Goal: Task Accomplishment & Management: Manage account settings

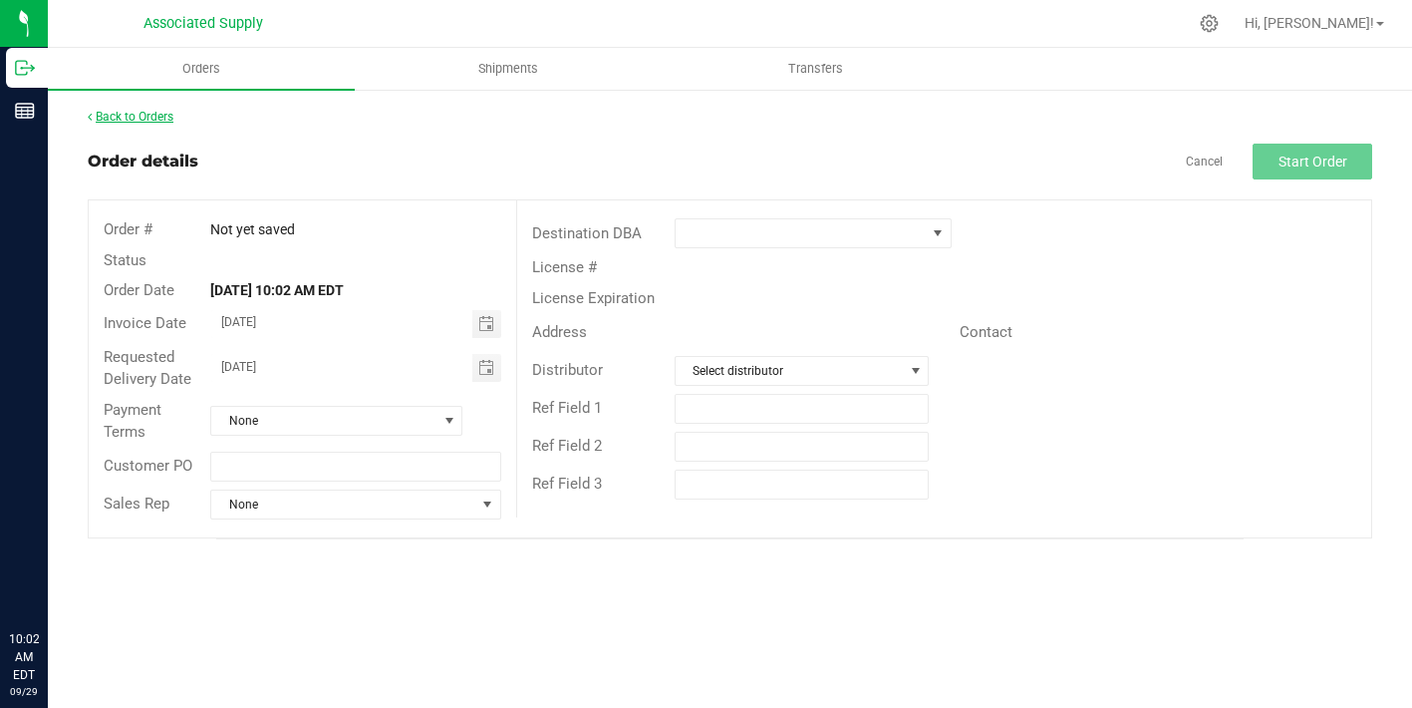
click at [164, 116] on link "Back to Orders" at bounding box center [131, 117] width 86 height 14
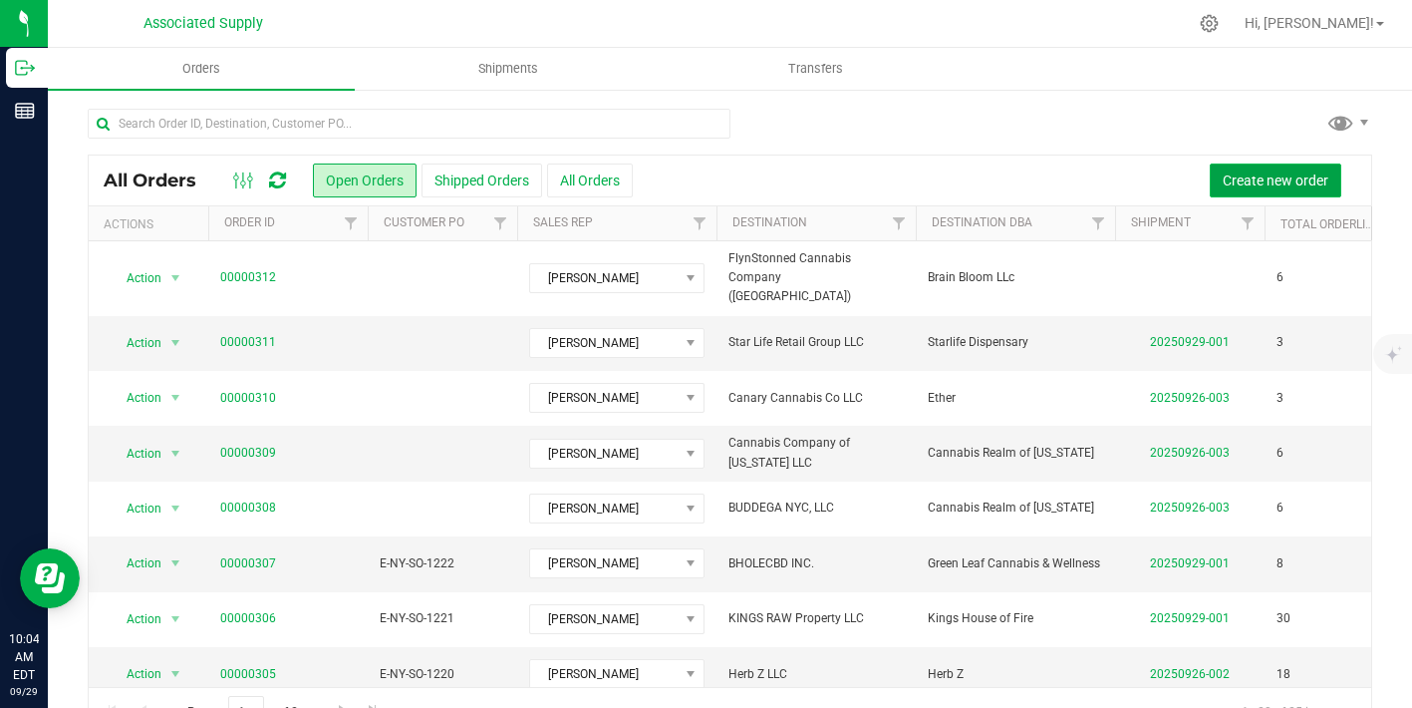
click at [1267, 163] on button "Create new order" at bounding box center [1276, 180] width 132 height 34
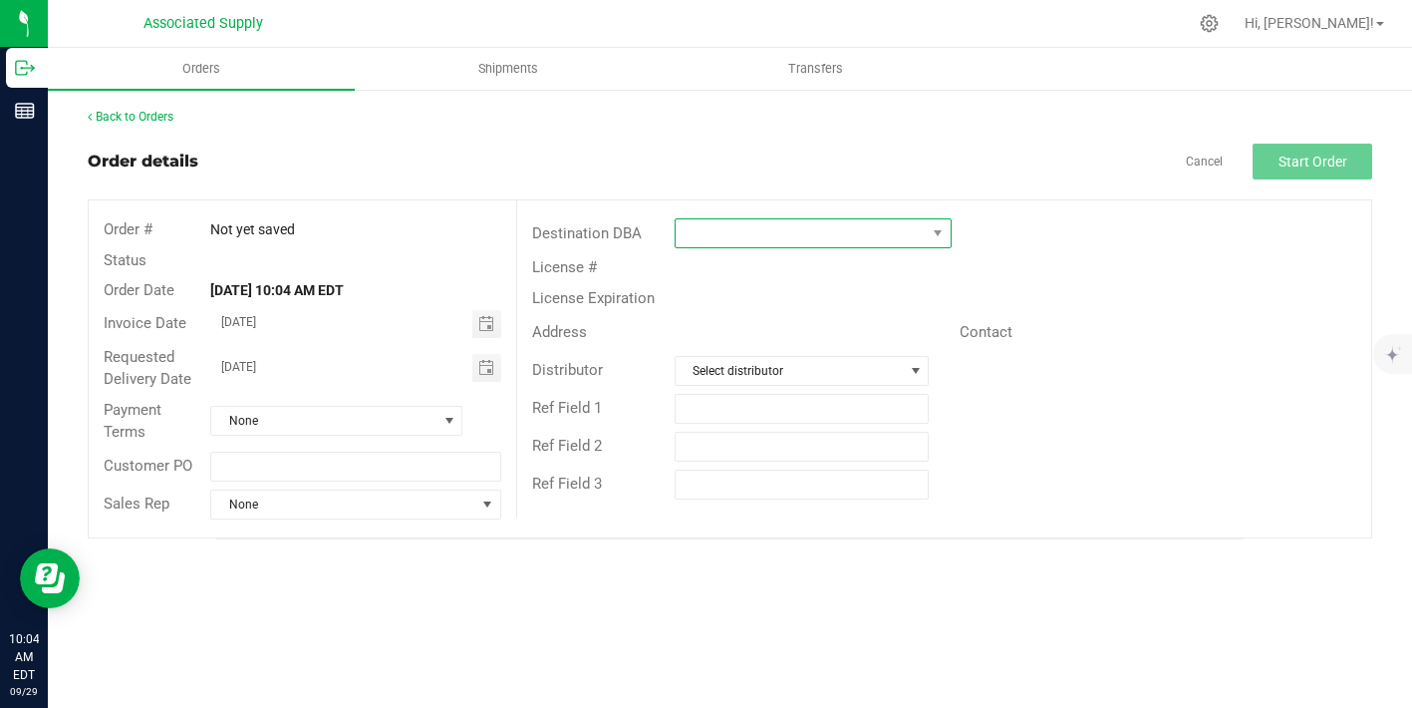
click at [713, 231] on span at bounding box center [801, 233] width 250 height 28
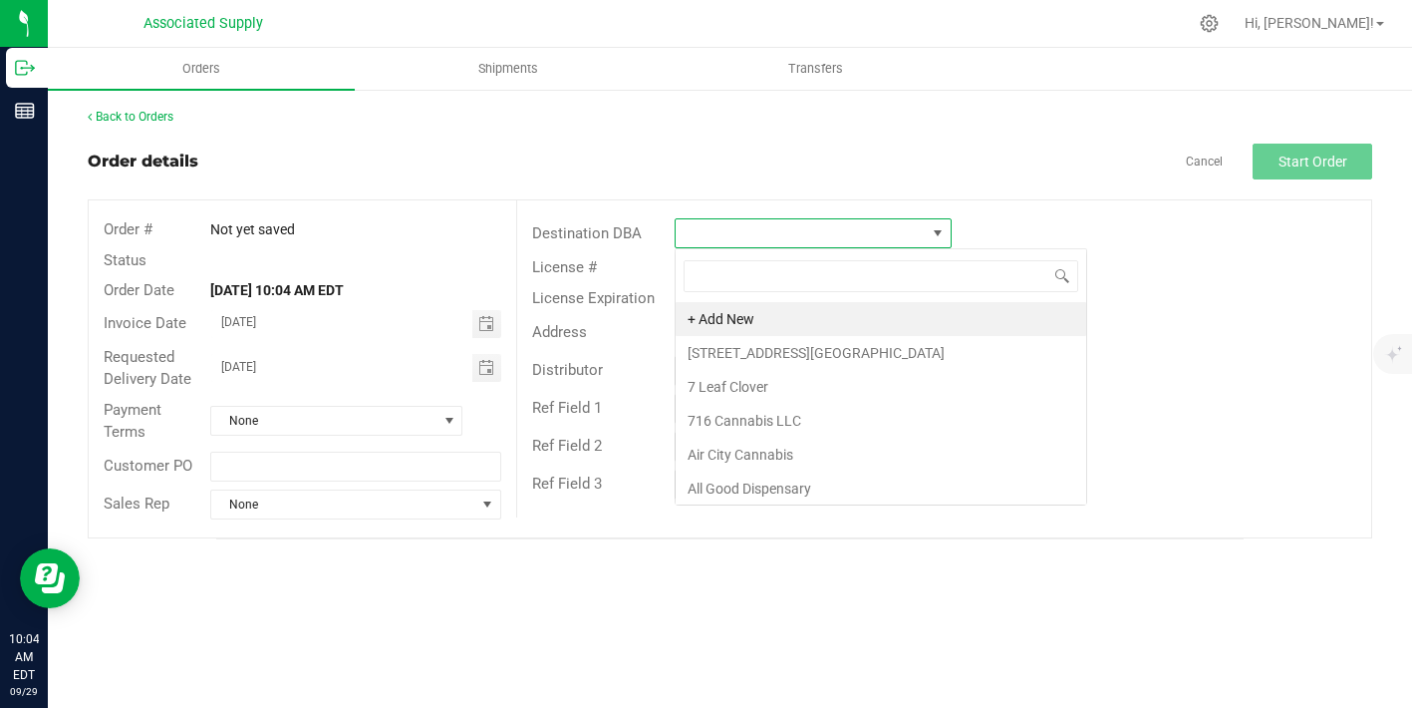
scroll to position [30, 277]
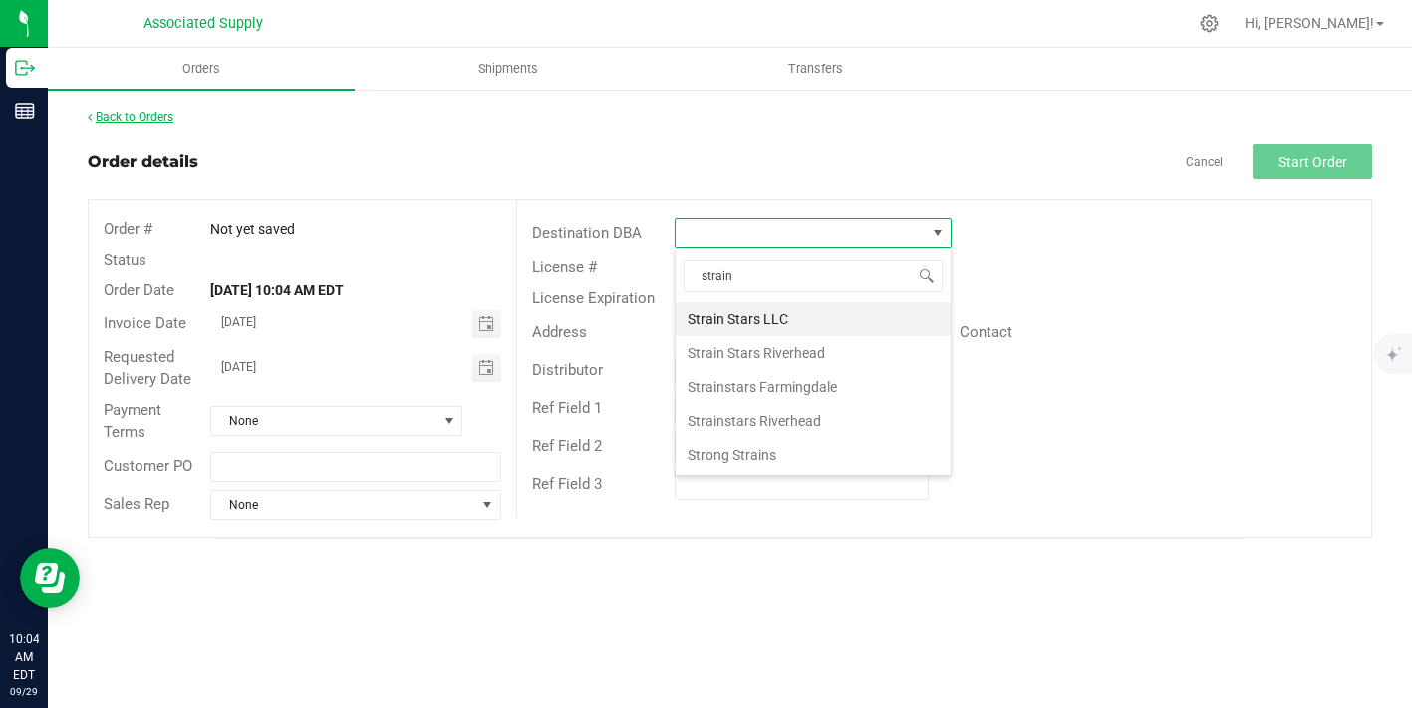
type input "strain"
click at [141, 120] on link "Back to Orders" at bounding box center [131, 117] width 86 height 14
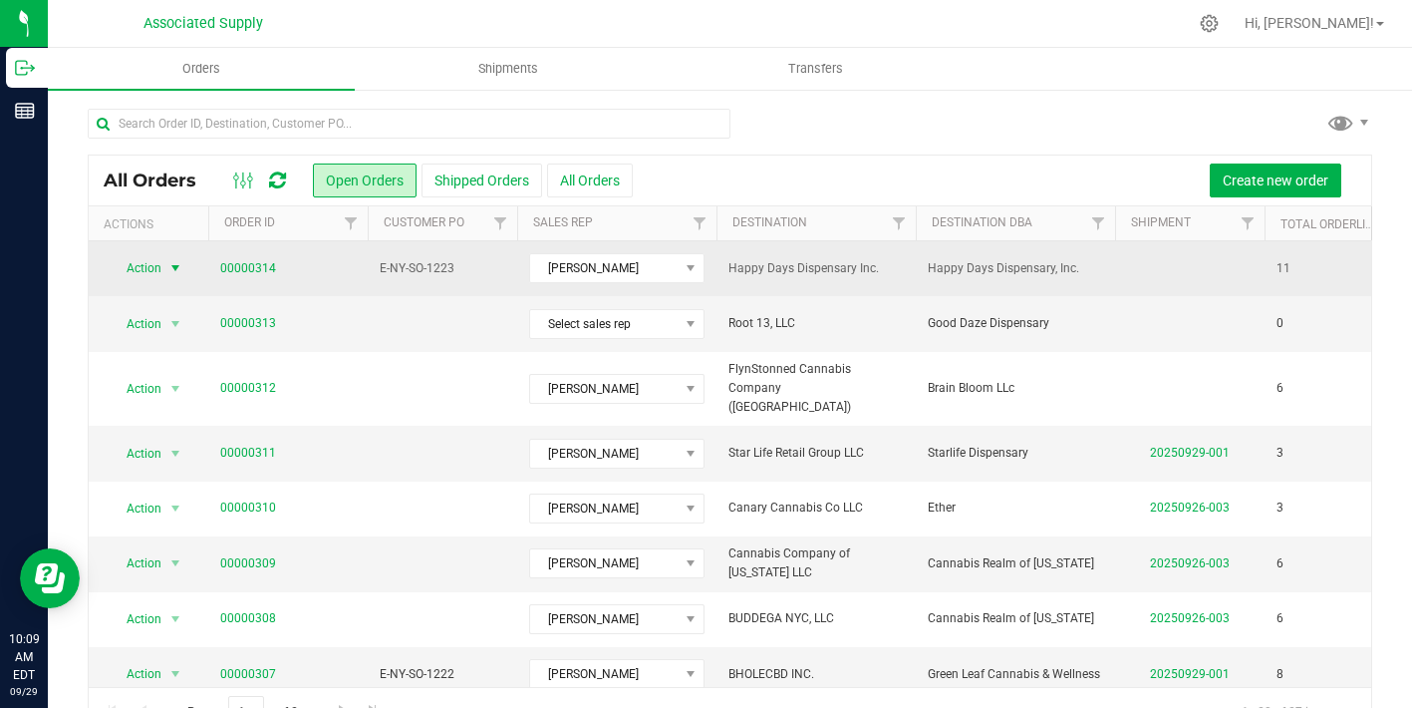
click at [175, 268] on span "select" at bounding box center [175, 268] width 16 height 16
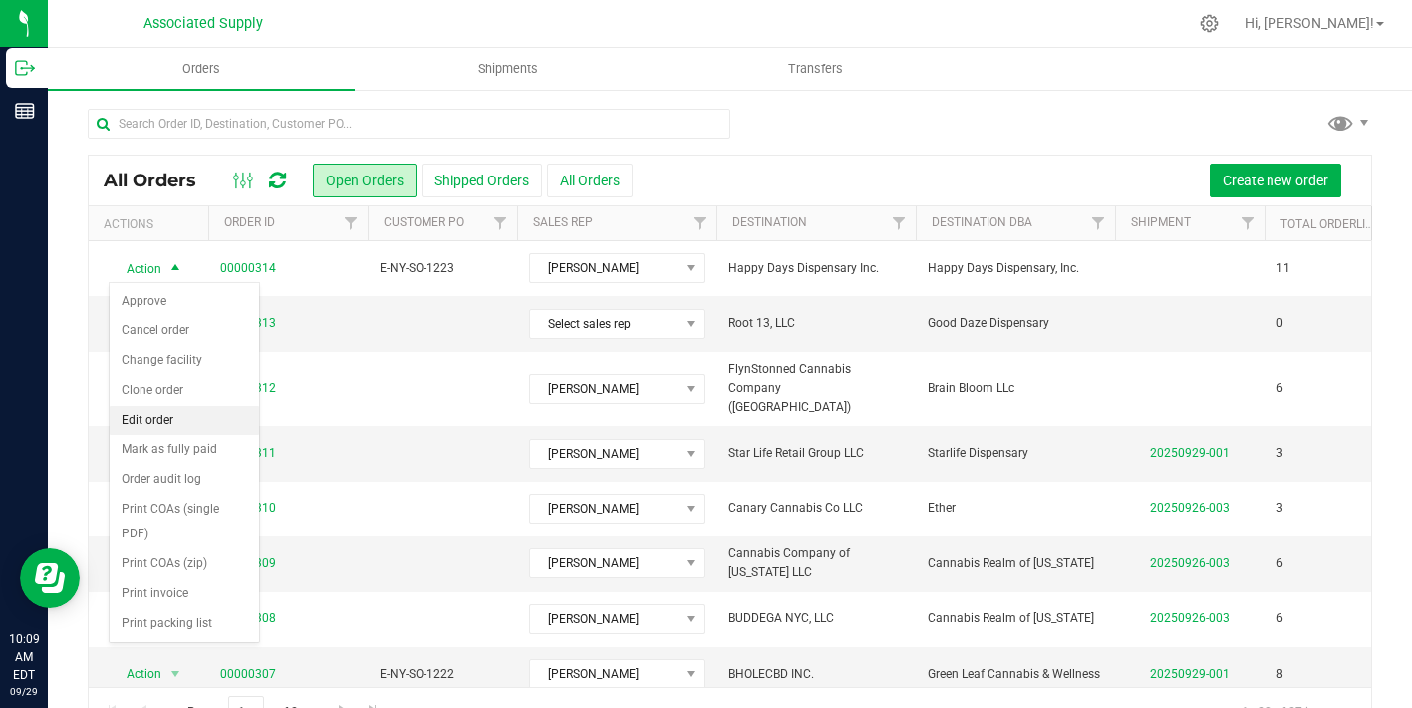
click at [170, 421] on li "Edit order" at bounding box center [185, 421] width 150 height 30
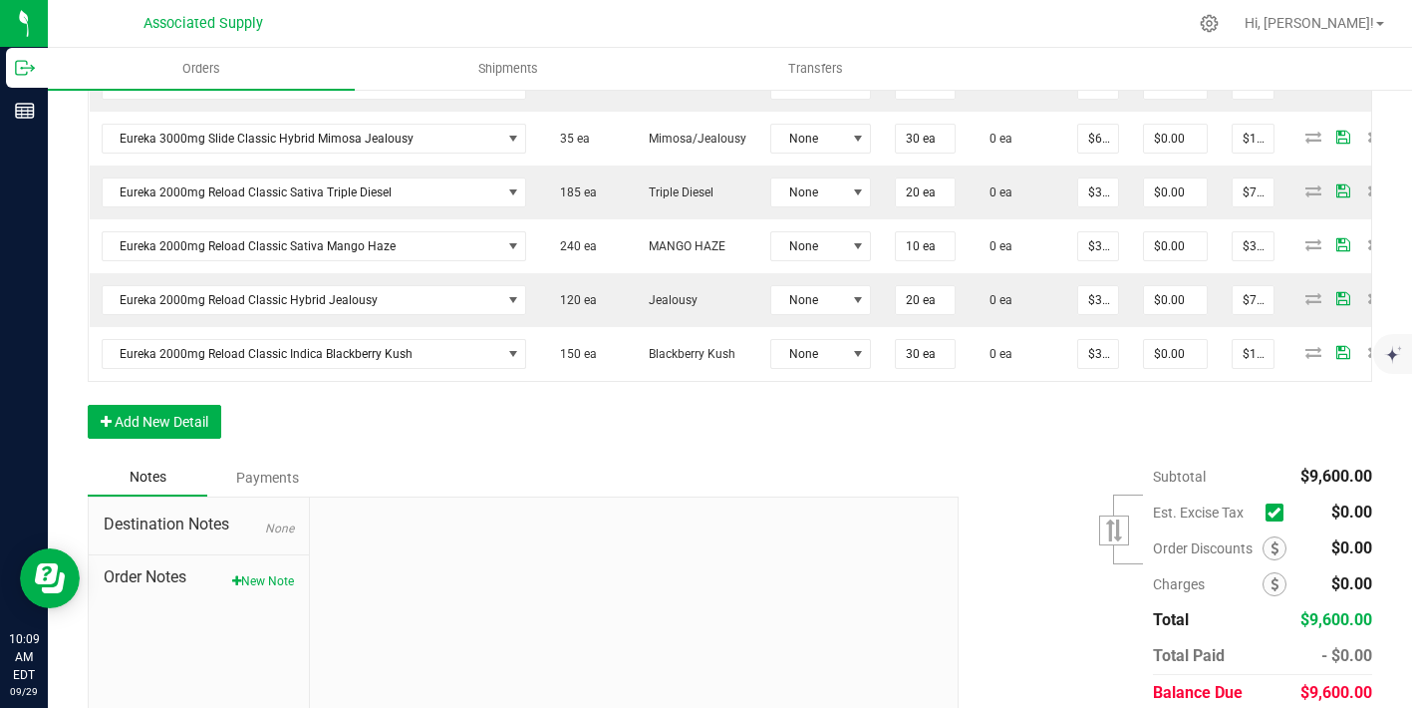
scroll to position [1021, 0]
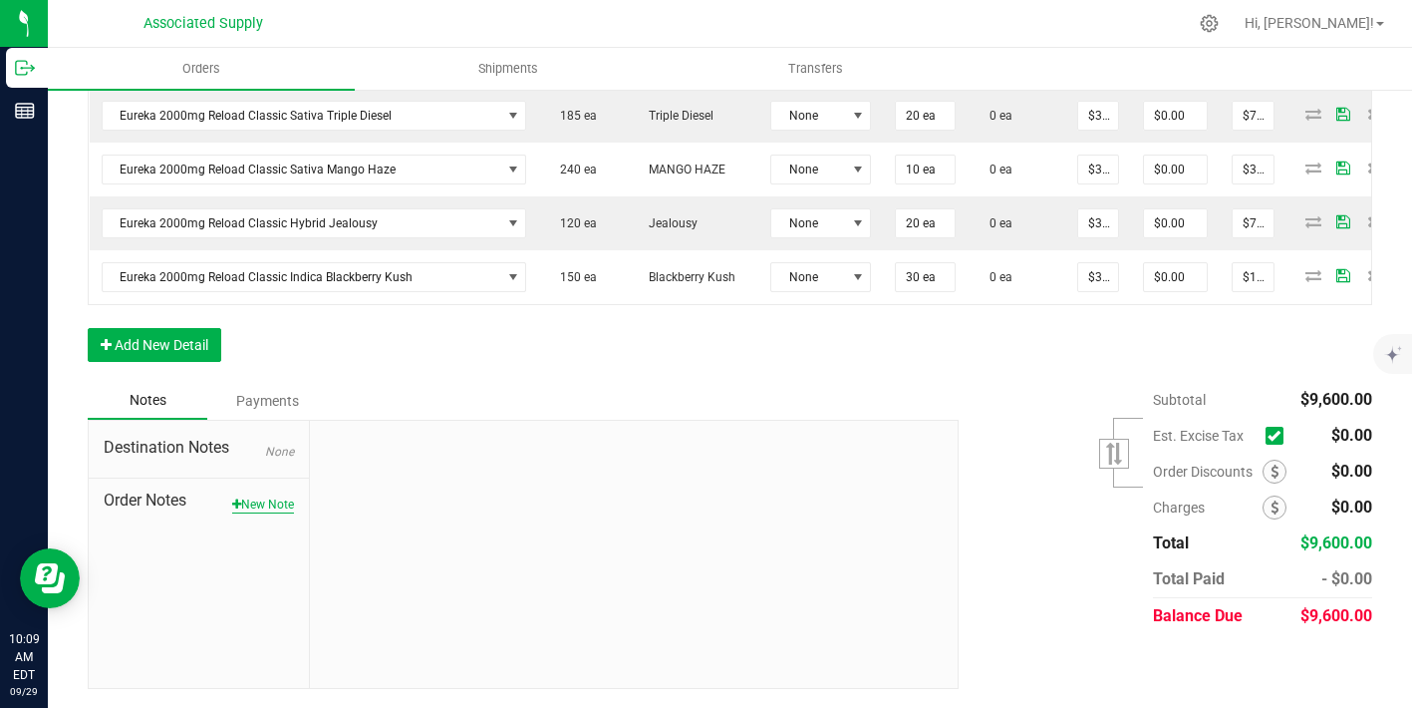
click at [272, 506] on button "New Note" at bounding box center [263, 504] width 62 height 18
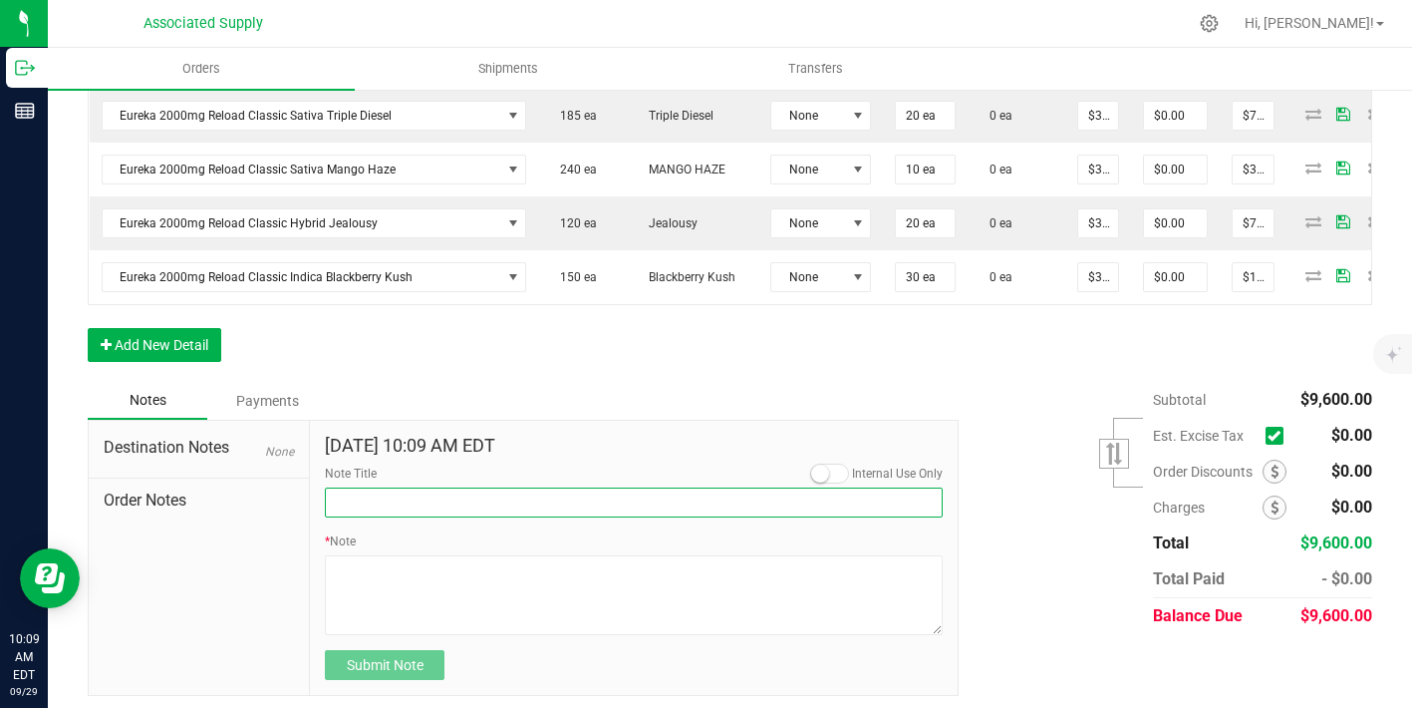
click at [399, 503] on input "Note Title" at bounding box center [634, 502] width 618 height 30
type input "NEW BANKING / WIRE INFO"
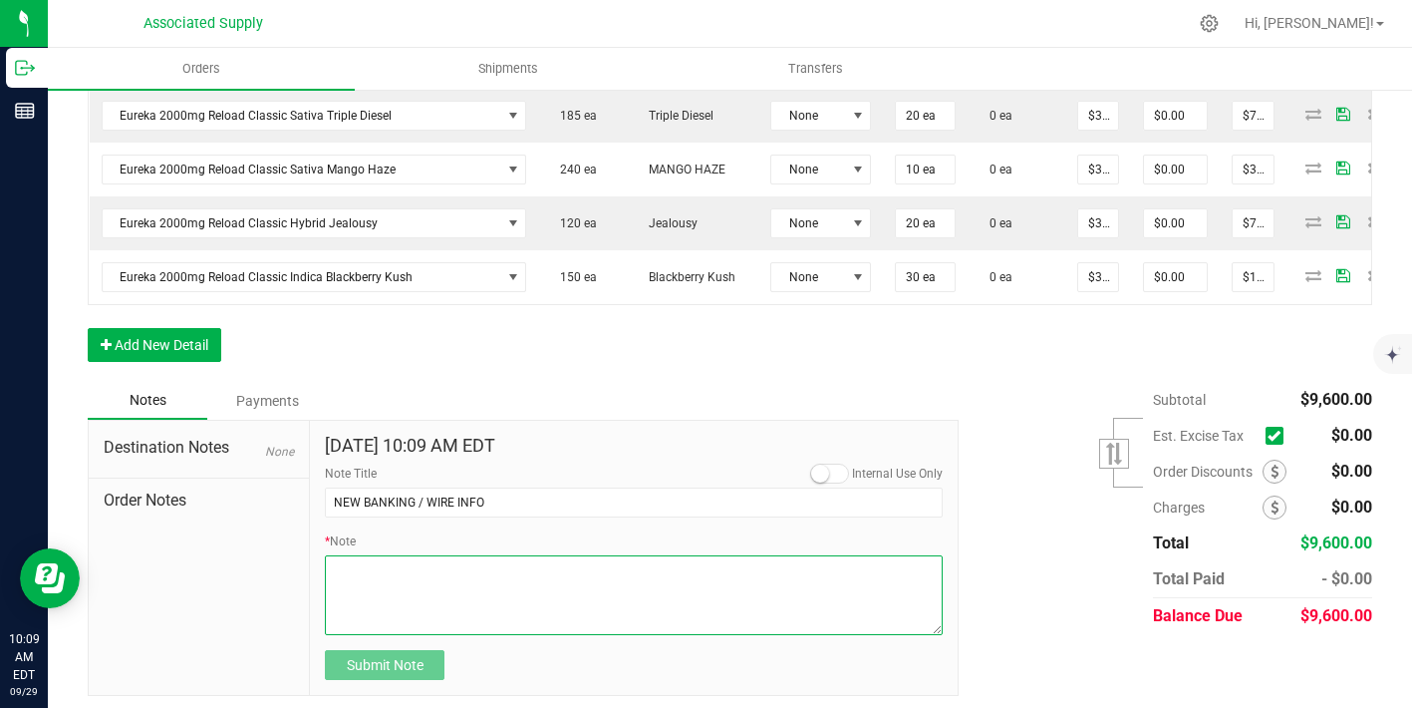
click at [404, 580] on textarea "* Note" at bounding box center [634, 595] width 618 height 80
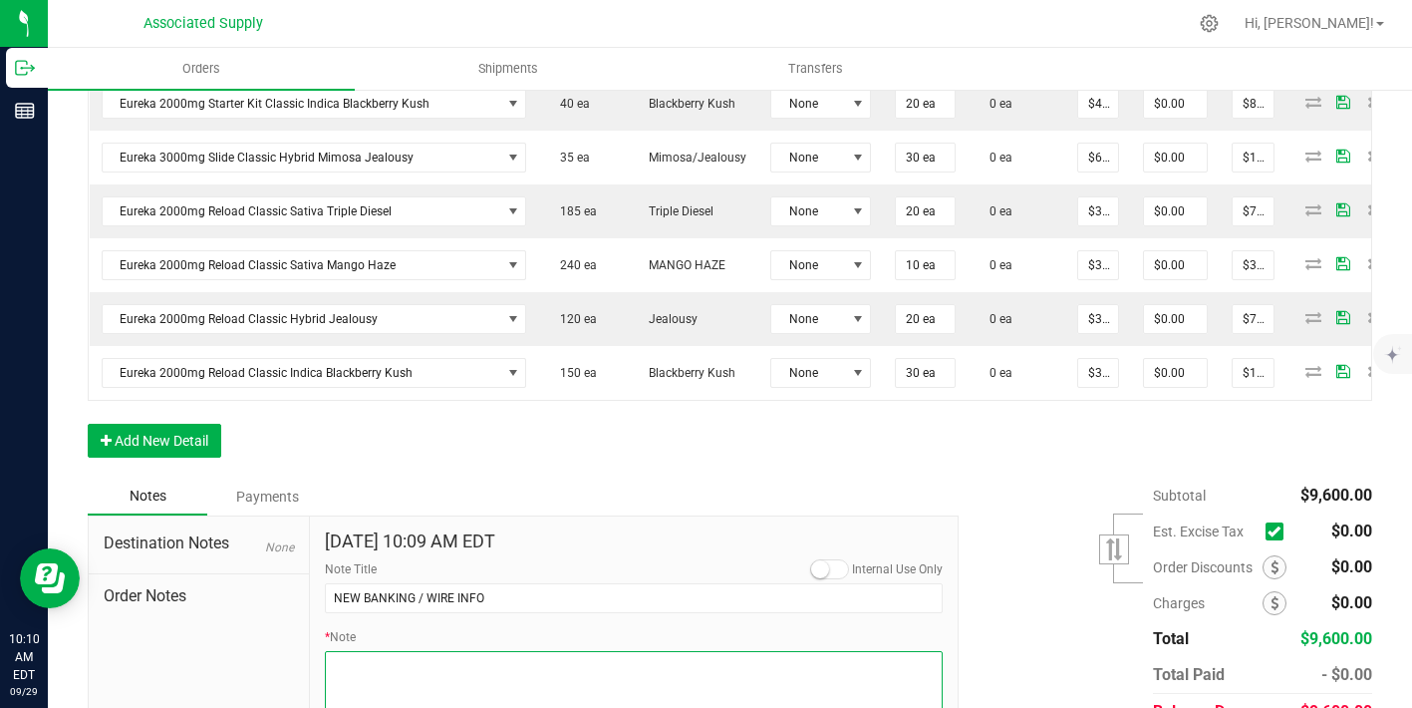
scroll to position [1047, 0]
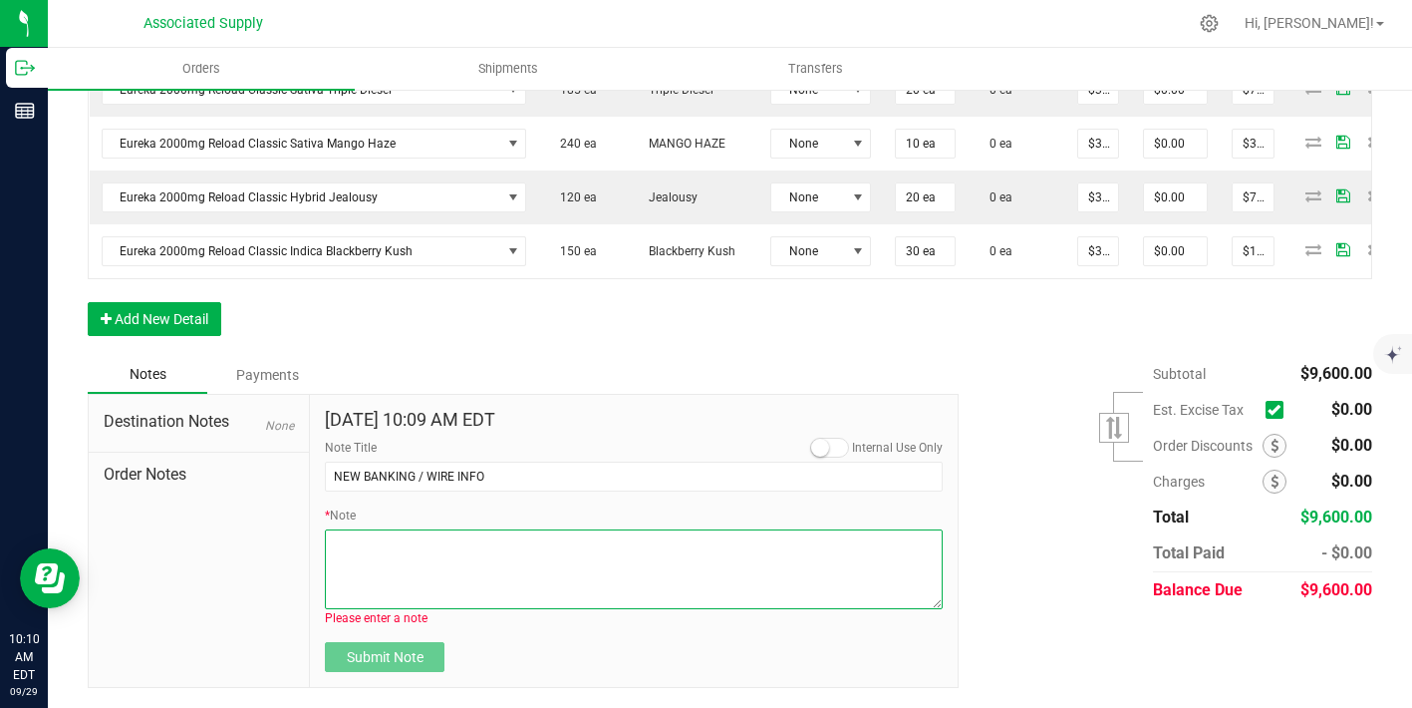
paste textarea "Bank info for payment. Dime Community bank Routing # 021406667 Account # 500043…"
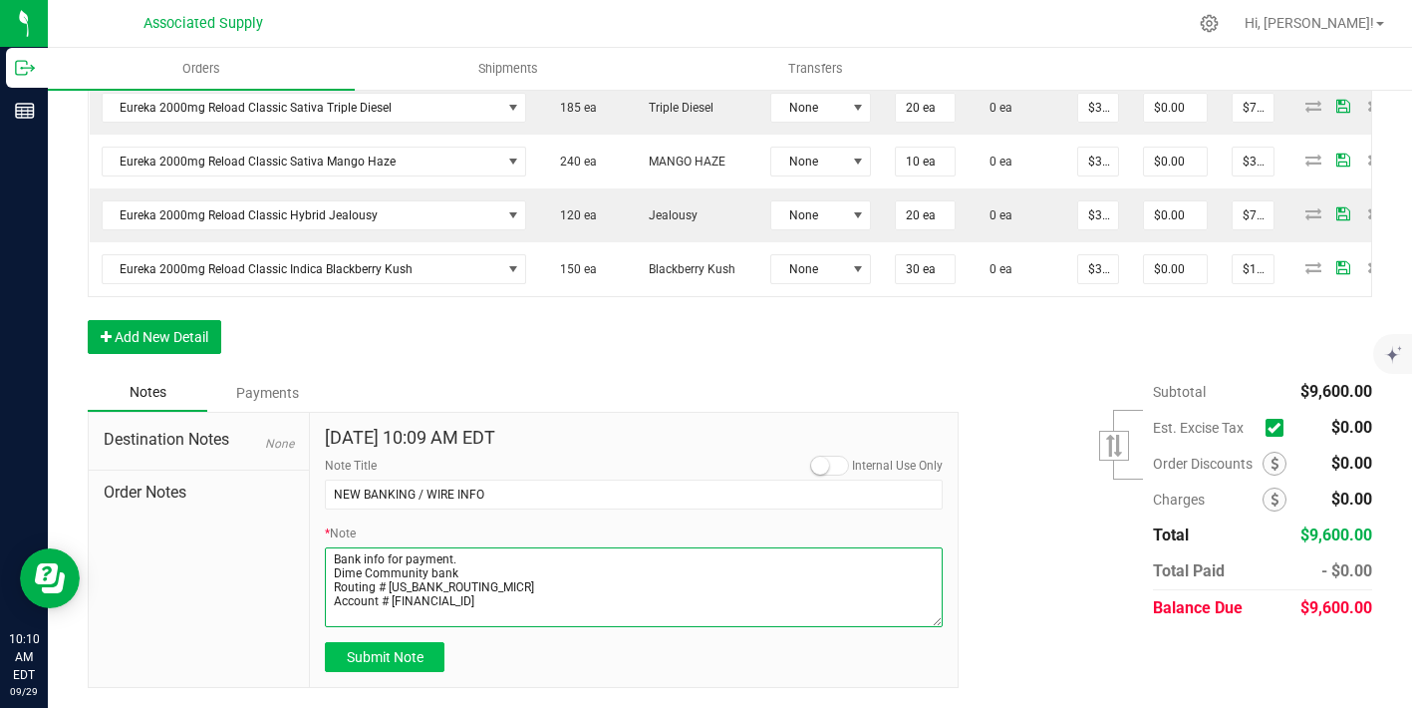
type textarea "Bank info for payment. Dime Community bank Routing # 021406667 Account # 500043…"
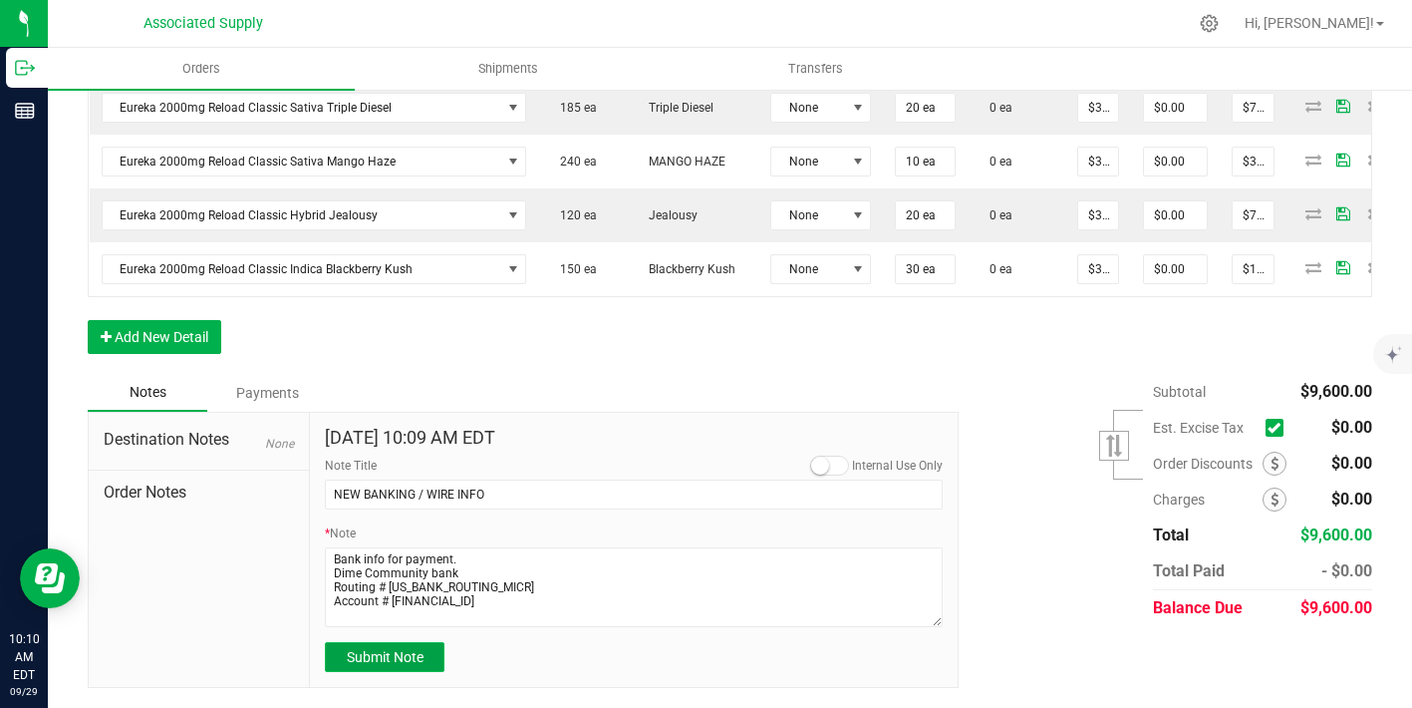
click at [397, 661] on span "Submit Note" at bounding box center [385, 657] width 77 height 16
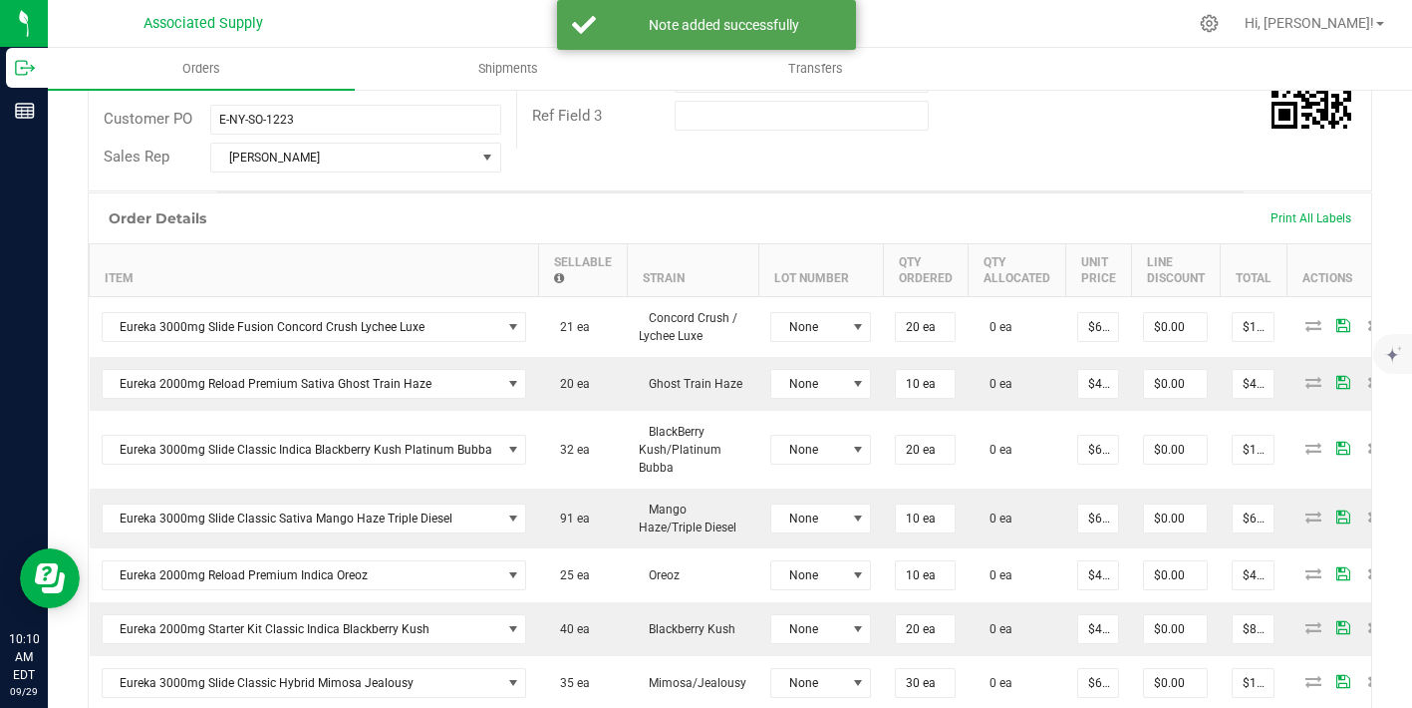
scroll to position [392, 0]
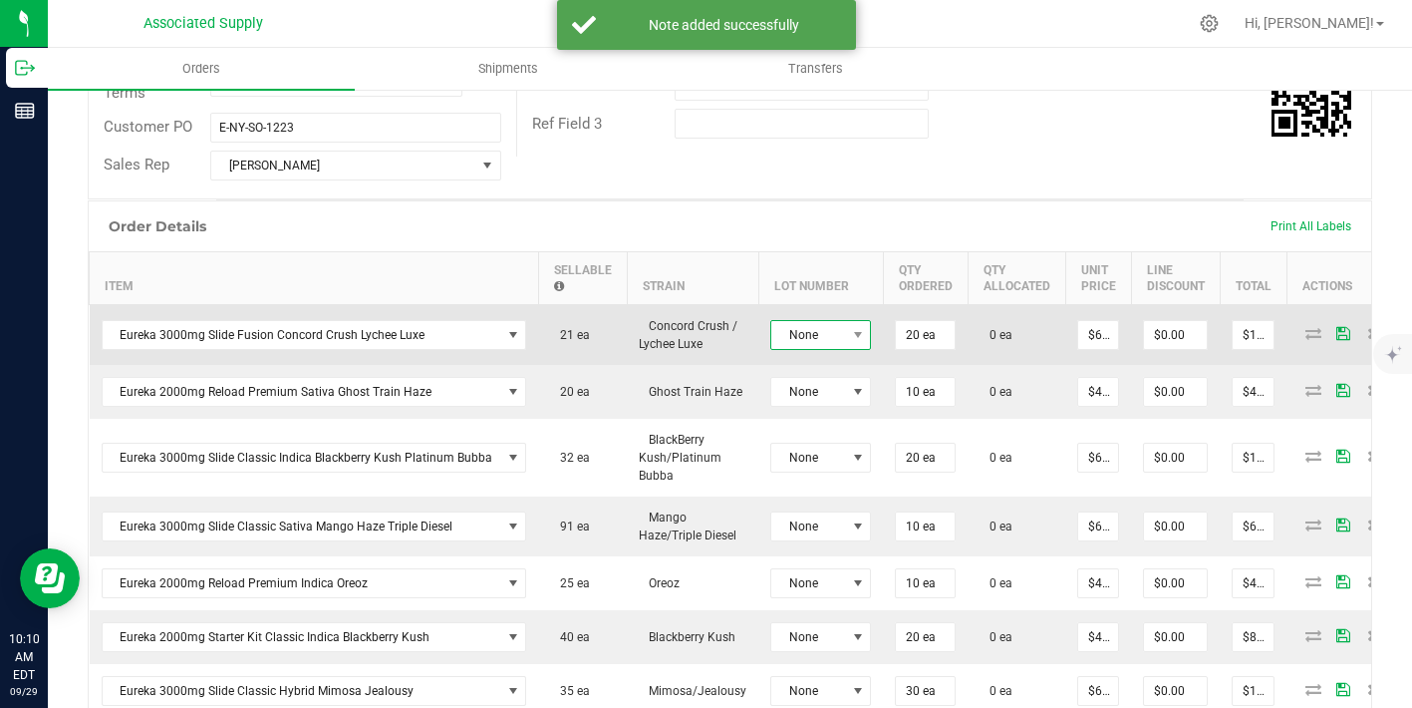
click at [813, 334] on span "None" at bounding box center [809, 335] width 74 height 28
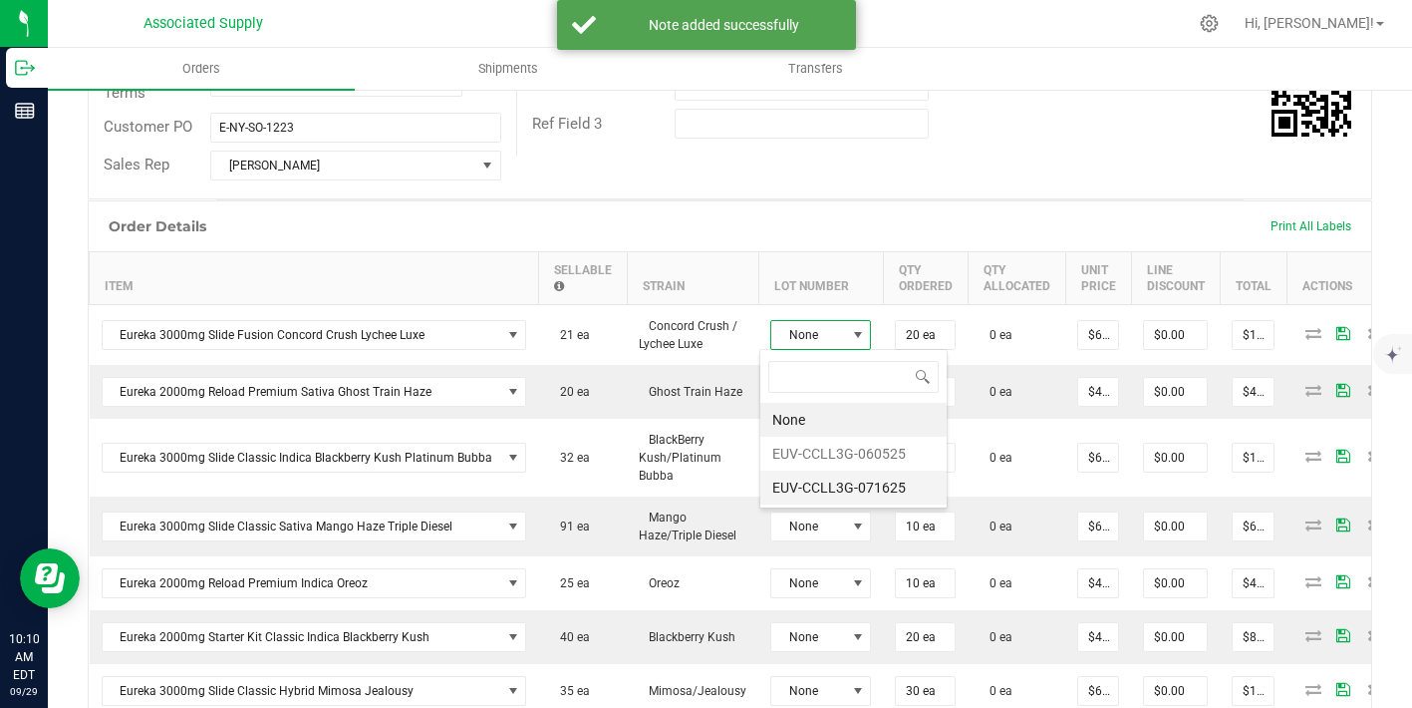
click at [832, 487] on li "EUV-CCLL3G-071625" at bounding box center [854, 487] width 186 height 34
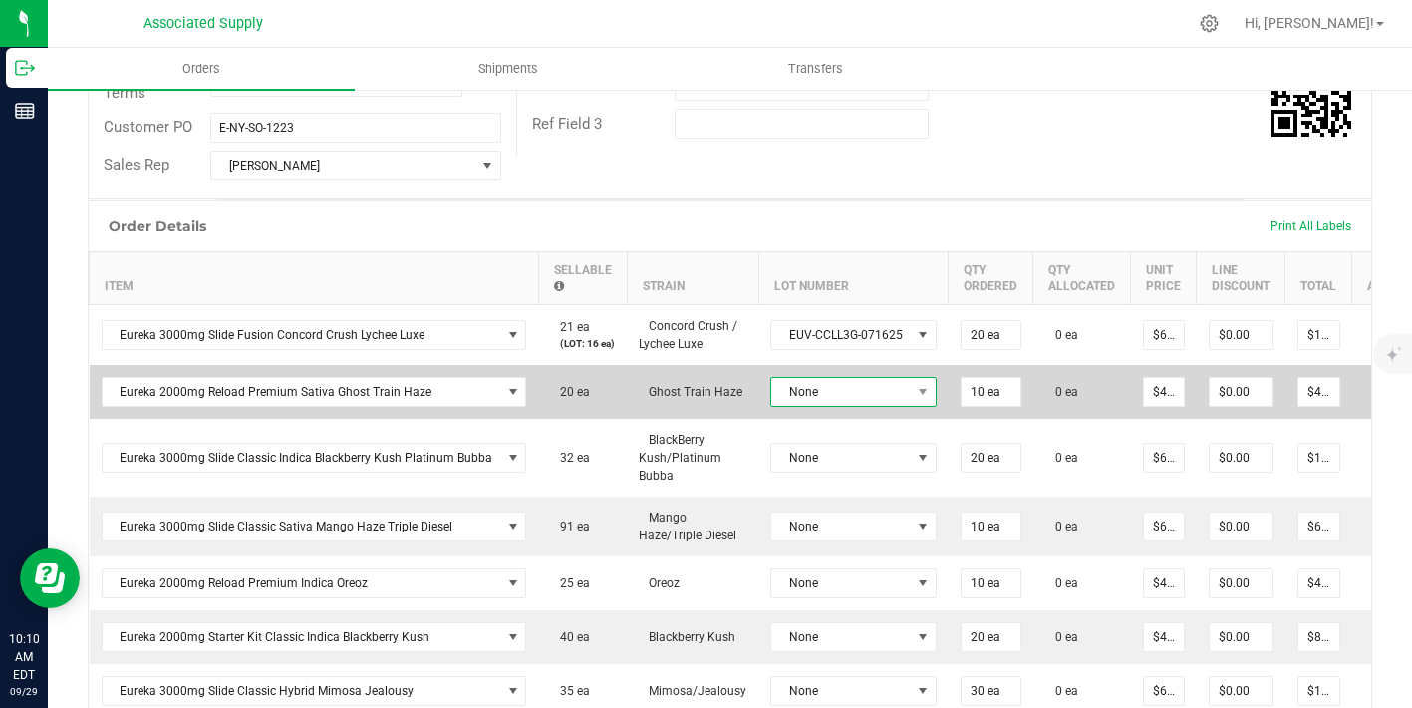
click at [845, 396] on span "None" at bounding box center [842, 392] width 140 height 28
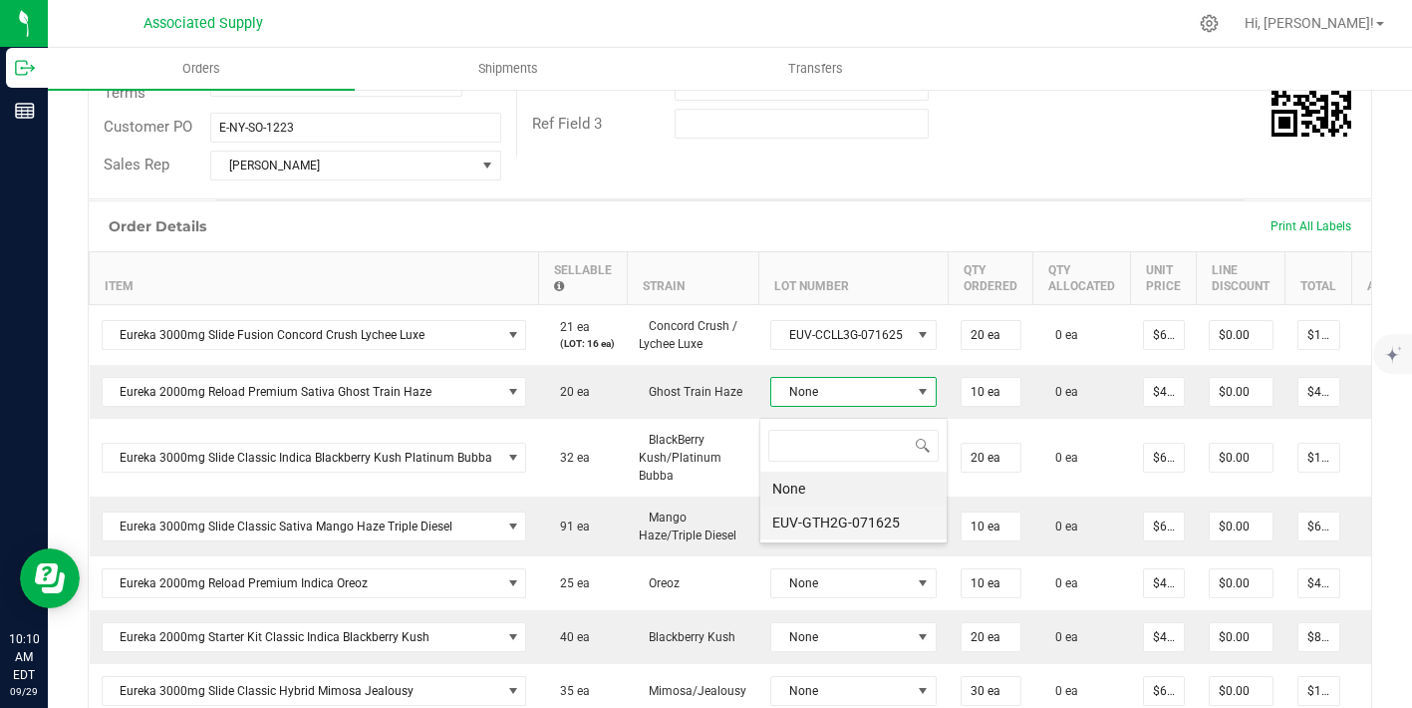
click at [841, 519] on li "EUV-GTH2G-071625" at bounding box center [854, 522] width 186 height 34
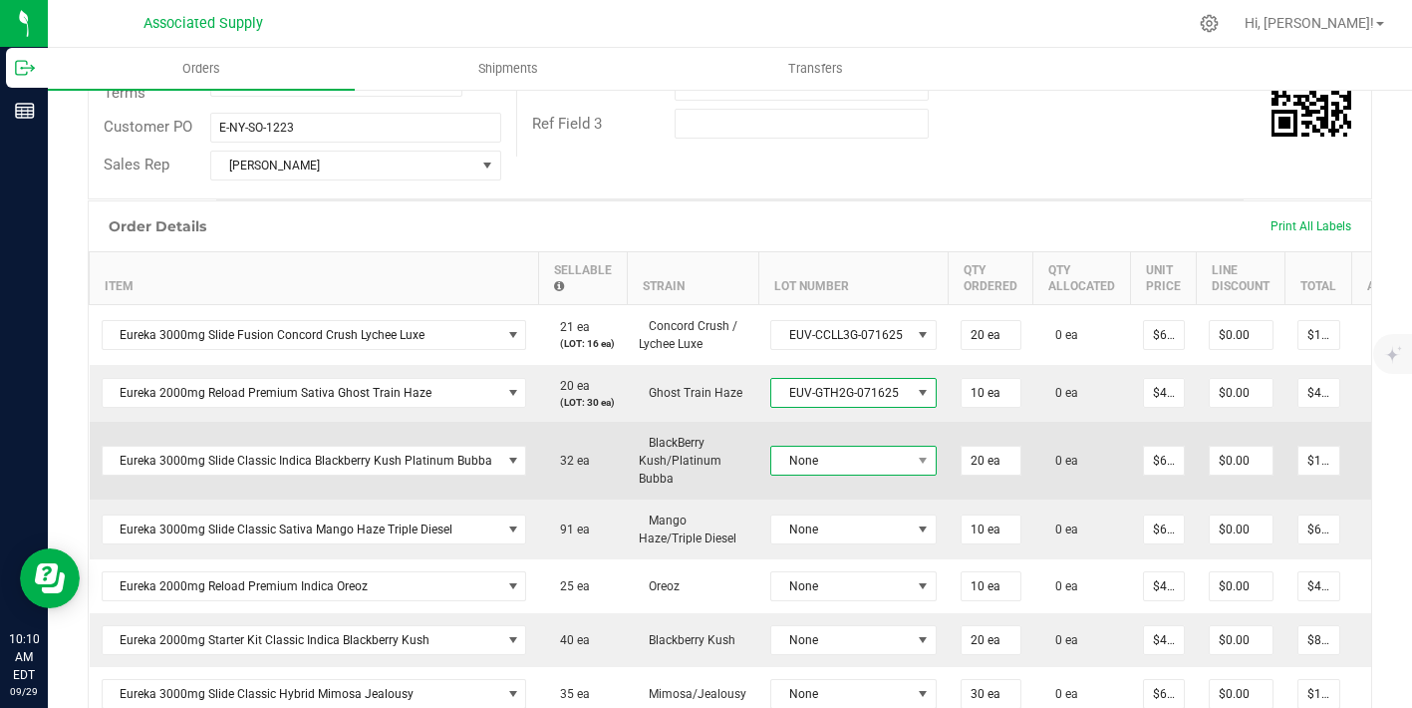
click at [859, 474] on span "None" at bounding box center [842, 461] width 140 height 28
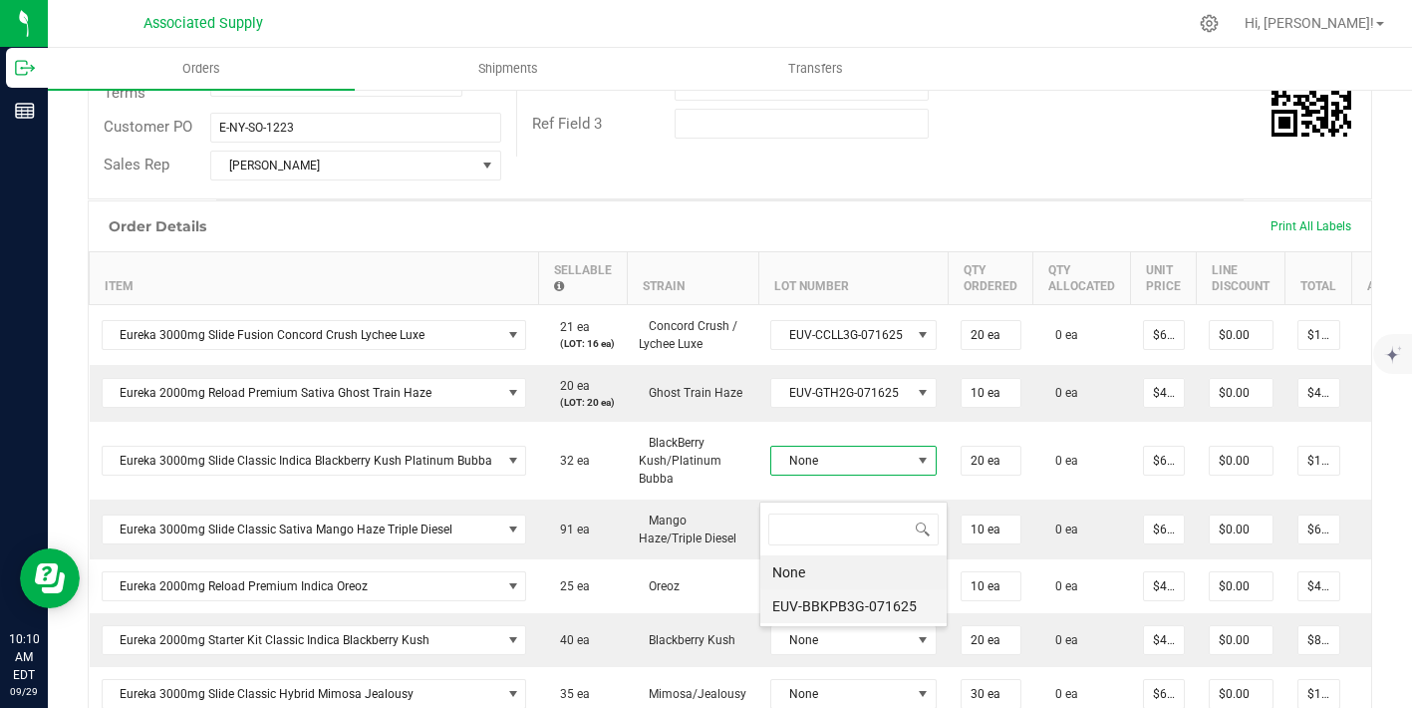
click at [852, 593] on li "EUV-BBKPB3G-071625" at bounding box center [854, 606] width 186 height 34
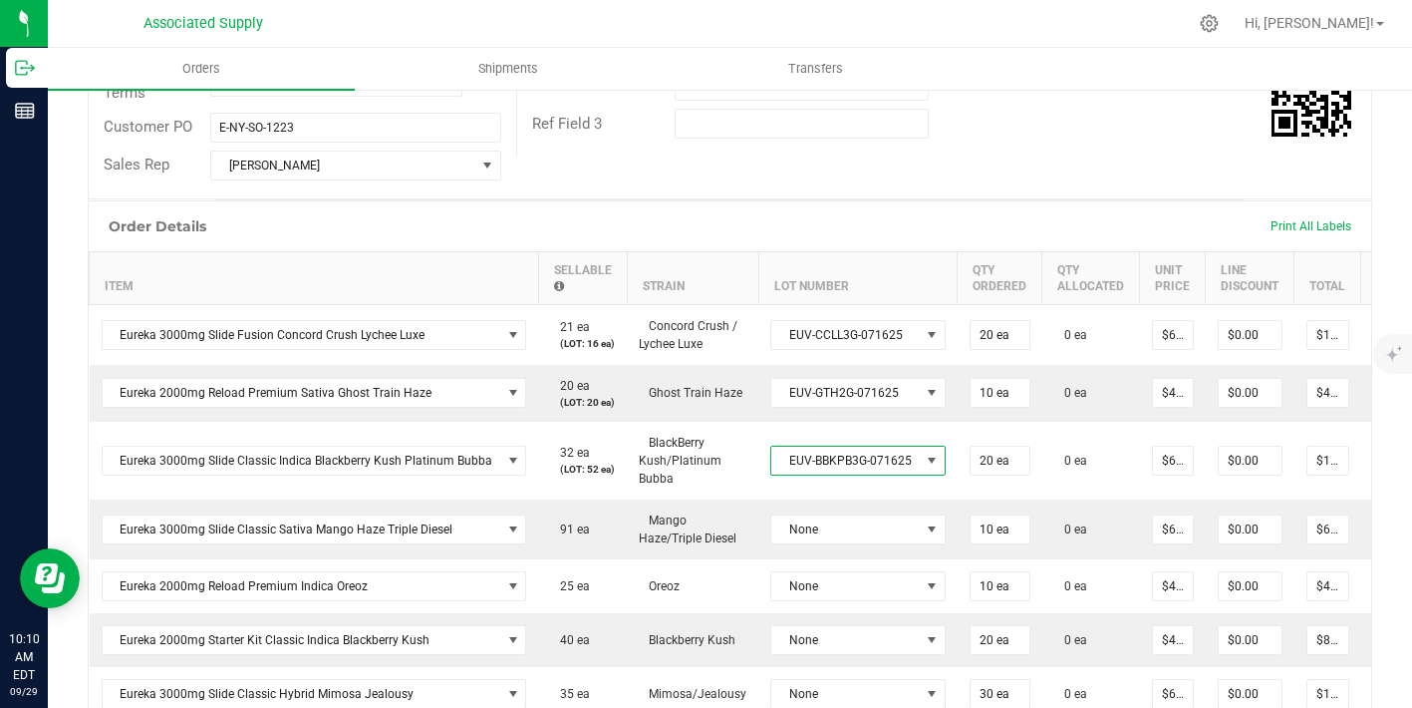
scroll to position [482, 0]
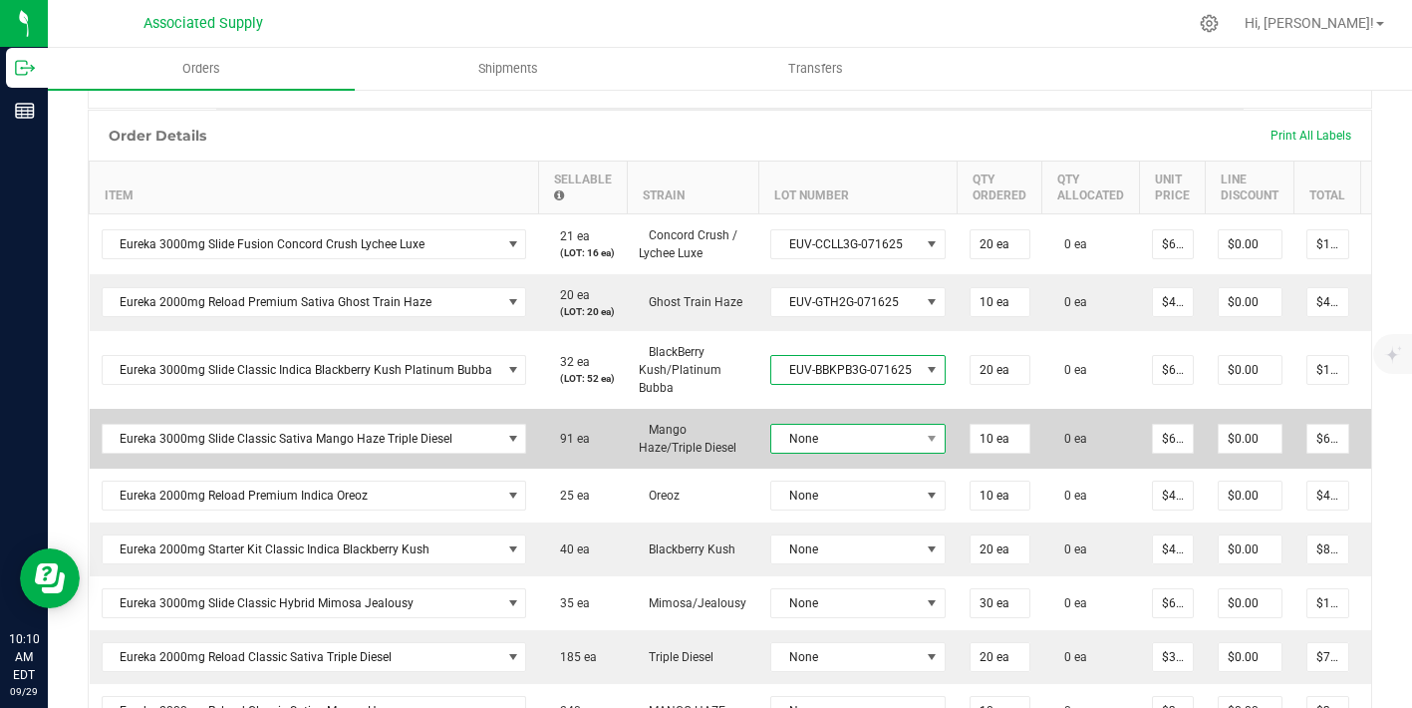
click at [842, 453] on span "None" at bounding box center [846, 439] width 149 height 28
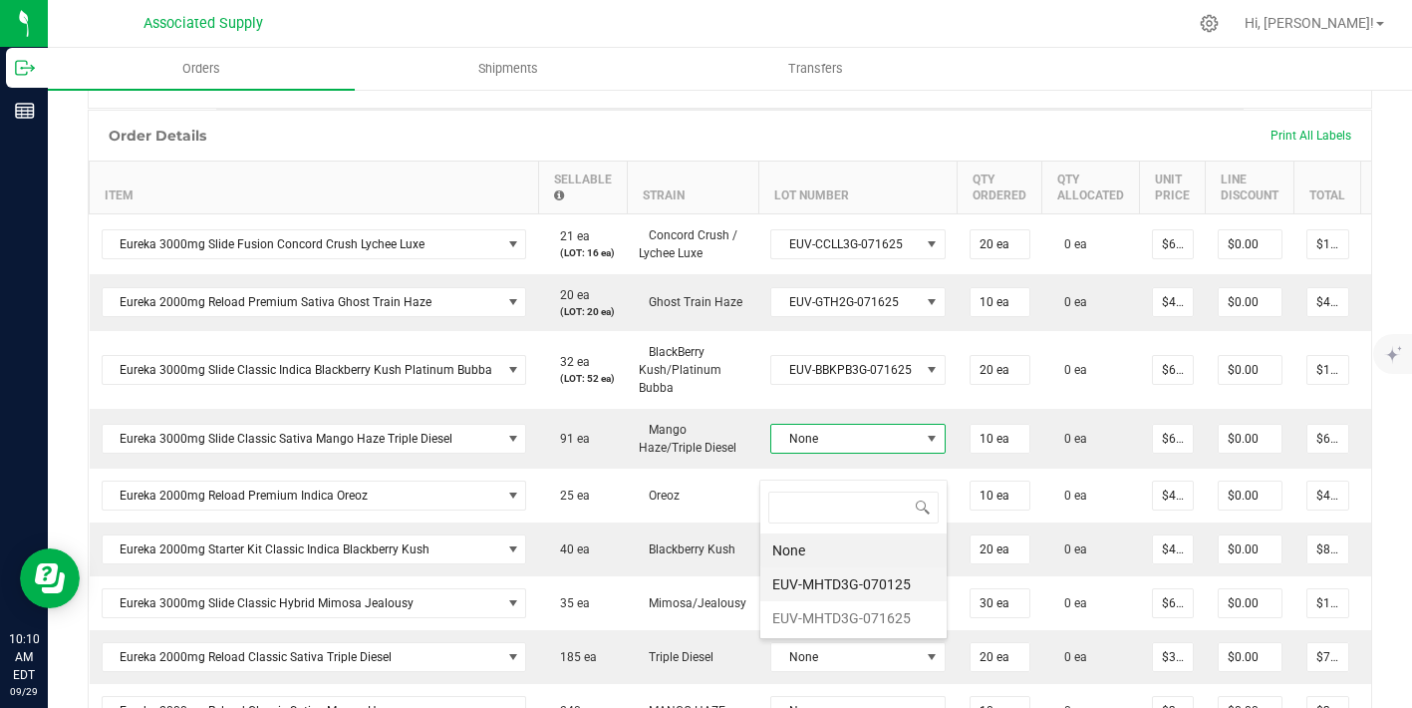
scroll to position [30, 173]
click at [852, 583] on li "EUV-MHTD3G-070125" at bounding box center [854, 584] width 186 height 34
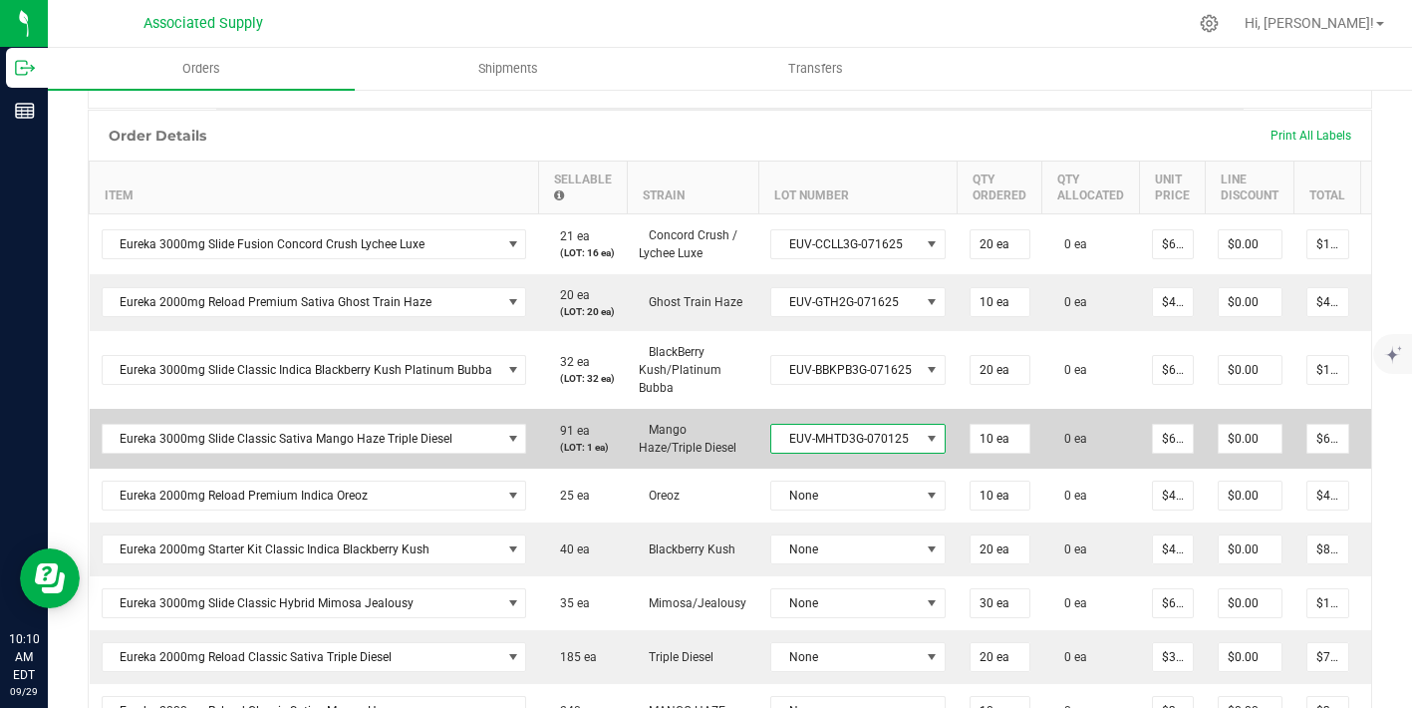
click at [846, 453] on span "EUV-MHTD3G-070125" at bounding box center [846, 439] width 149 height 28
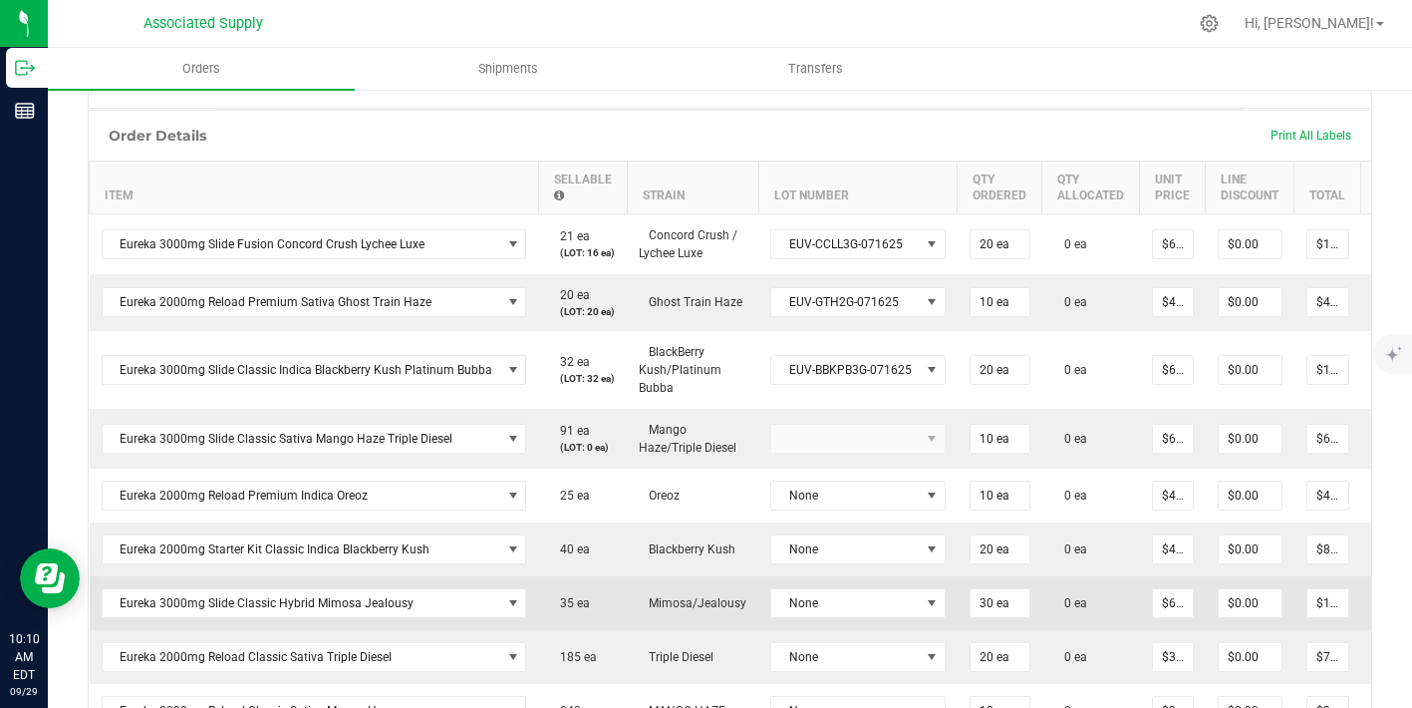
click at [854, 612] on td "None" at bounding box center [858, 603] width 199 height 54
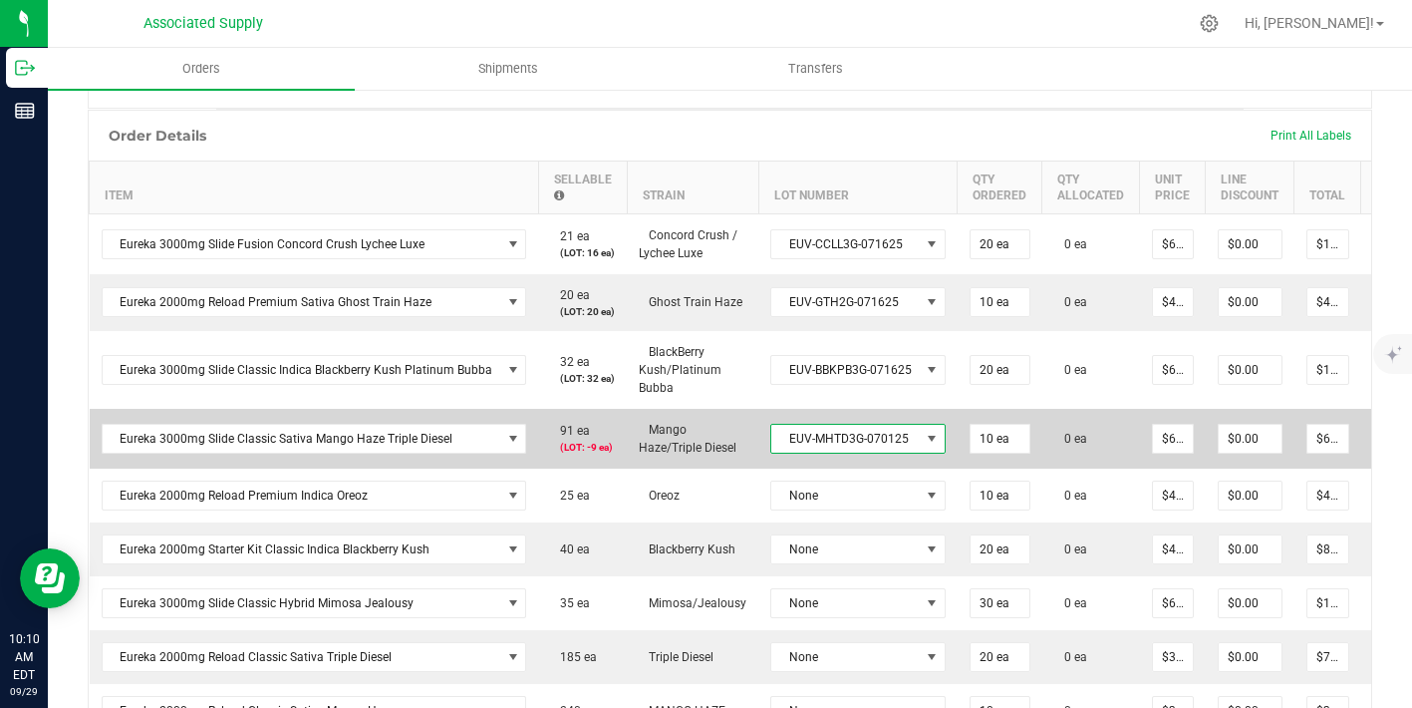
click at [837, 453] on span "EUV-MHTD3G-070125" at bounding box center [846, 439] width 149 height 28
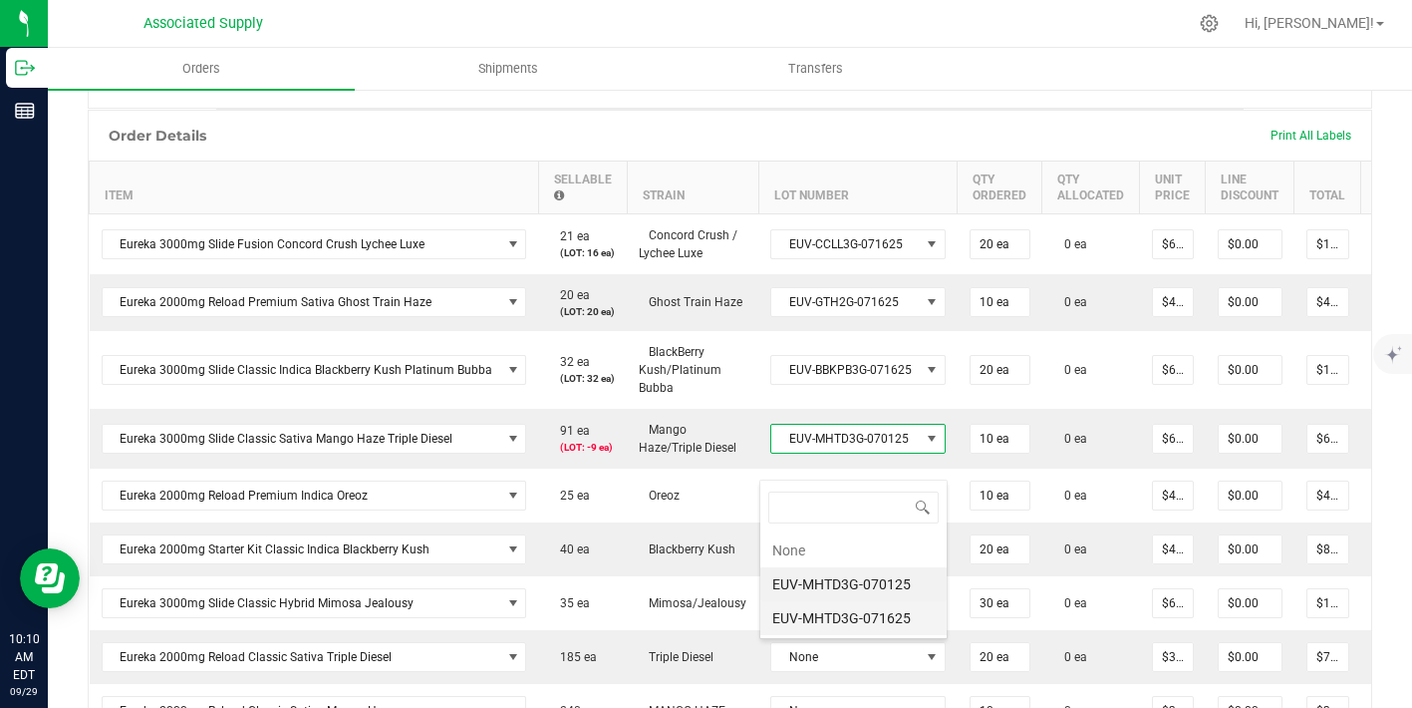
click at [833, 617] on li "EUV-MHTD3G-071625" at bounding box center [854, 618] width 186 height 34
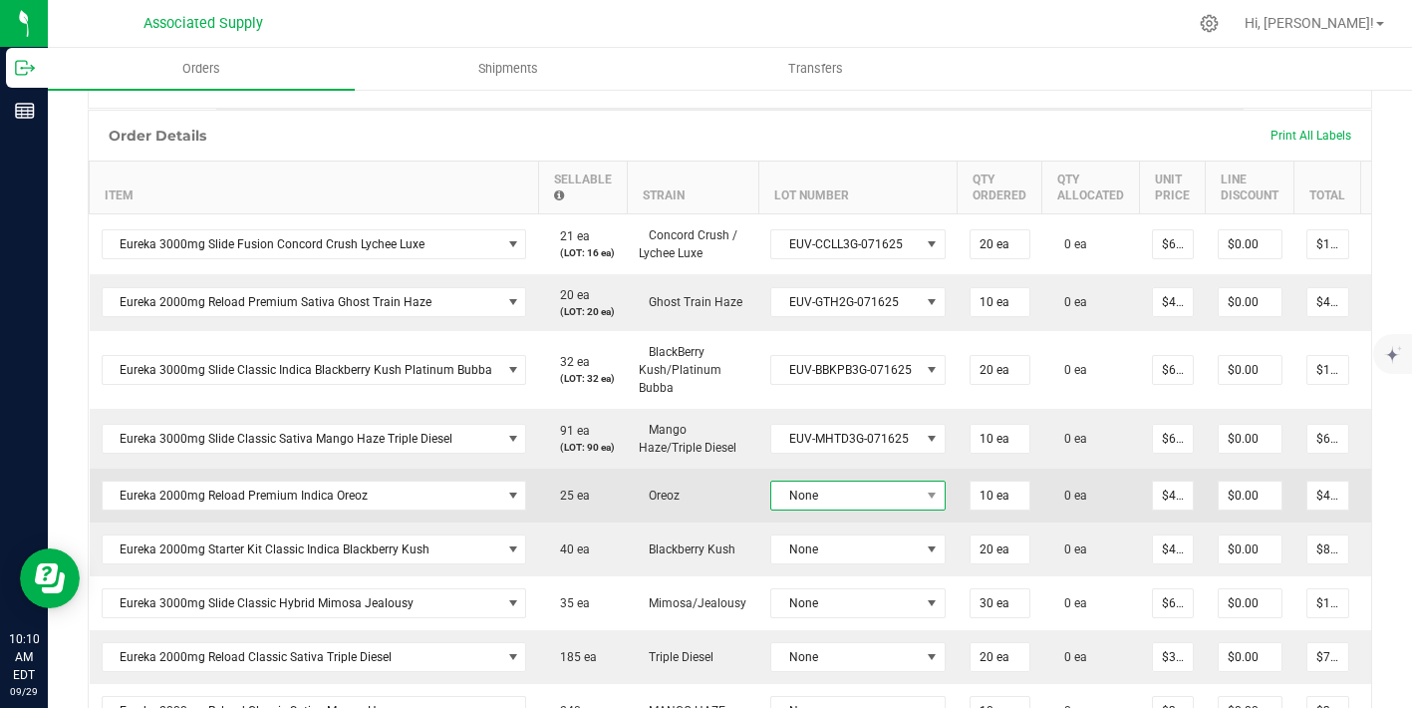
click at [843, 509] on span "None" at bounding box center [846, 495] width 149 height 28
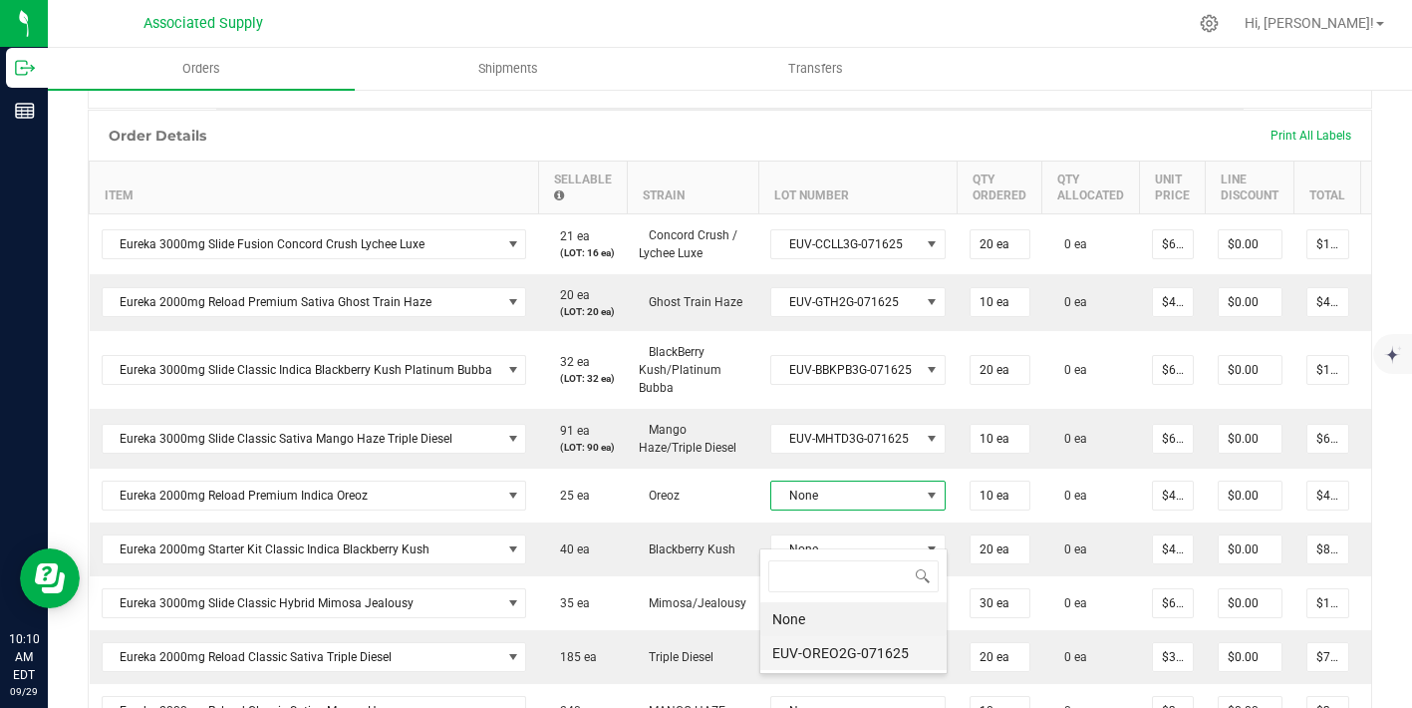
click at [840, 651] on li "EUV-OREO2G-071625" at bounding box center [854, 653] width 186 height 34
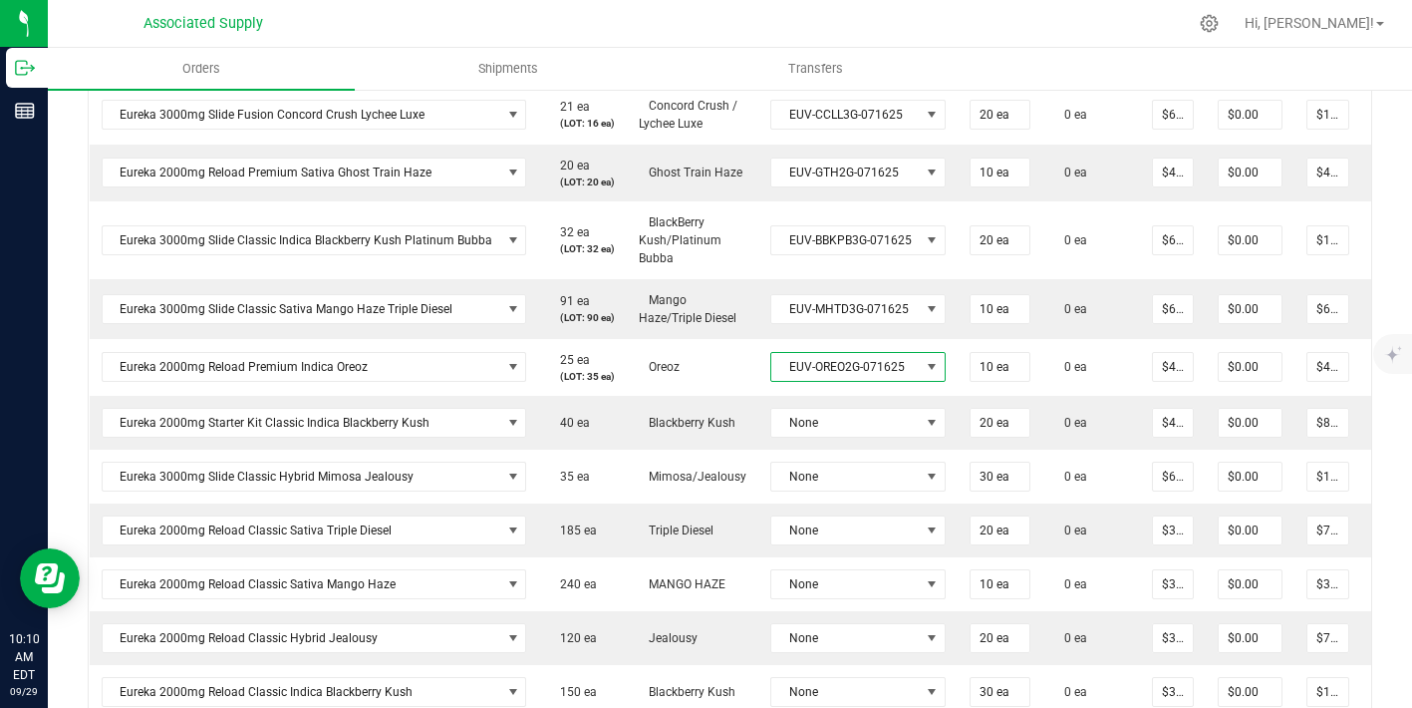
scroll to position [638, 0]
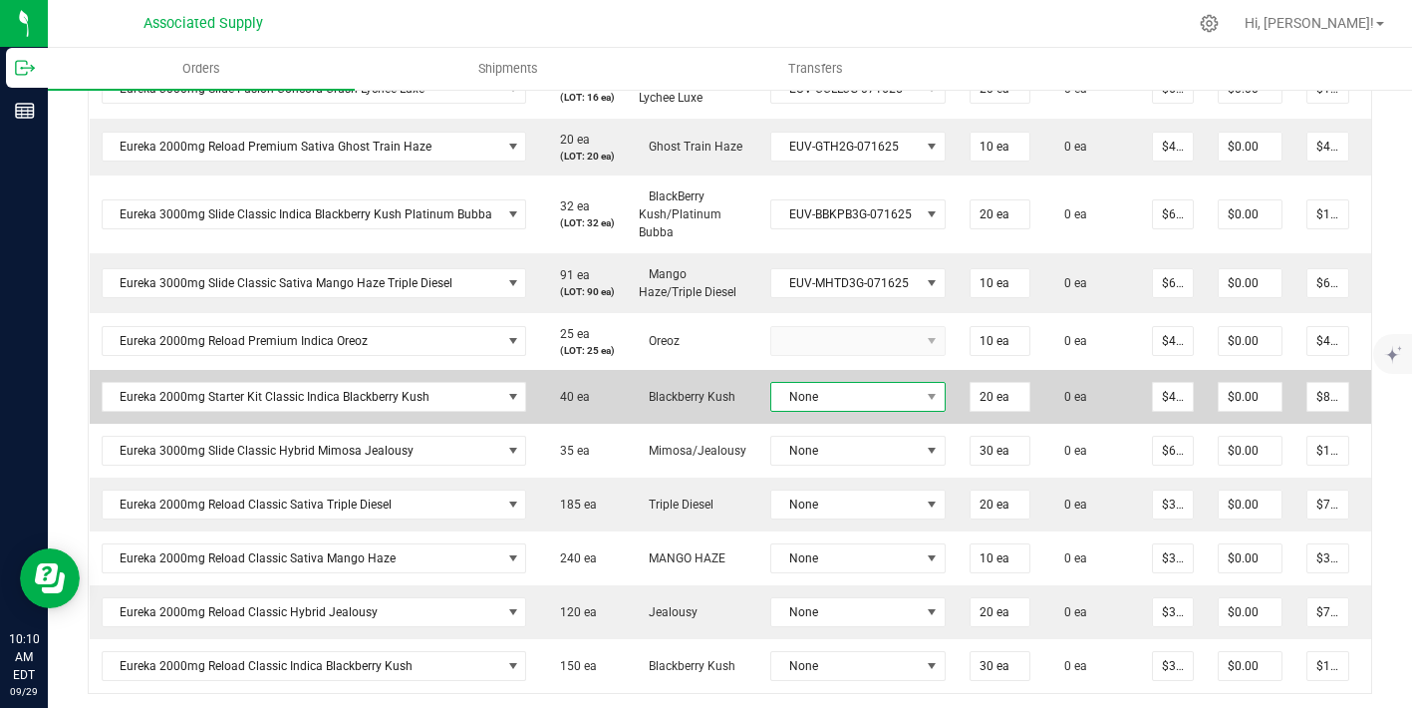
click at [898, 411] on span "None" at bounding box center [846, 397] width 149 height 28
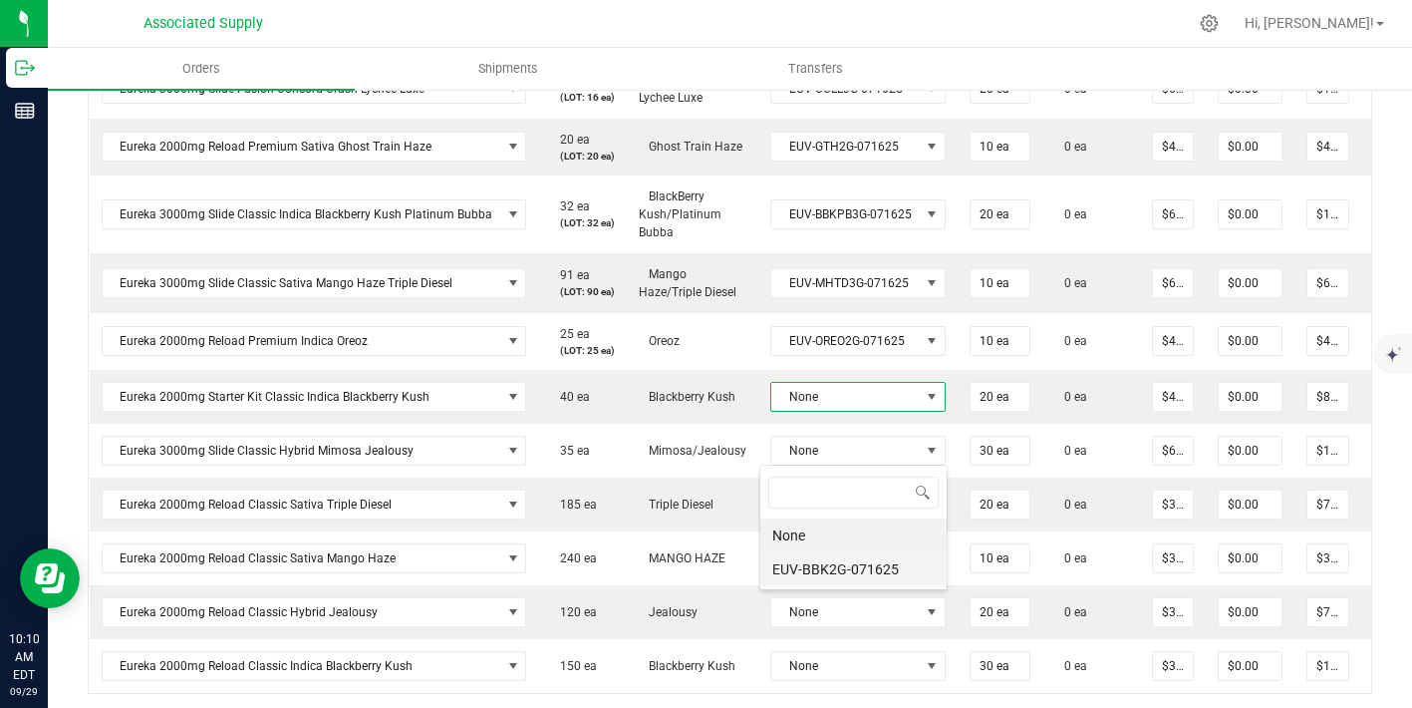
click at [890, 559] on li "EUV-BBK2G-071625" at bounding box center [854, 569] width 186 height 34
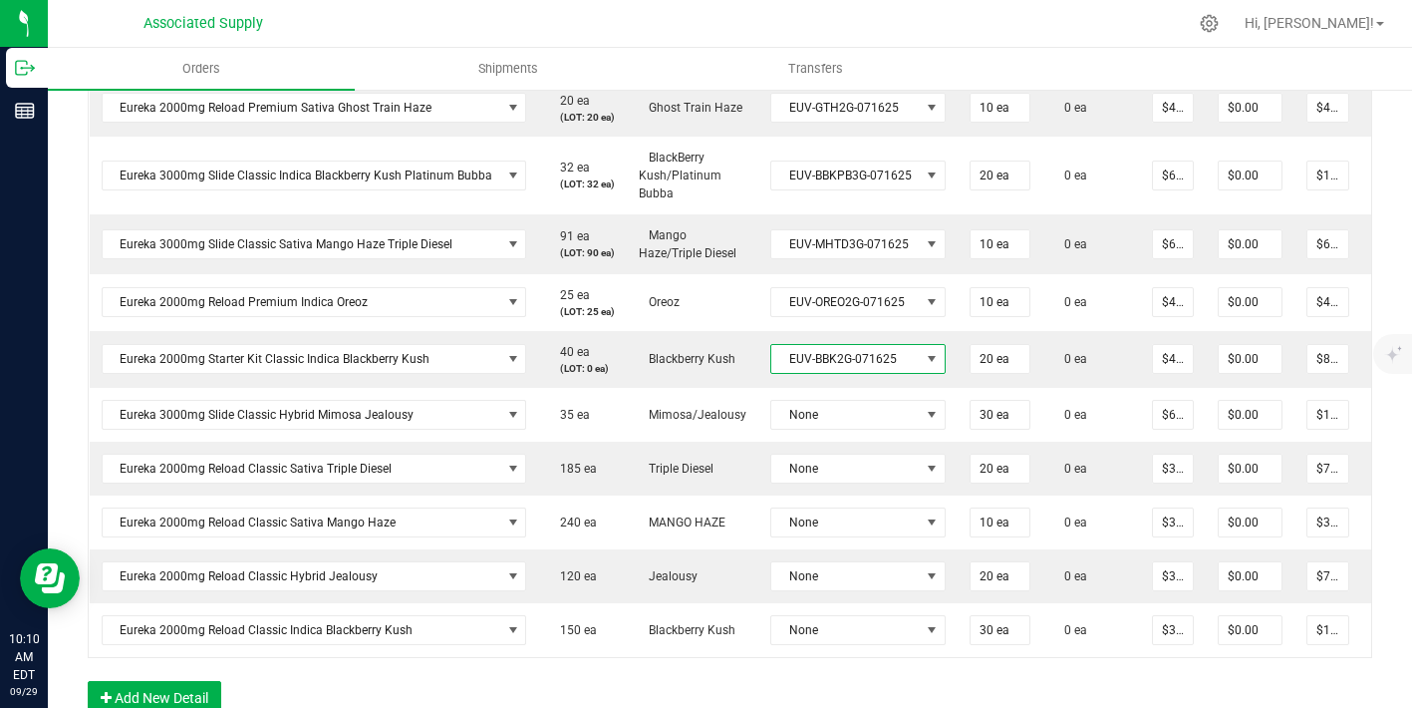
scroll to position [712, 0]
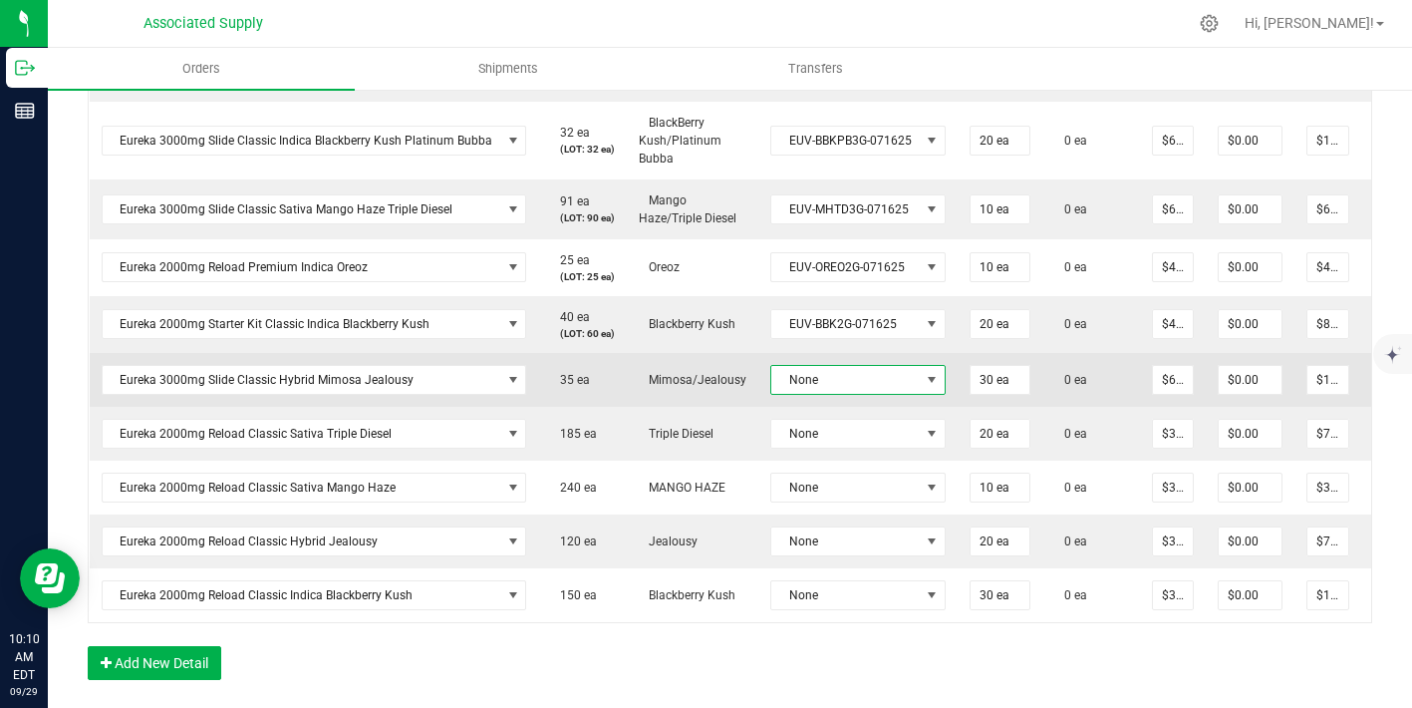
click at [889, 394] on span "None" at bounding box center [846, 380] width 149 height 28
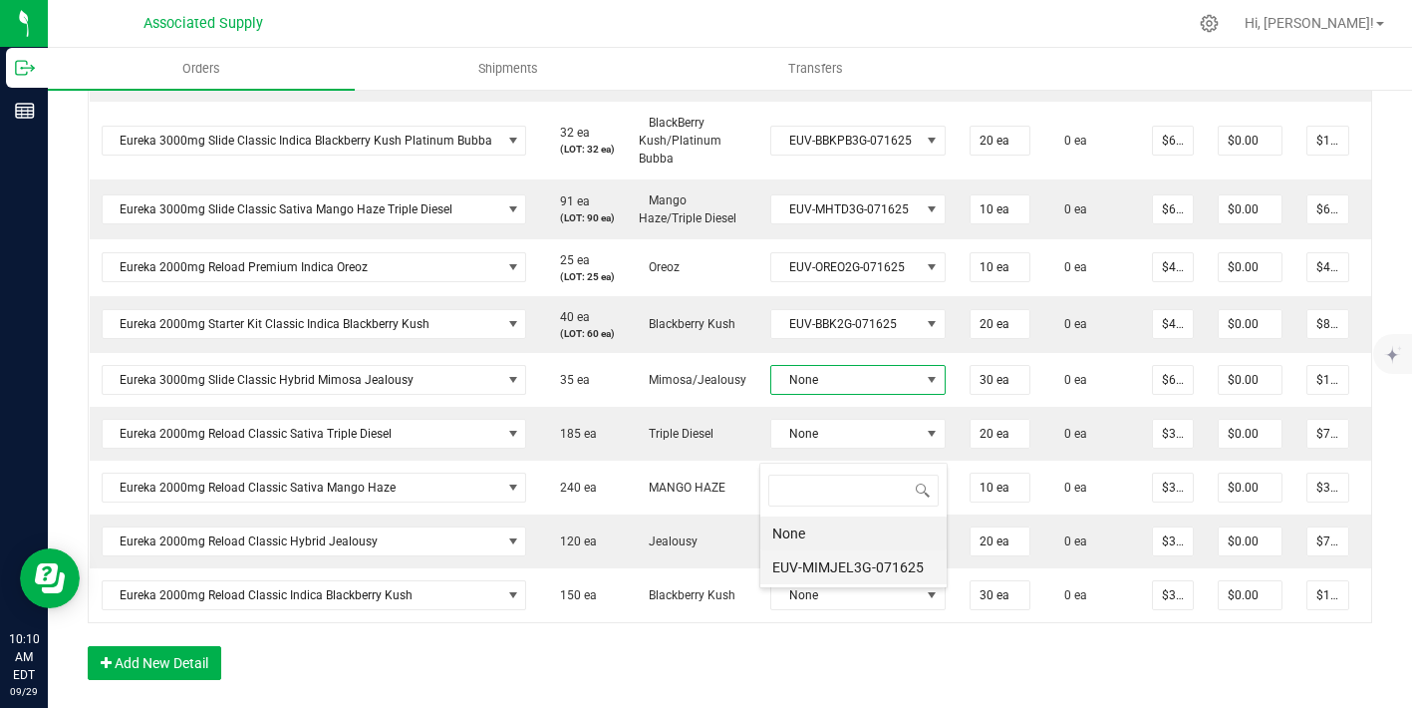
scroll to position [30, 173]
click at [870, 569] on li "EUV-MIMJEL3G-071625" at bounding box center [854, 567] width 186 height 34
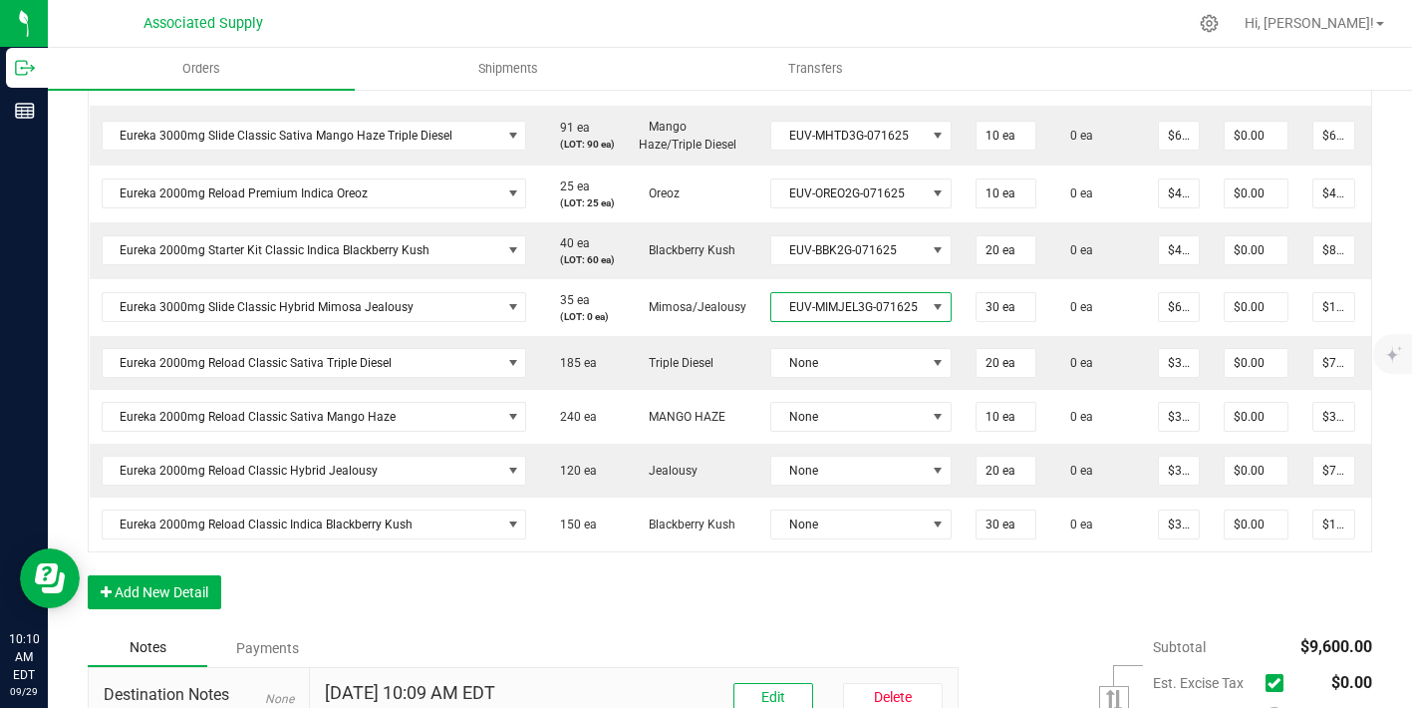
scroll to position [807, 0]
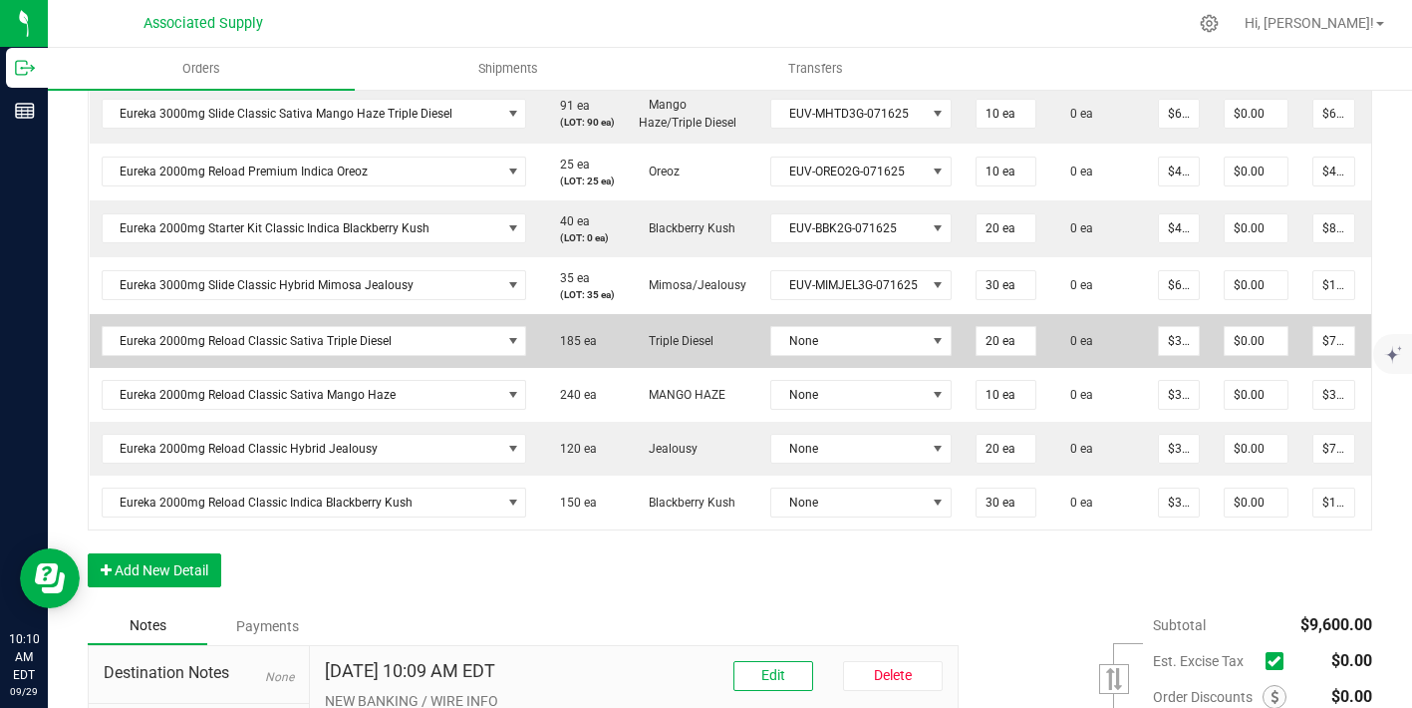
click at [863, 368] on td "None" at bounding box center [861, 341] width 205 height 54
click at [858, 355] on span "None" at bounding box center [849, 341] width 155 height 28
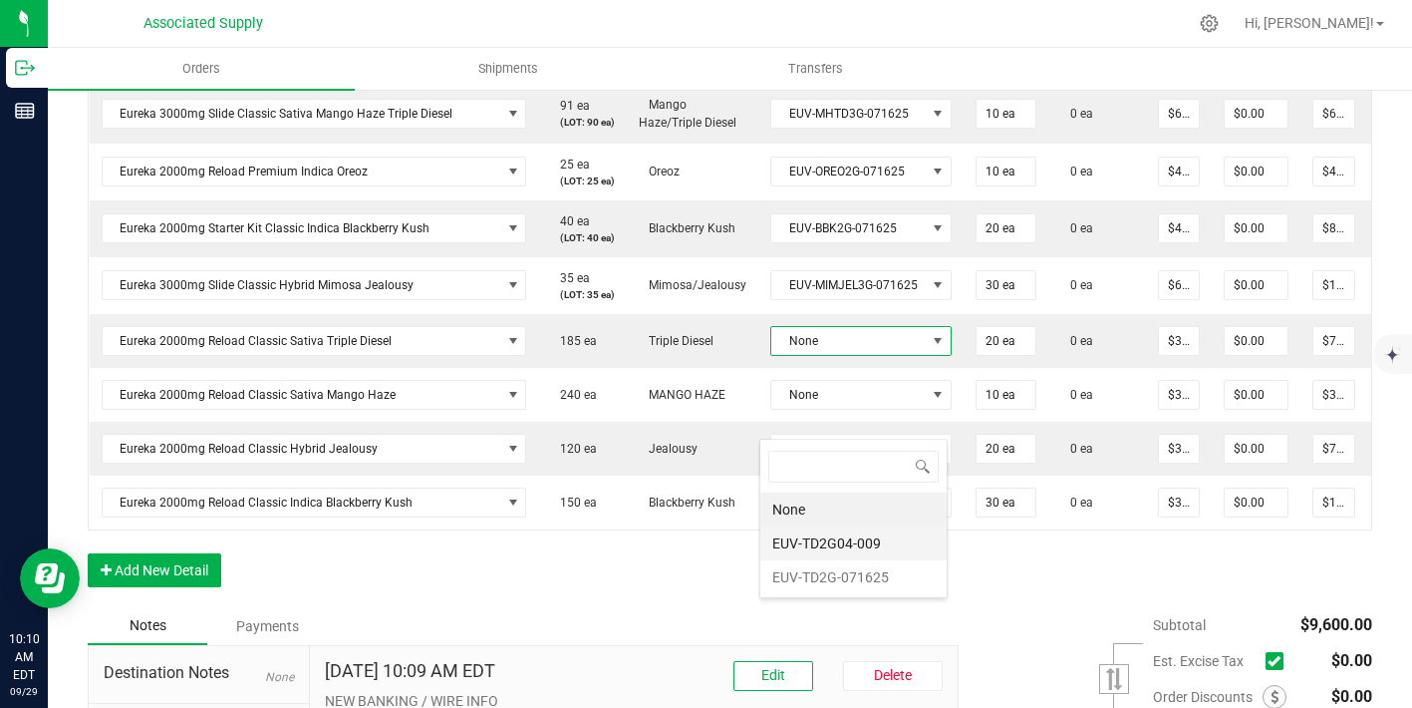
scroll to position [0, 0]
click at [840, 543] on li "EUV-TD2G04-009" at bounding box center [854, 543] width 186 height 34
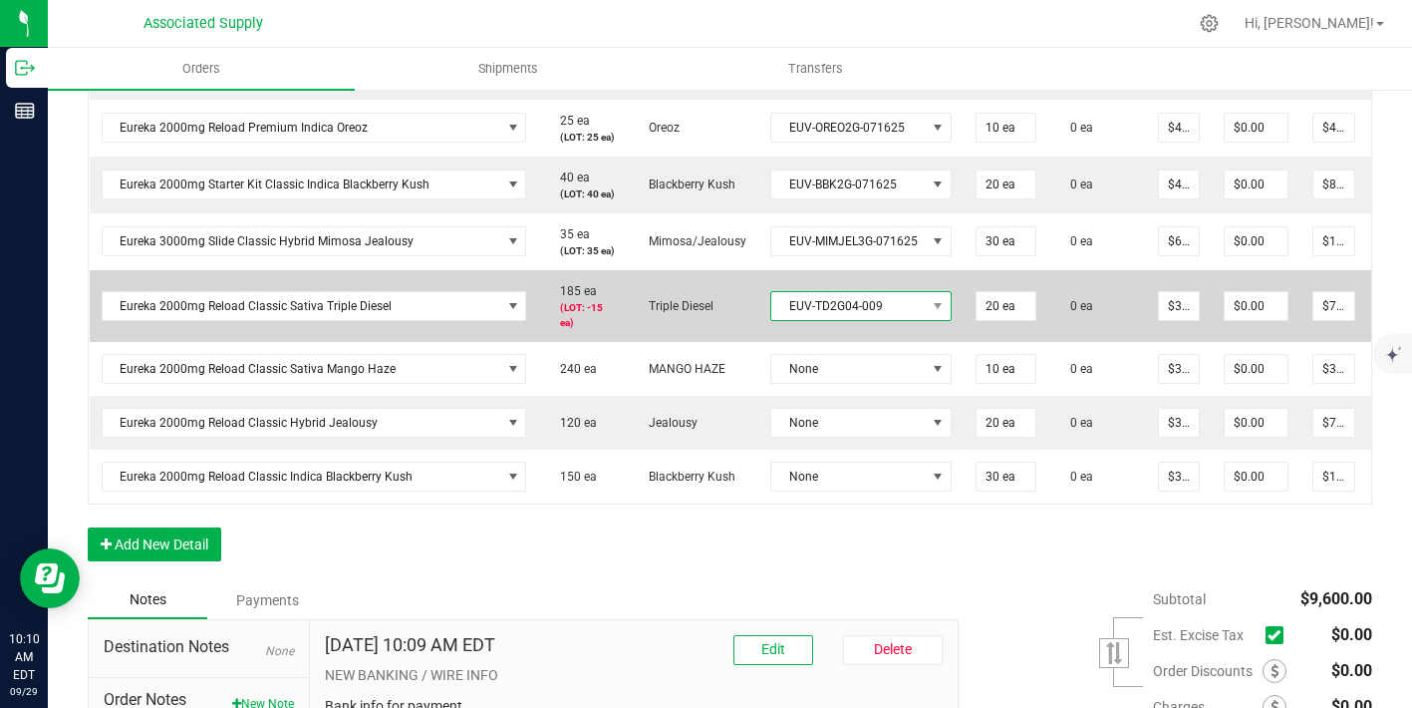
click at [845, 320] on span "EUV-TD2G04-009" at bounding box center [849, 306] width 155 height 28
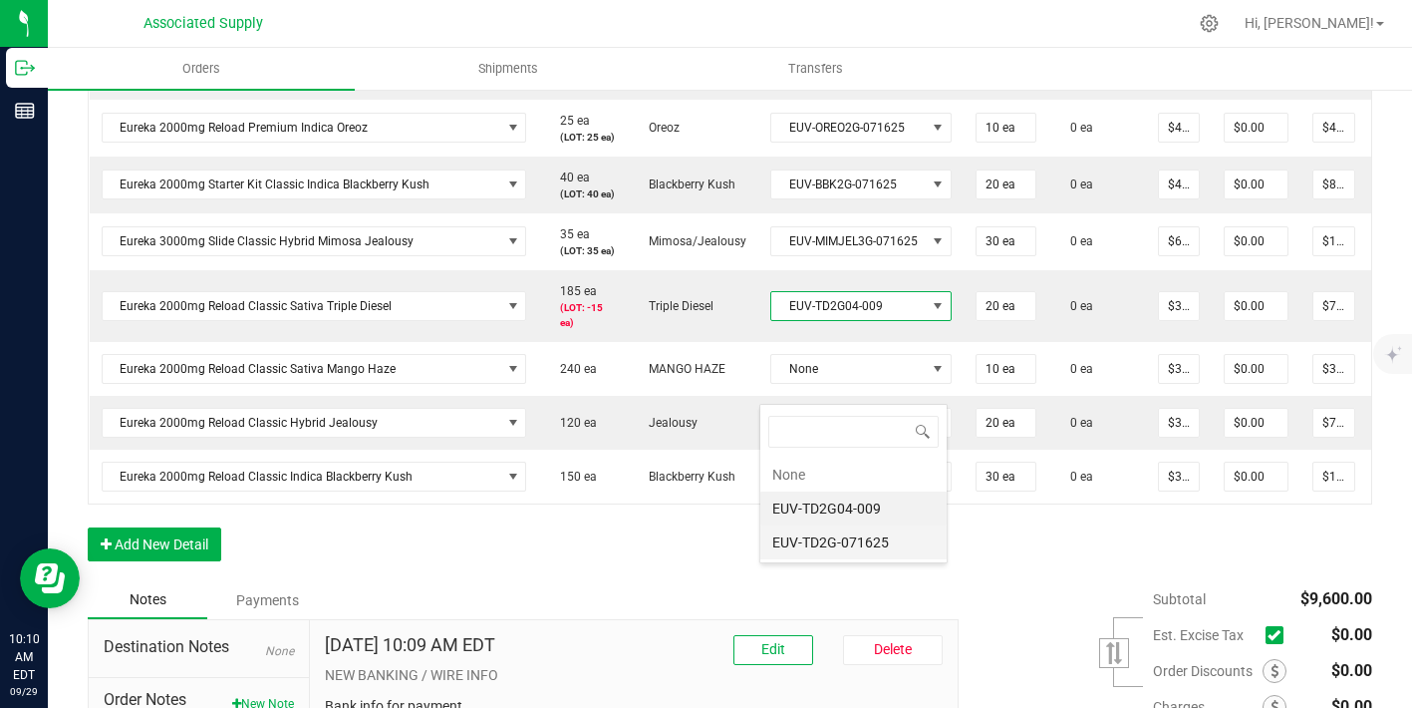
click at [859, 539] on li "EUV-TD2G-071625" at bounding box center [854, 542] width 186 height 34
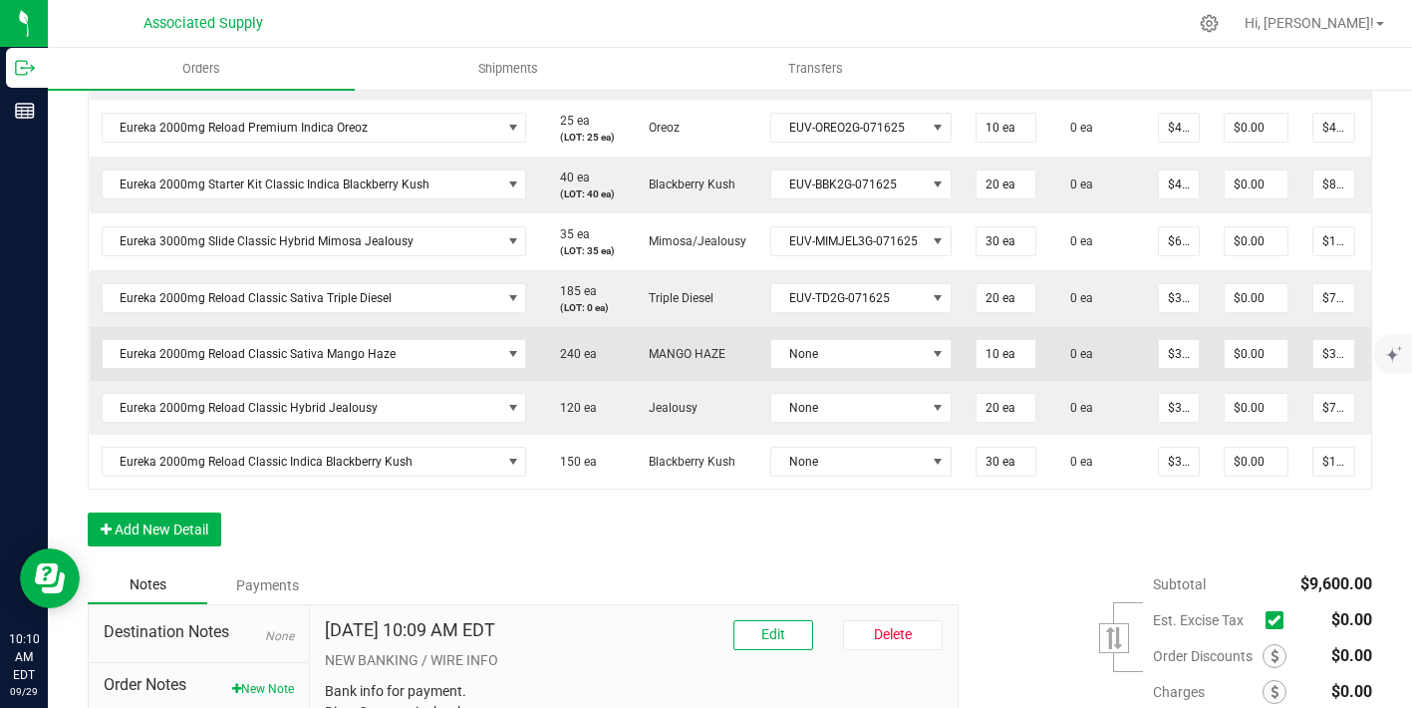
click at [862, 457] on div "Orders Shipments Transfers Back to Orders Order details Approved? Export PDF Do…" at bounding box center [730, 378] width 1365 height 660
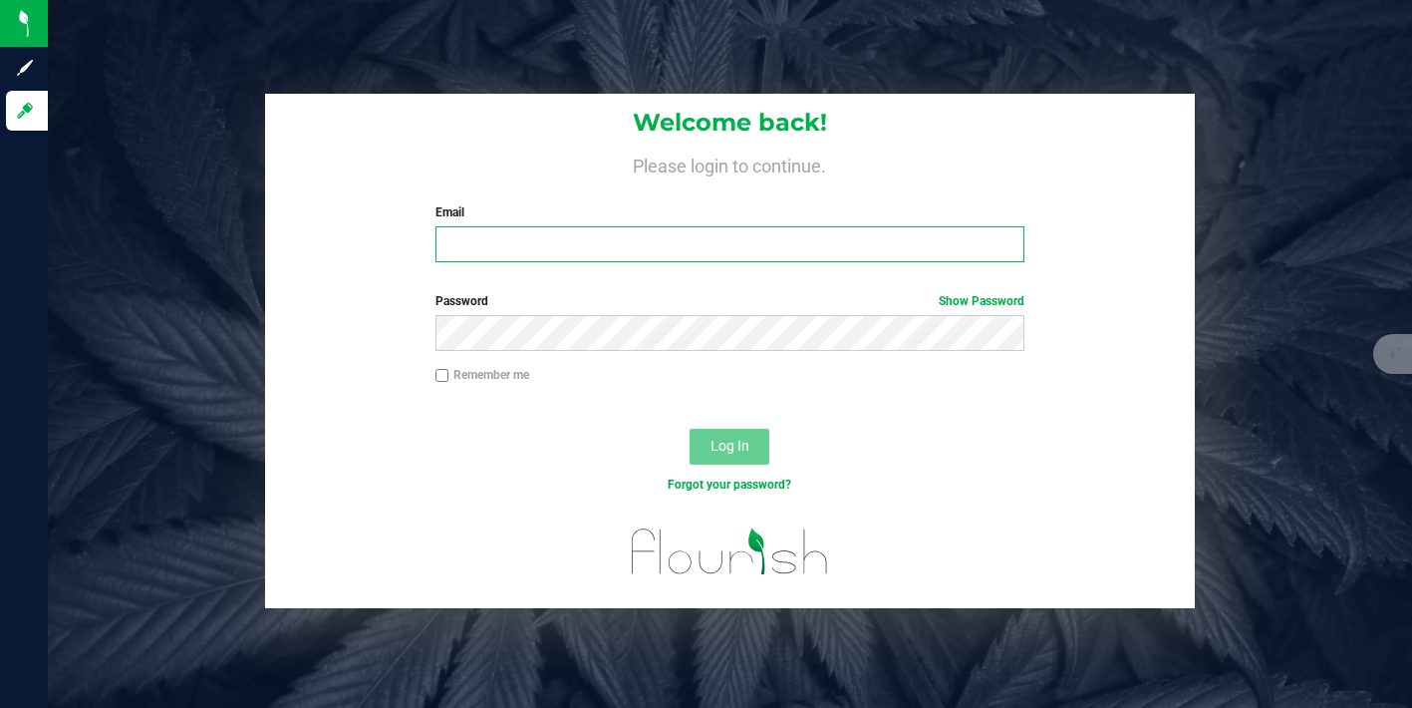
type input "scott@eurekavapor.com"
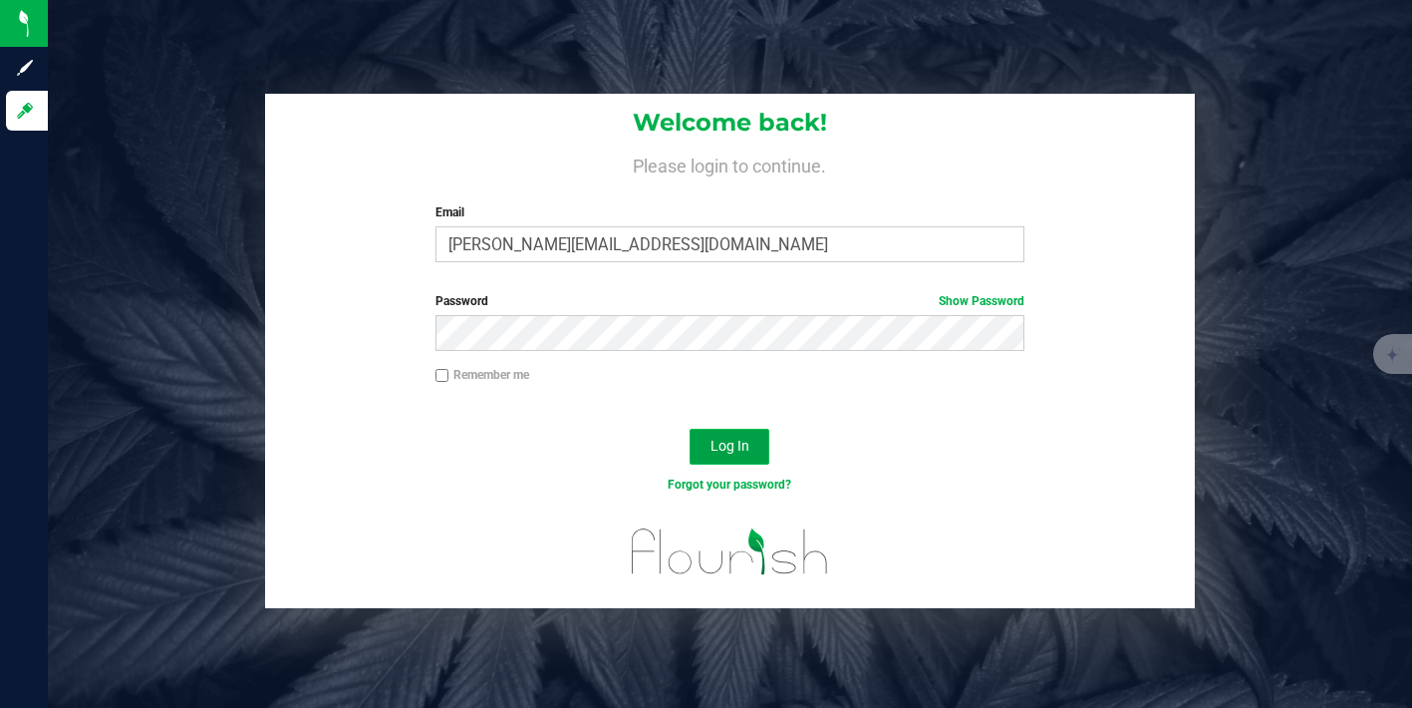
click at [728, 442] on span "Log In" at bounding box center [730, 446] width 39 height 16
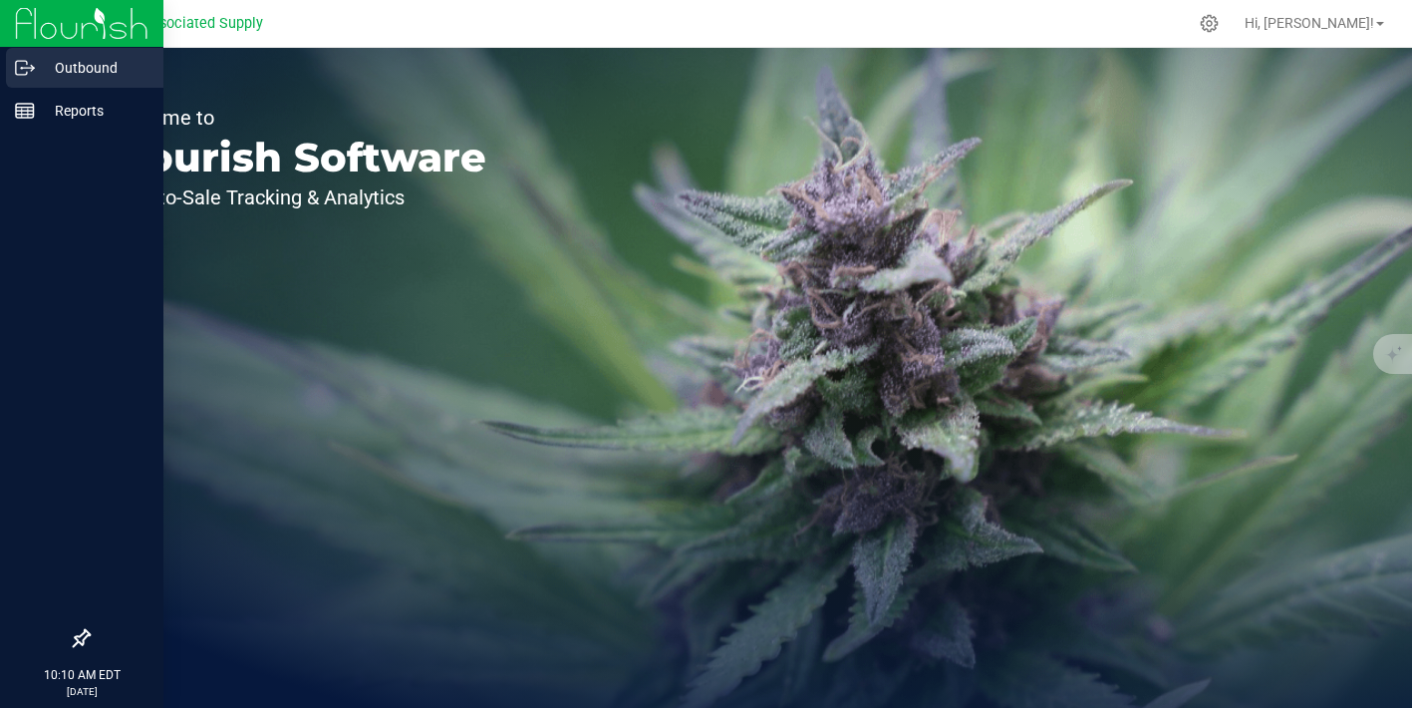
click at [34, 72] on icon at bounding box center [25, 68] width 20 height 20
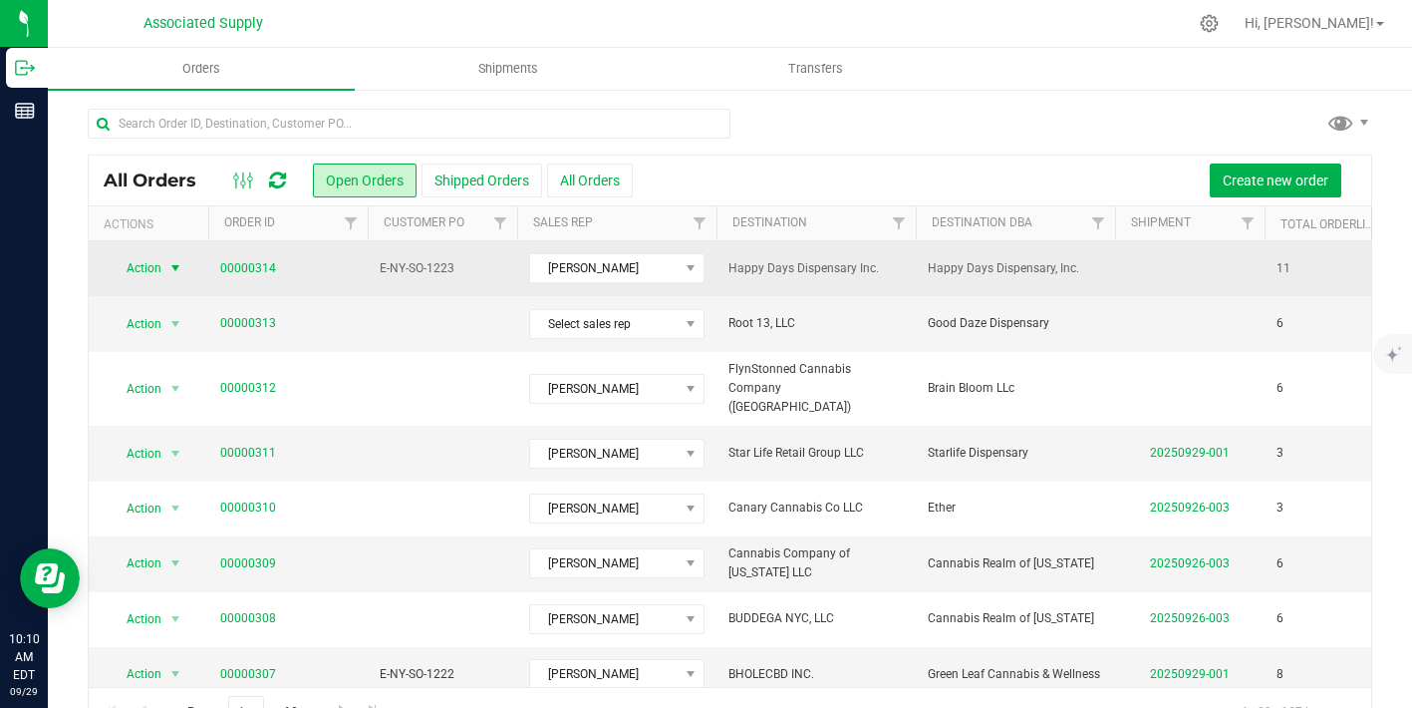
click at [173, 263] on span "select" at bounding box center [175, 268] width 16 height 16
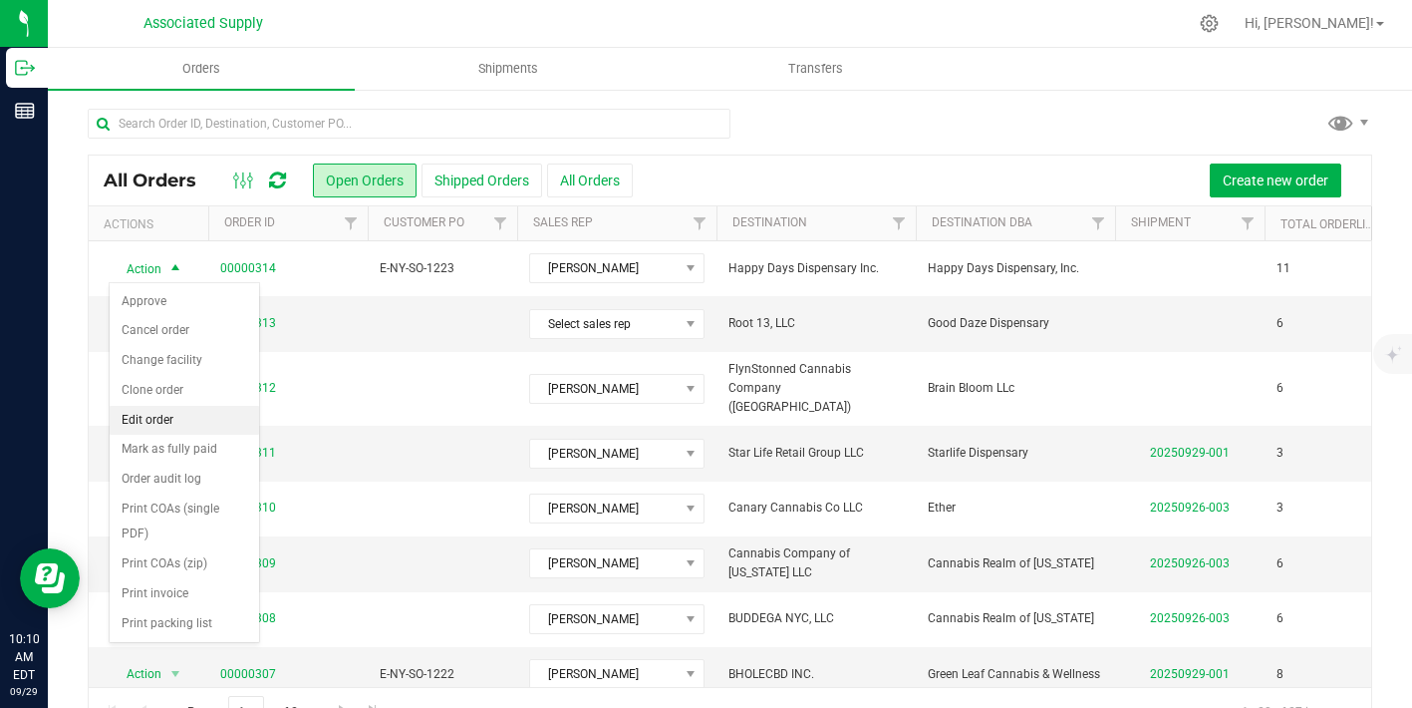
click at [194, 416] on li "Edit order" at bounding box center [185, 421] width 150 height 30
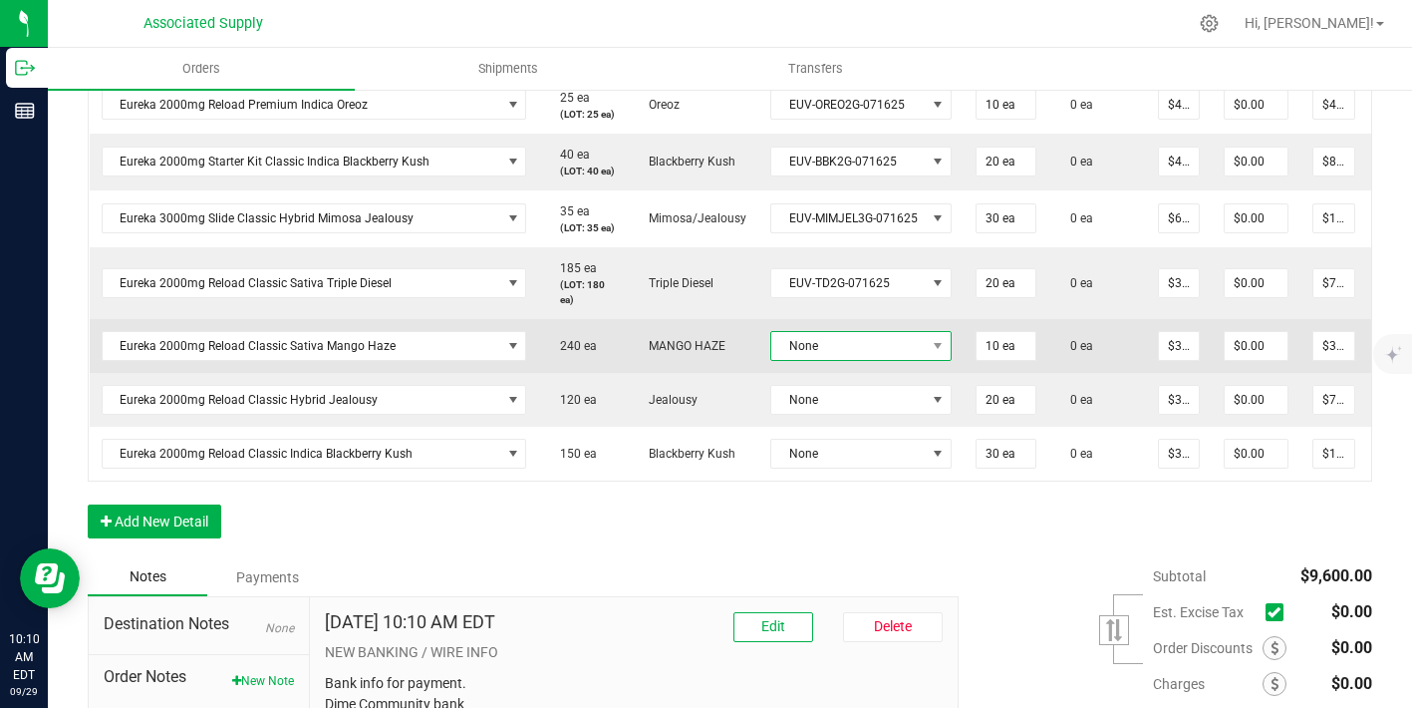
click at [870, 360] on span "None" at bounding box center [849, 346] width 155 height 28
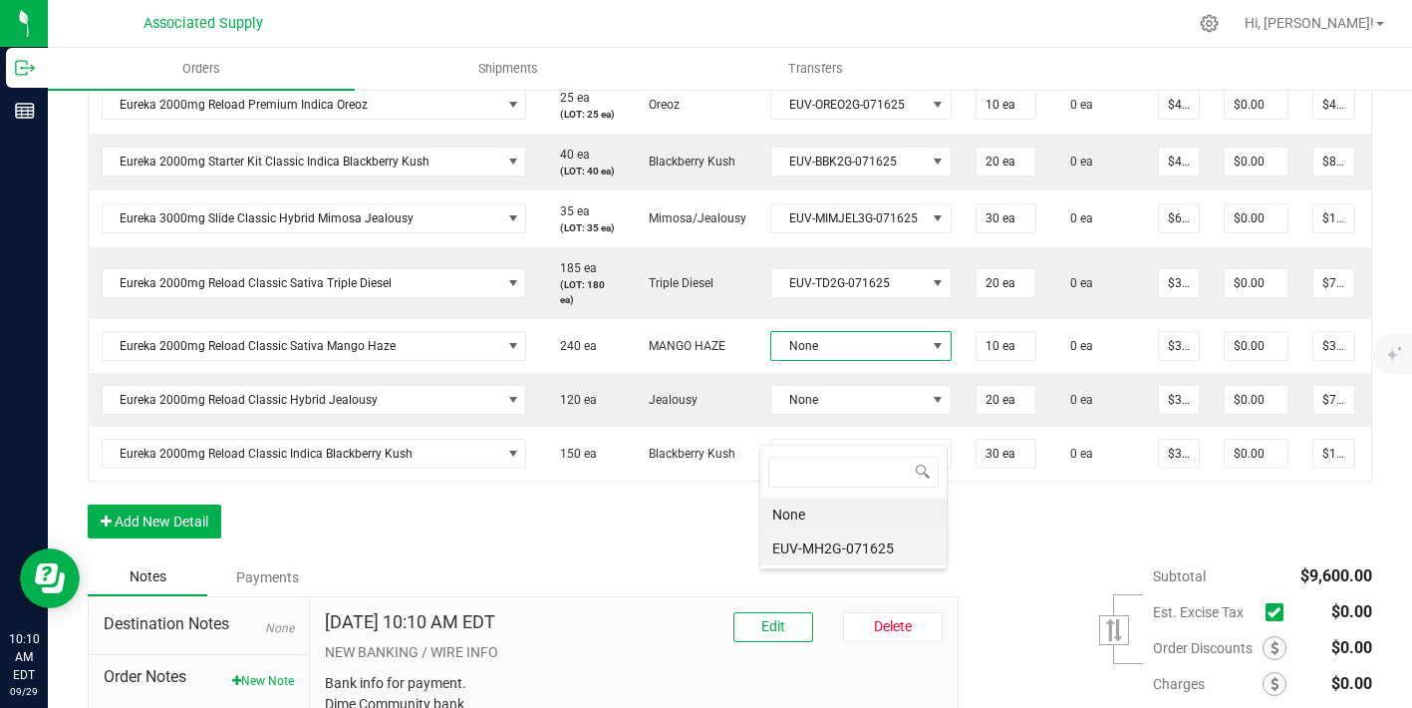
click at [874, 545] on li "EUV-MH2G-071625" at bounding box center [854, 548] width 186 height 34
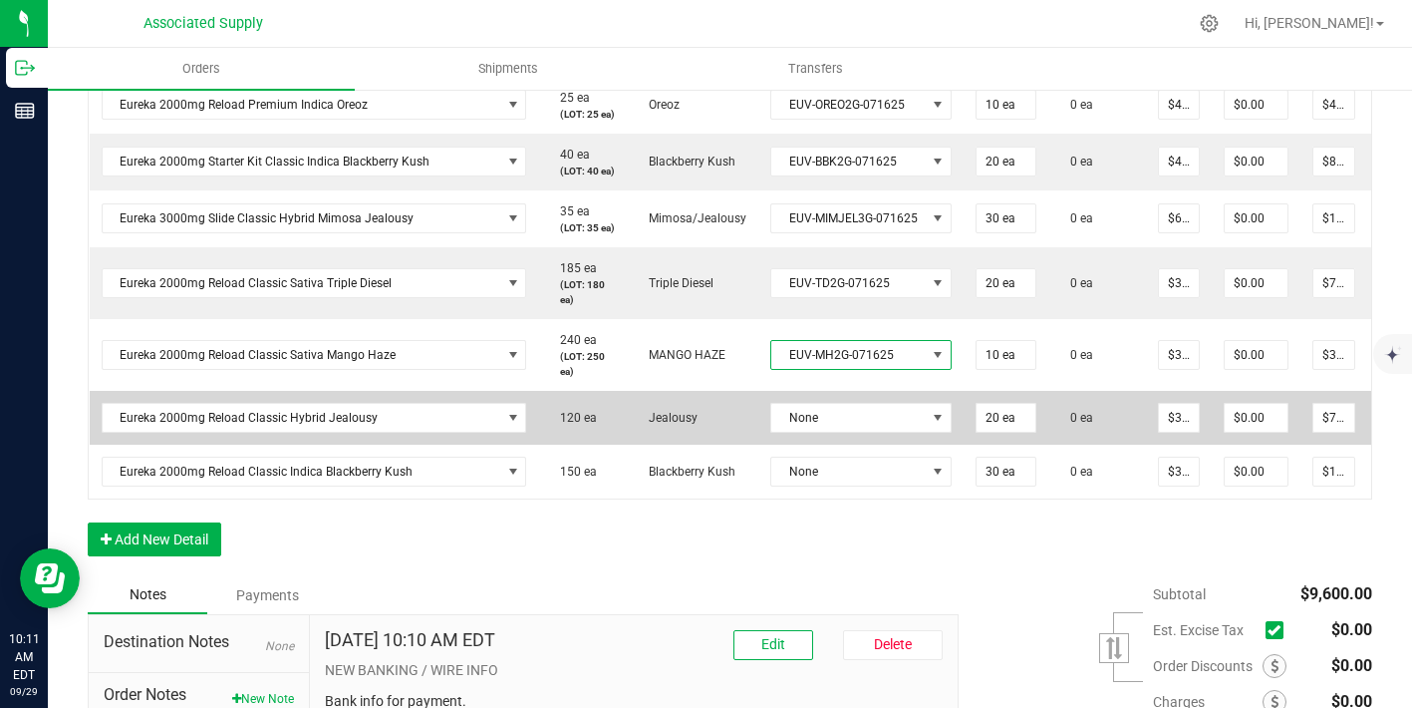
click at [894, 445] on td "None" at bounding box center [861, 418] width 205 height 54
click at [893, 445] on td "None" at bounding box center [861, 418] width 205 height 54
click at [894, 432] on span "None" at bounding box center [849, 418] width 155 height 28
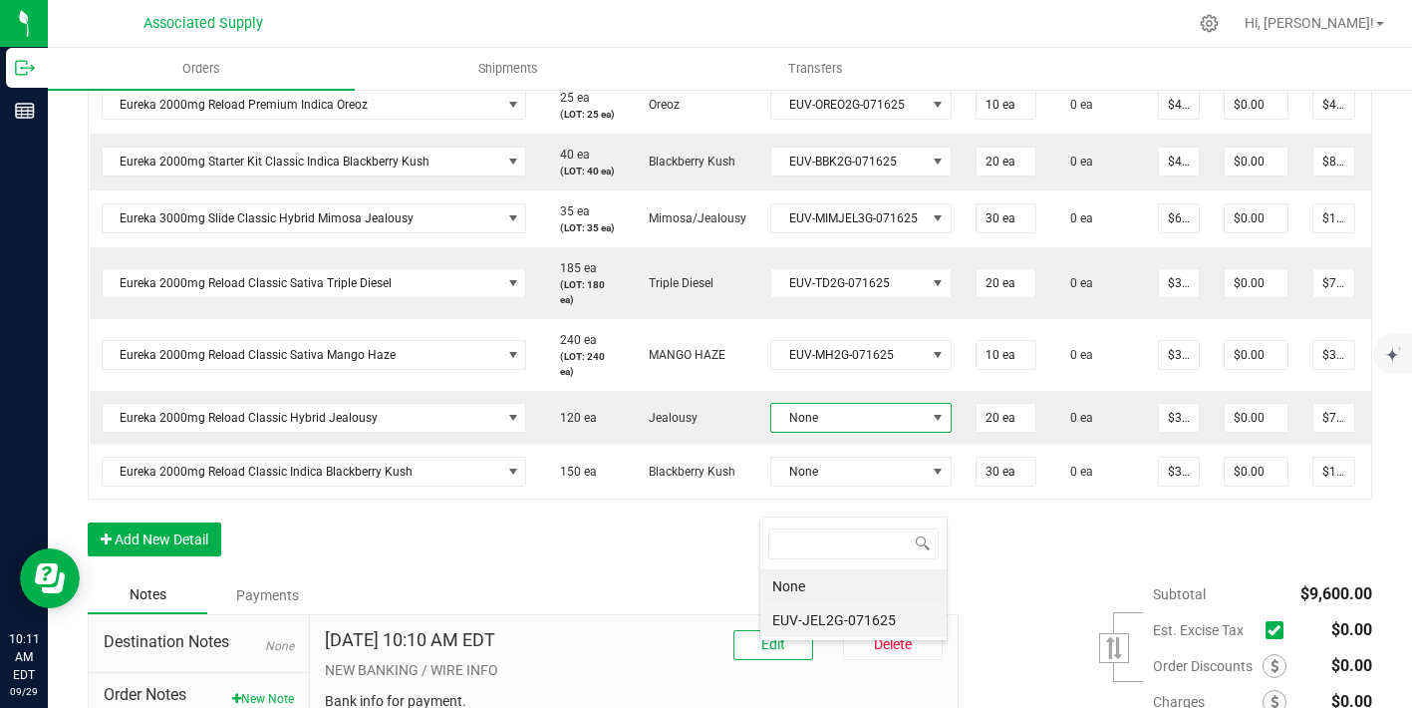
click at [894, 620] on li "EUV-JEL2G-071625" at bounding box center [854, 620] width 186 height 34
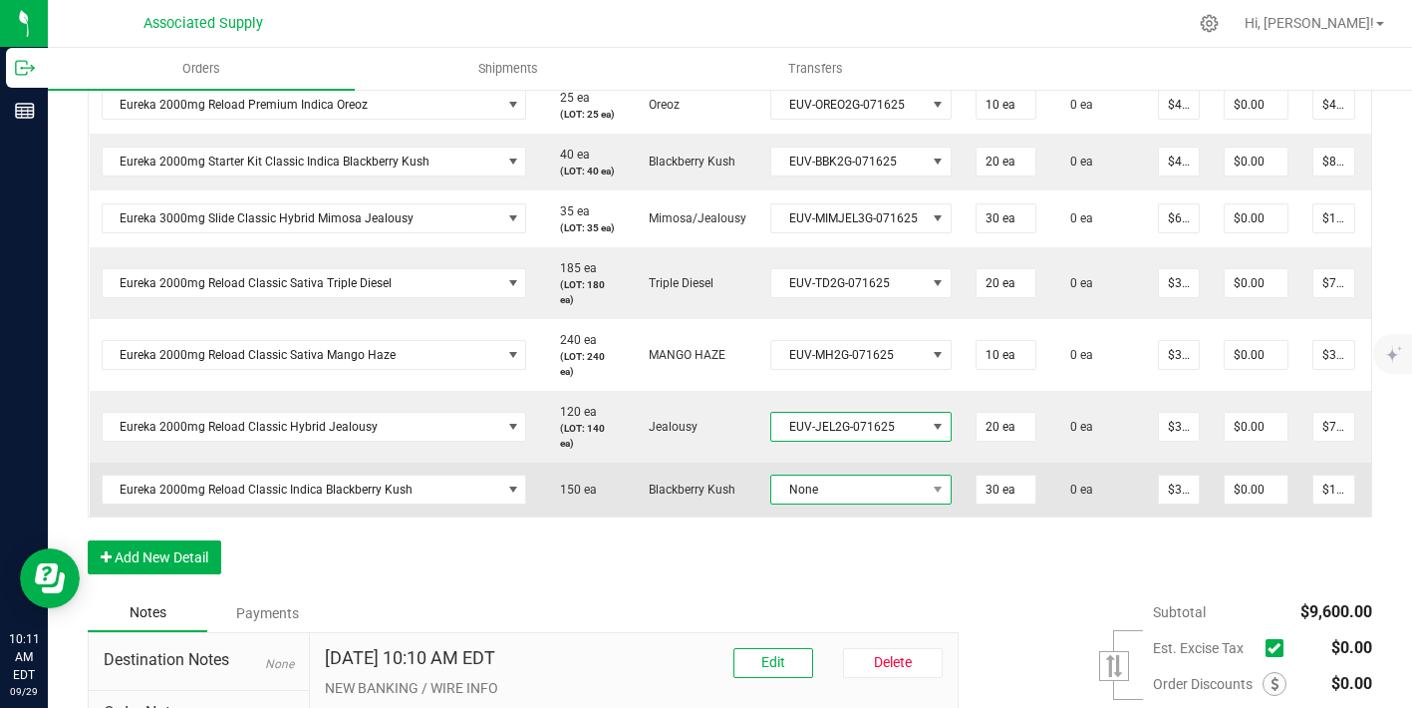
click at [912, 503] on span "None" at bounding box center [849, 489] width 155 height 28
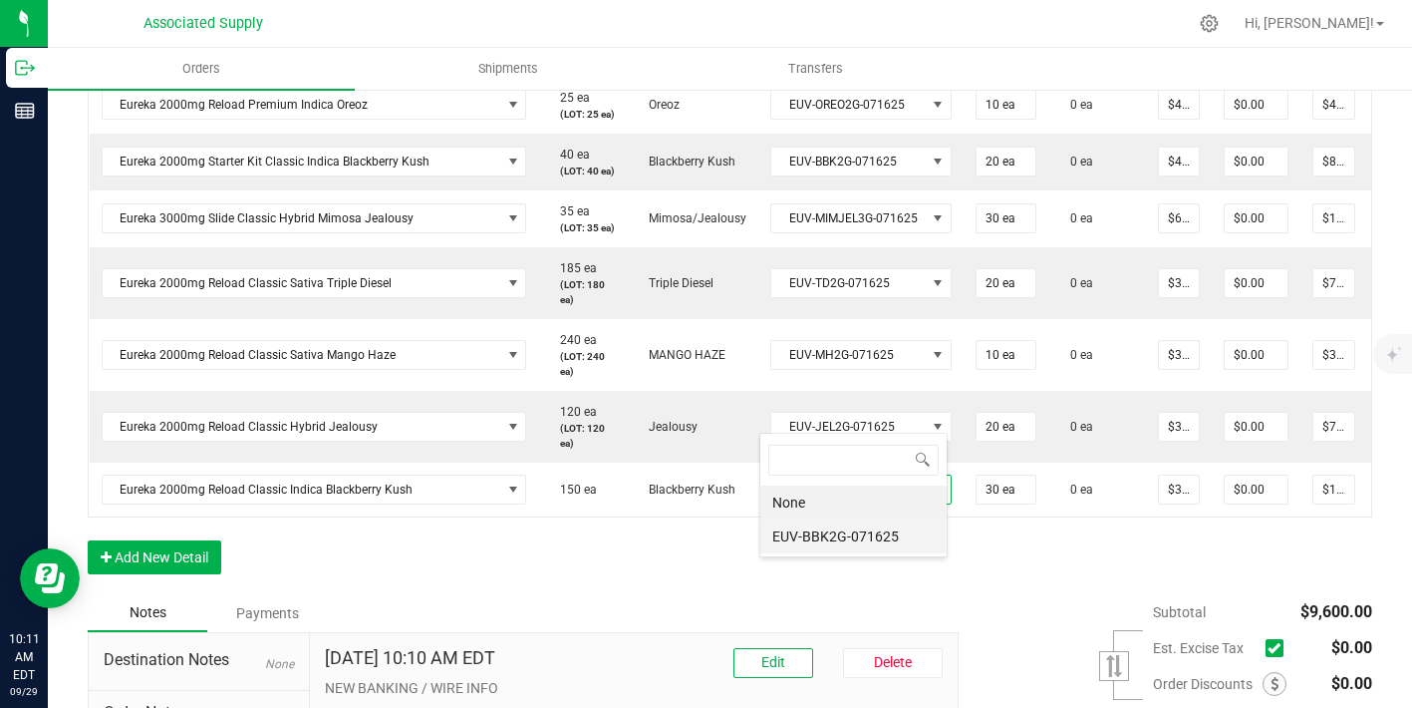
click at [877, 521] on li "EUV-BBK2G-071625" at bounding box center [854, 536] width 186 height 34
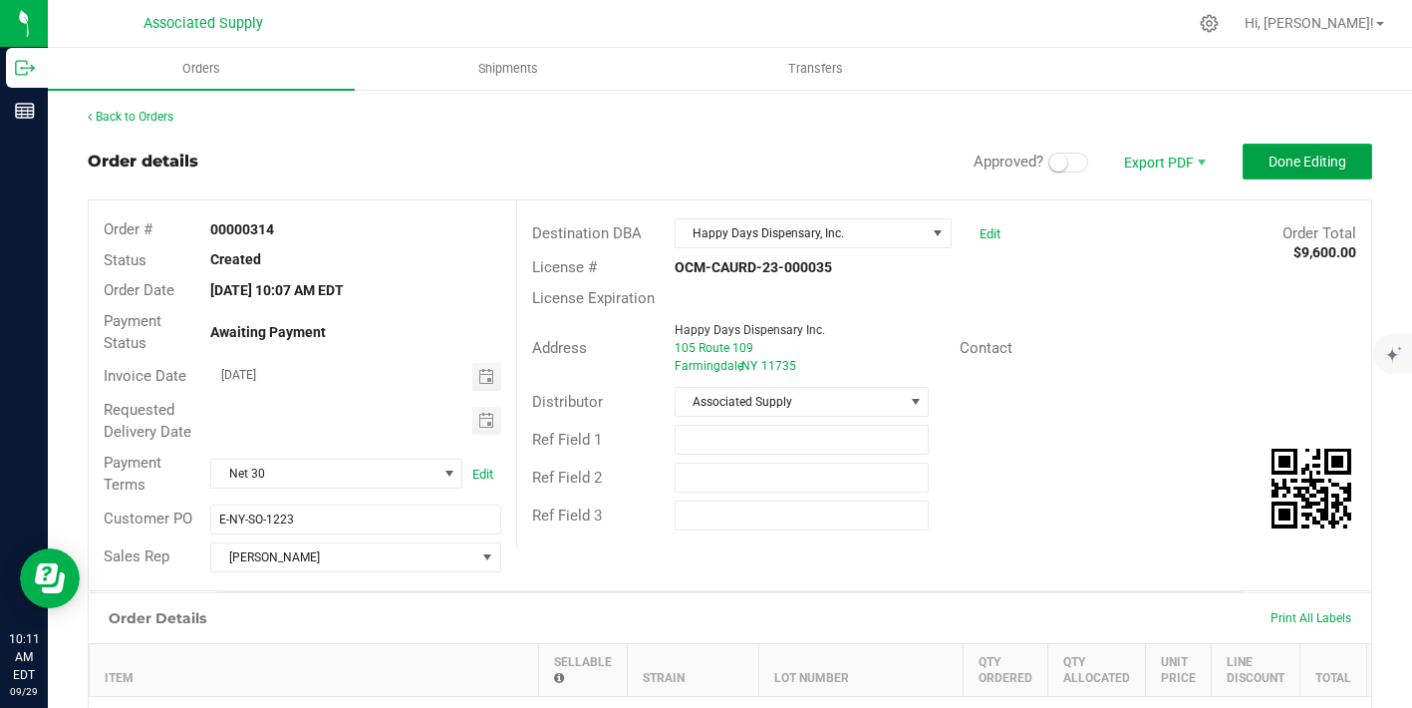
click at [1330, 151] on button "Done Editing" at bounding box center [1308, 162] width 130 height 36
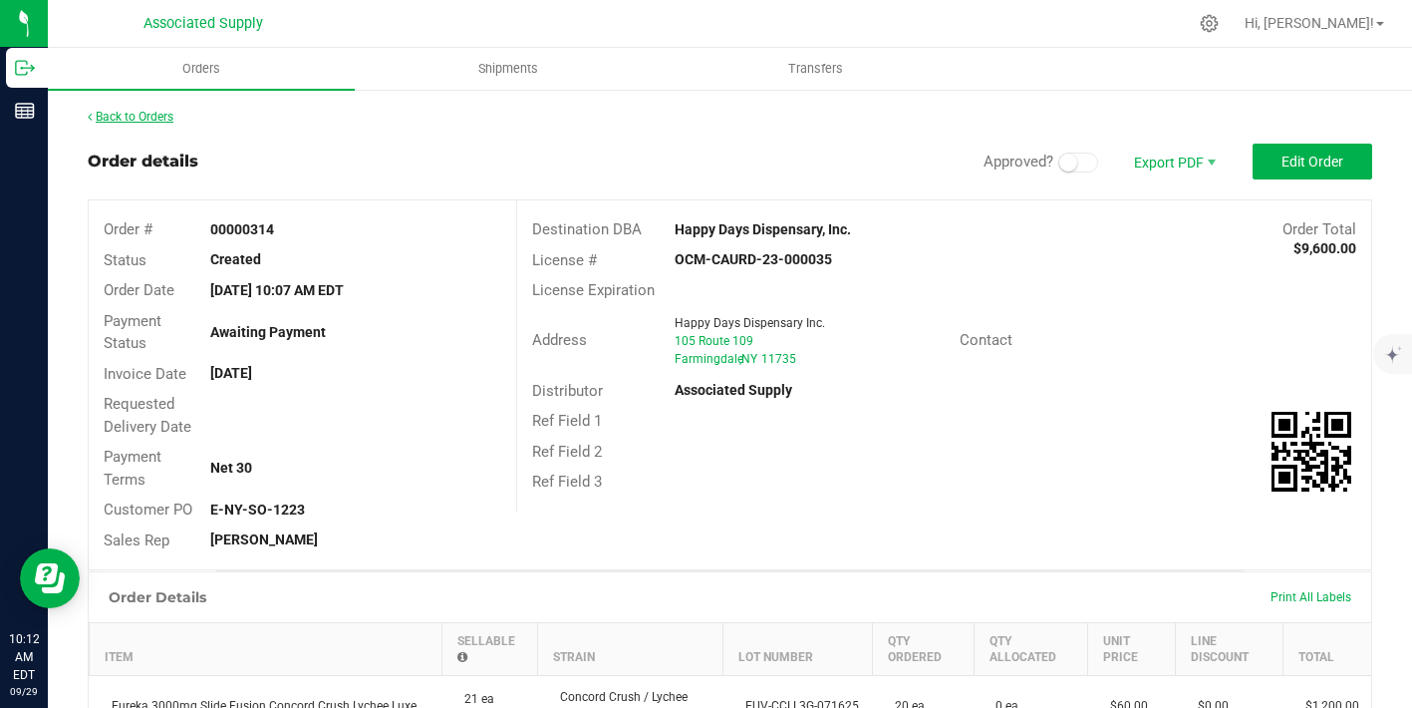
click at [162, 114] on link "Back to Orders" at bounding box center [131, 117] width 86 height 14
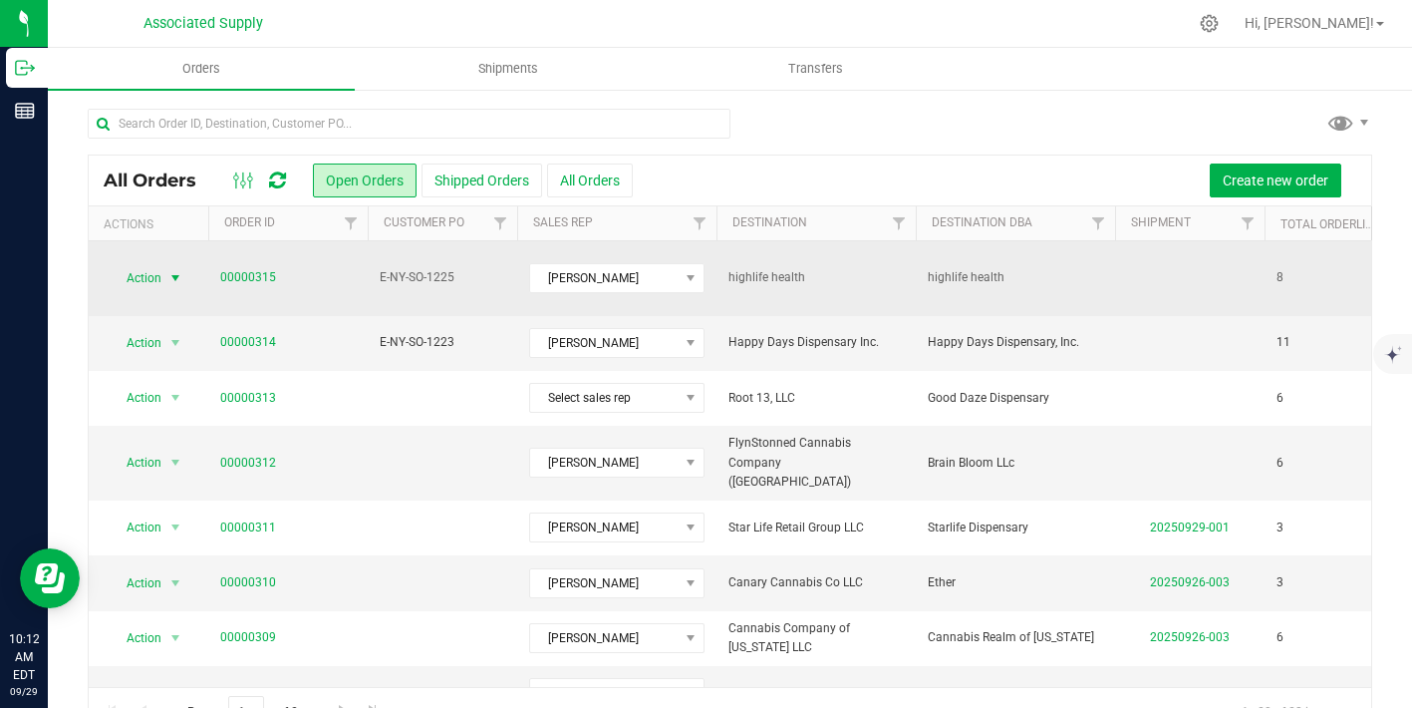
click at [177, 270] on span "select" at bounding box center [175, 278] width 16 height 16
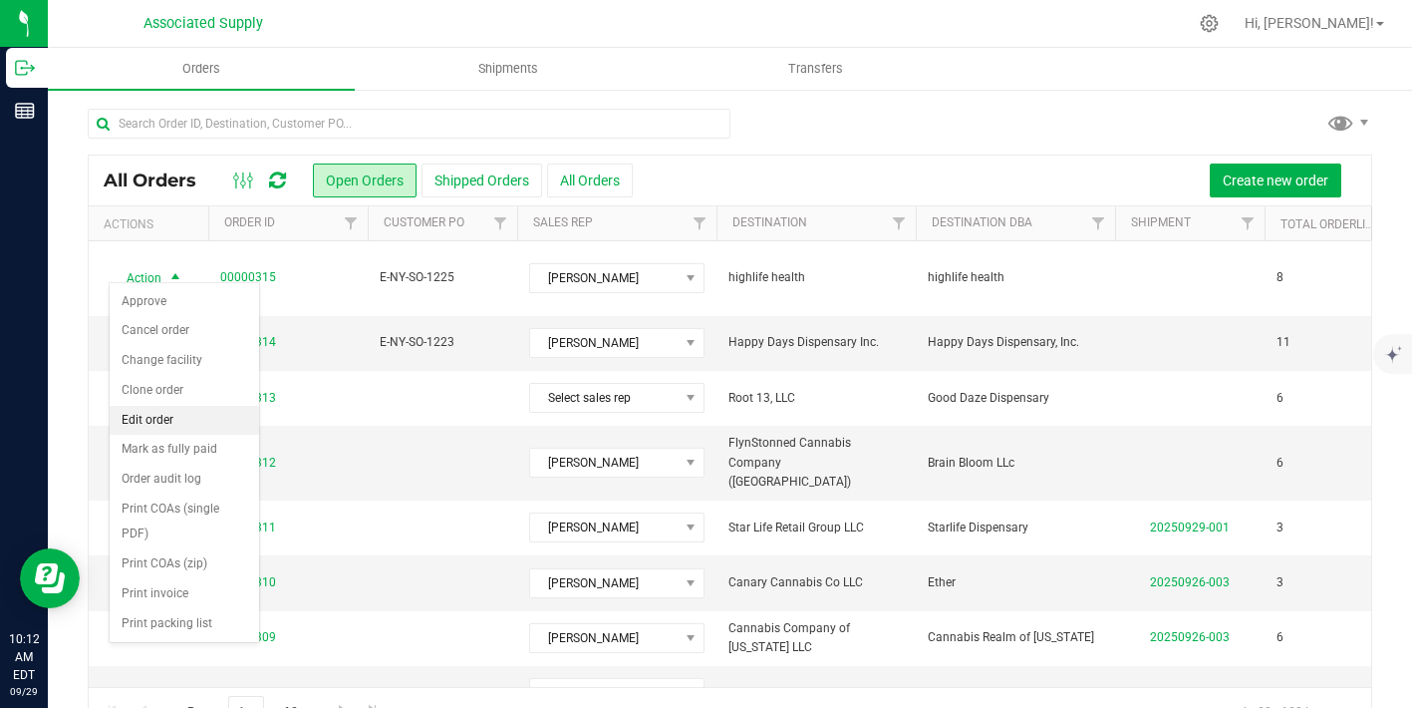
click at [166, 423] on li "Edit order" at bounding box center [185, 421] width 150 height 30
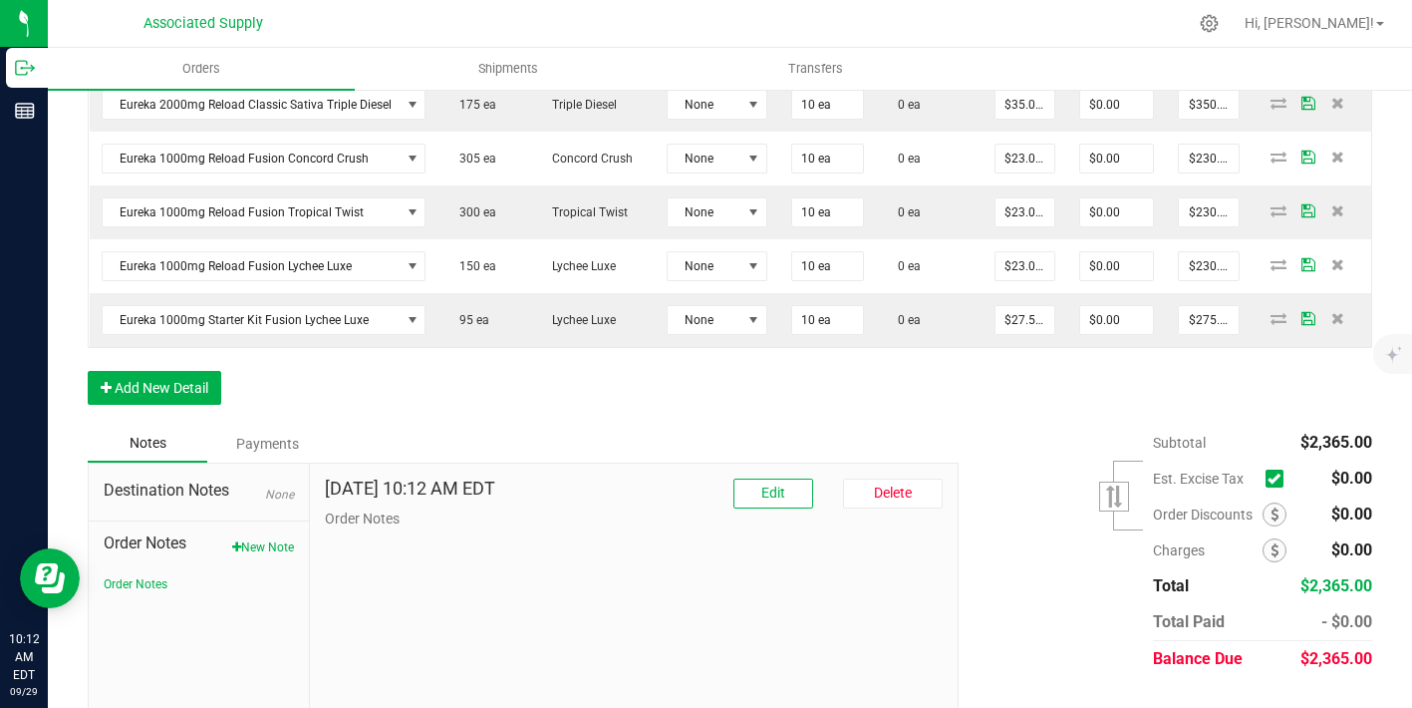
scroll to position [823, 0]
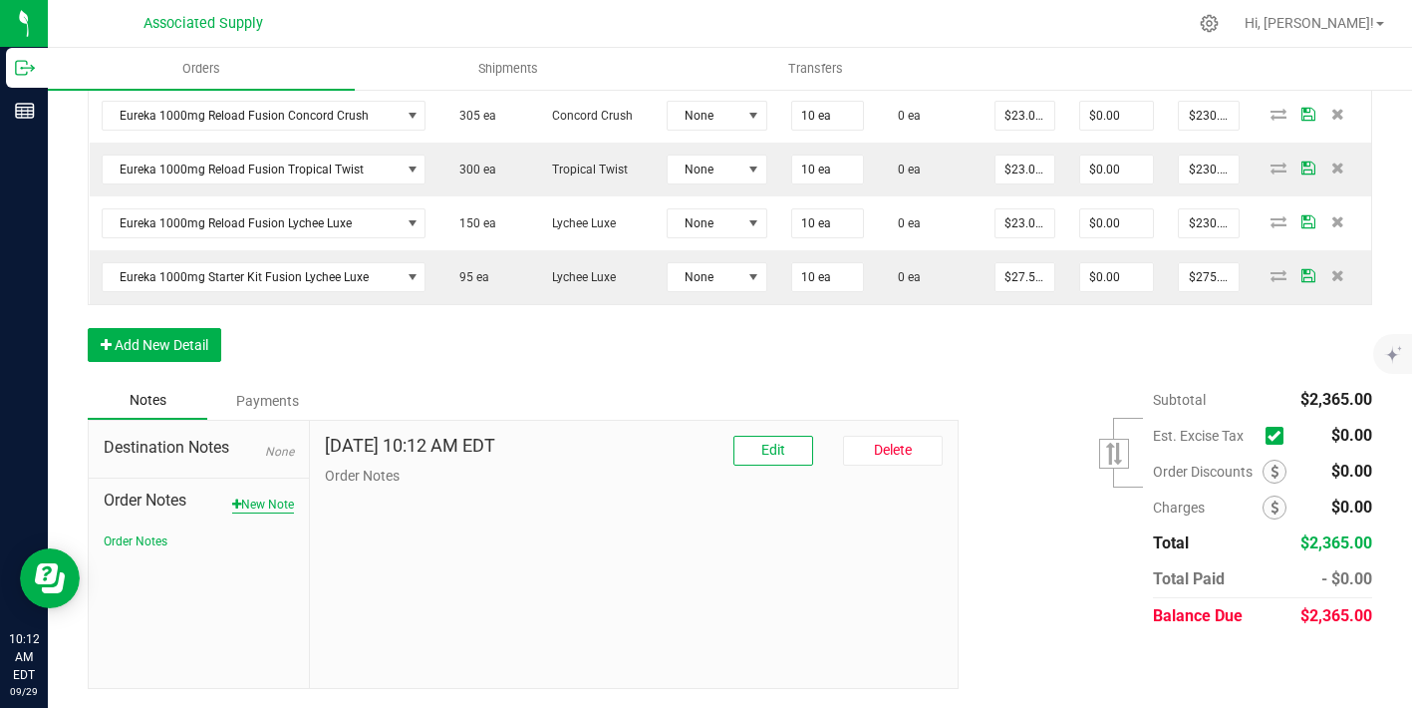
click at [269, 503] on button "New Note" at bounding box center [263, 504] width 62 height 18
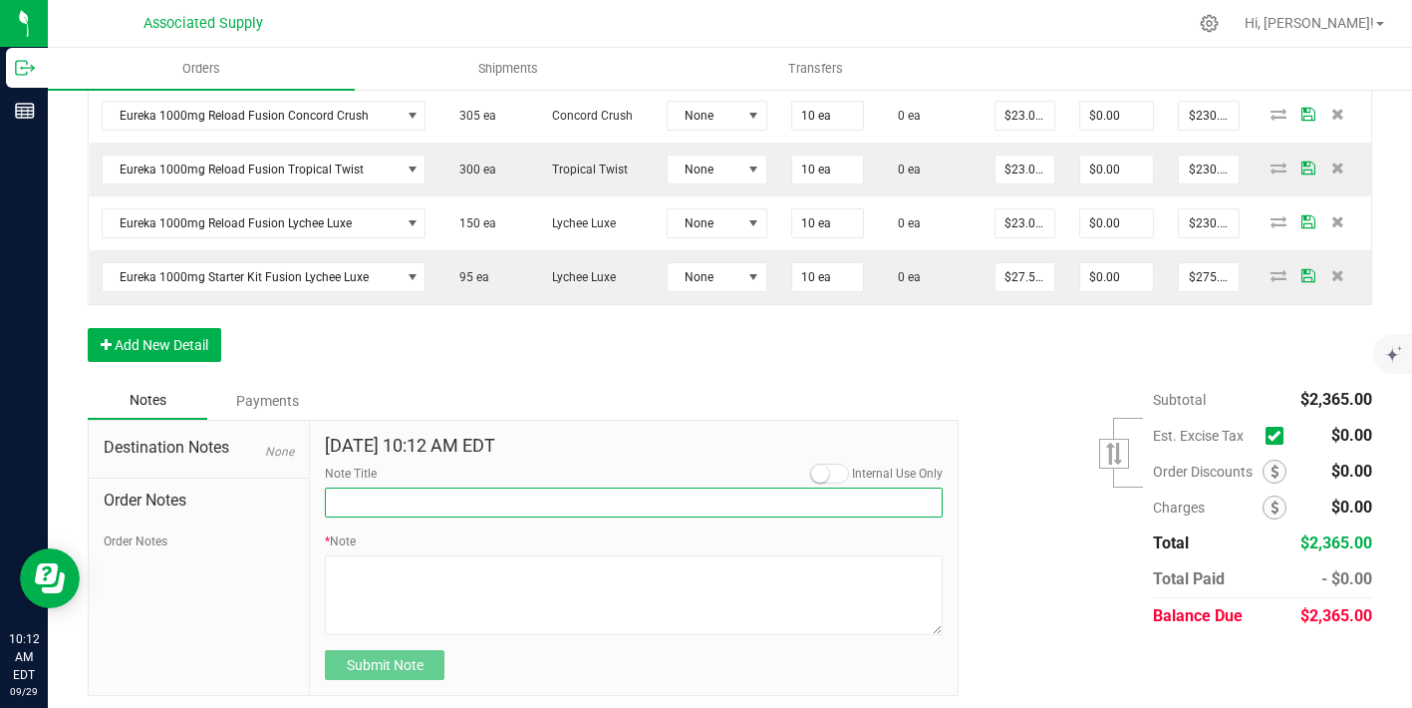
click at [417, 506] on input "Note Title" at bounding box center [634, 502] width 618 height 30
type input "NEW BANKING / WIRE INFO"
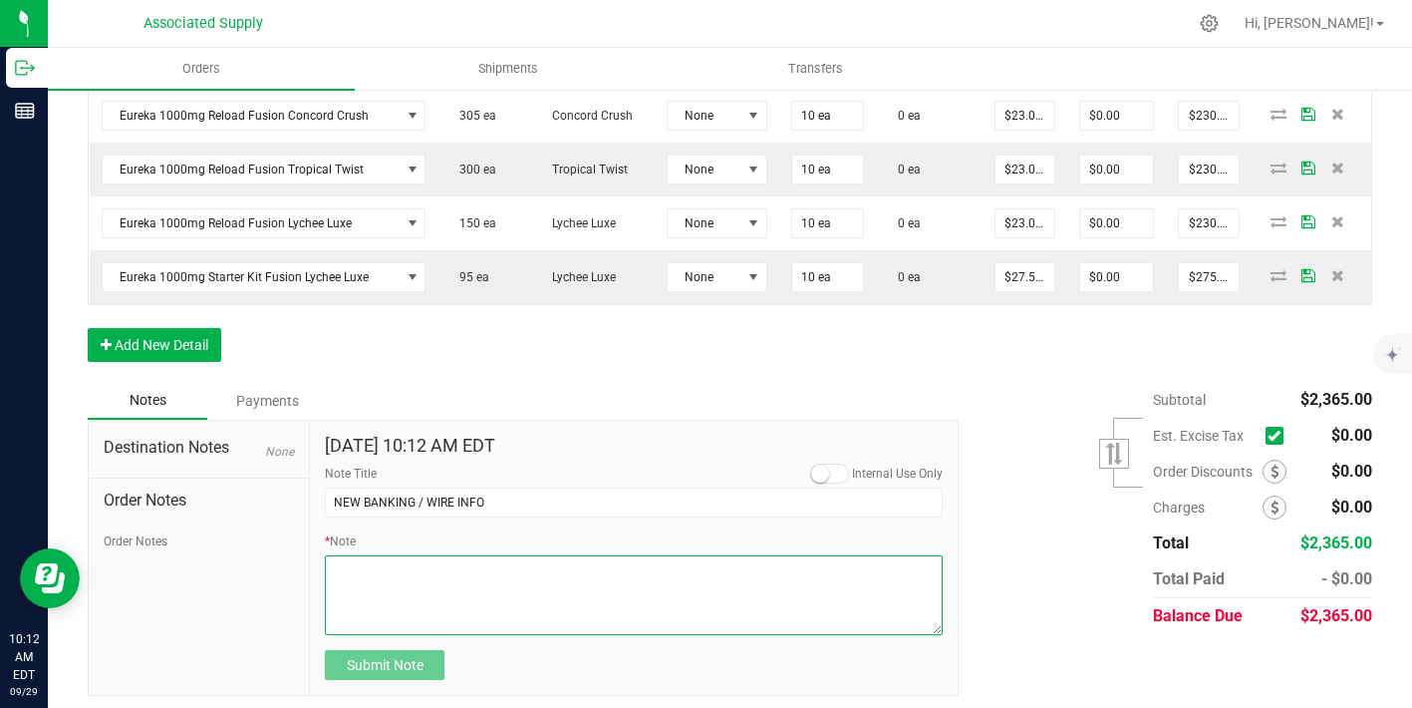
click at [398, 576] on textarea "* Note" at bounding box center [634, 595] width 618 height 80
paste textarea "Bank info for payment. Dime Community bank Routing # 021406667 Account # 500043…"
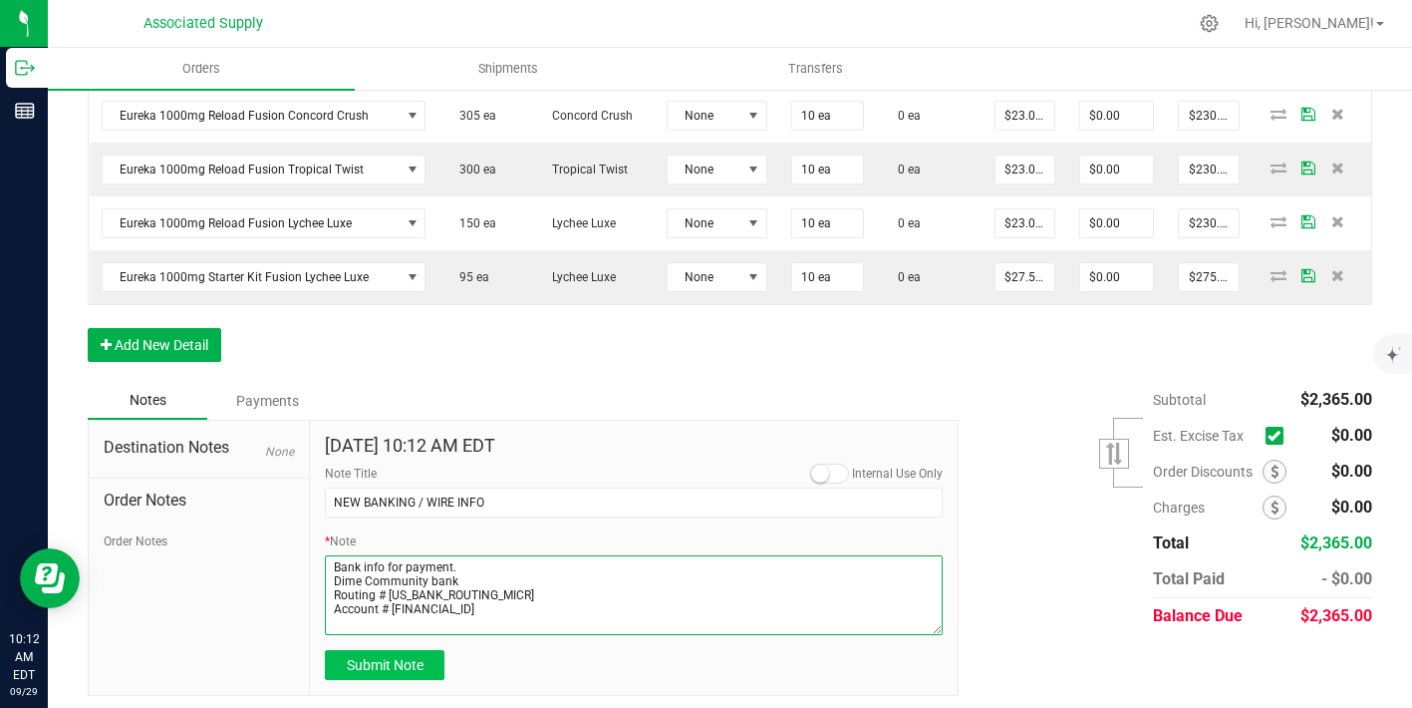
type textarea "Bank info for payment. Dime Community bank Routing # 021406667 Account # 500043…"
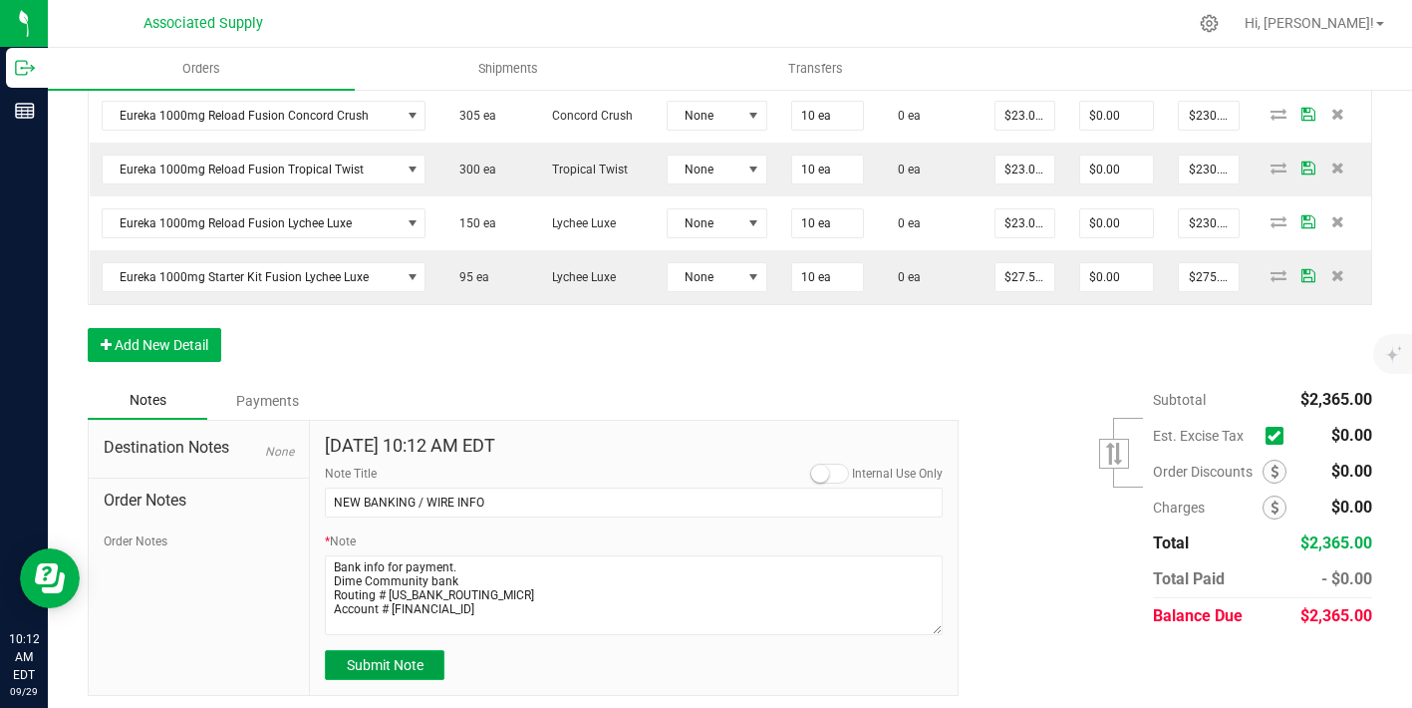
click at [390, 668] on span "Submit Note" at bounding box center [385, 665] width 77 height 16
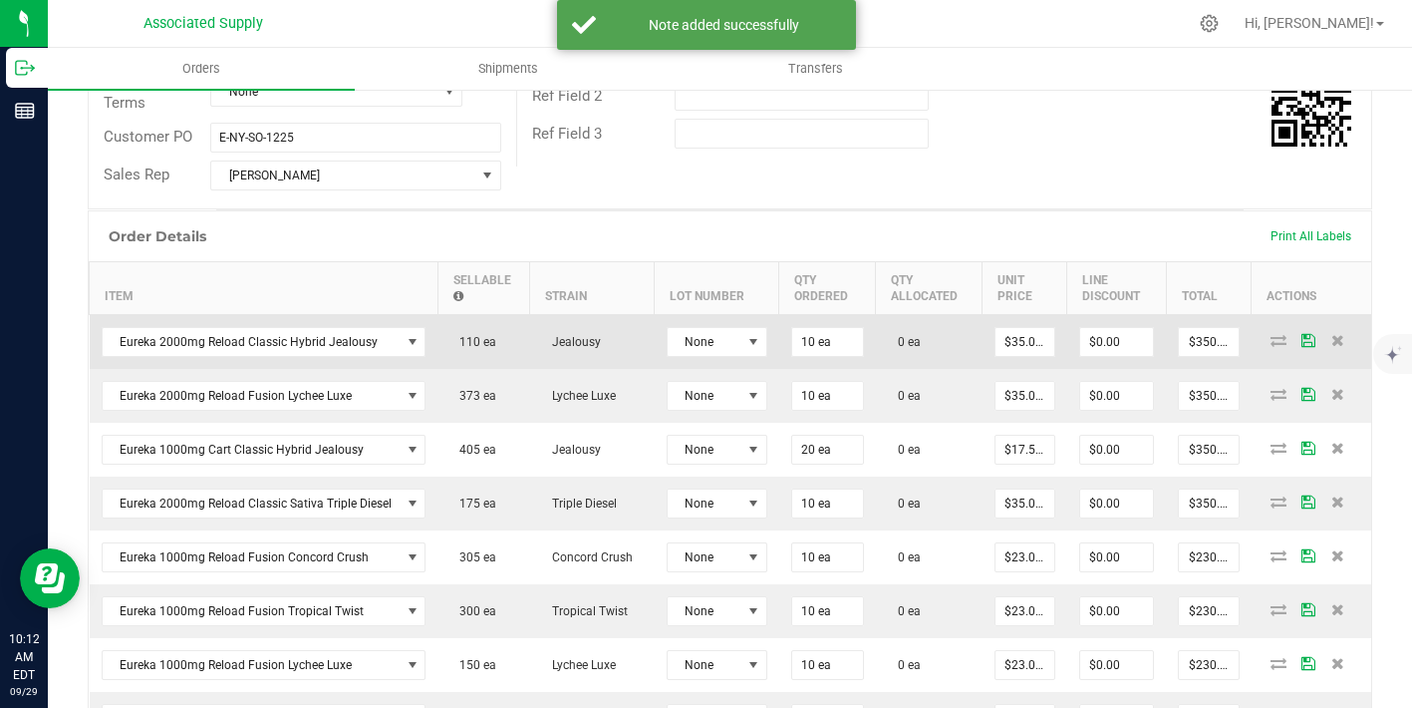
scroll to position [407, 0]
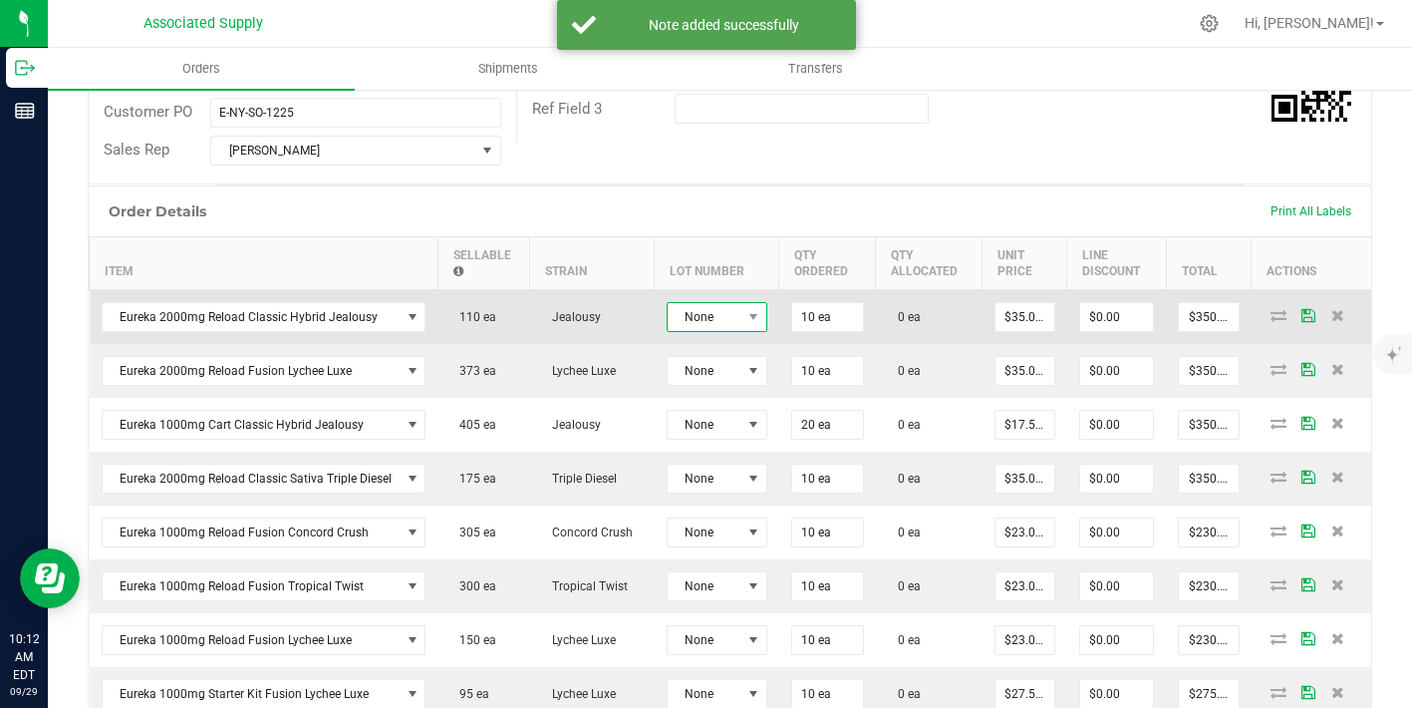
click at [741, 315] on span at bounding box center [753, 317] width 25 height 28
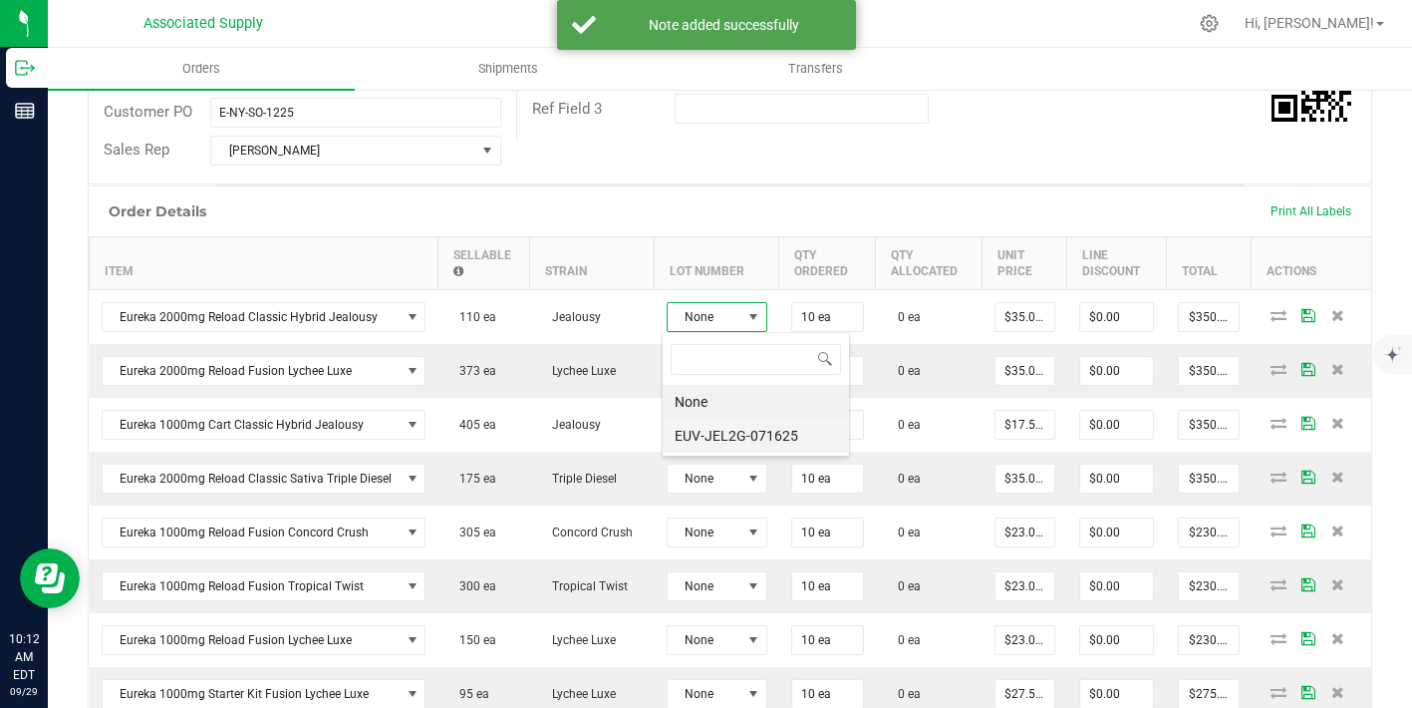
click at [723, 436] on li "EUV-JEL2G-071625" at bounding box center [756, 436] width 186 height 34
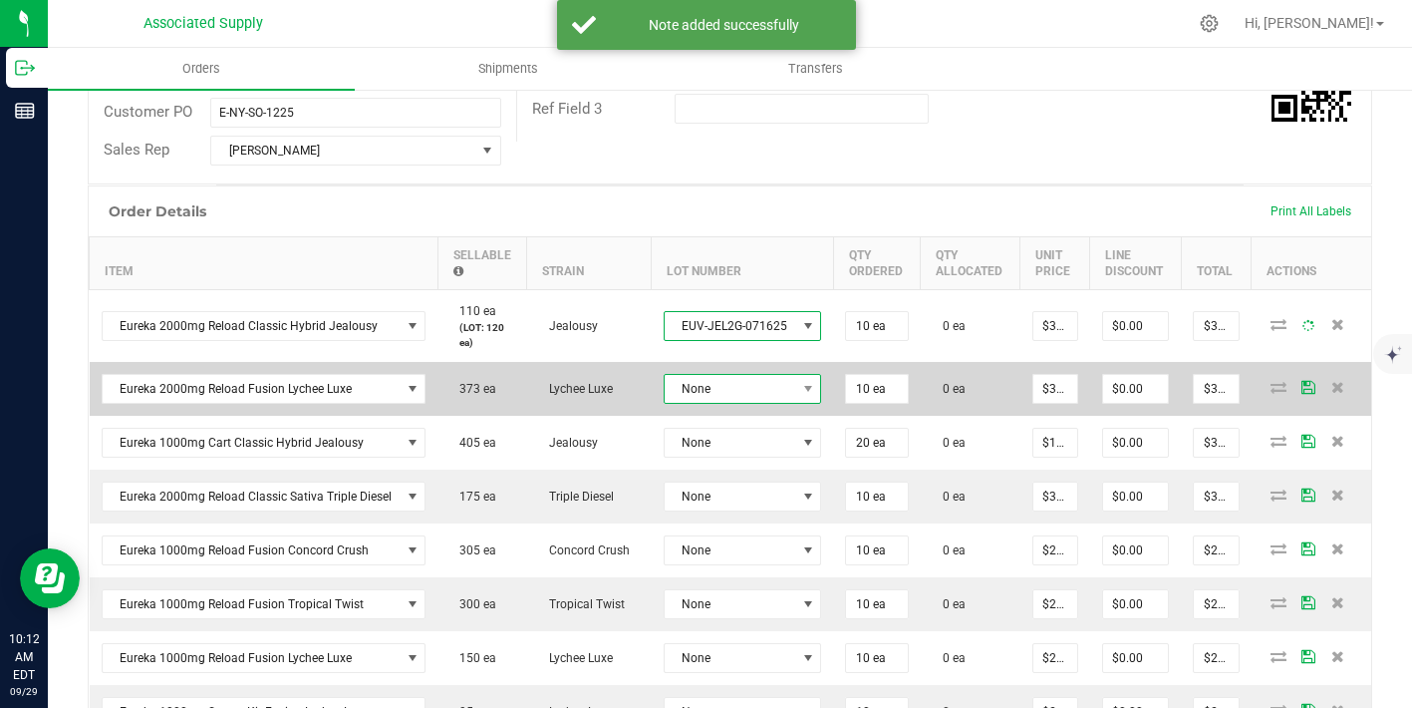
click at [709, 395] on span "None" at bounding box center [731, 389] width 132 height 28
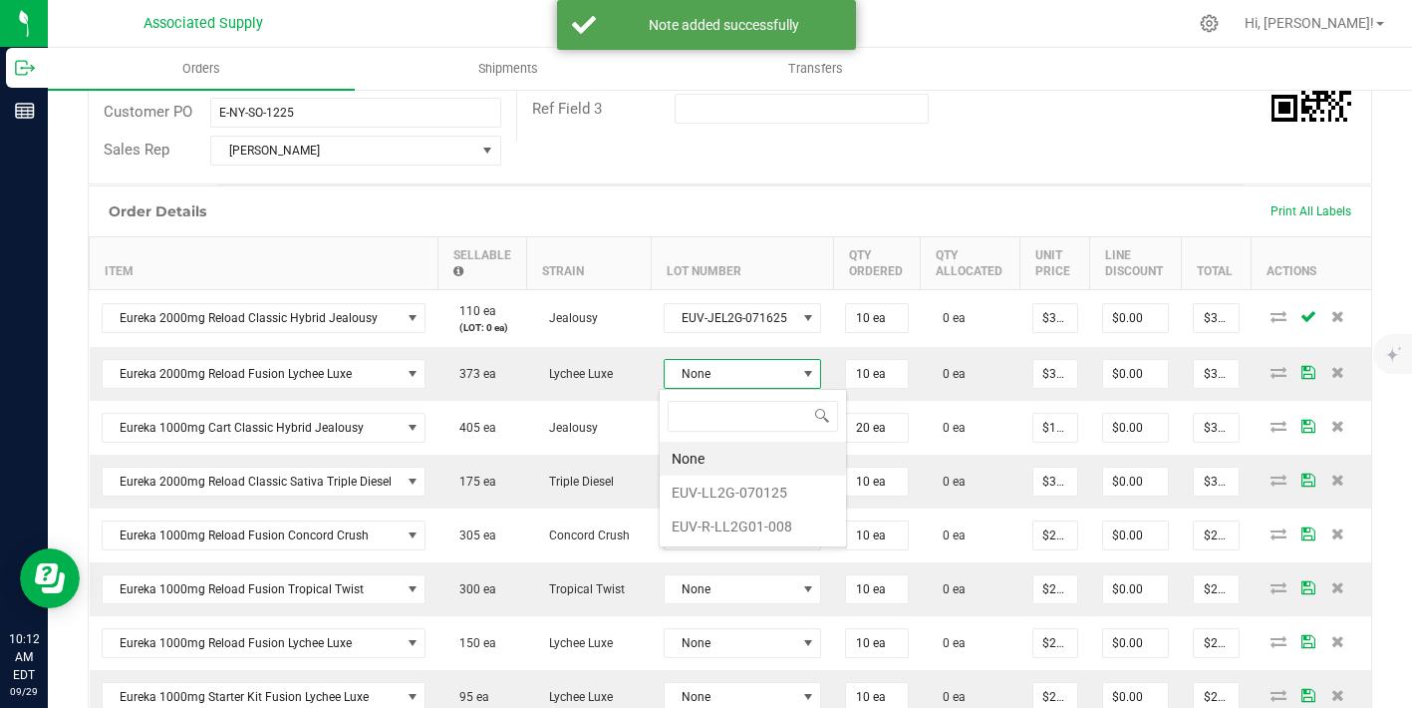
scroll to position [30, 156]
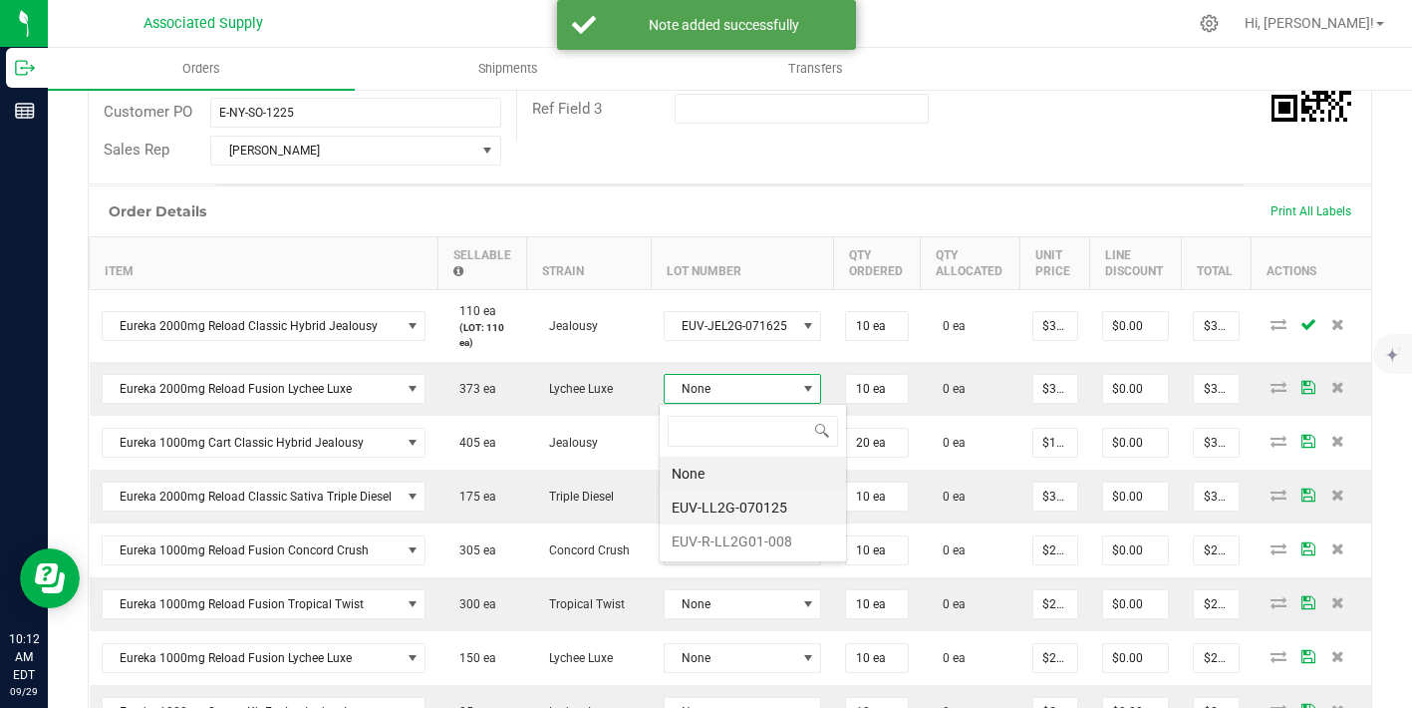
click at [737, 505] on li "EUV-LL2G-070125" at bounding box center [753, 507] width 186 height 34
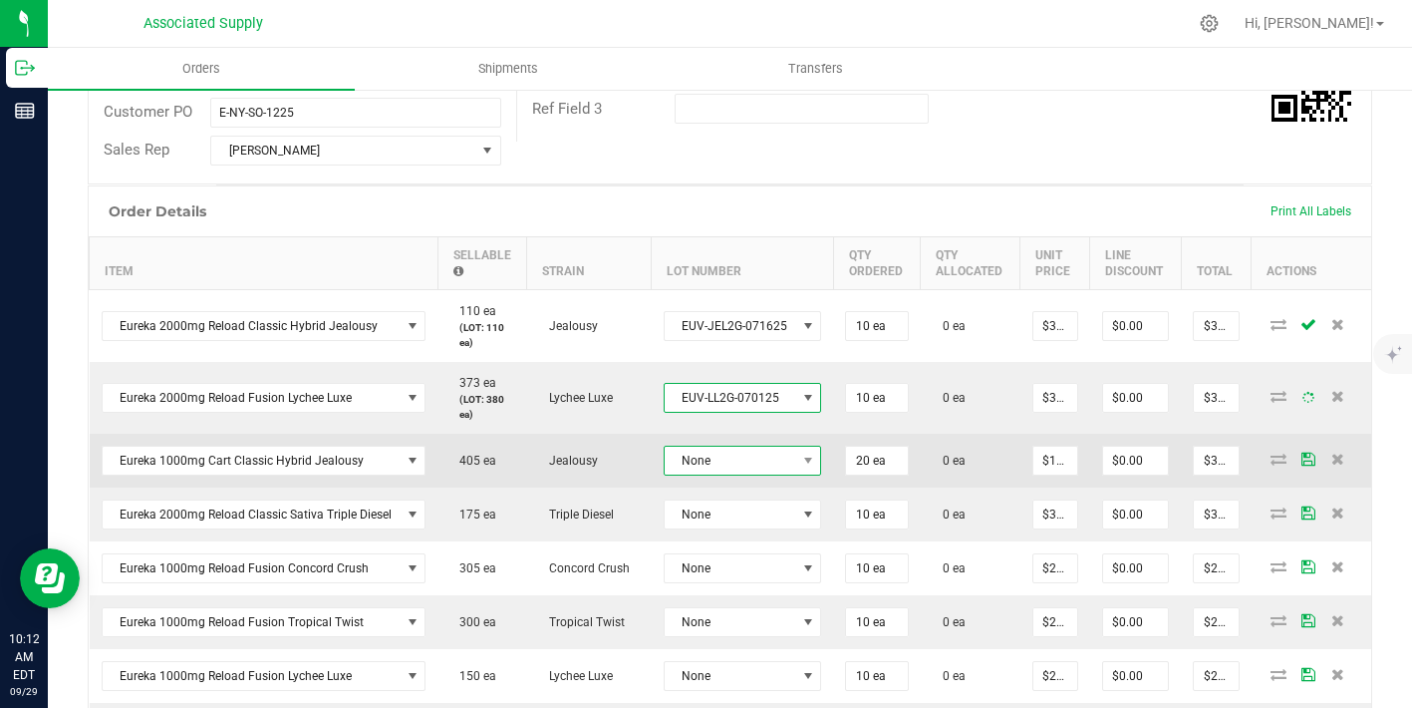
click at [754, 462] on td "None" at bounding box center [743, 461] width 182 height 54
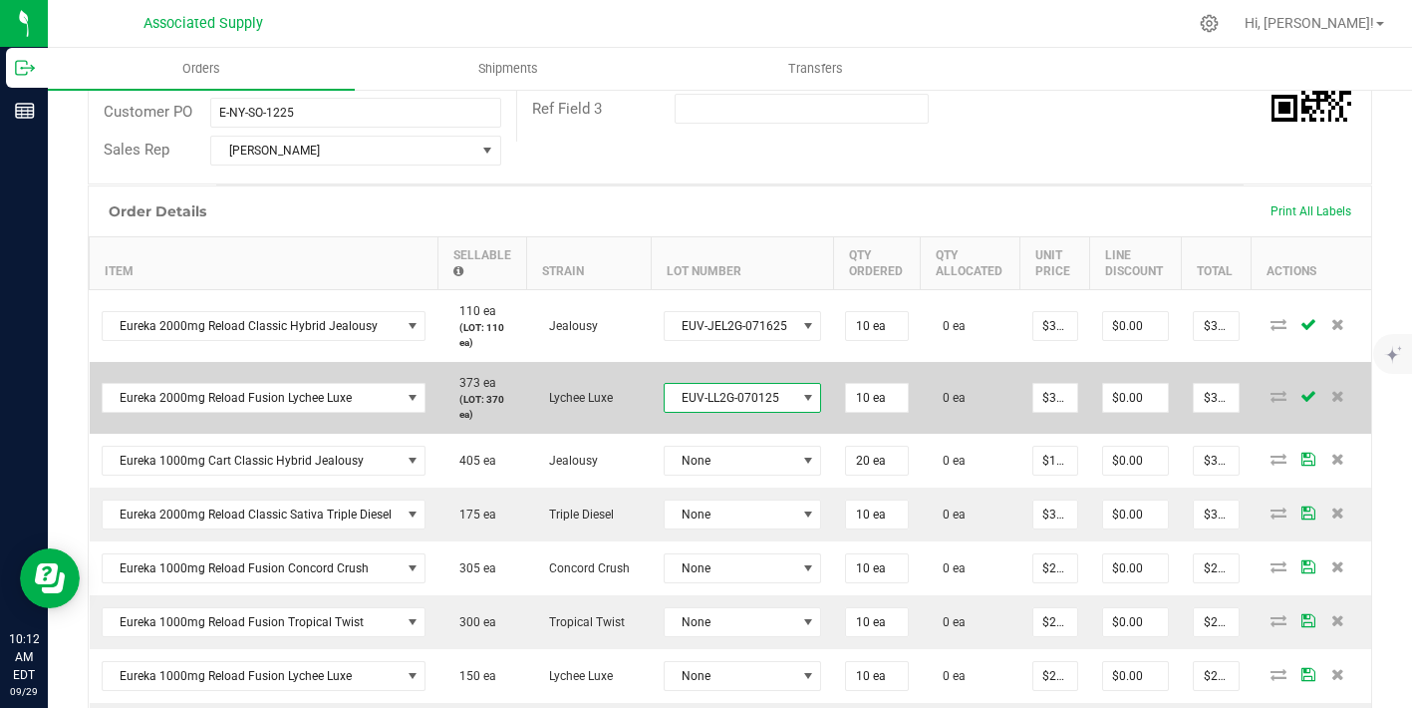
click at [760, 402] on span "EUV-LL2G-070125" at bounding box center [731, 398] width 132 height 28
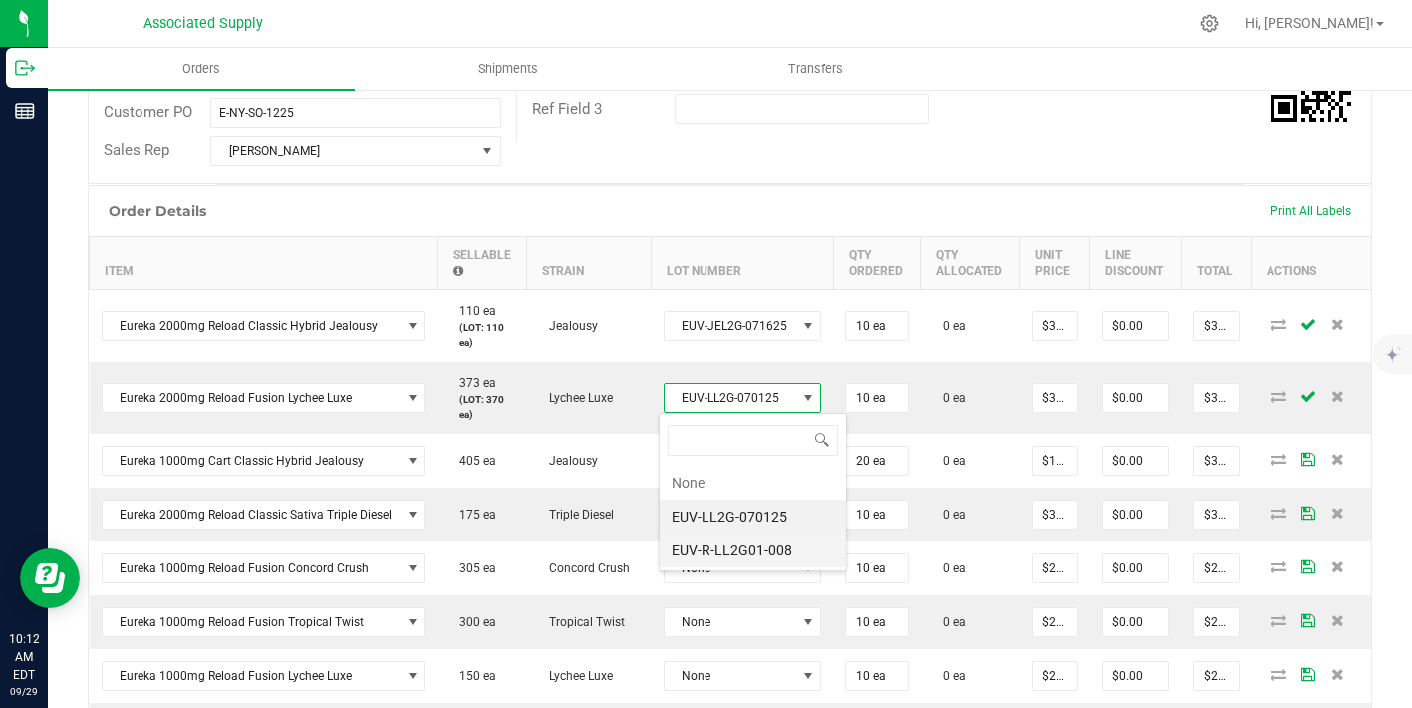
click at [763, 547] on li "EUV-R-LL2G01-008" at bounding box center [753, 550] width 186 height 34
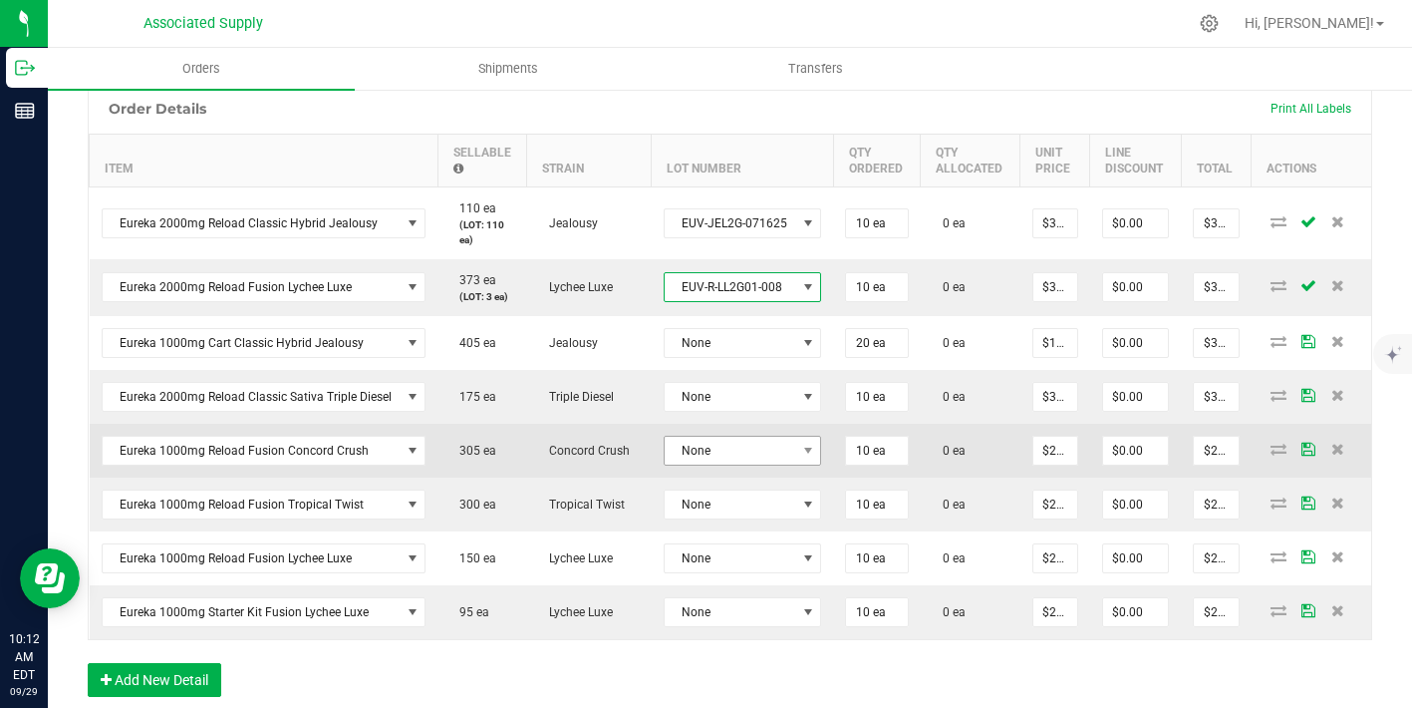
scroll to position [525, 0]
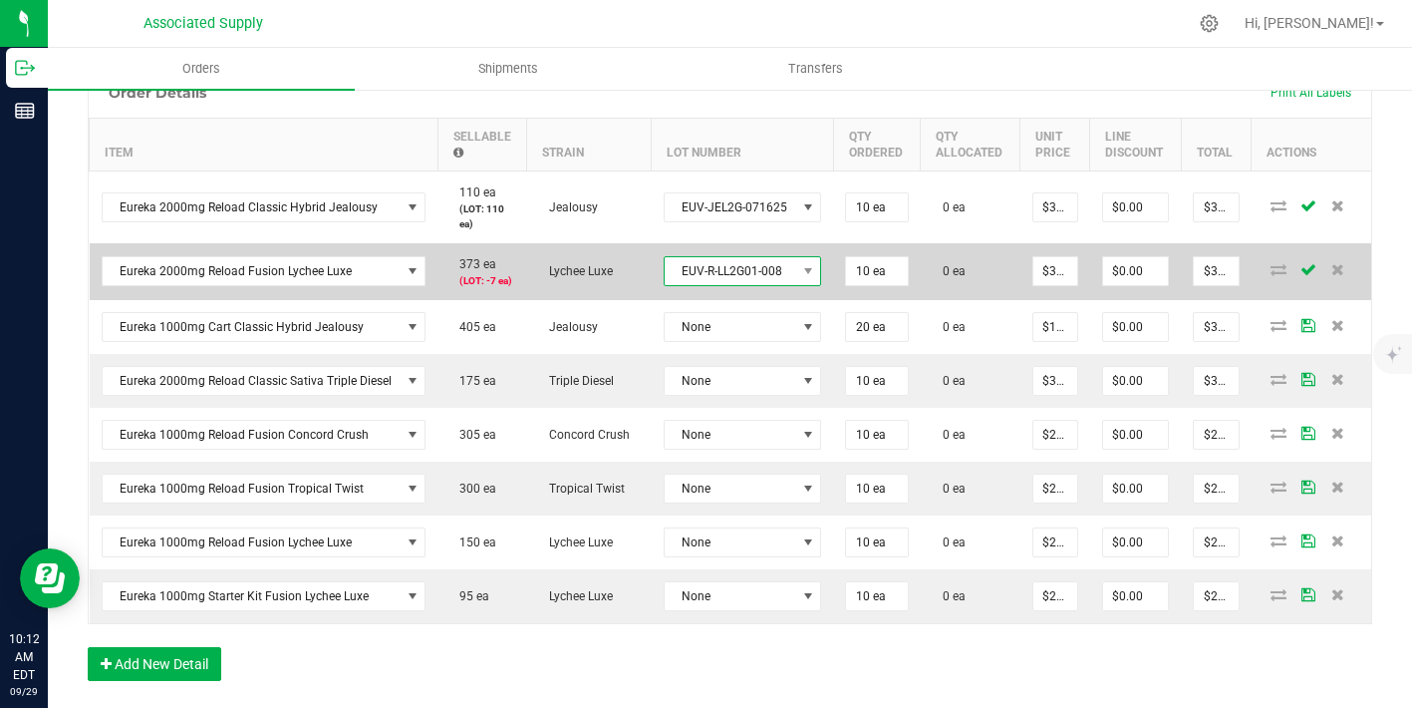
click at [761, 269] on span "EUV-R-LL2G01-008" at bounding box center [731, 271] width 132 height 28
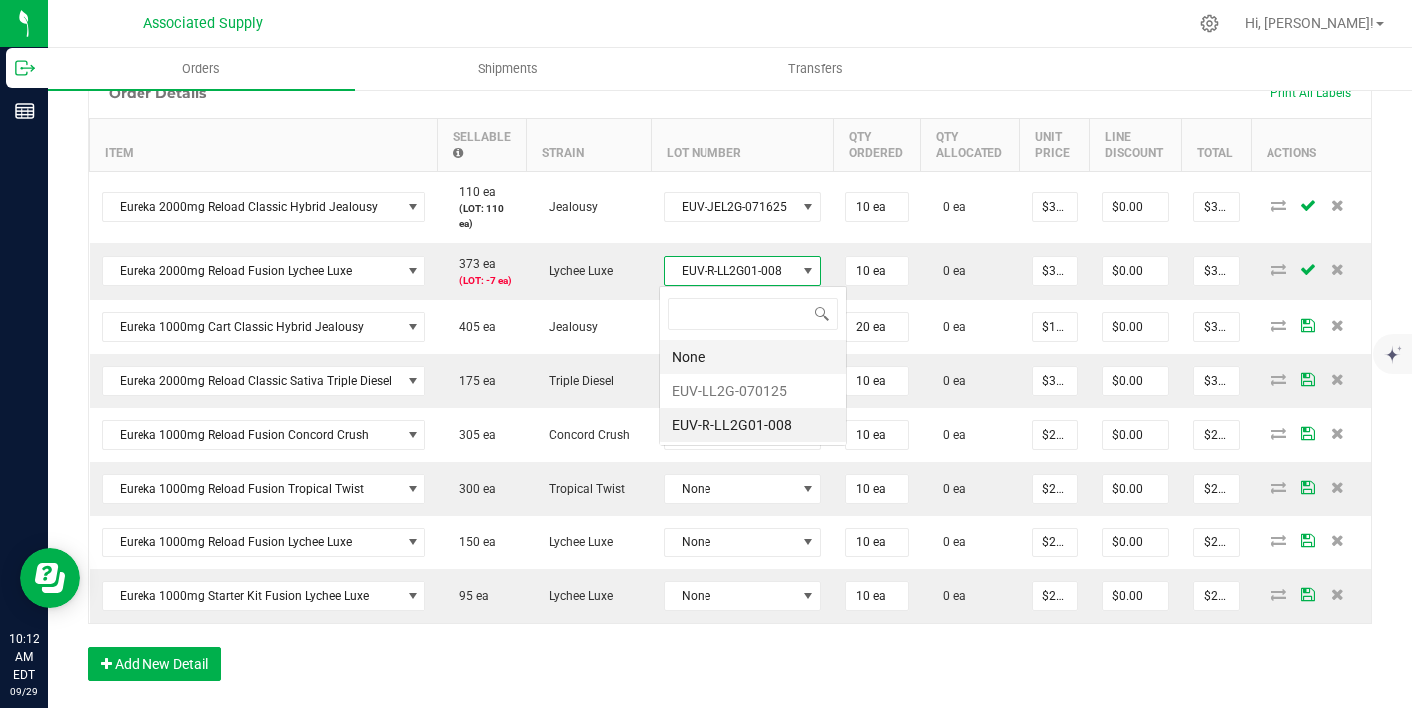
scroll to position [30, 156]
click at [771, 386] on li "EUV-LL2G-070125" at bounding box center [753, 391] width 186 height 34
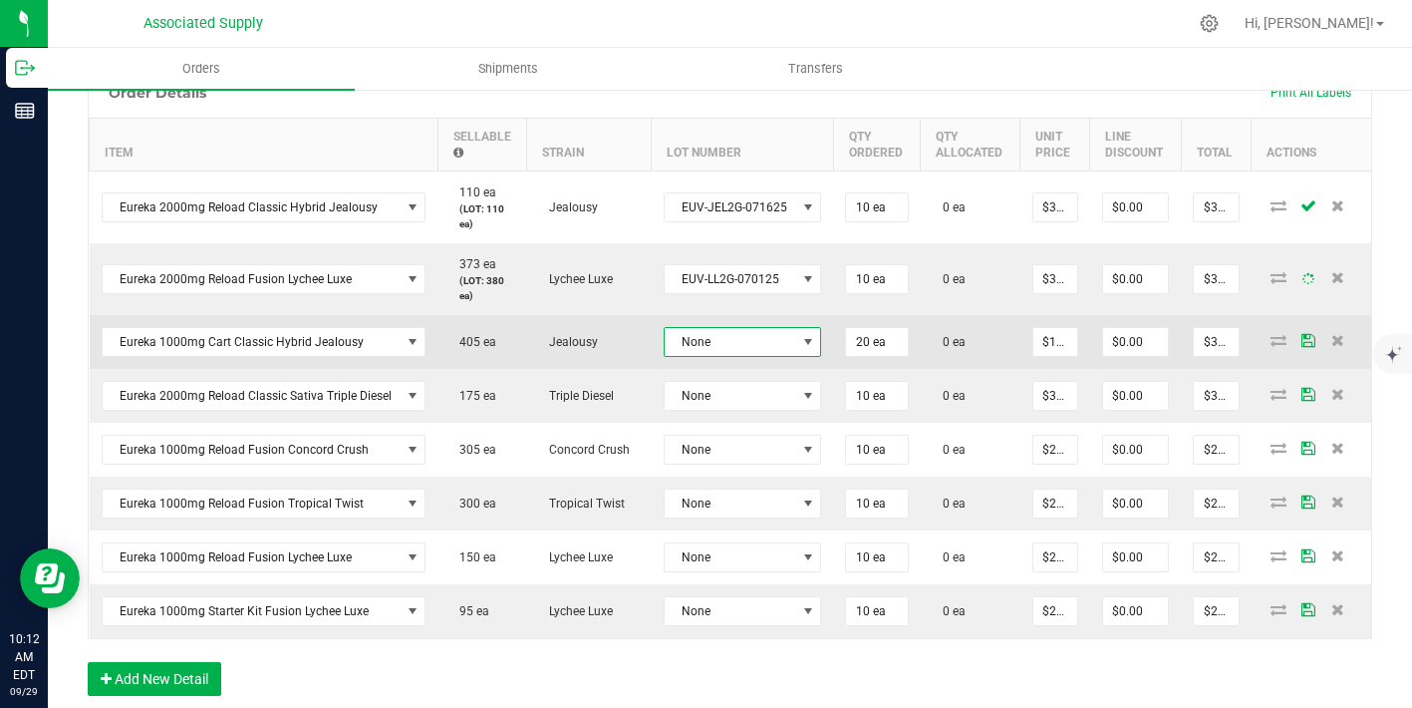
click at [760, 331] on span "None" at bounding box center [731, 342] width 132 height 28
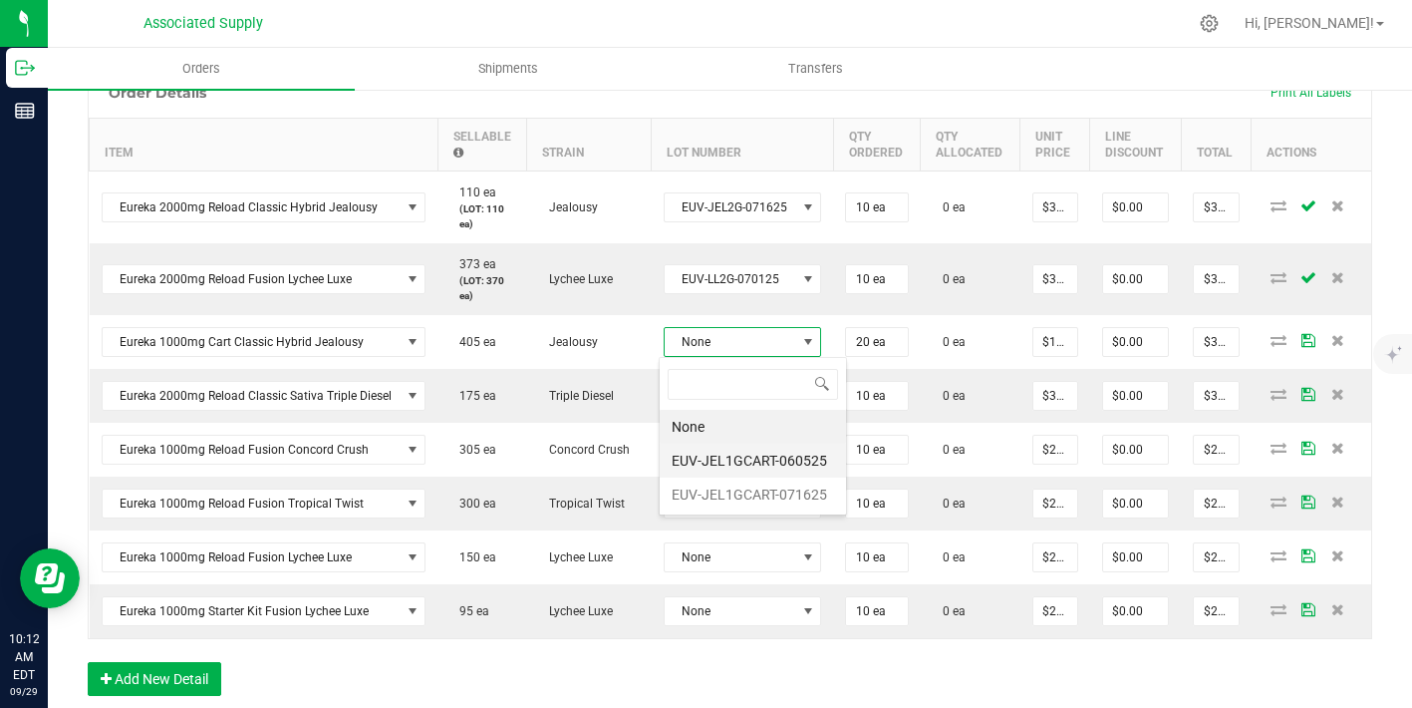
click at [756, 462] on li "EUV-JEL1GCART-060525" at bounding box center [753, 461] width 186 height 34
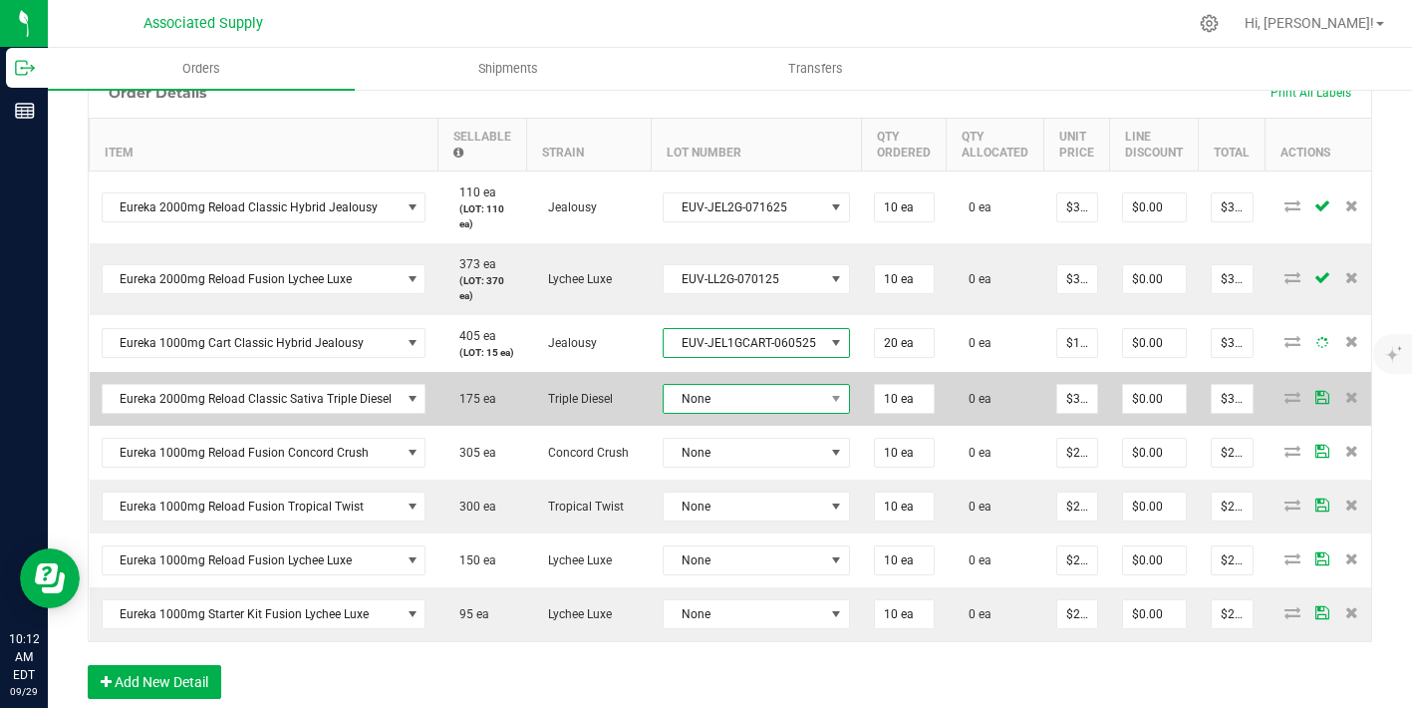
click at [754, 413] on span "None" at bounding box center [744, 399] width 160 height 28
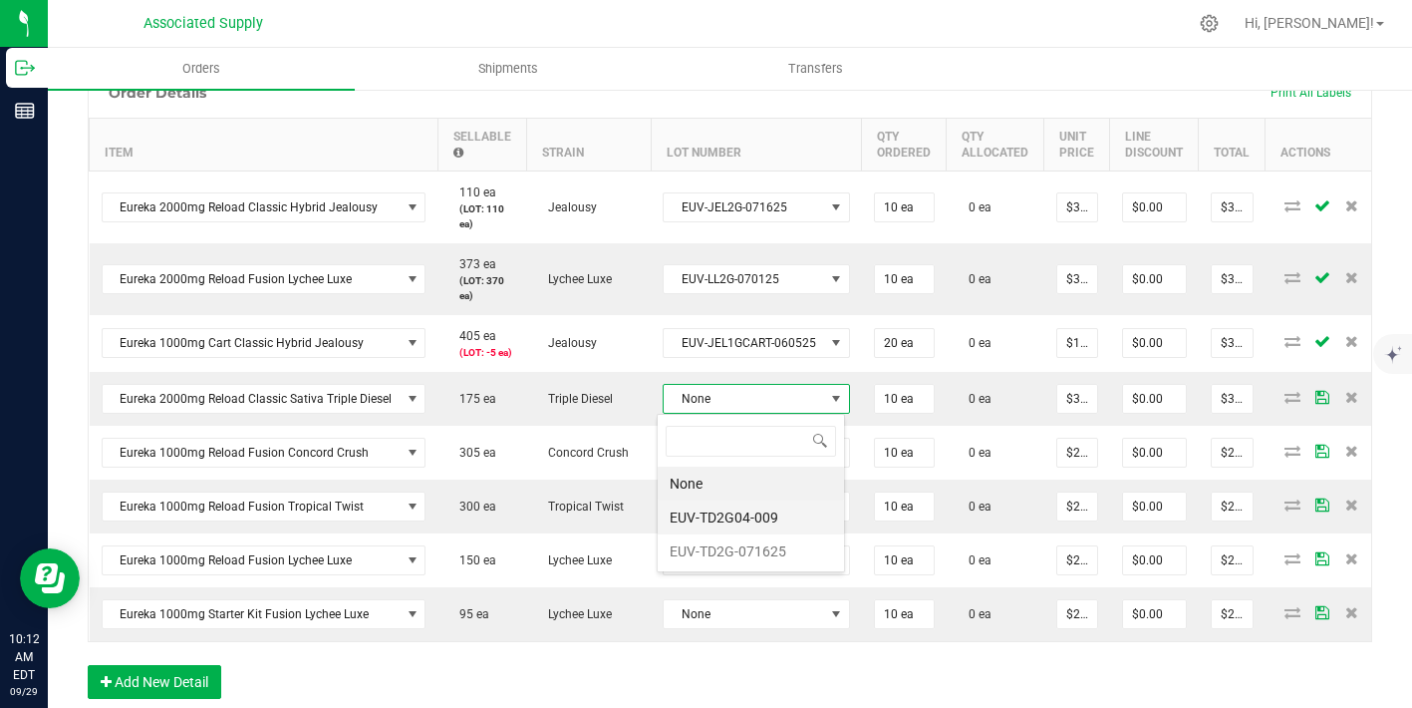
click at [767, 514] on li "EUV-TD2G04-009" at bounding box center [751, 517] width 186 height 34
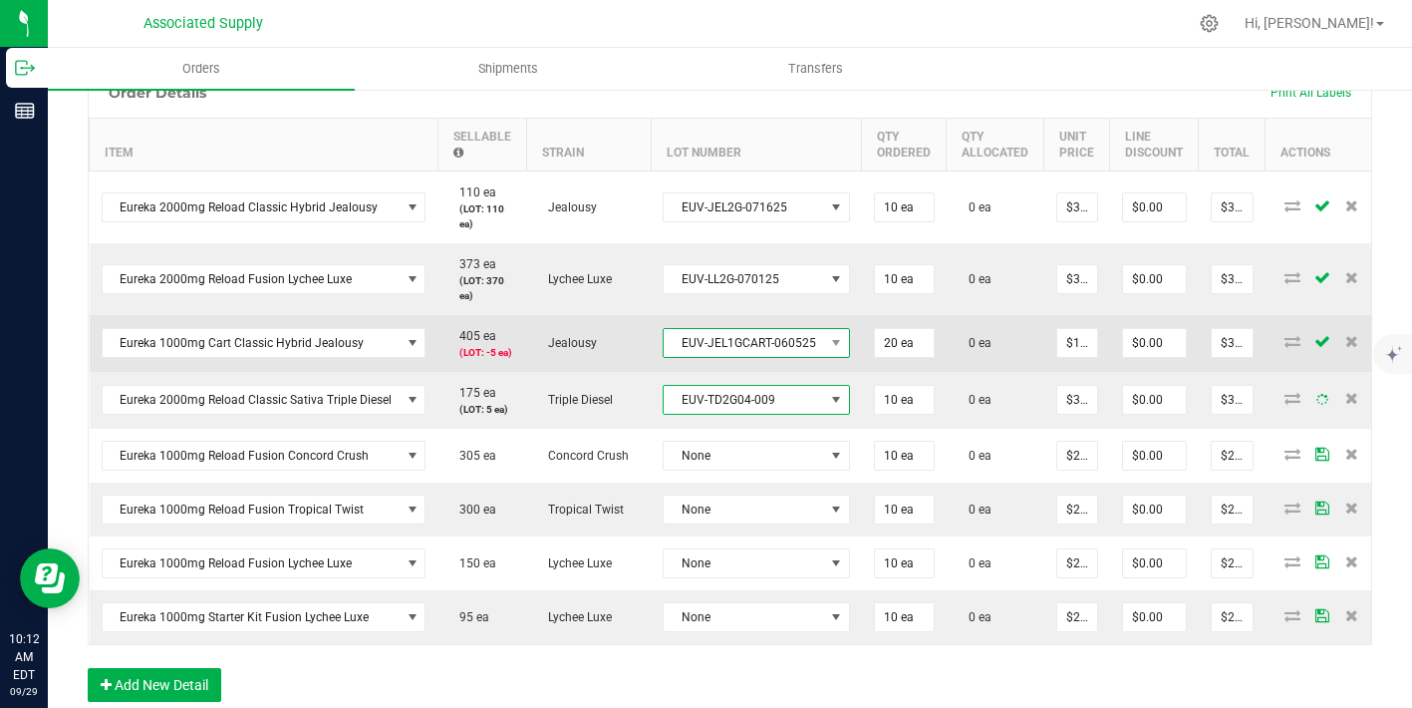
click at [756, 341] on span "EUV-JEL1GCART-060525" at bounding box center [744, 343] width 160 height 28
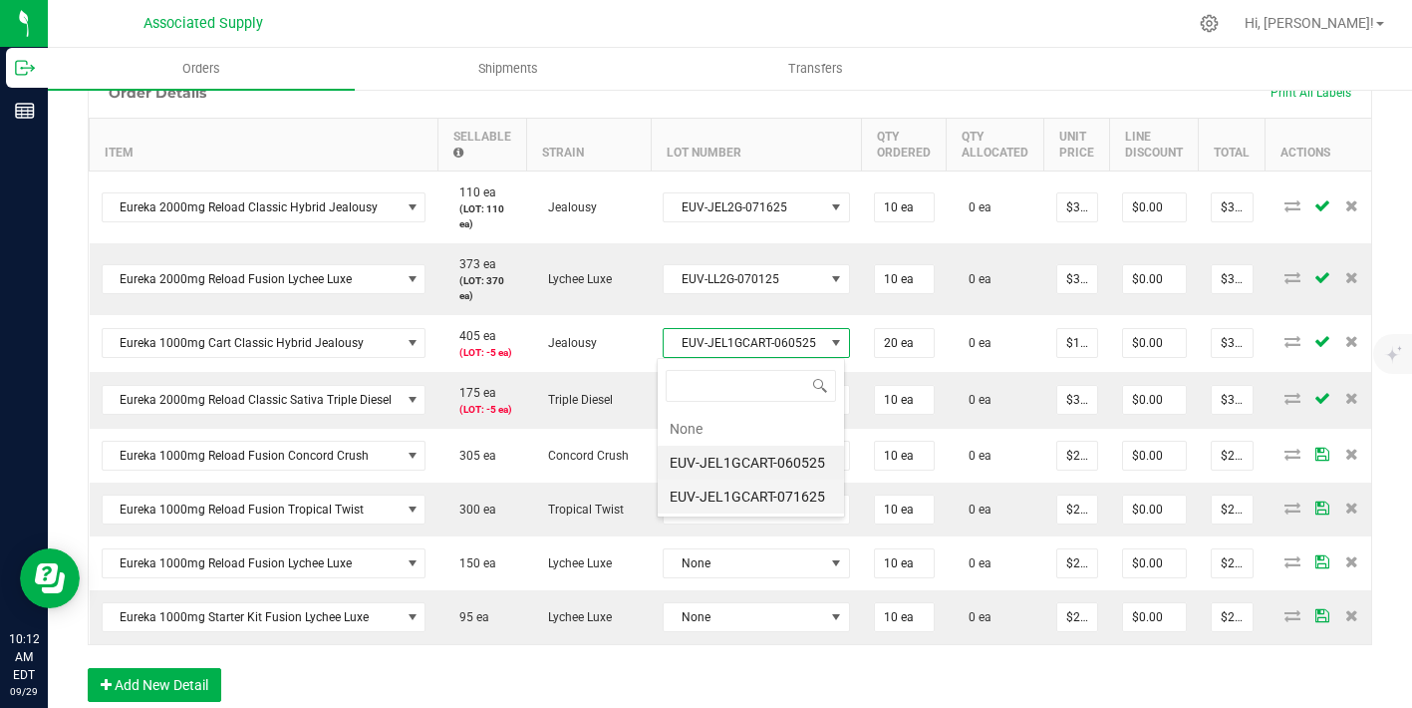
click at [751, 493] on li "EUV-JEL1GCART-071625" at bounding box center [751, 496] width 186 height 34
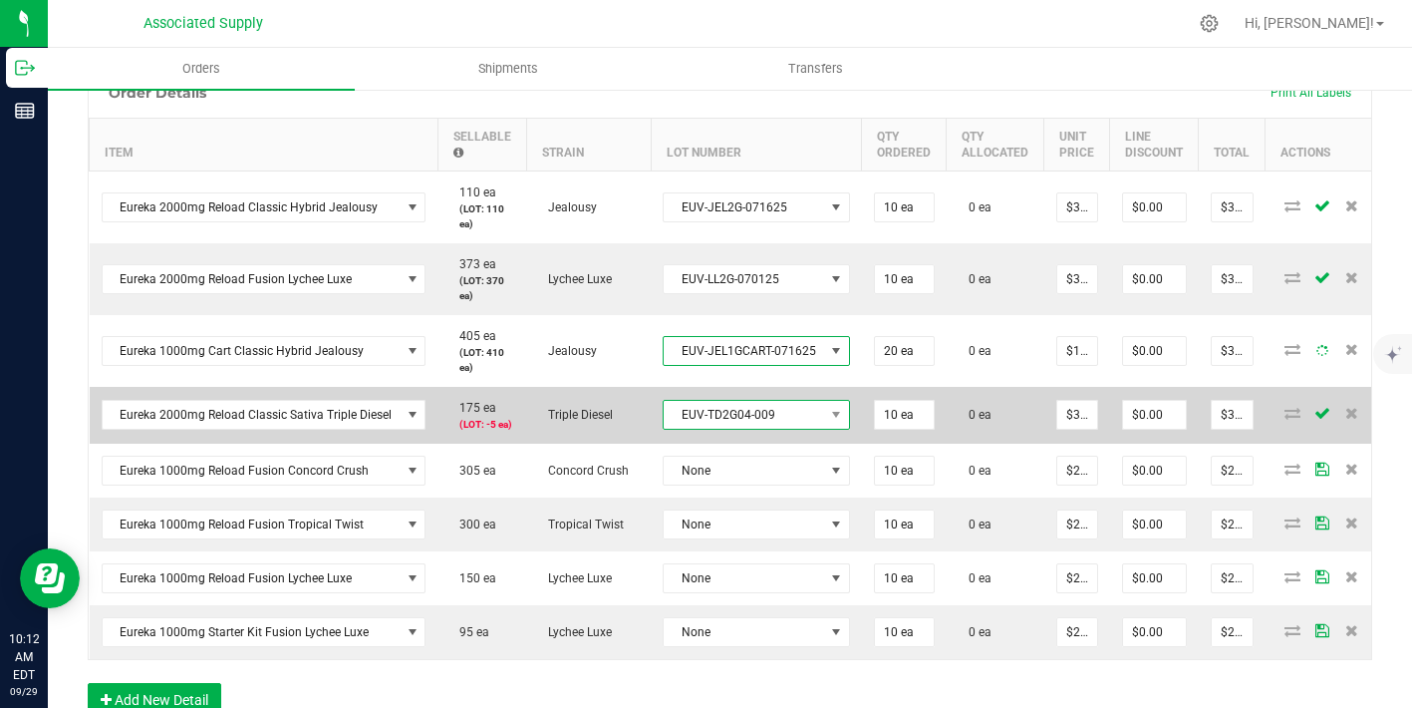
click at [757, 416] on span "EUV-TD2G04-009" at bounding box center [744, 415] width 160 height 28
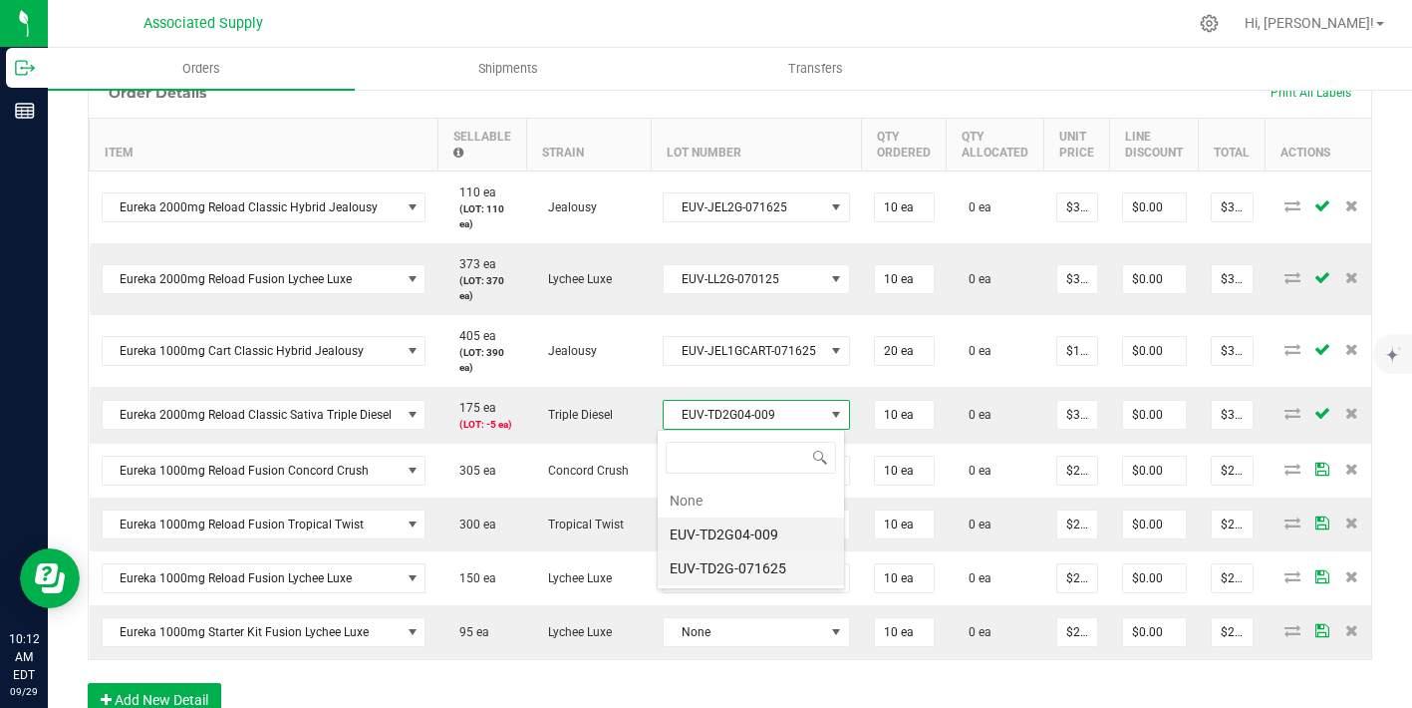
click at [749, 570] on li "EUV-TD2G-071625" at bounding box center [751, 568] width 186 height 34
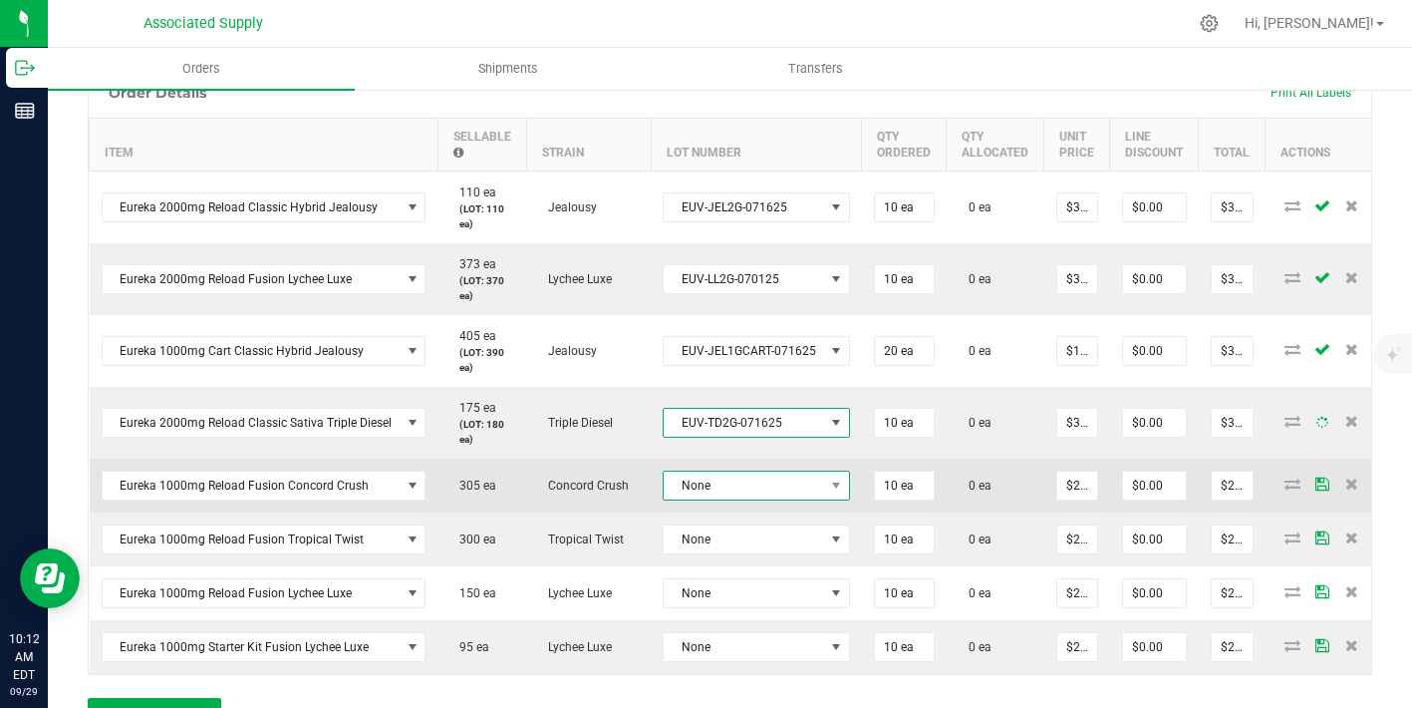
click at [753, 483] on span "None" at bounding box center [756, 485] width 187 height 30
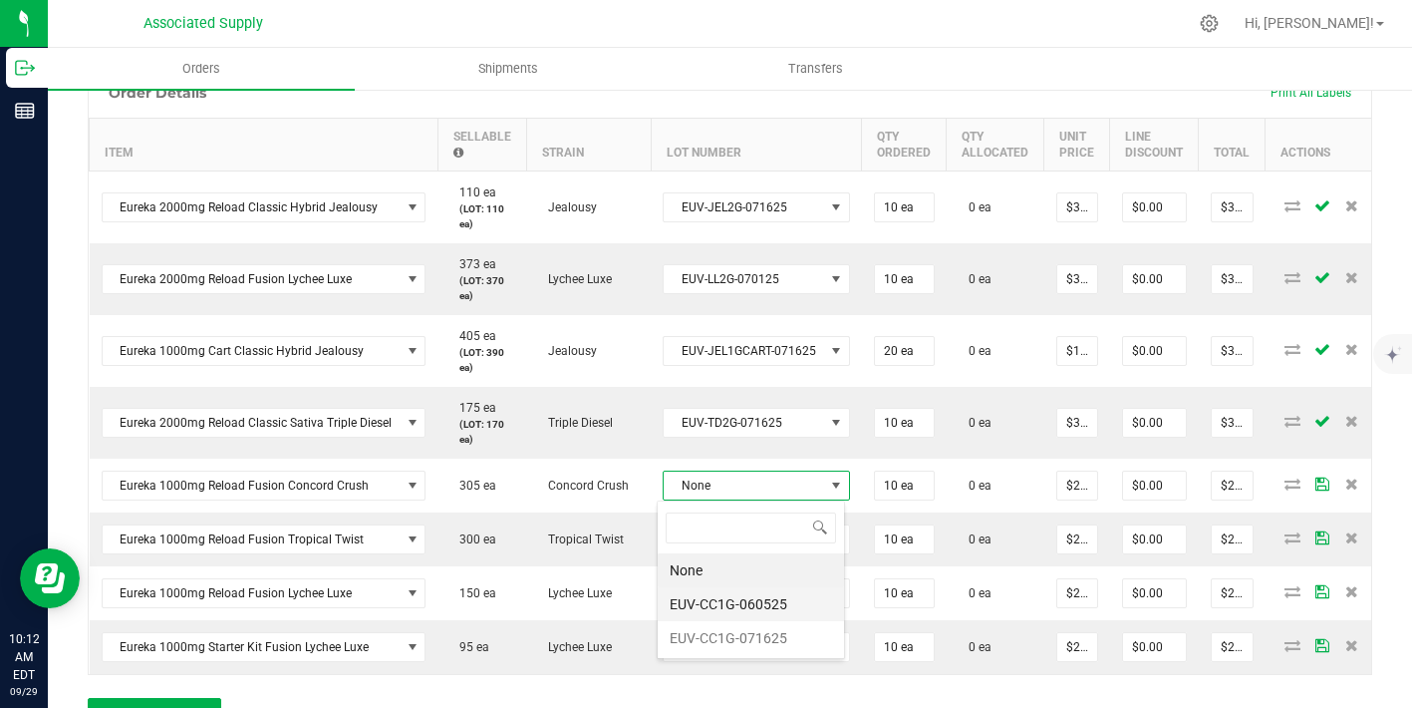
click at [757, 612] on li "EUV-CC1G-060525" at bounding box center [751, 604] width 186 height 34
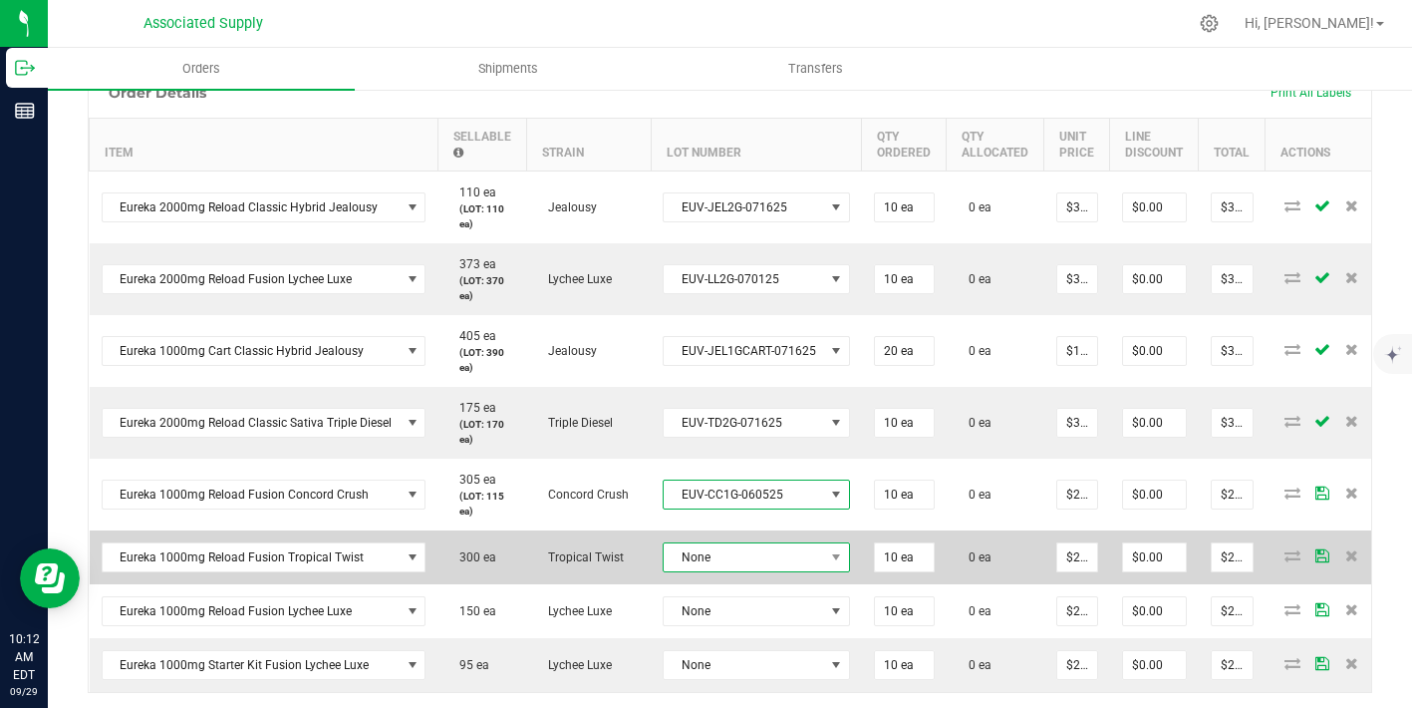
click at [754, 550] on span "None" at bounding box center [744, 557] width 160 height 28
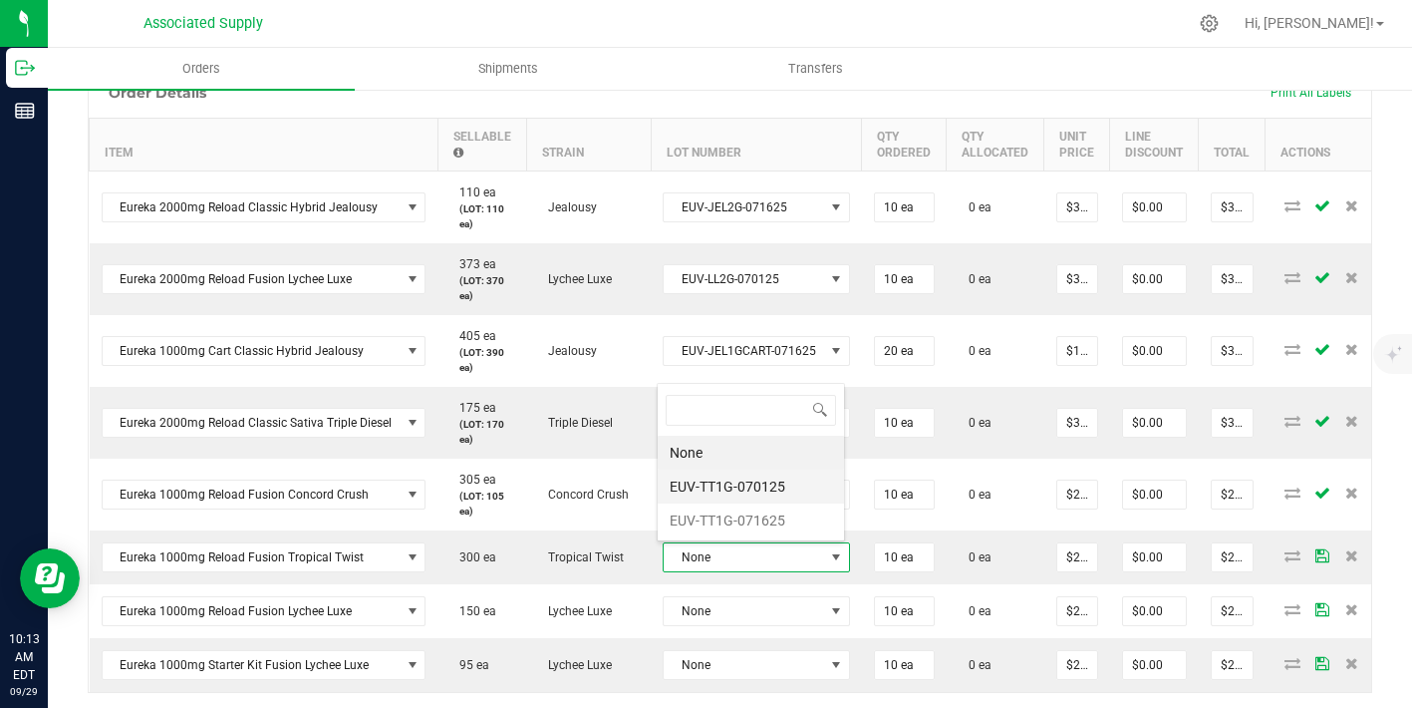
click at [752, 490] on li "EUV-TT1G-070125" at bounding box center [751, 486] width 186 height 34
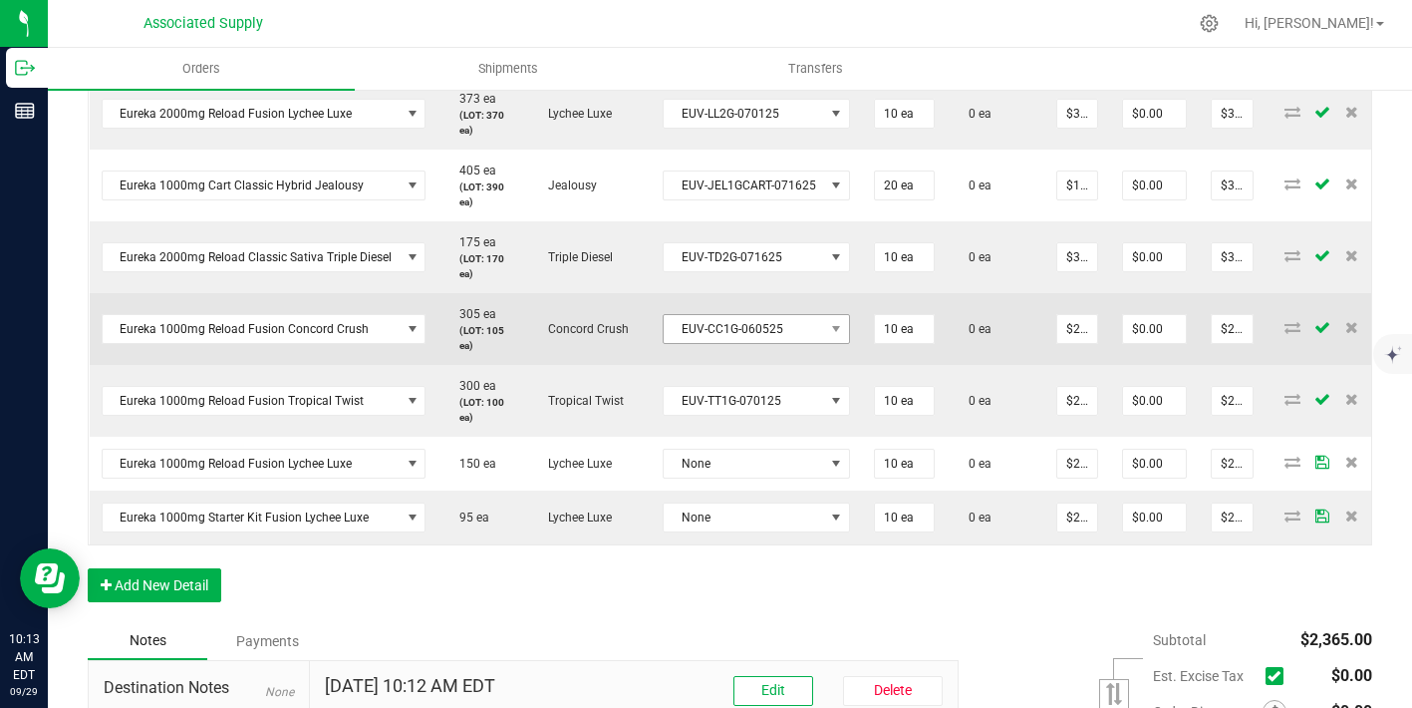
scroll to position [713, 0]
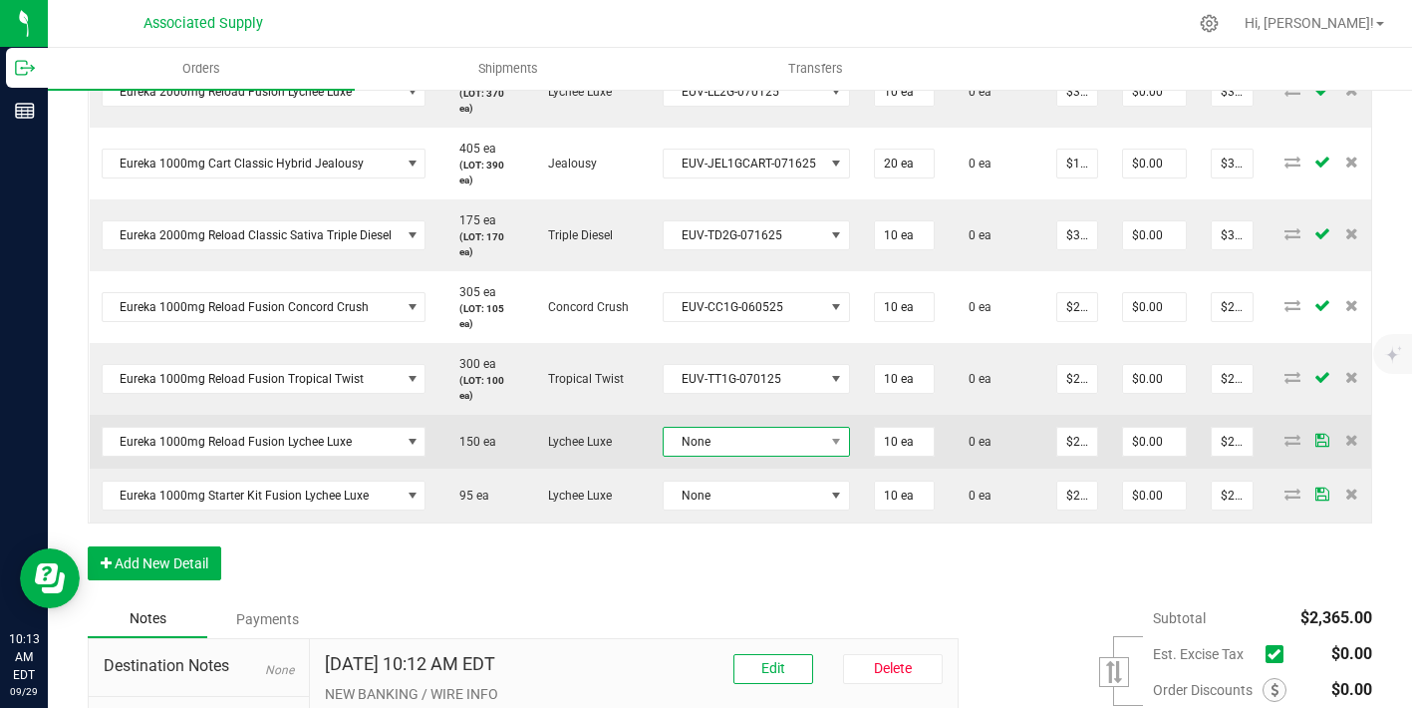
click at [770, 449] on span "None" at bounding box center [744, 442] width 160 height 28
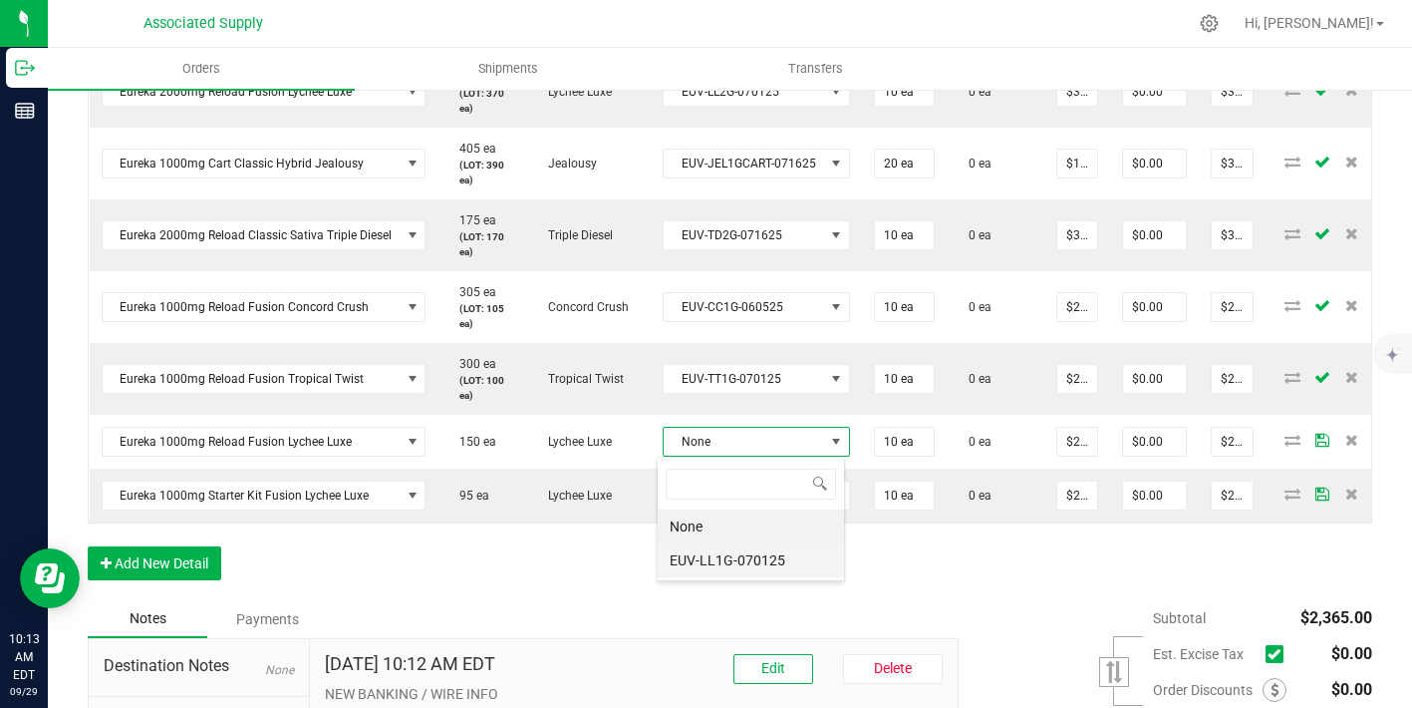
click at [764, 548] on li "EUV-LL1G-070125" at bounding box center [751, 560] width 186 height 34
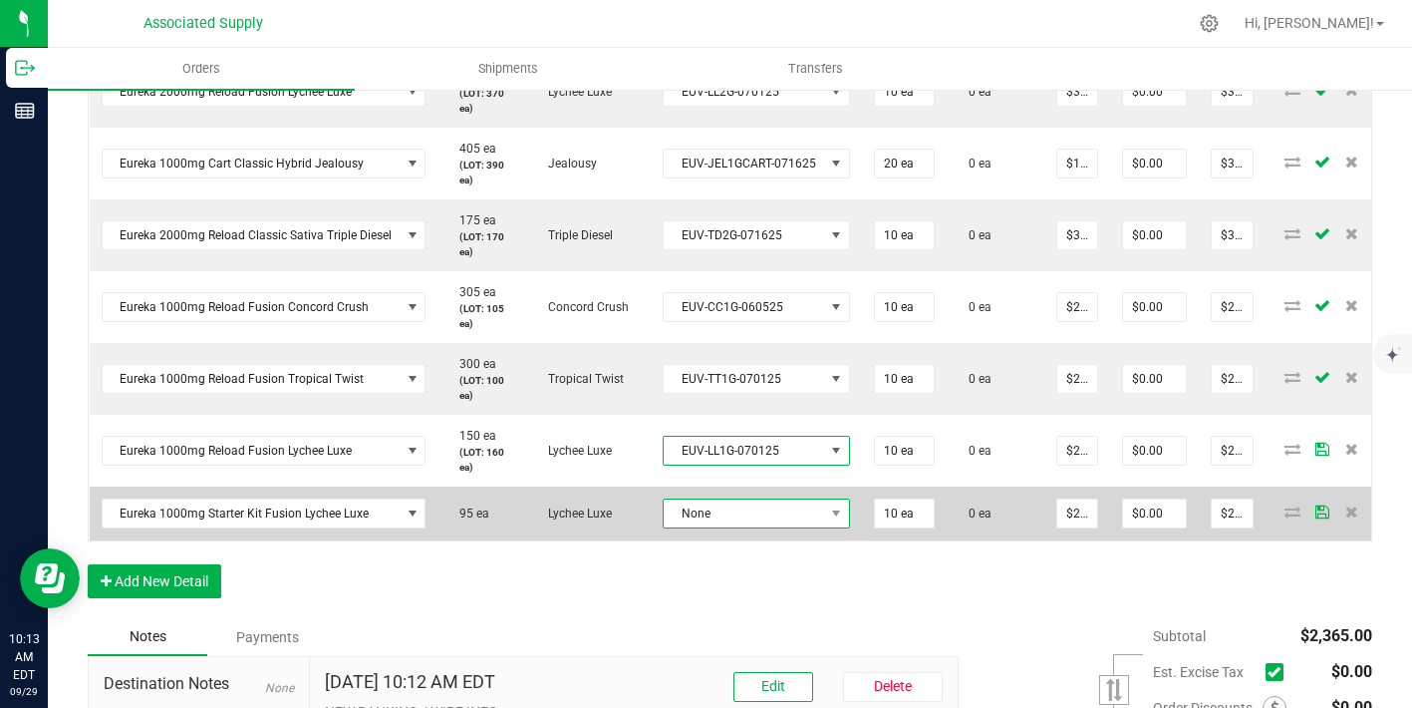
click at [764, 516] on span "None" at bounding box center [744, 513] width 160 height 28
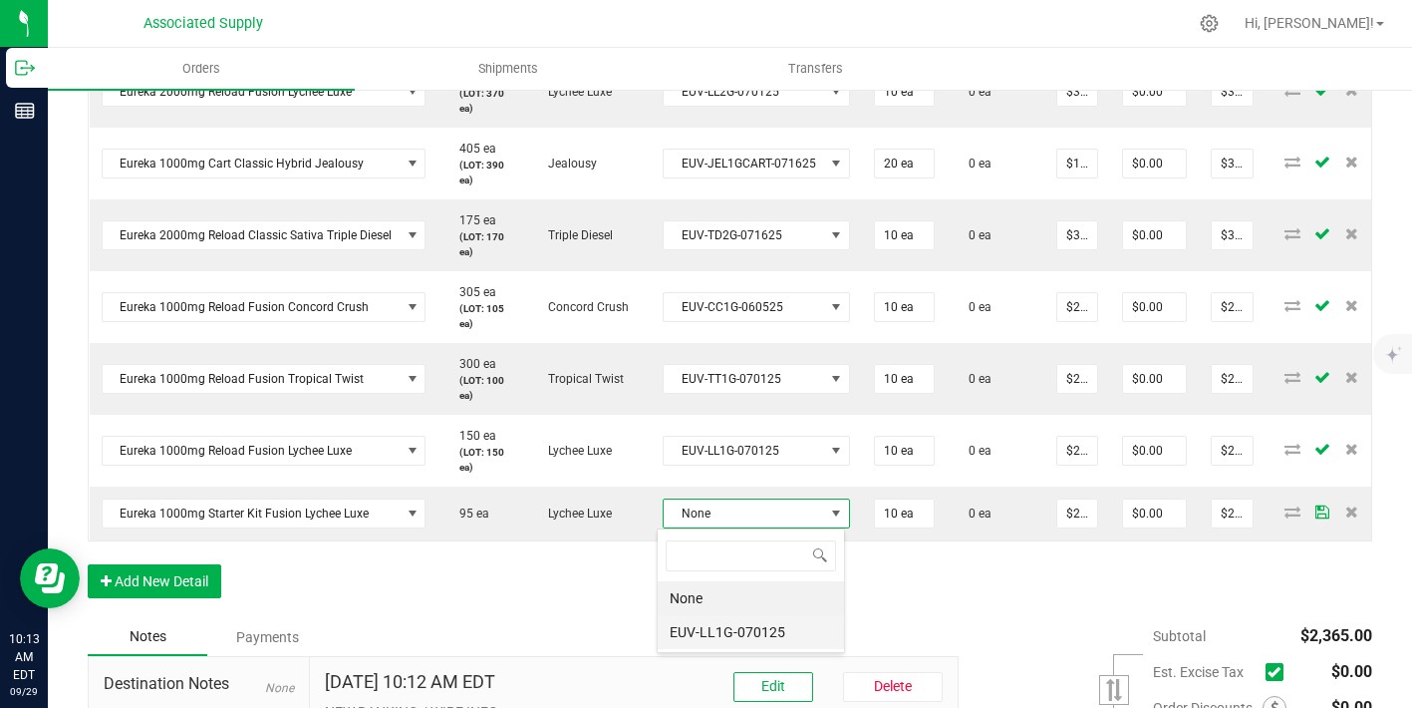
click at [758, 625] on li "EUV-LL1G-070125" at bounding box center [751, 632] width 186 height 34
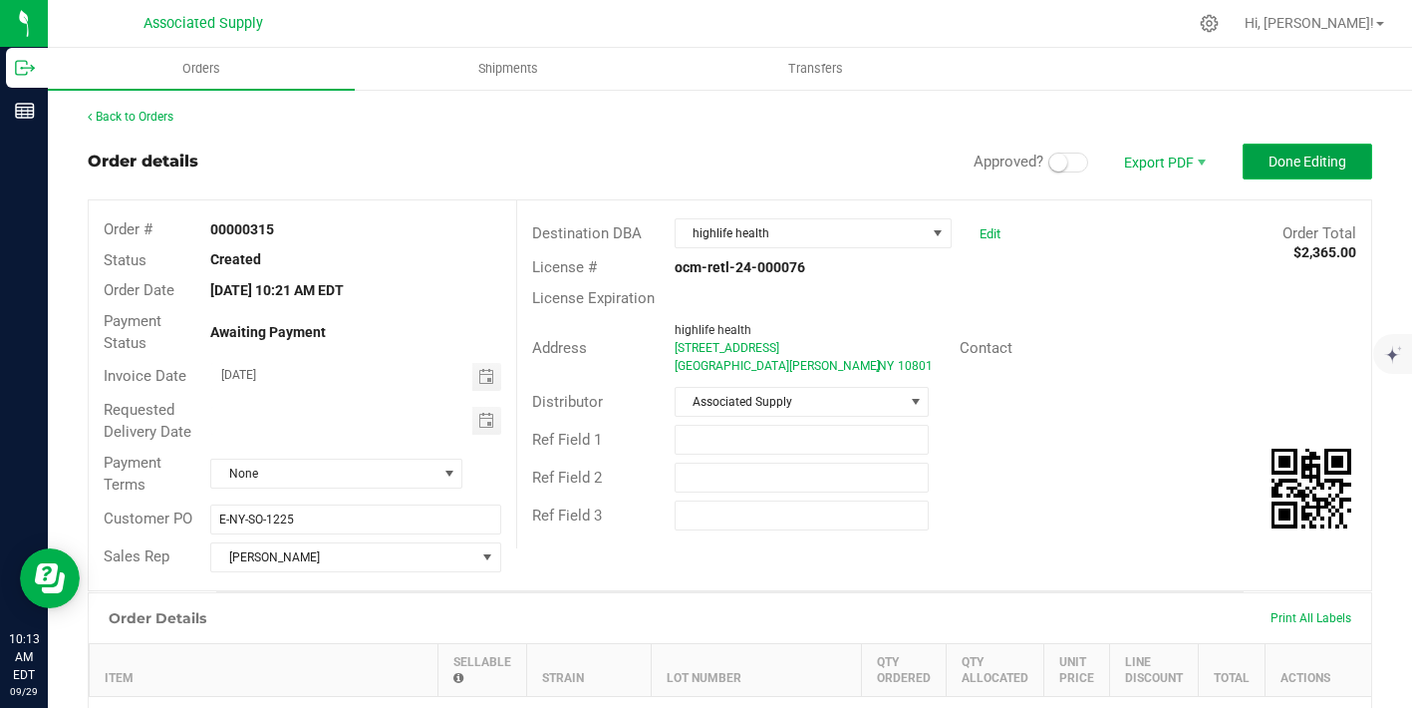
click at [1282, 162] on span "Done Editing" at bounding box center [1308, 162] width 78 height 16
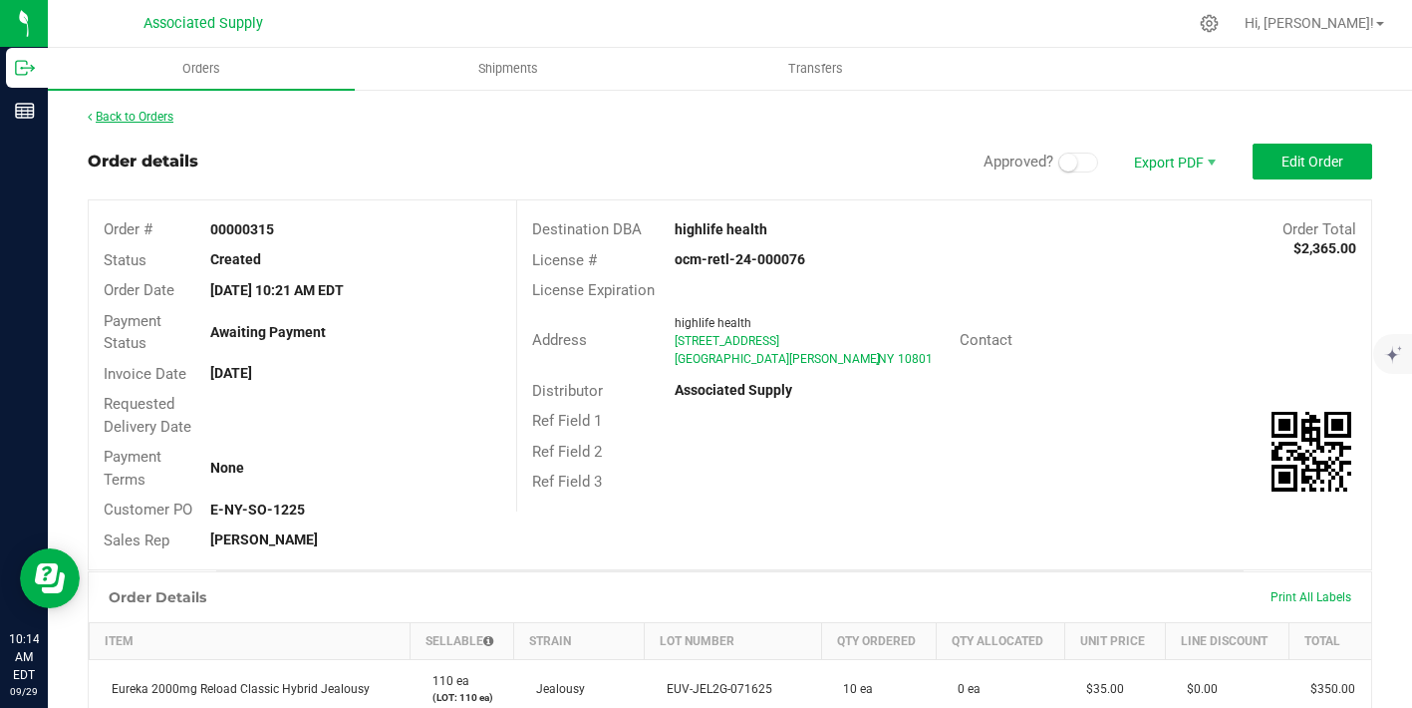
click at [163, 117] on link "Back to Orders" at bounding box center [131, 117] width 86 height 14
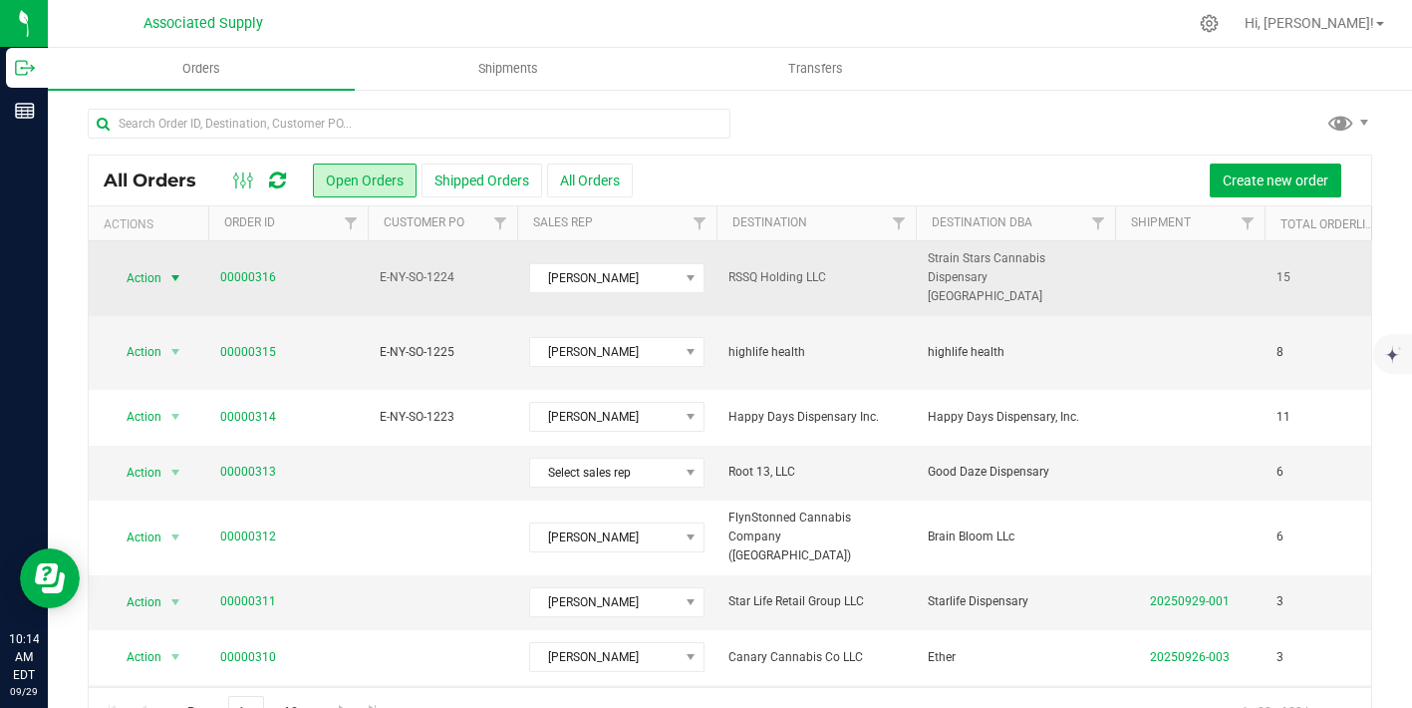
click at [173, 270] on span "select" at bounding box center [175, 278] width 16 height 16
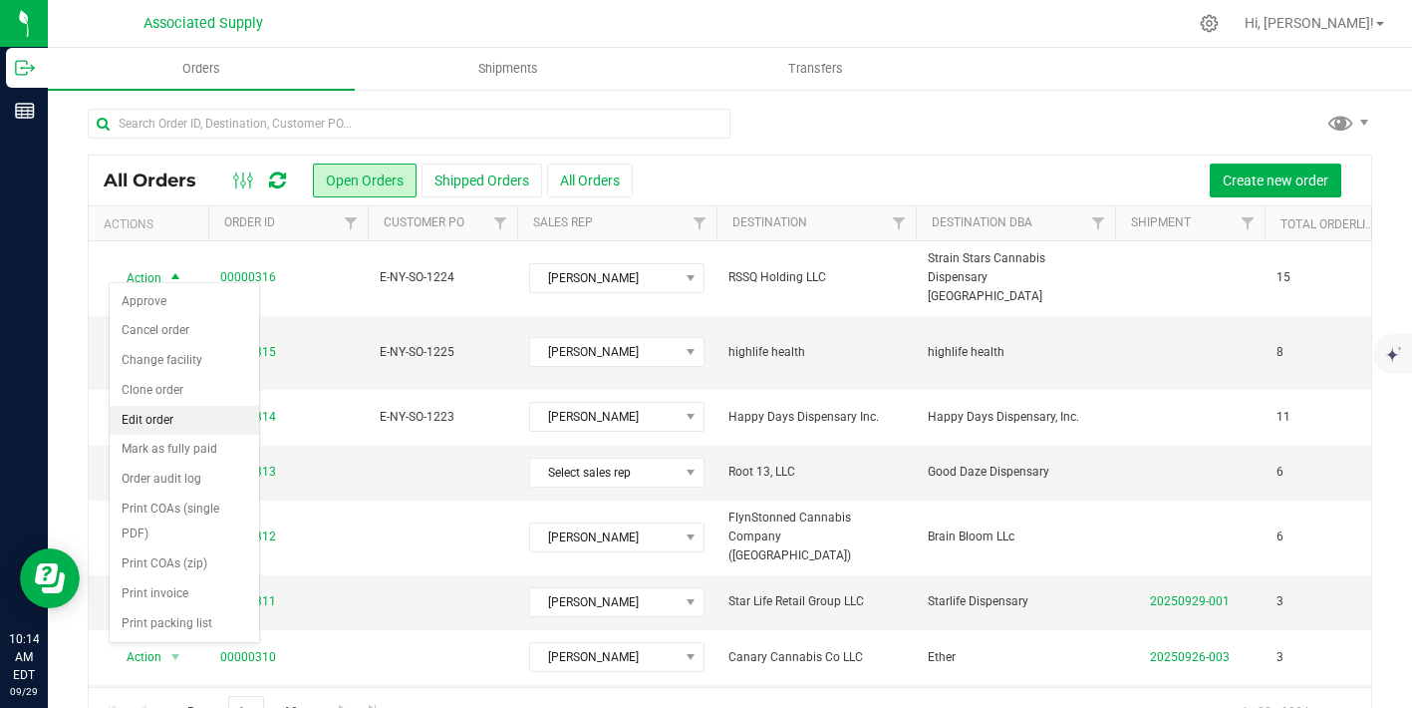
click at [176, 423] on li "Edit order" at bounding box center [185, 421] width 150 height 30
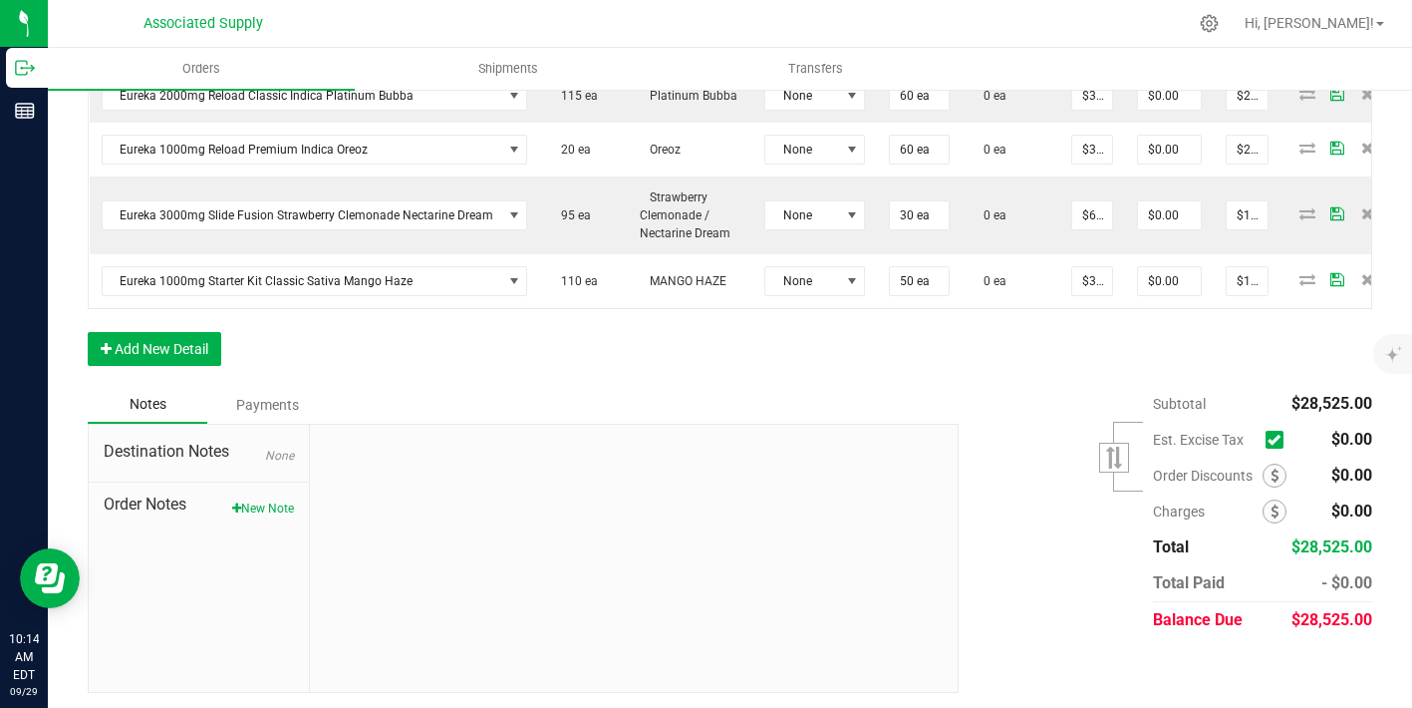
scroll to position [1236, 0]
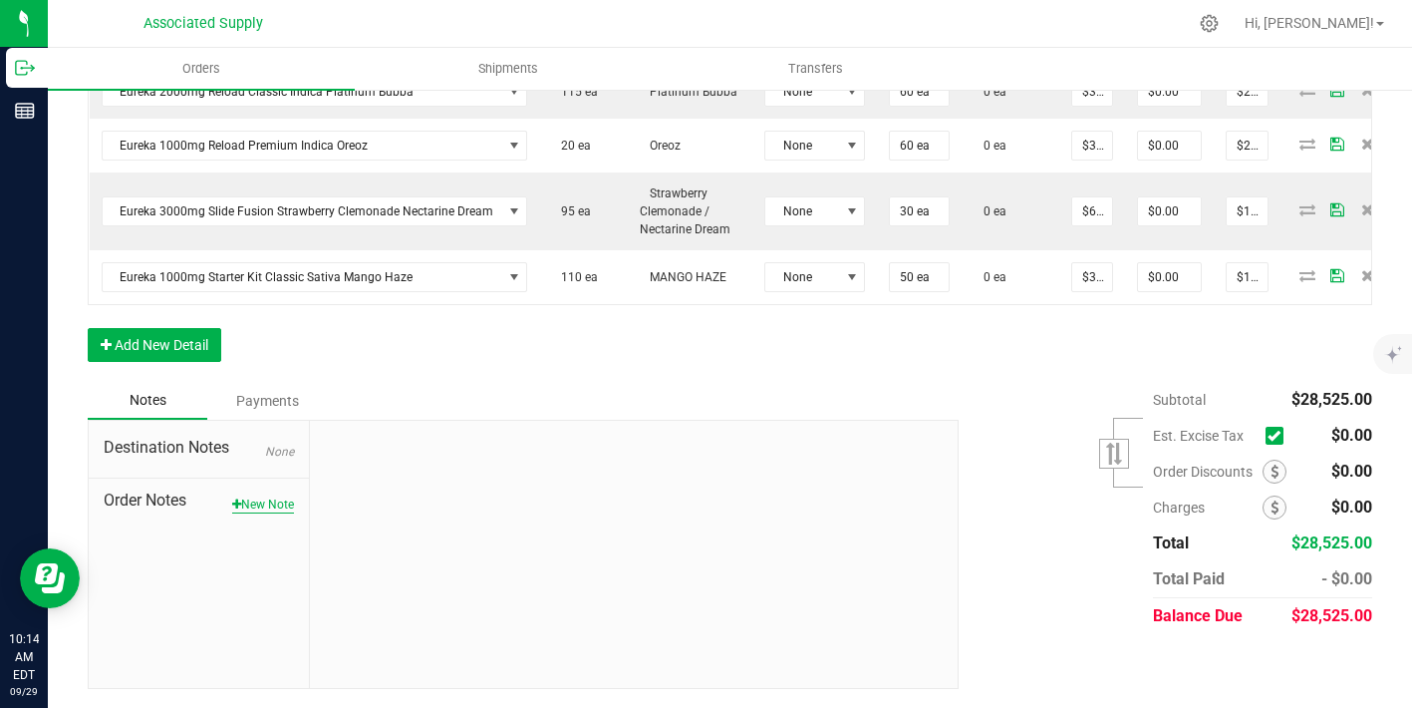
click at [262, 500] on button "New Note" at bounding box center [263, 504] width 62 height 18
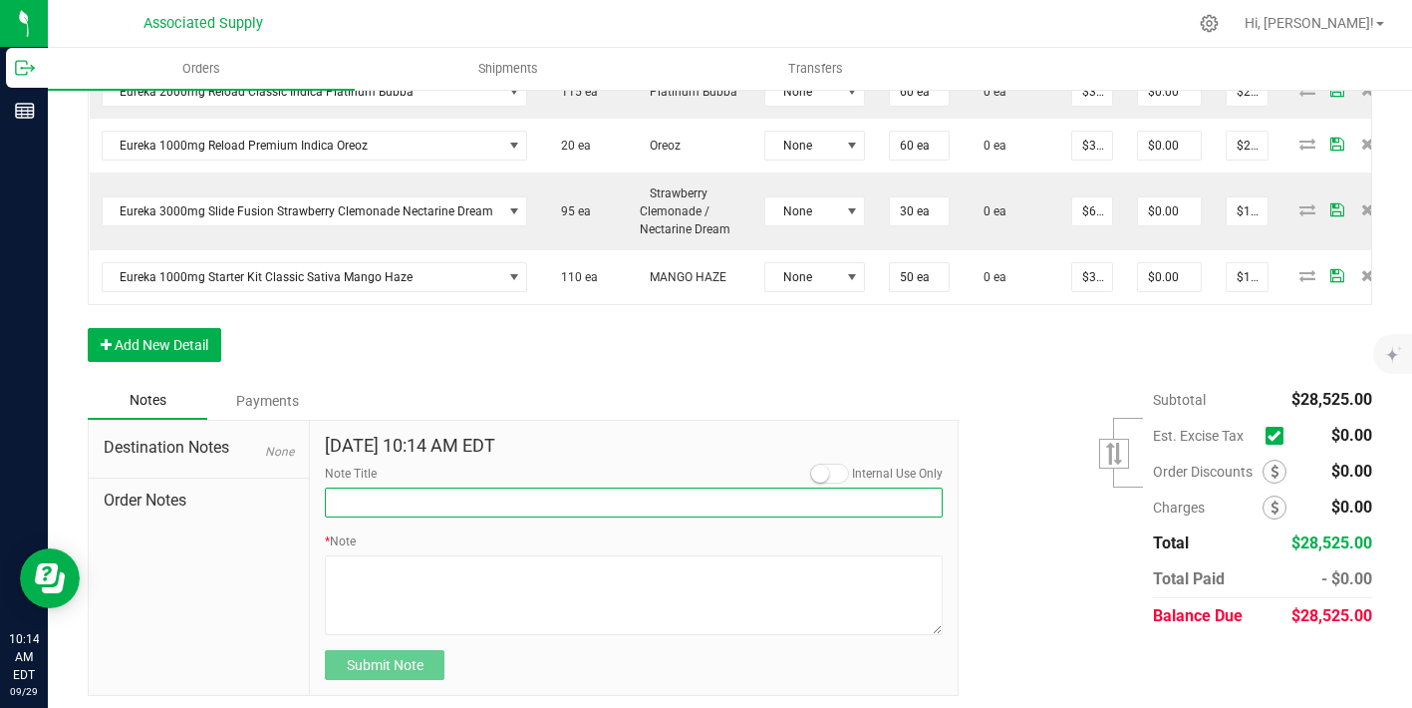
click at [371, 508] on input "Note Title" at bounding box center [634, 502] width 618 height 30
type input "NEW BANKING / WIRE INFO"
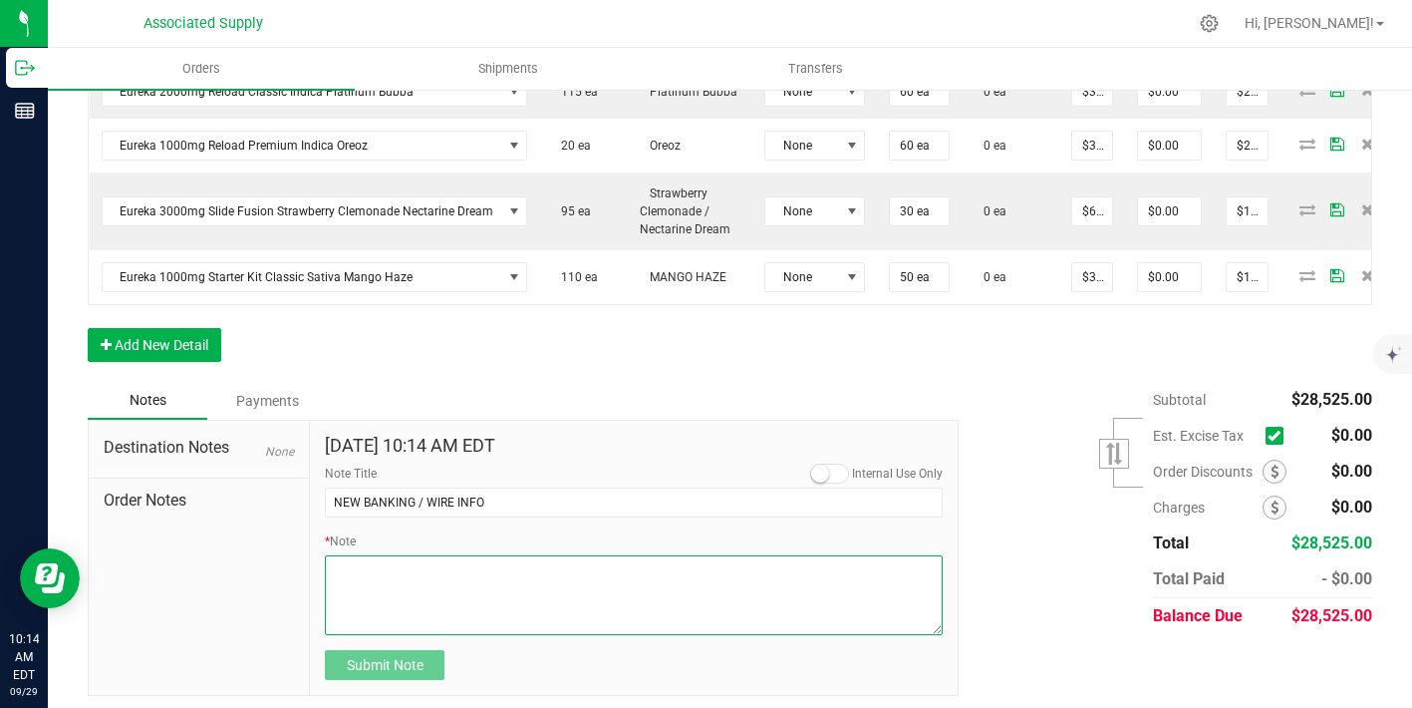
click at [392, 579] on textarea "* Note" at bounding box center [634, 595] width 618 height 80
paste textarea "Bank info for payment. Dime Community bank Routing # 021406667 Account # 500043…"
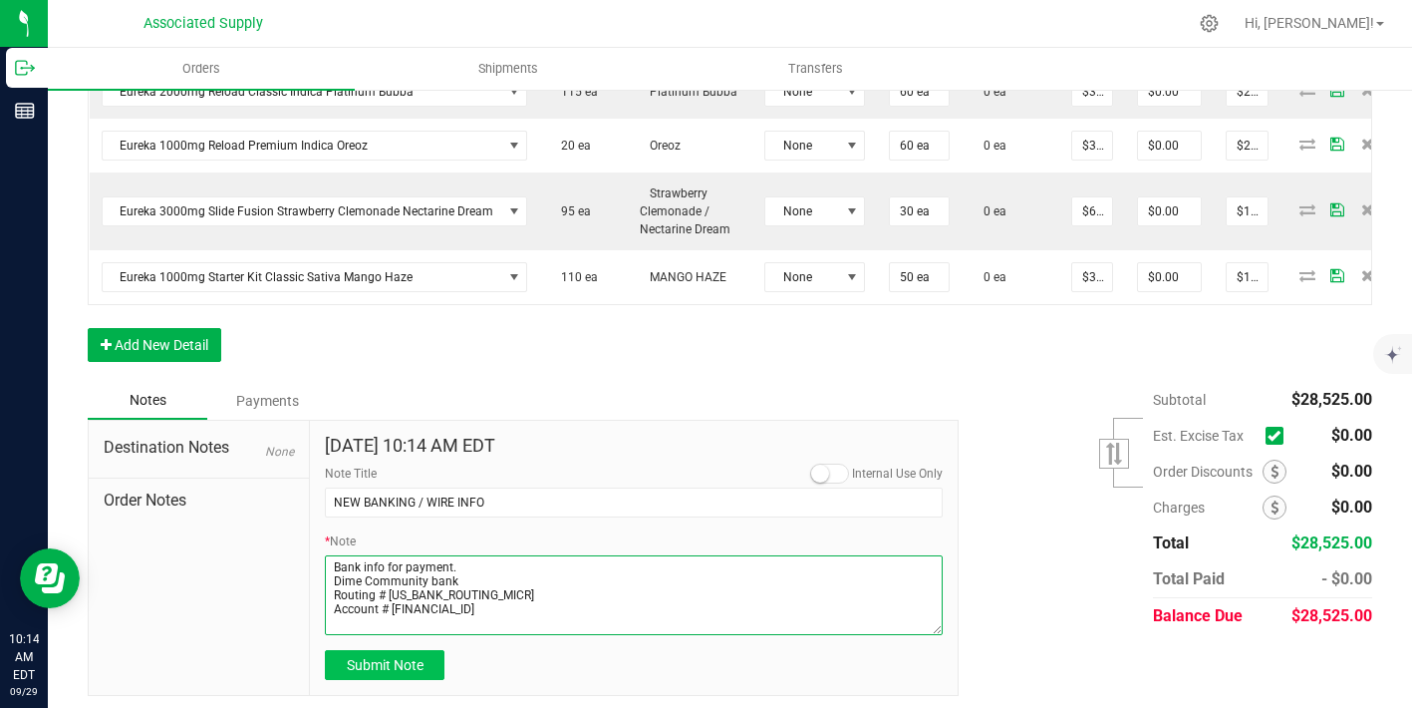
type textarea "Bank info for payment. Dime Community bank Routing # 021406667 Account # 500043…"
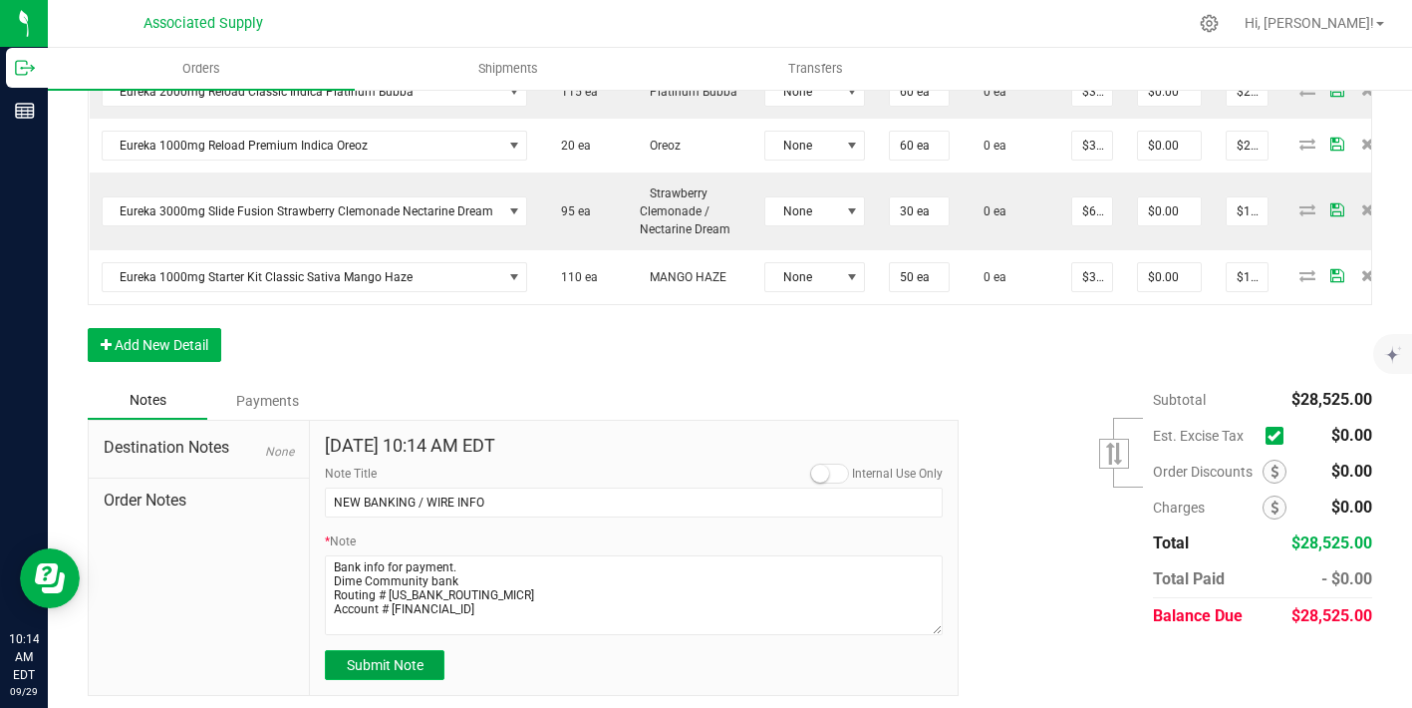
click at [415, 669] on span "Submit Note" at bounding box center [385, 665] width 77 height 16
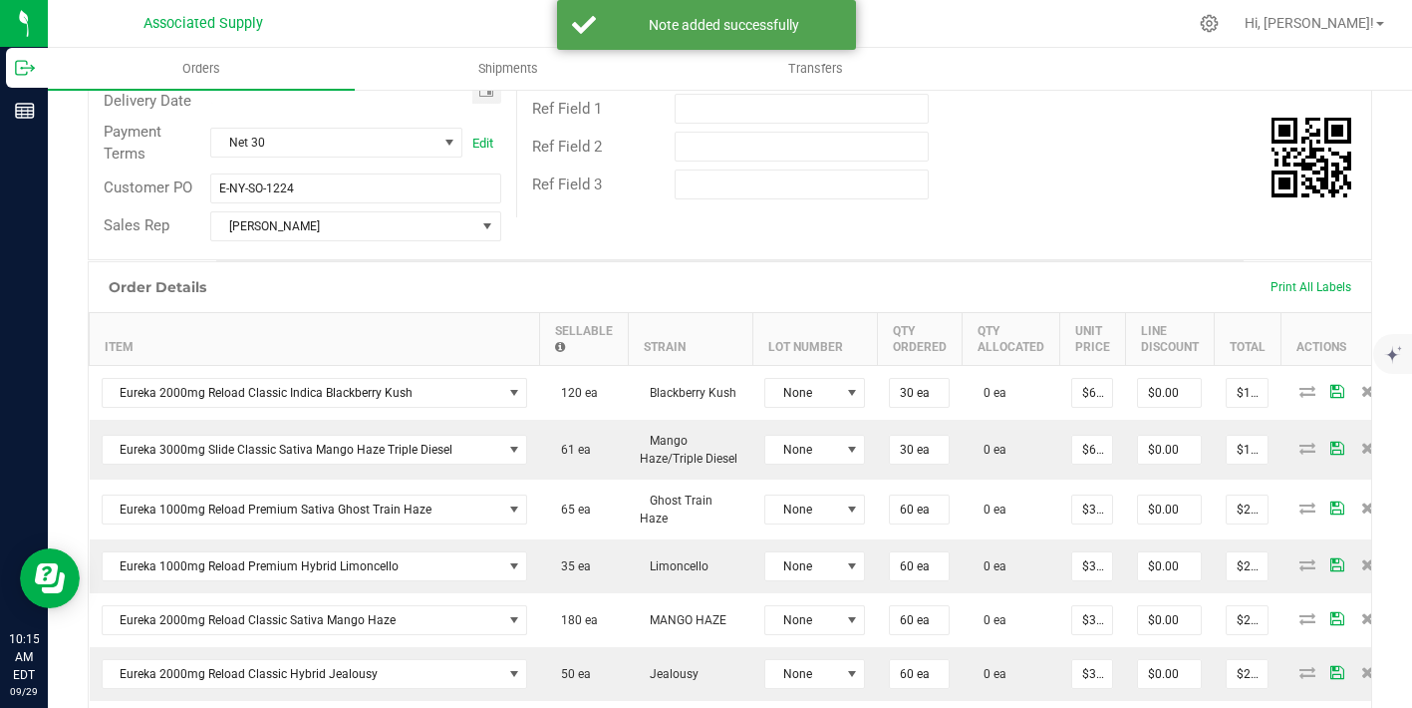
scroll to position [325, 0]
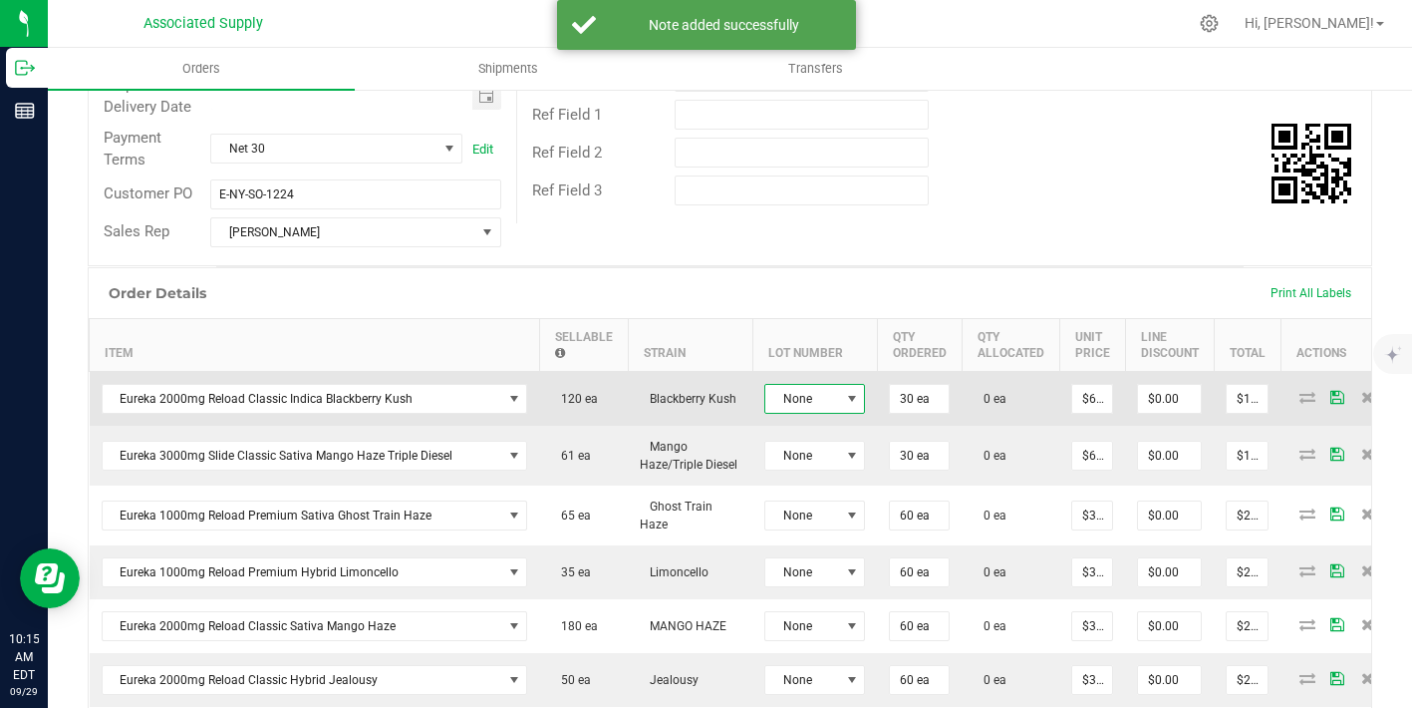
click at [787, 399] on span "None" at bounding box center [803, 399] width 74 height 28
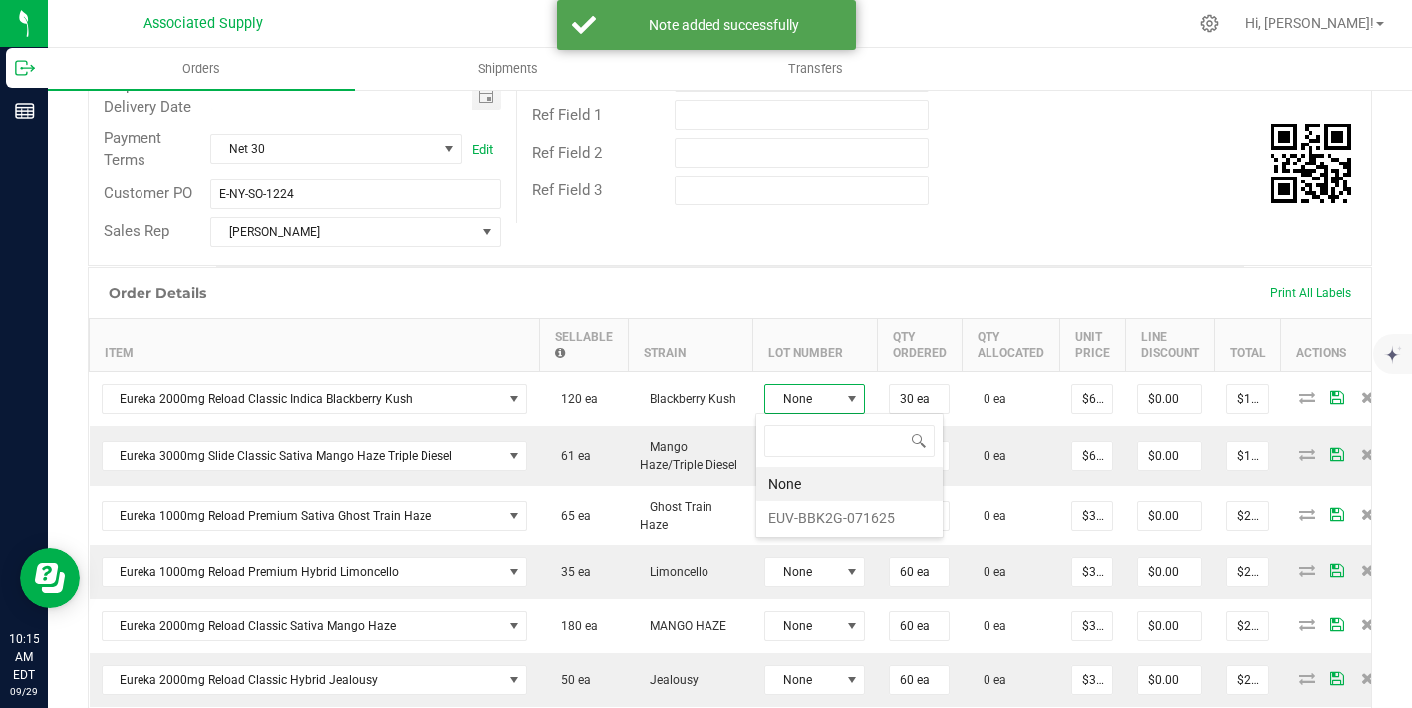
scroll to position [30, 101]
click at [809, 506] on li "EUV-BBK2G-071625" at bounding box center [850, 517] width 186 height 34
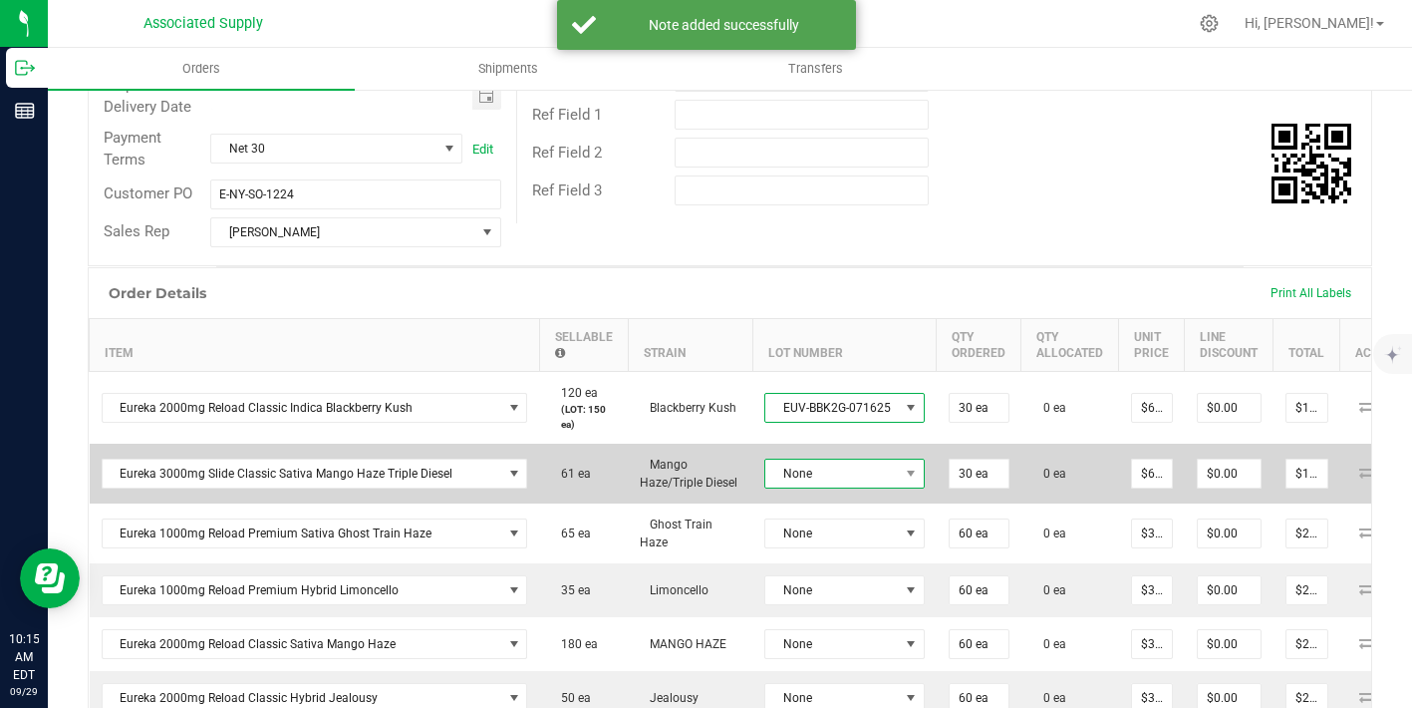
click at [809, 472] on span "None" at bounding box center [833, 474] width 134 height 28
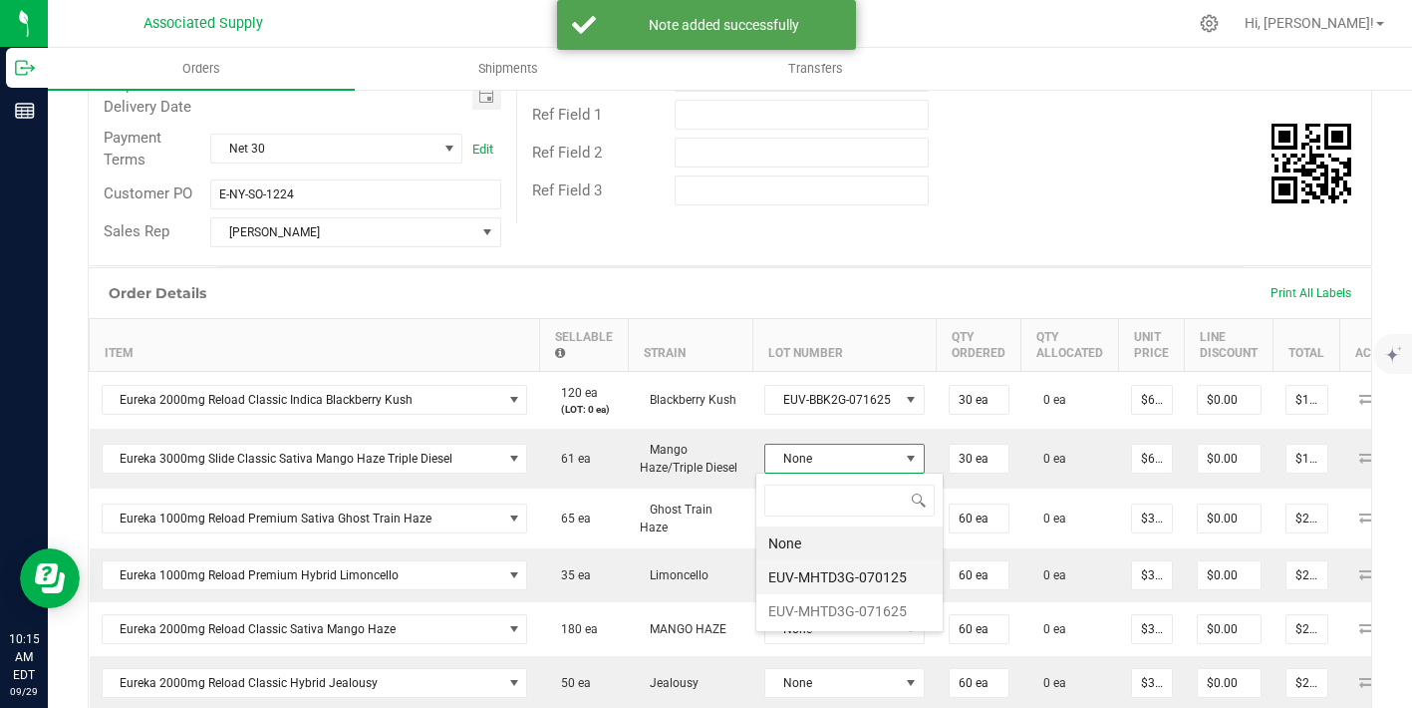
scroll to position [99651, 99523]
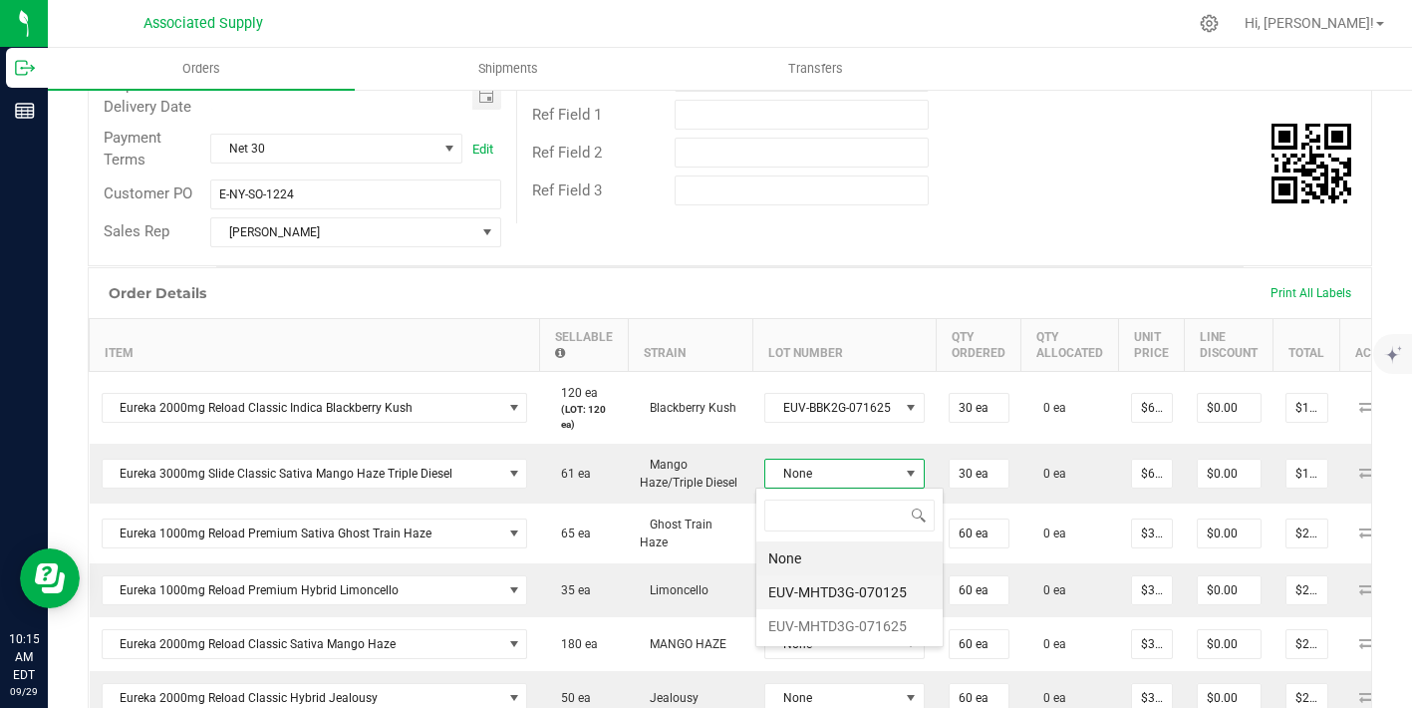
click at [804, 592] on li "EUV-MHTD3G-070125" at bounding box center [850, 592] width 186 height 34
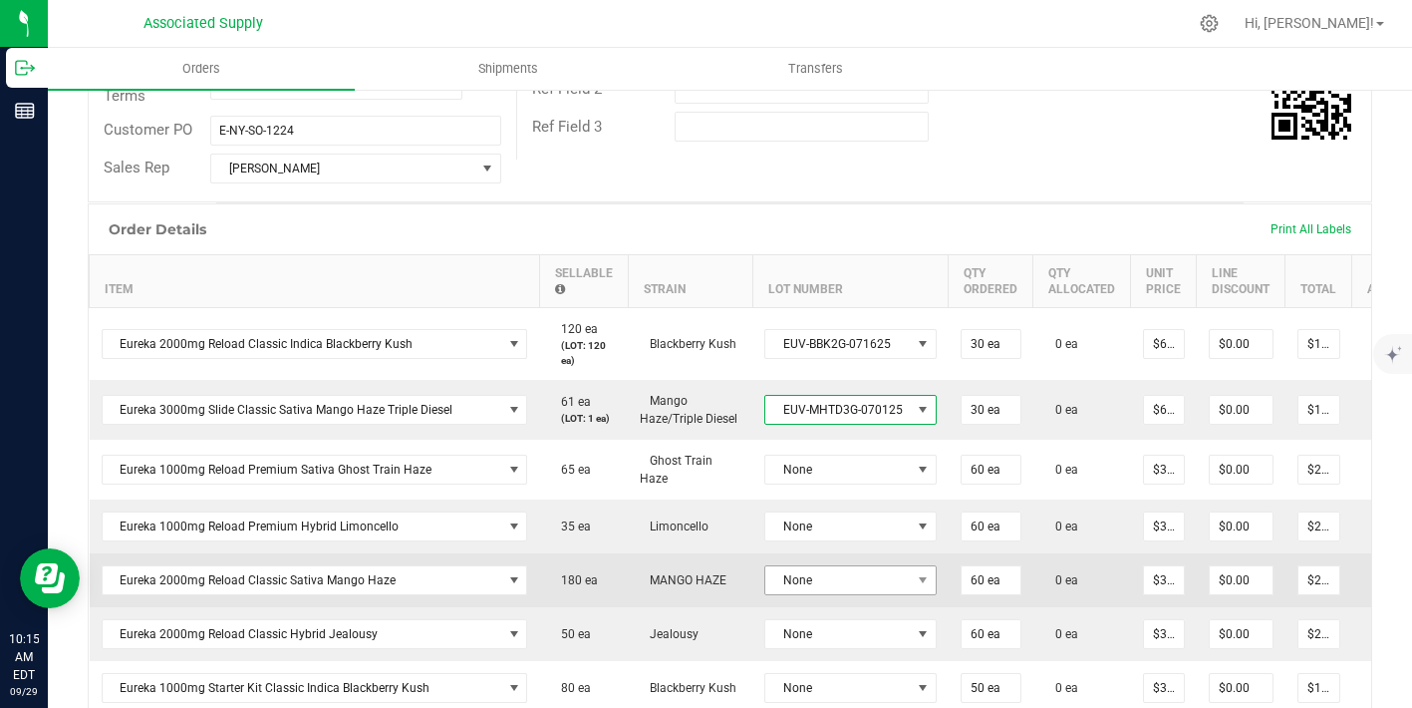
scroll to position [424, 0]
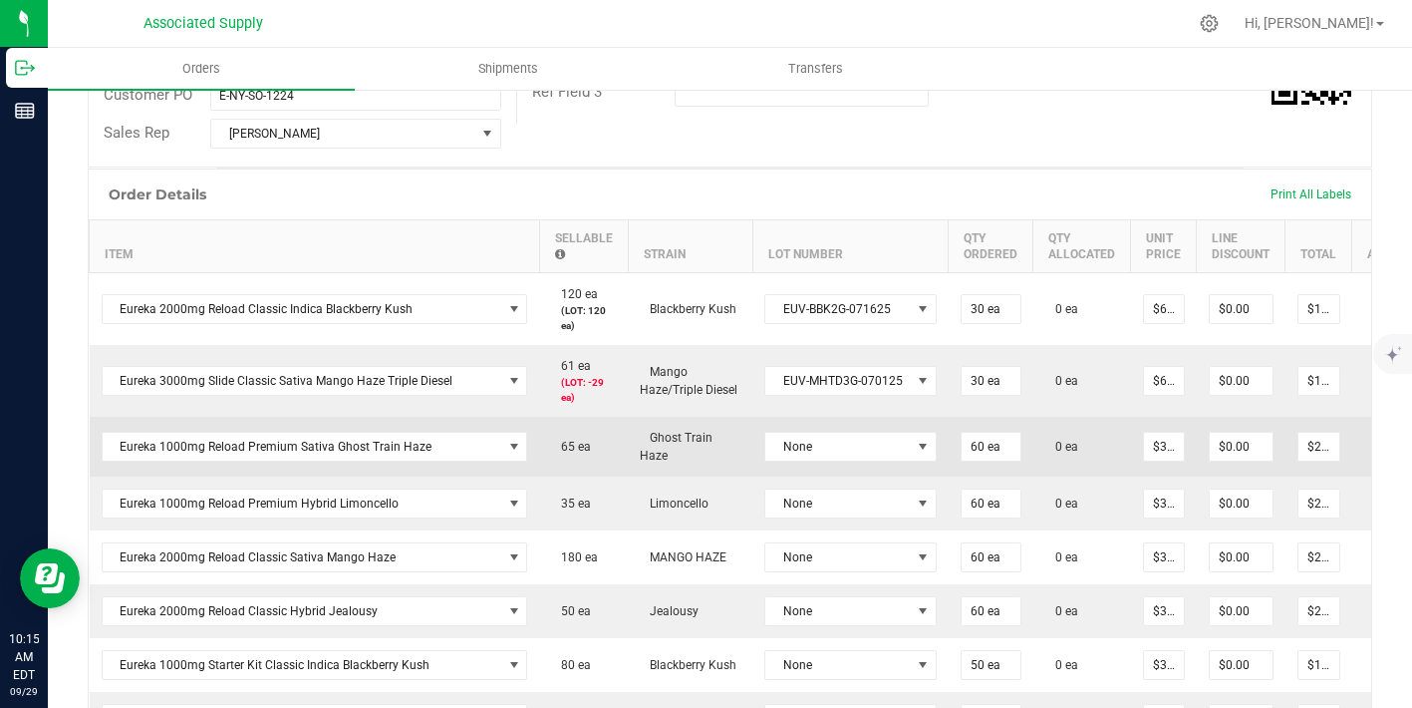
click at [827, 430] on td "None" at bounding box center [851, 447] width 196 height 60
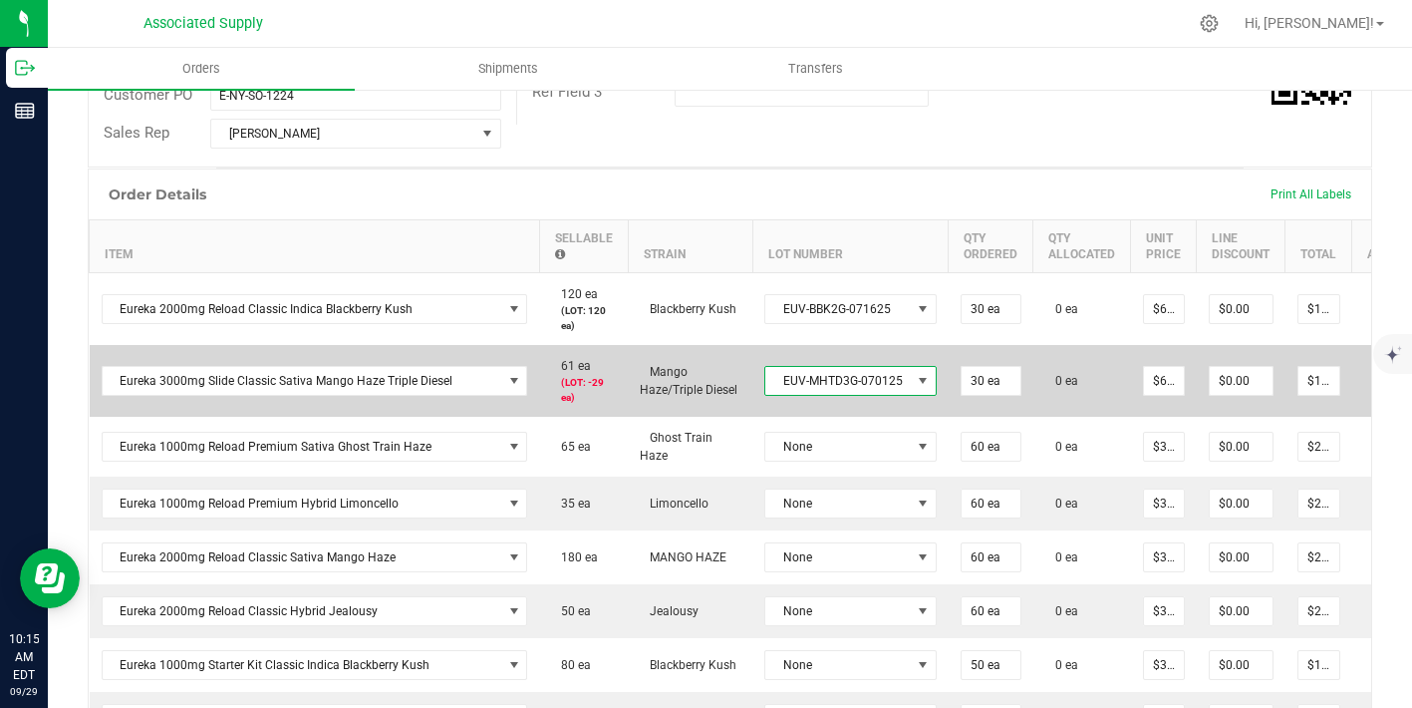
click at [822, 382] on span "EUV-MHTD3G-070125" at bounding box center [839, 381] width 146 height 28
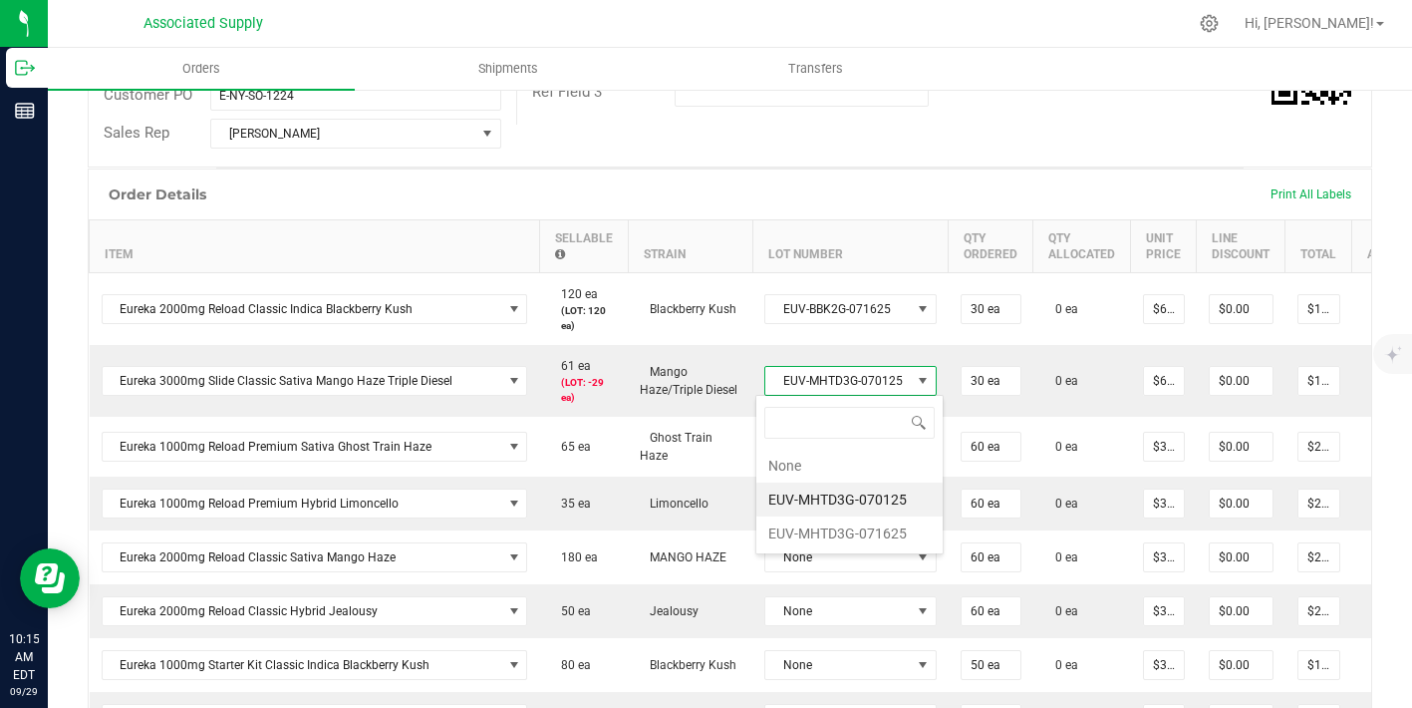
scroll to position [30, 169]
click at [838, 532] on li "EUV-MHTD3G-071625" at bounding box center [850, 533] width 186 height 34
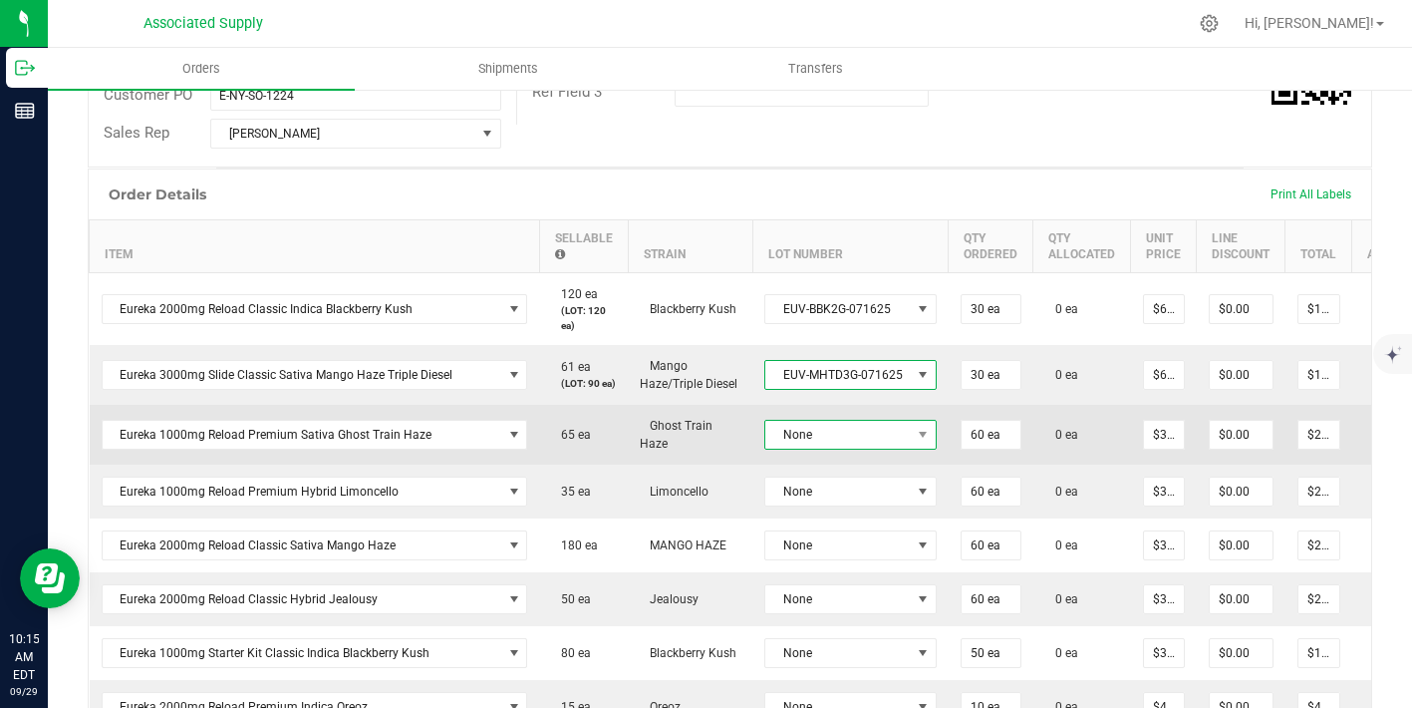
click at [835, 445] on span "None" at bounding box center [839, 435] width 146 height 28
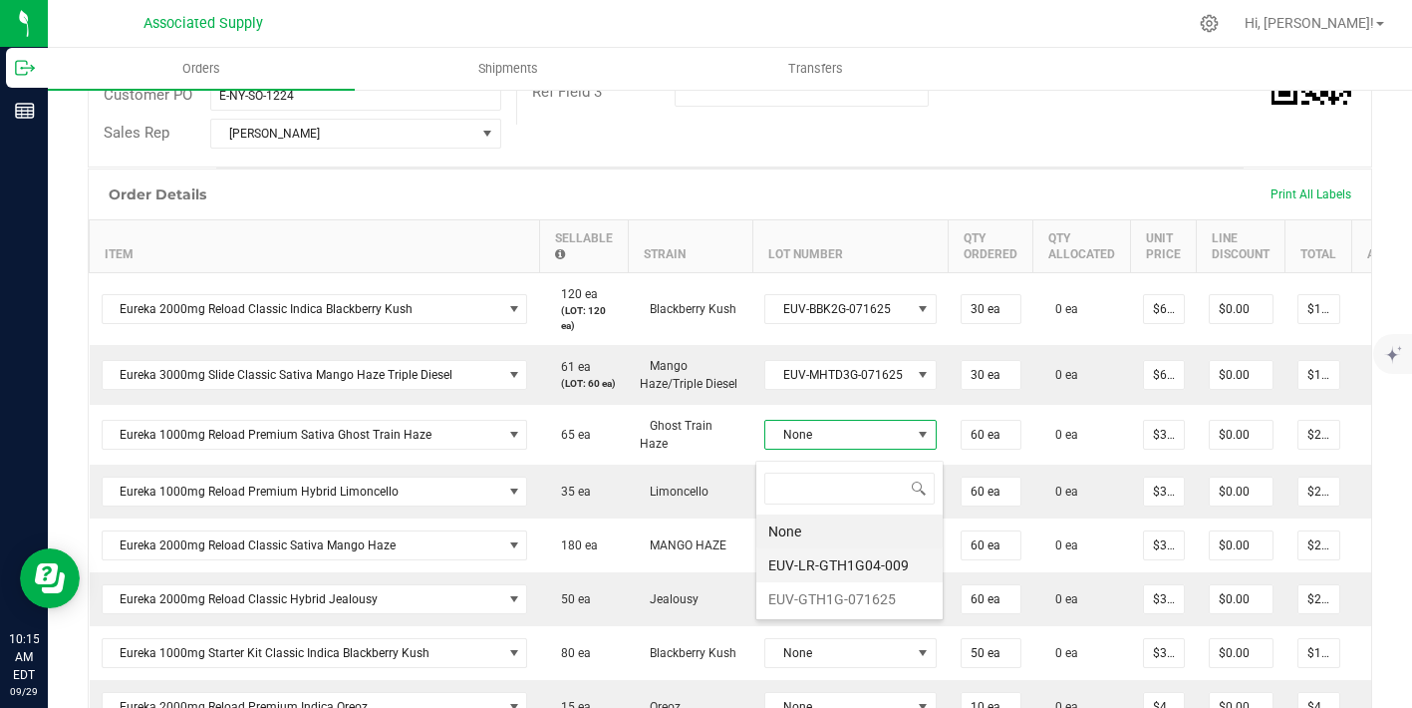
click at [845, 569] on li "EUV-LR-GTH1G04-009" at bounding box center [850, 565] width 186 height 34
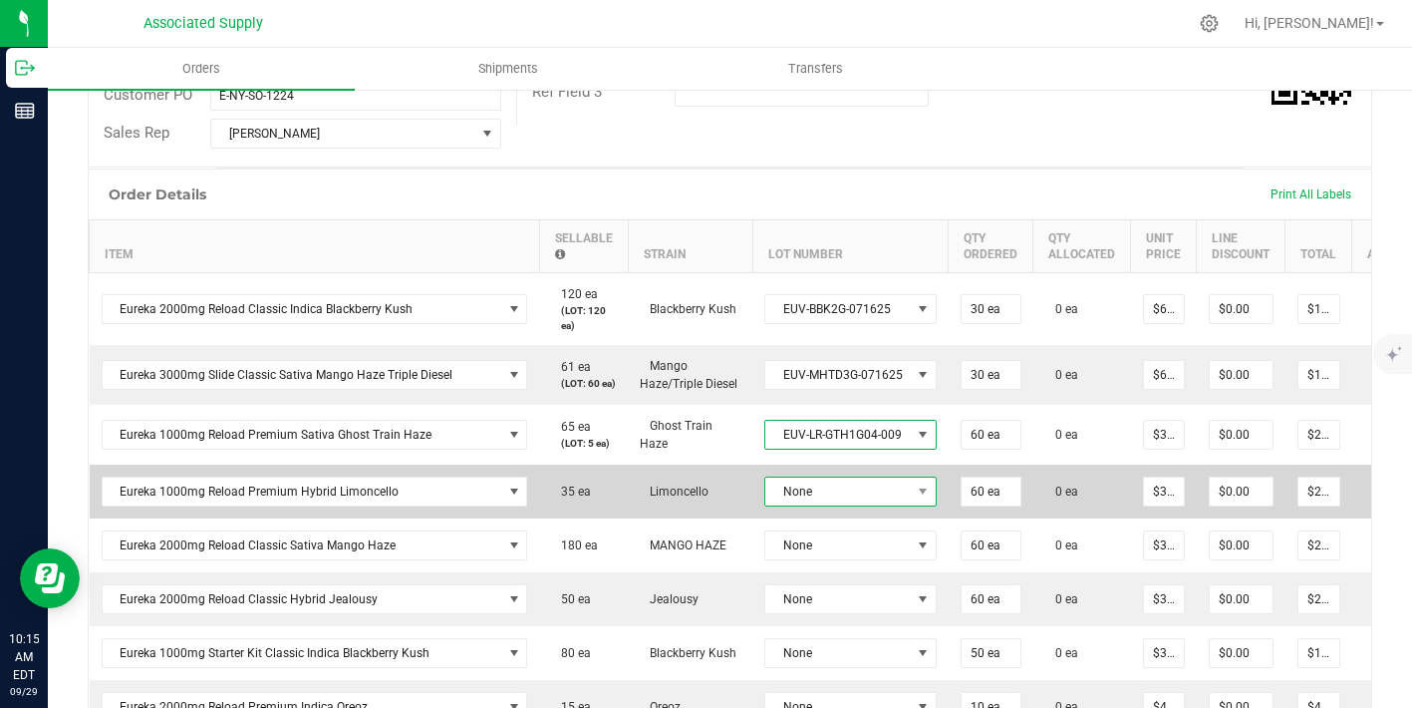
click at [843, 488] on span "None" at bounding box center [839, 491] width 146 height 28
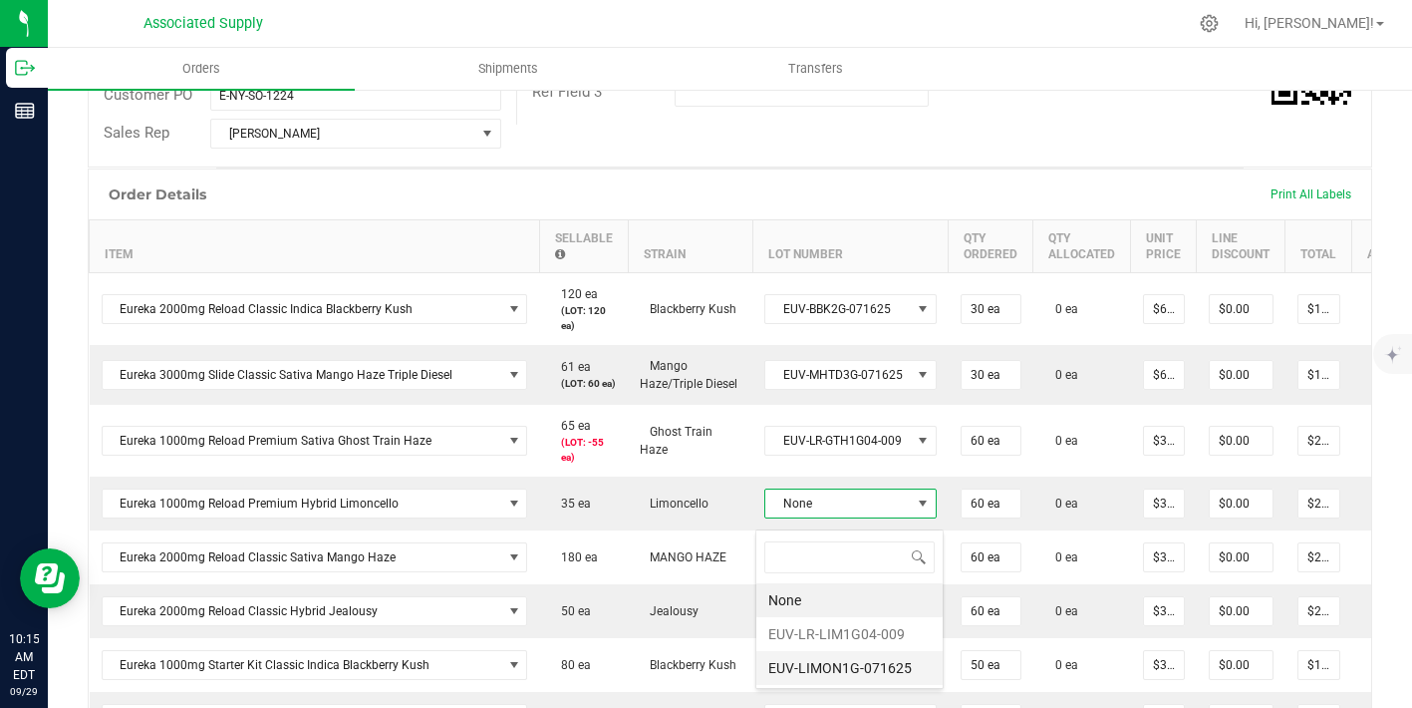
click at [845, 667] on li "EUV-LIMON1G-071625" at bounding box center [850, 668] width 186 height 34
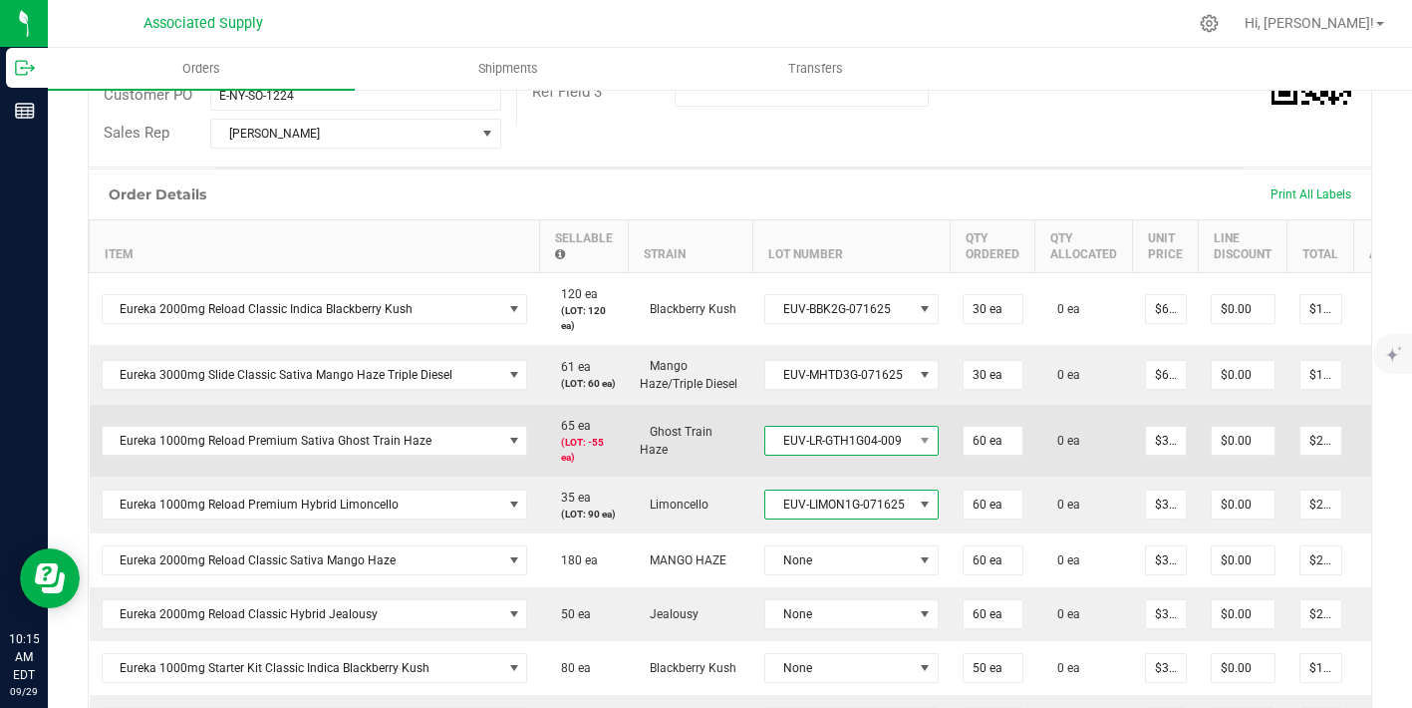
click at [834, 455] on span "EUV-LR-GTH1G04-009" at bounding box center [840, 441] width 148 height 28
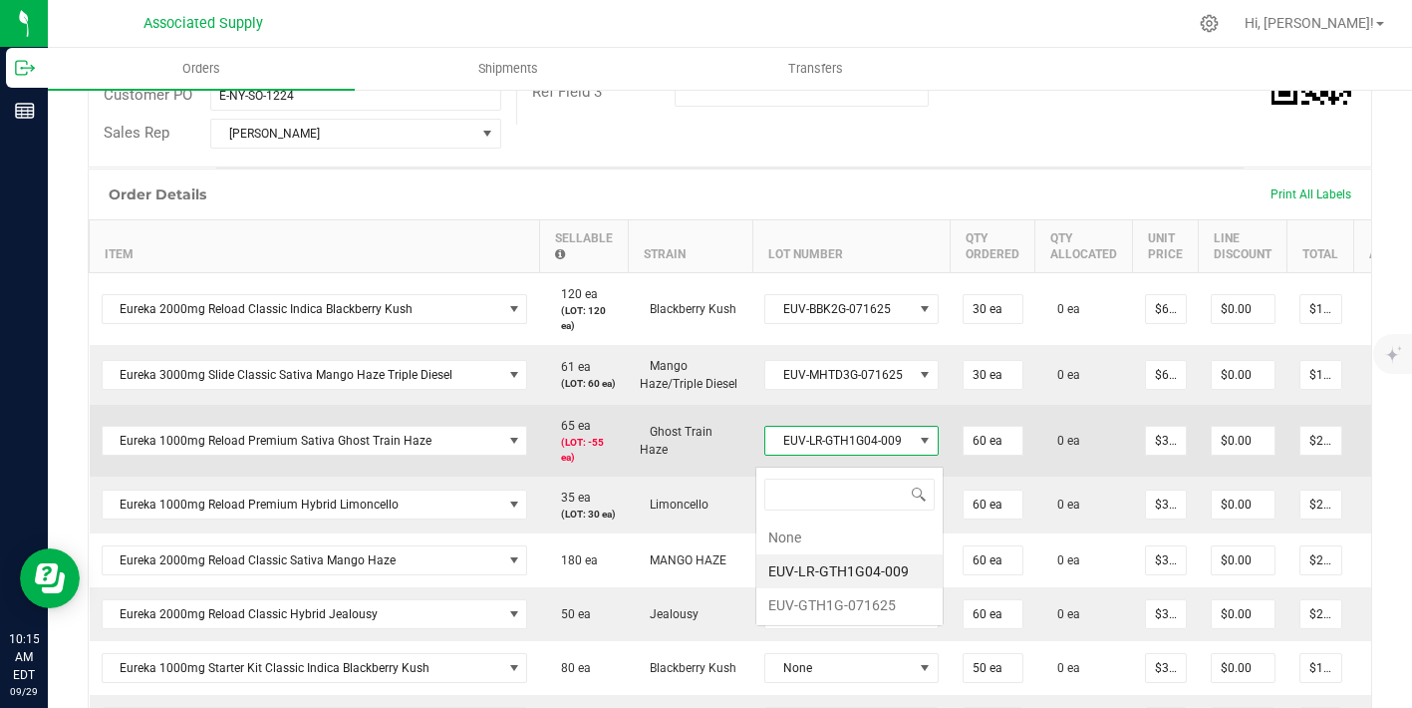
scroll to position [30, 173]
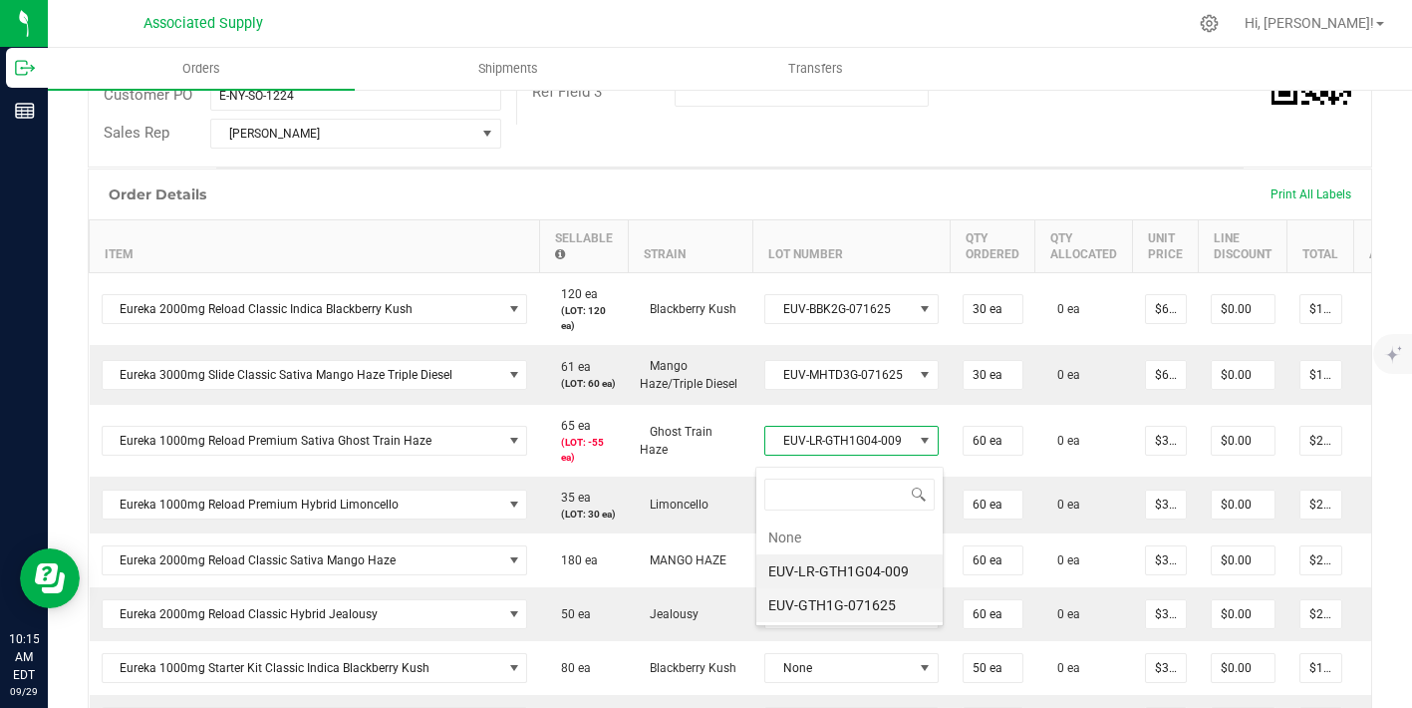
click at [835, 598] on li "EUV-GTH1G-071625" at bounding box center [850, 605] width 186 height 34
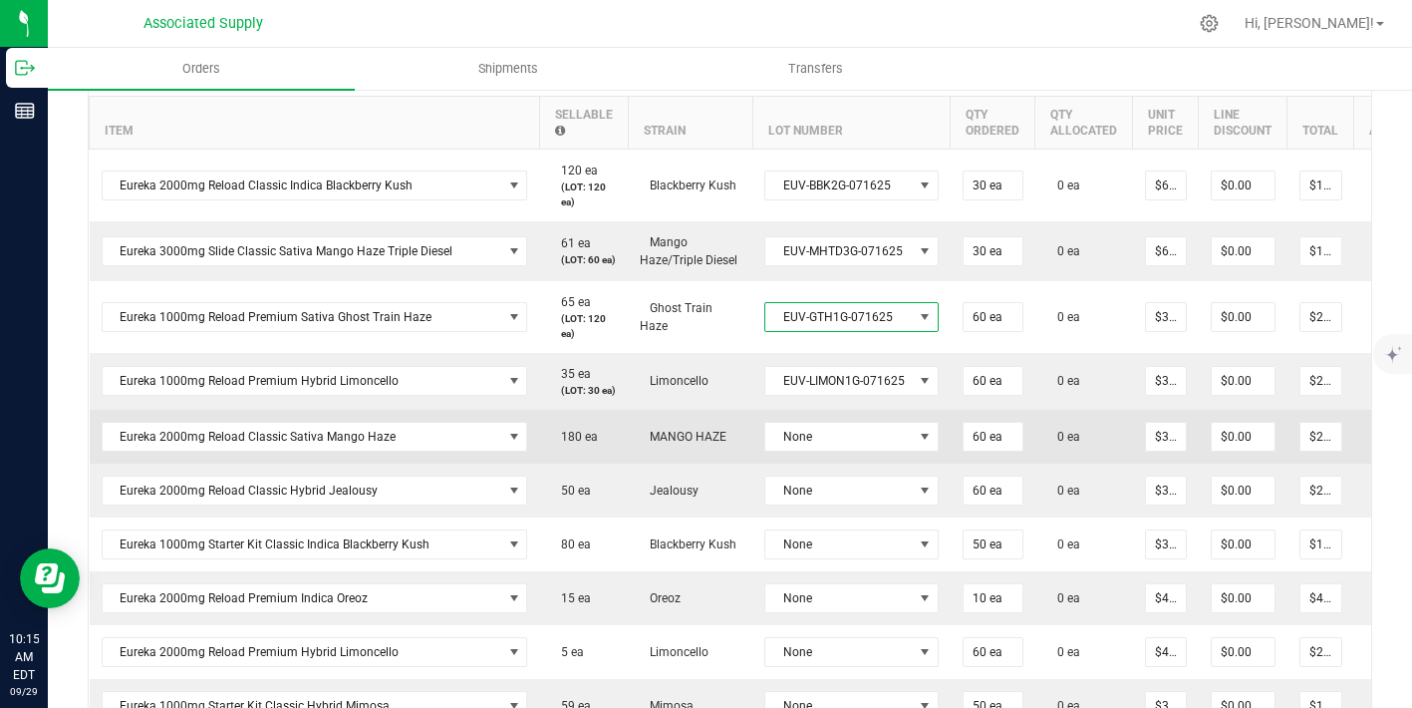
scroll to position [570, 0]
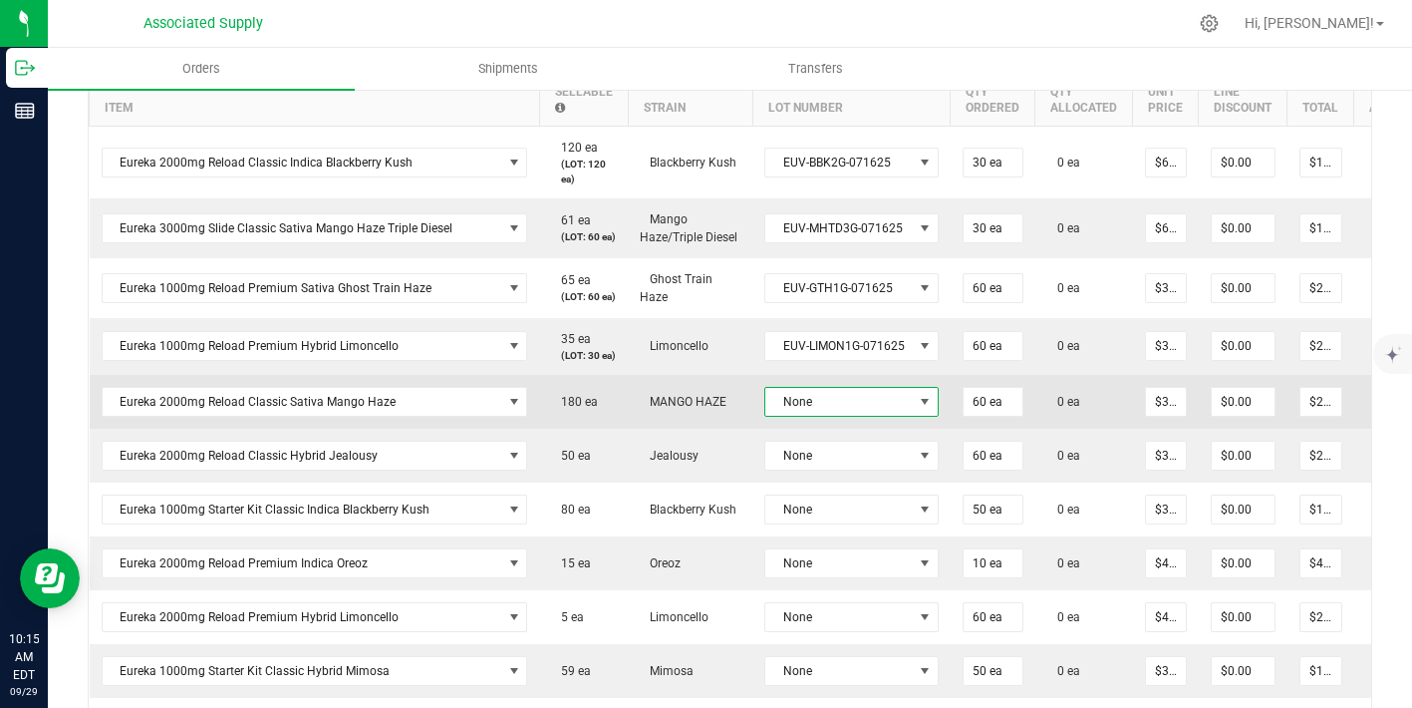
click at [856, 416] on span "None" at bounding box center [840, 402] width 148 height 28
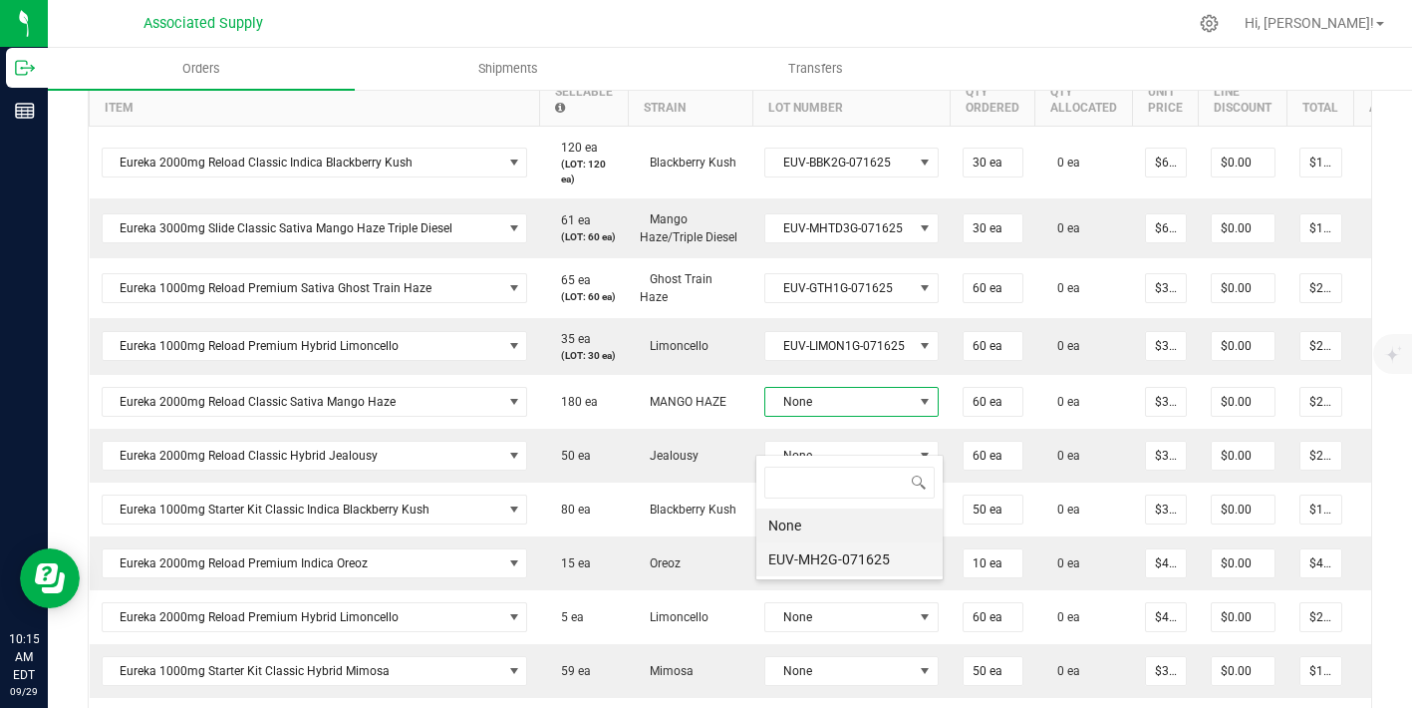
scroll to position [30, 173]
click at [830, 562] on li "EUV-MH2G-071625" at bounding box center [850, 559] width 186 height 34
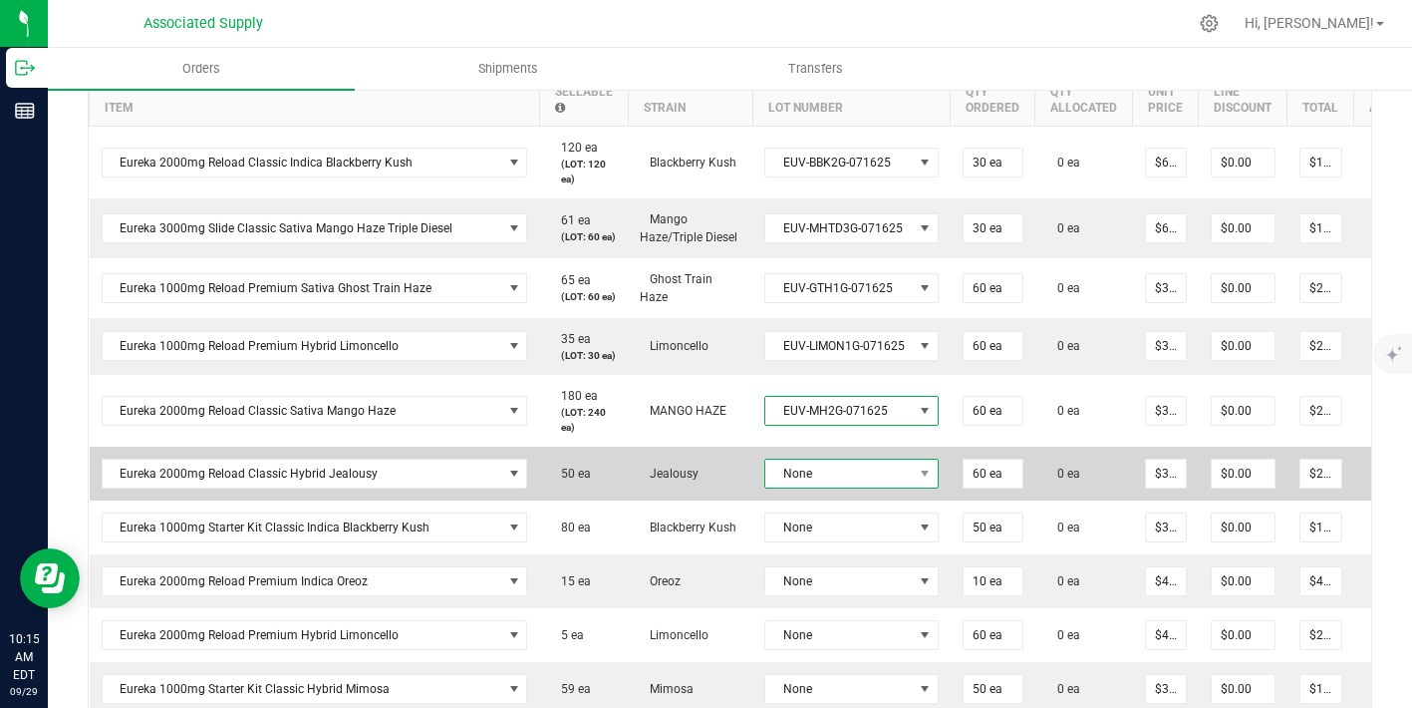
click at [835, 487] on span "None" at bounding box center [840, 474] width 148 height 28
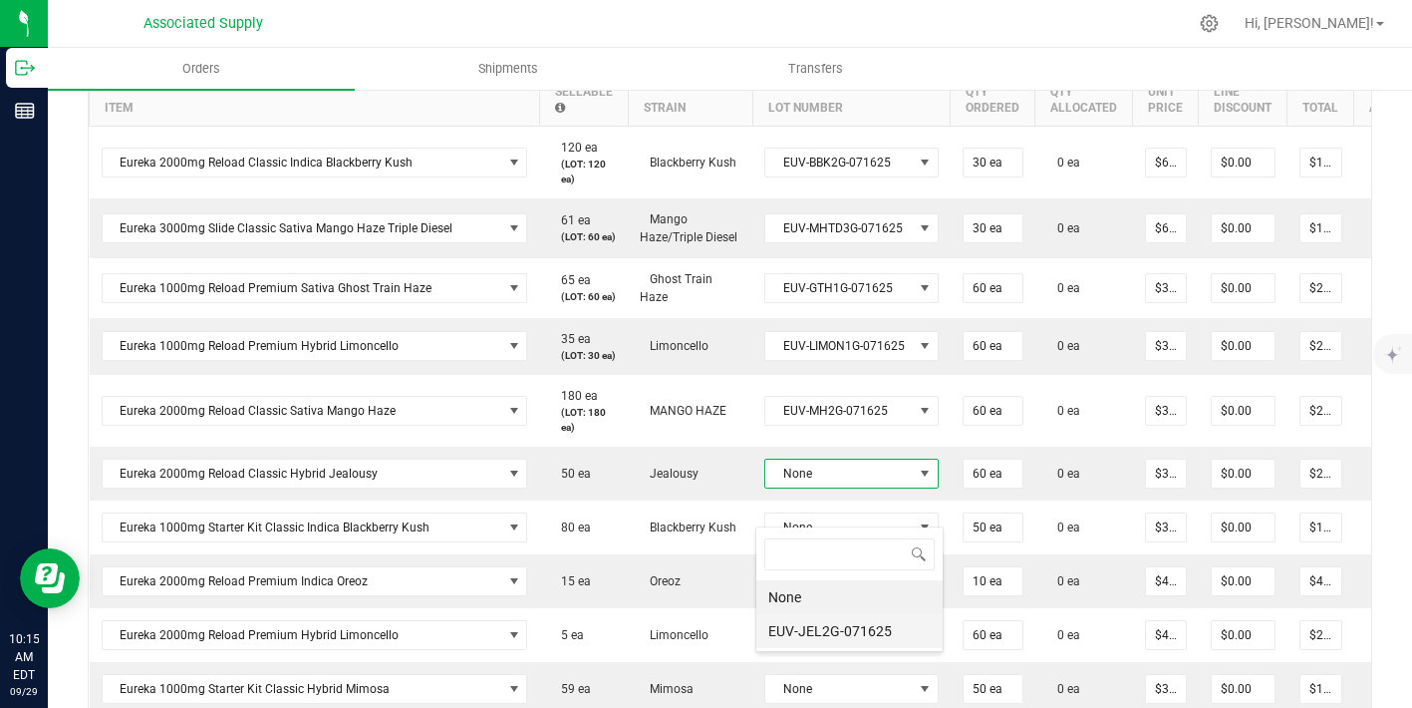
click at [827, 626] on li "EUV-JEL2G-071625" at bounding box center [850, 631] width 186 height 34
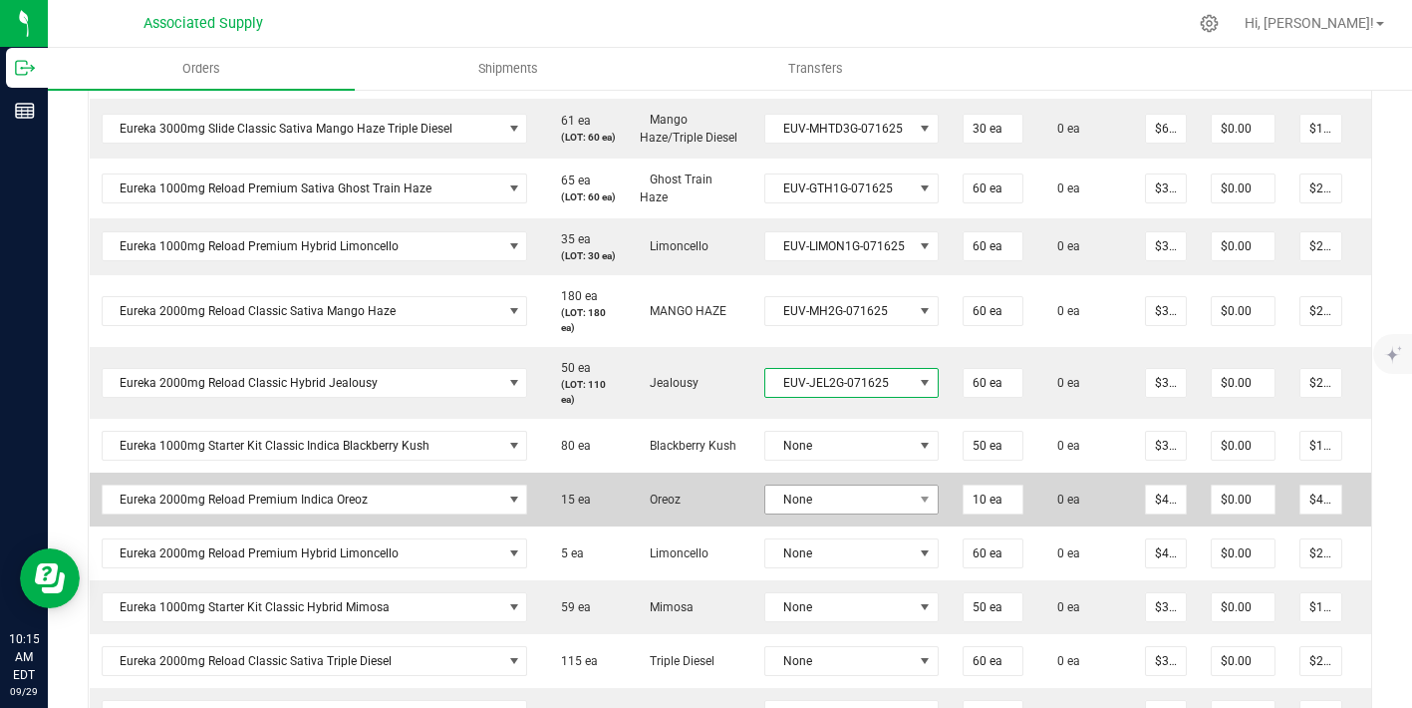
scroll to position [683, 0]
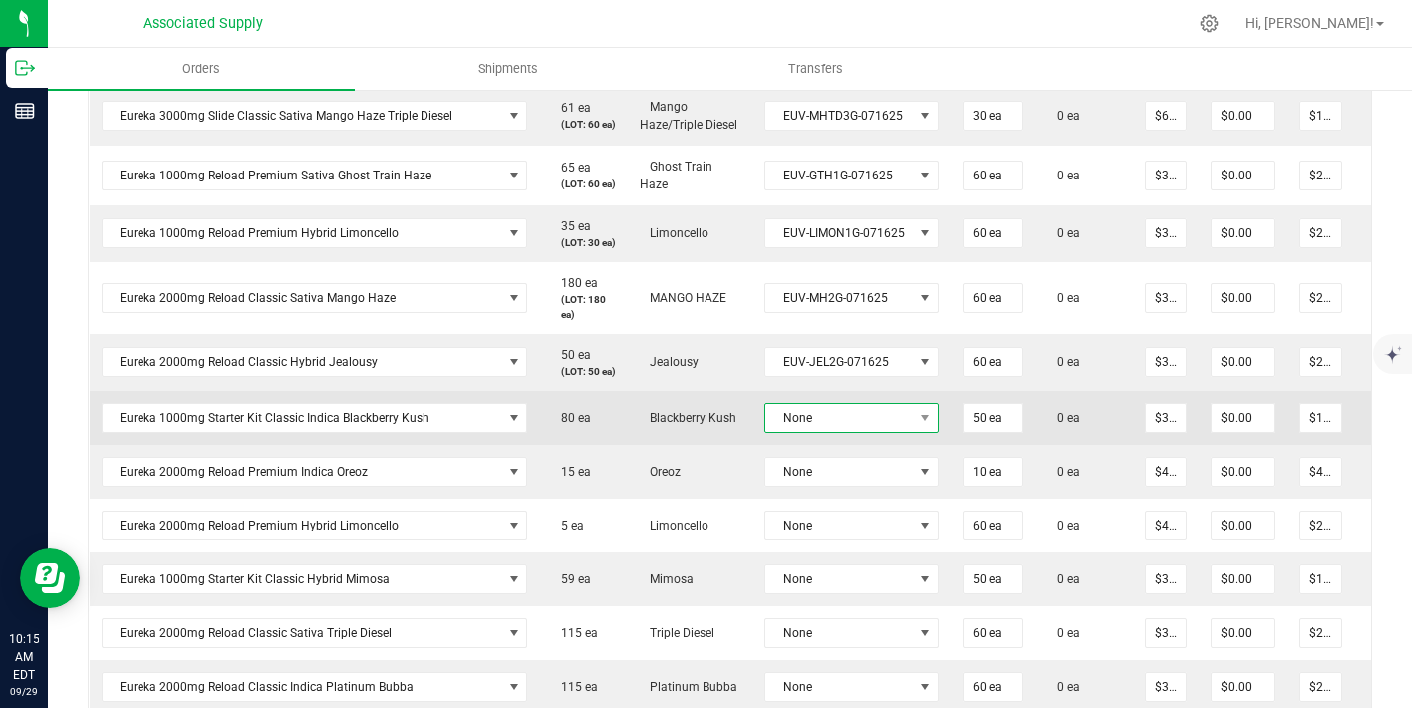
click at [863, 433] on span "None" at bounding box center [852, 418] width 174 height 30
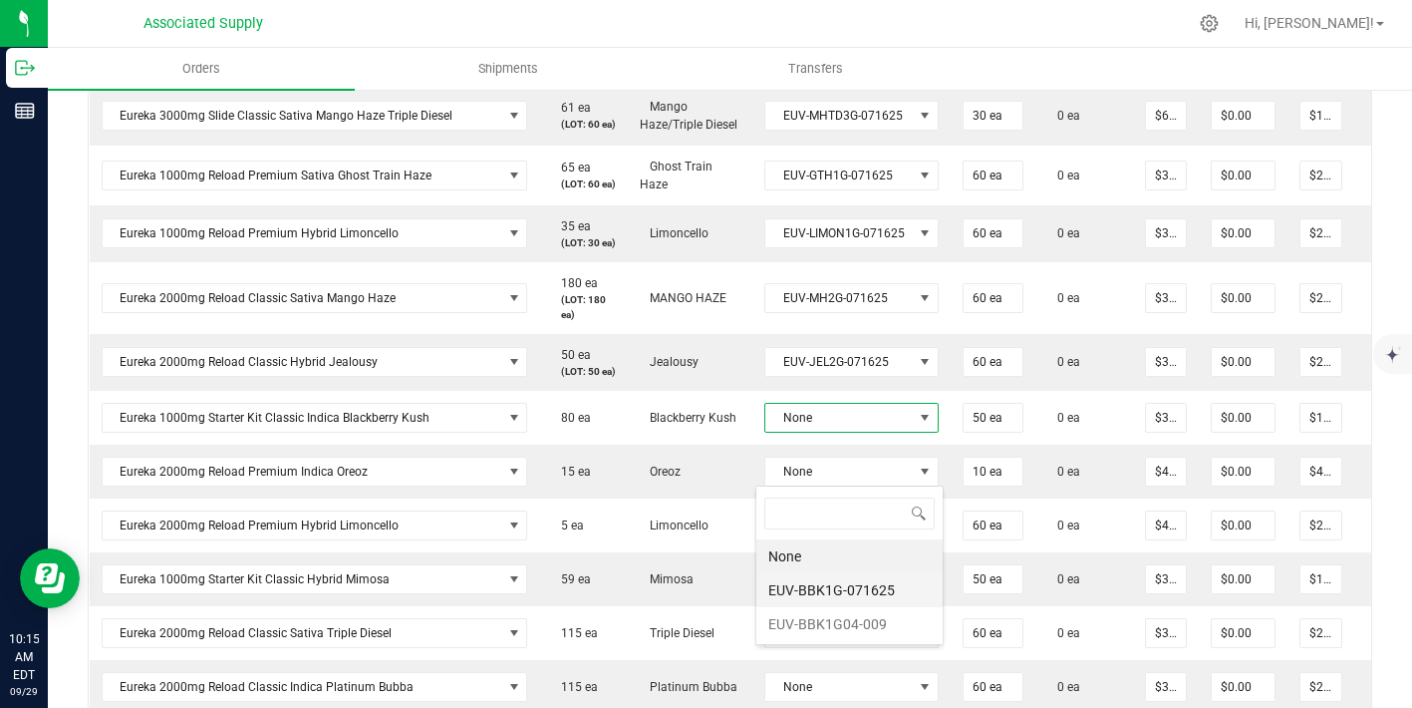
click at [860, 595] on li "EUV-BBK1G-071625" at bounding box center [850, 590] width 186 height 34
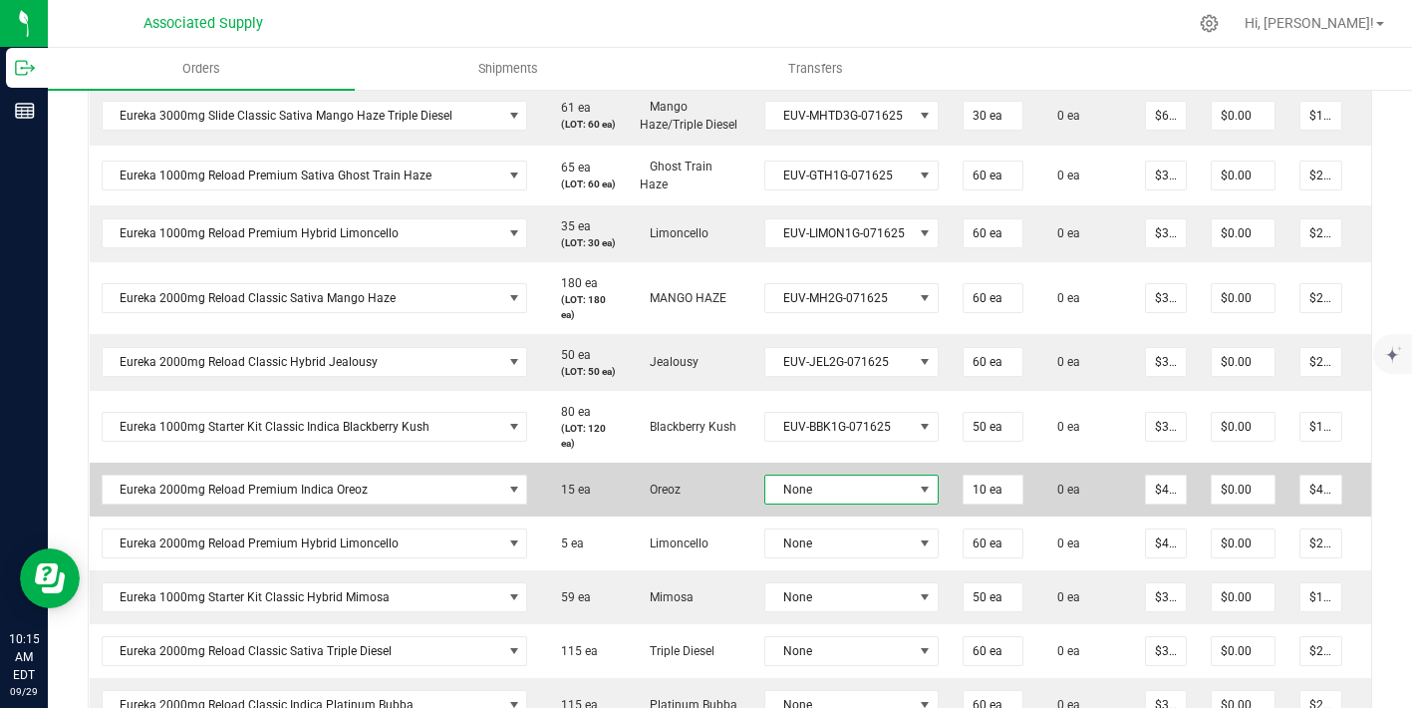
click at [841, 503] on span "None" at bounding box center [840, 489] width 148 height 28
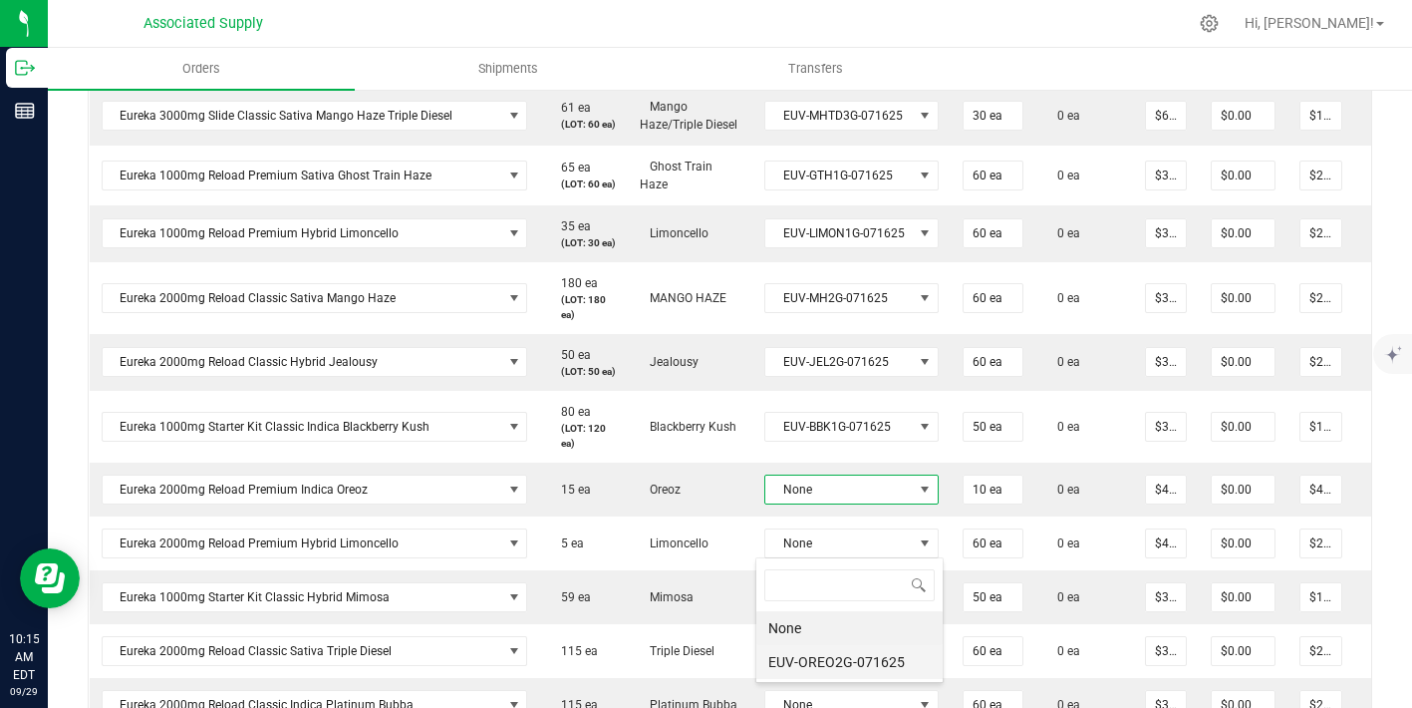
click at [842, 660] on li "EUV-OREO2G-071625" at bounding box center [850, 662] width 186 height 34
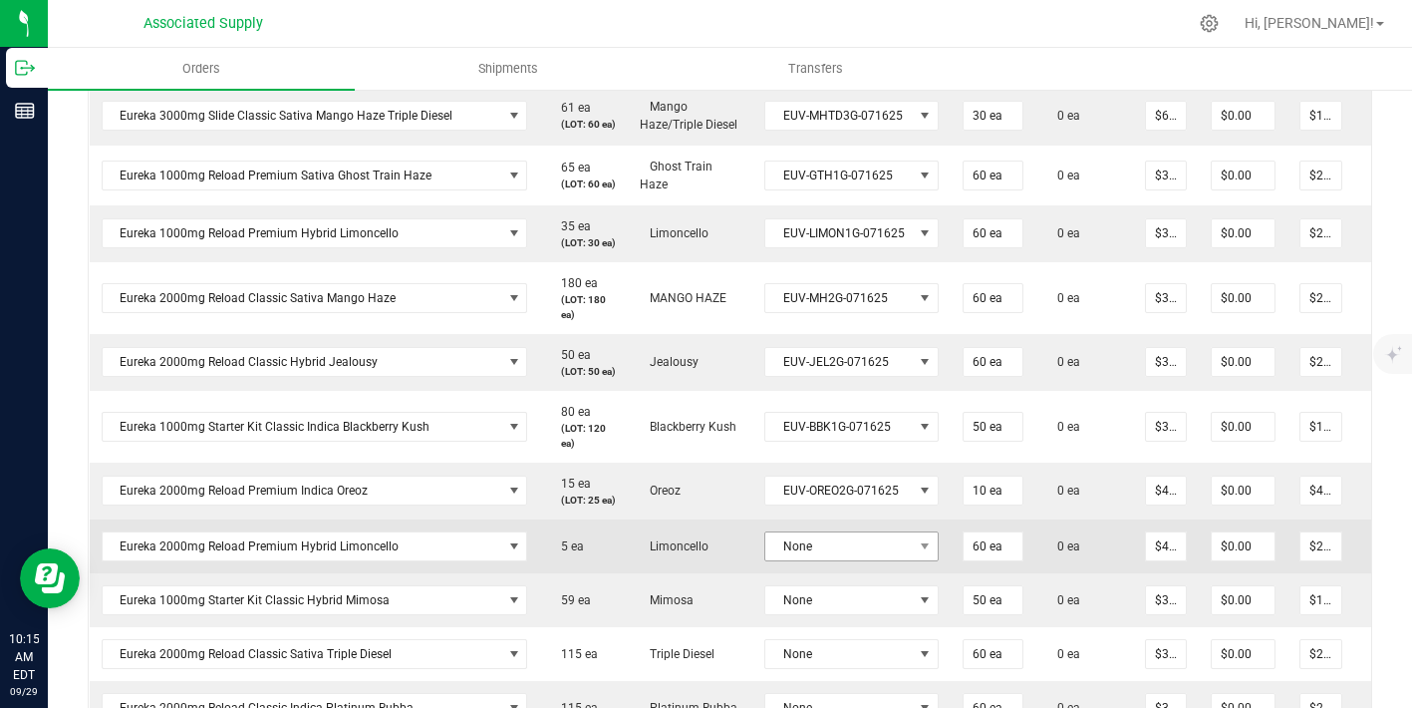
click at [844, 573] on td "None" at bounding box center [852, 546] width 198 height 54
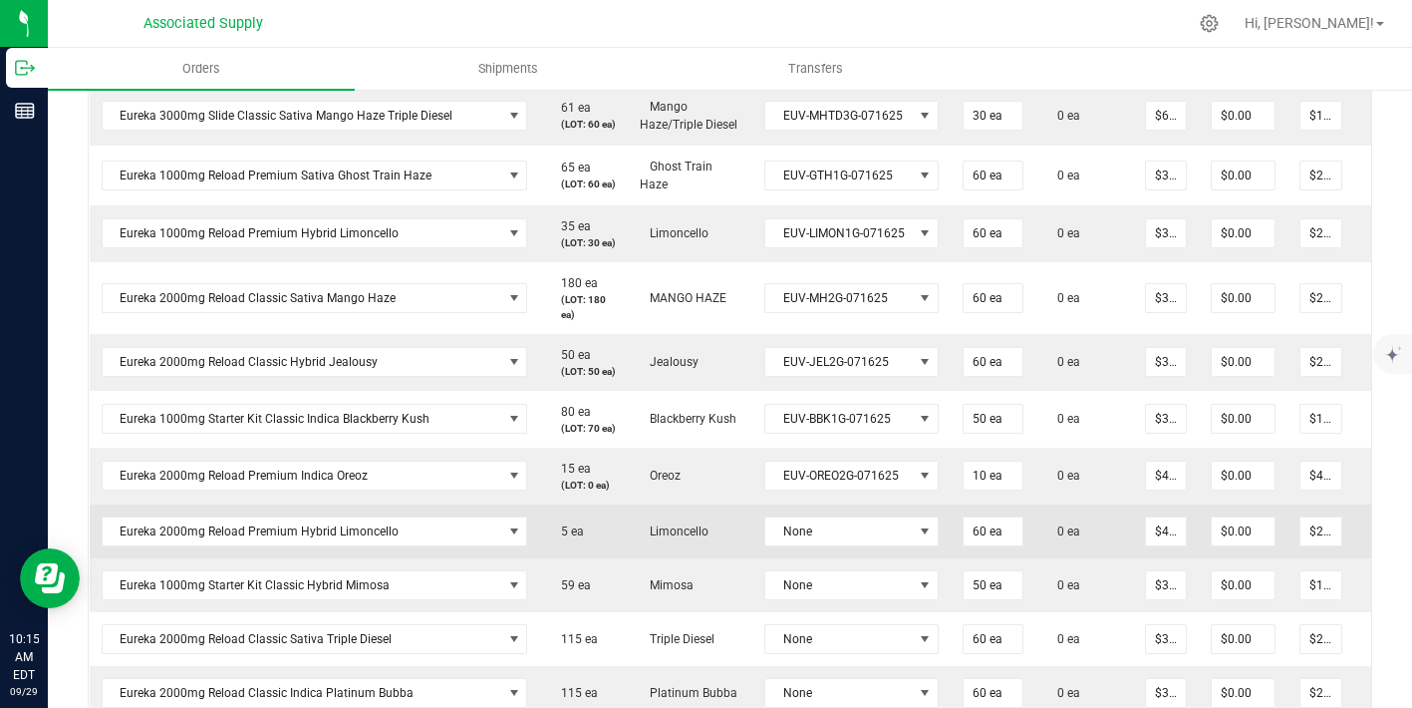
click at [844, 558] on td "None" at bounding box center [852, 531] width 198 height 54
click at [844, 545] on span "None" at bounding box center [840, 531] width 148 height 28
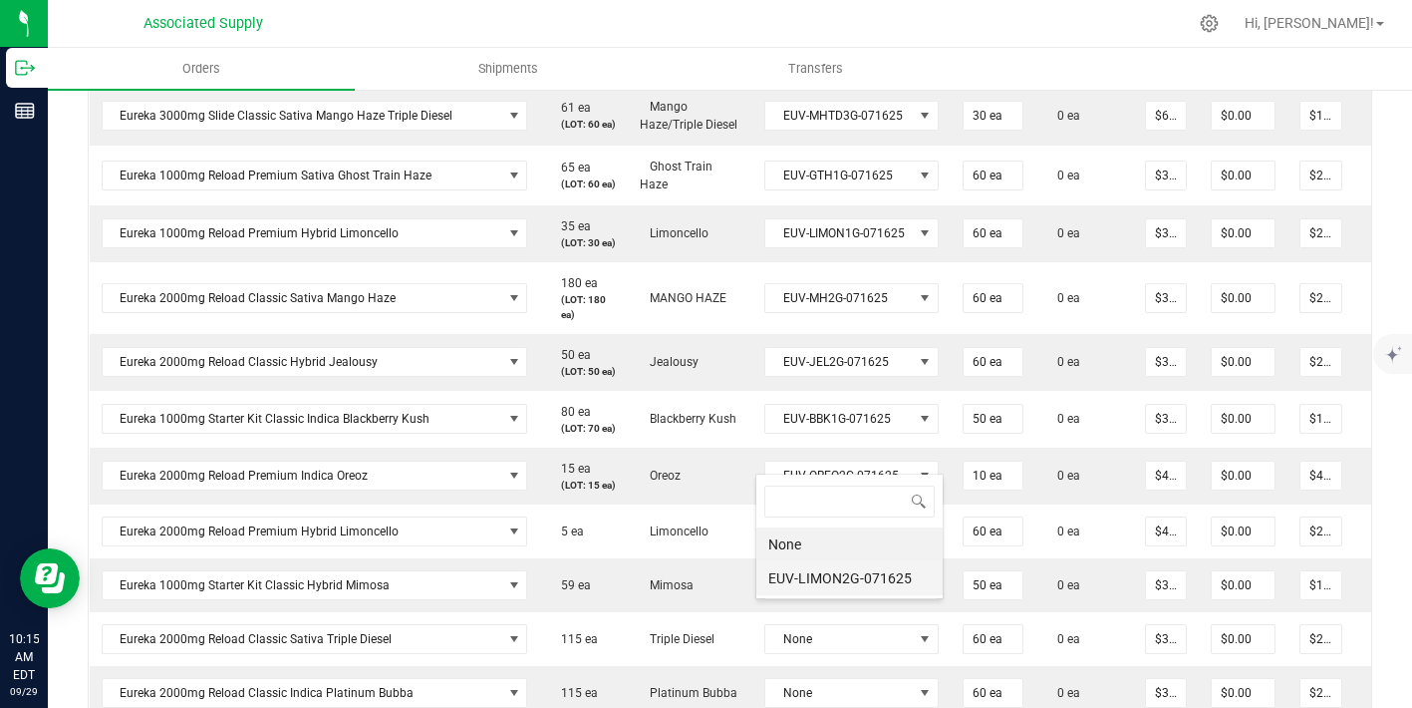
click at [854, 584] on li "EUV-LIMON2G-071625" at bounding box center [850, 578] width 186 height 34
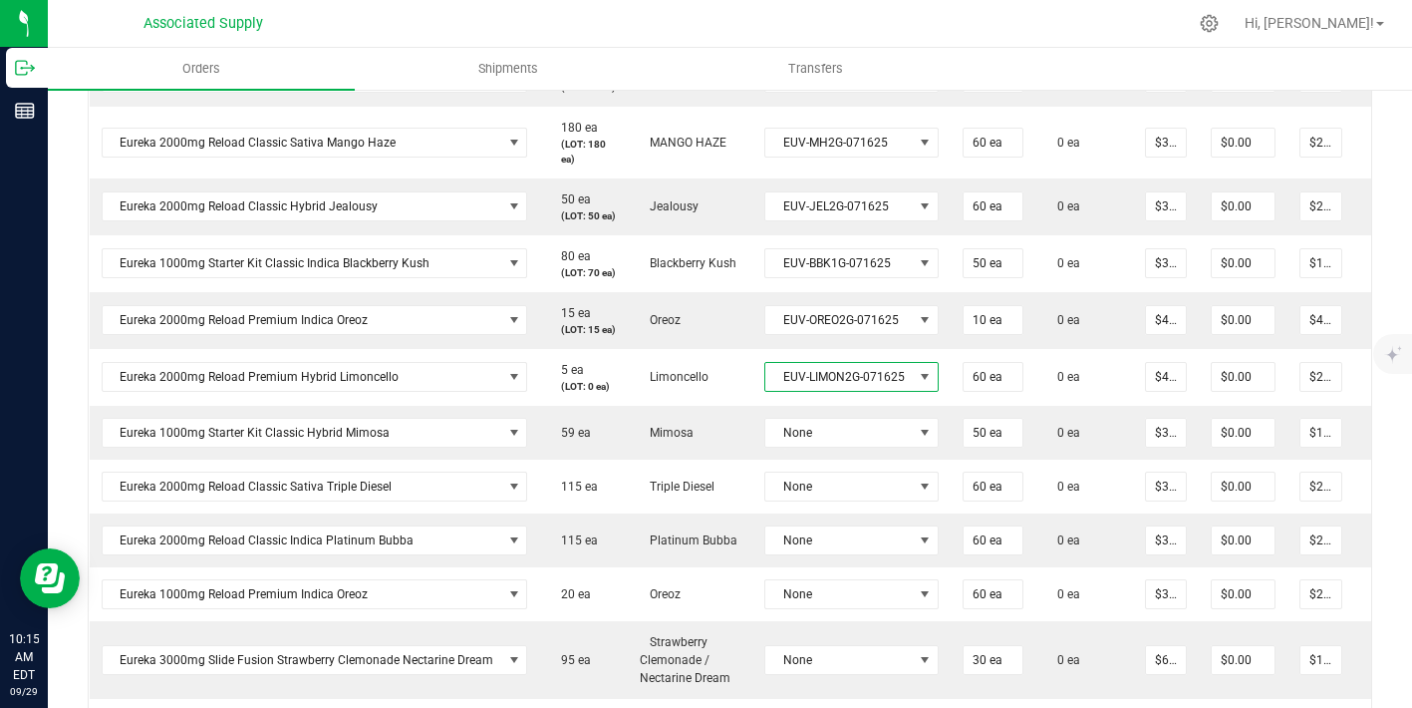
scroll to position [883, 0]
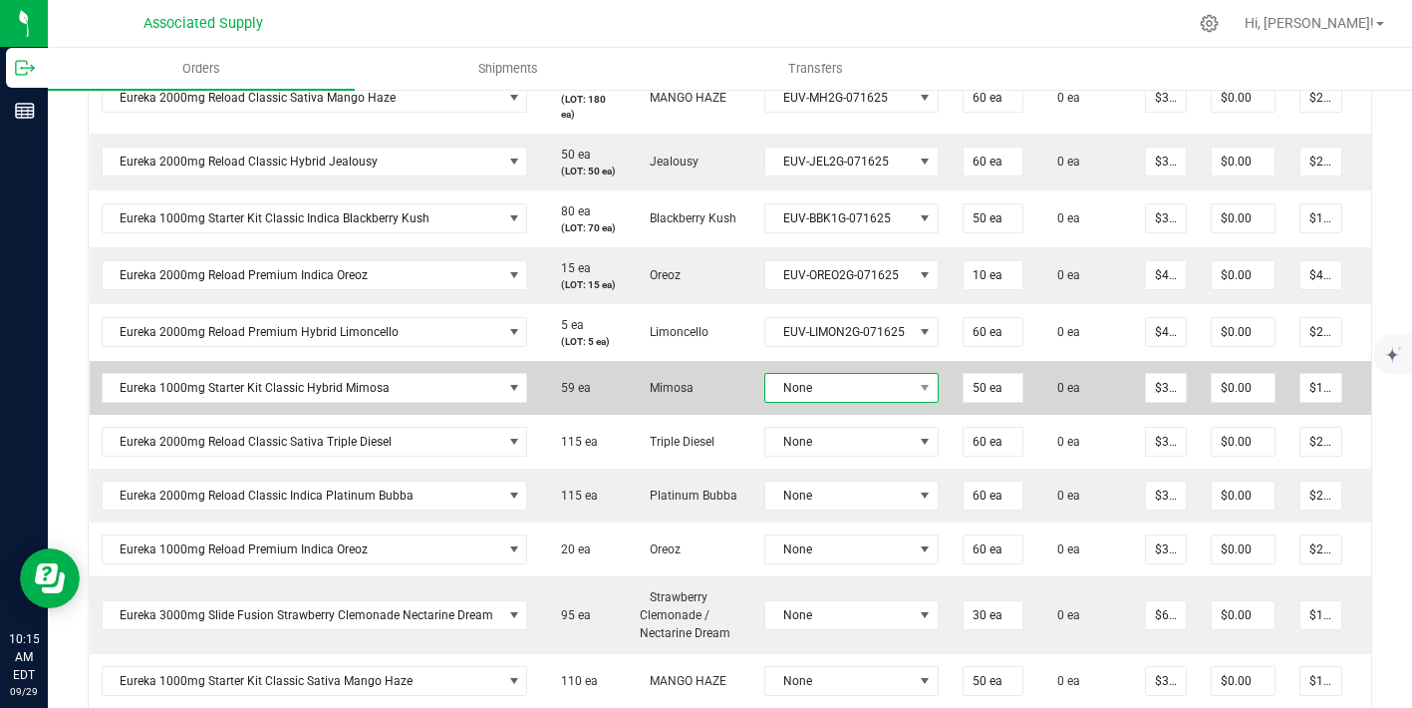
click at [872, 402] on span "None" at bounding box center [840, 388] width 148 height 28
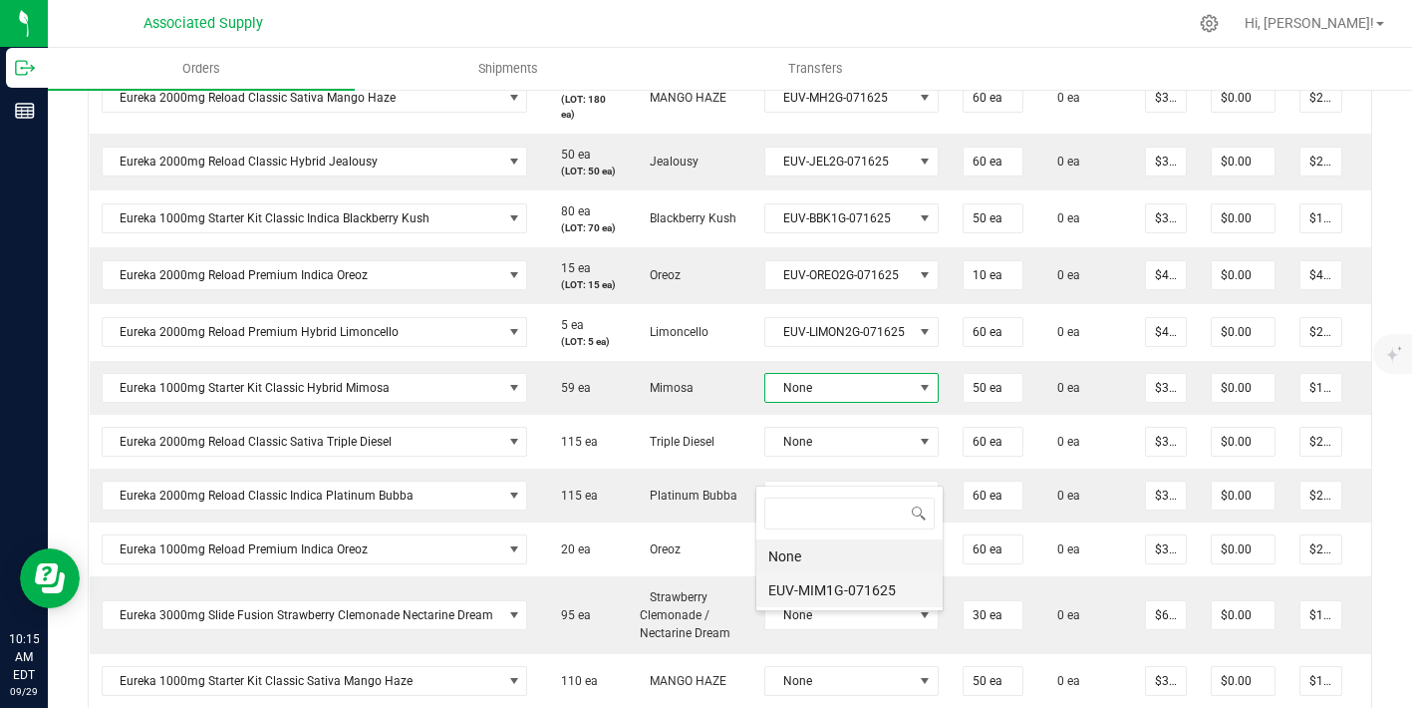
click at [847, 589] on li "EUV-MIM1G-071625" at bounding box center [850, 590] width 186 height 34
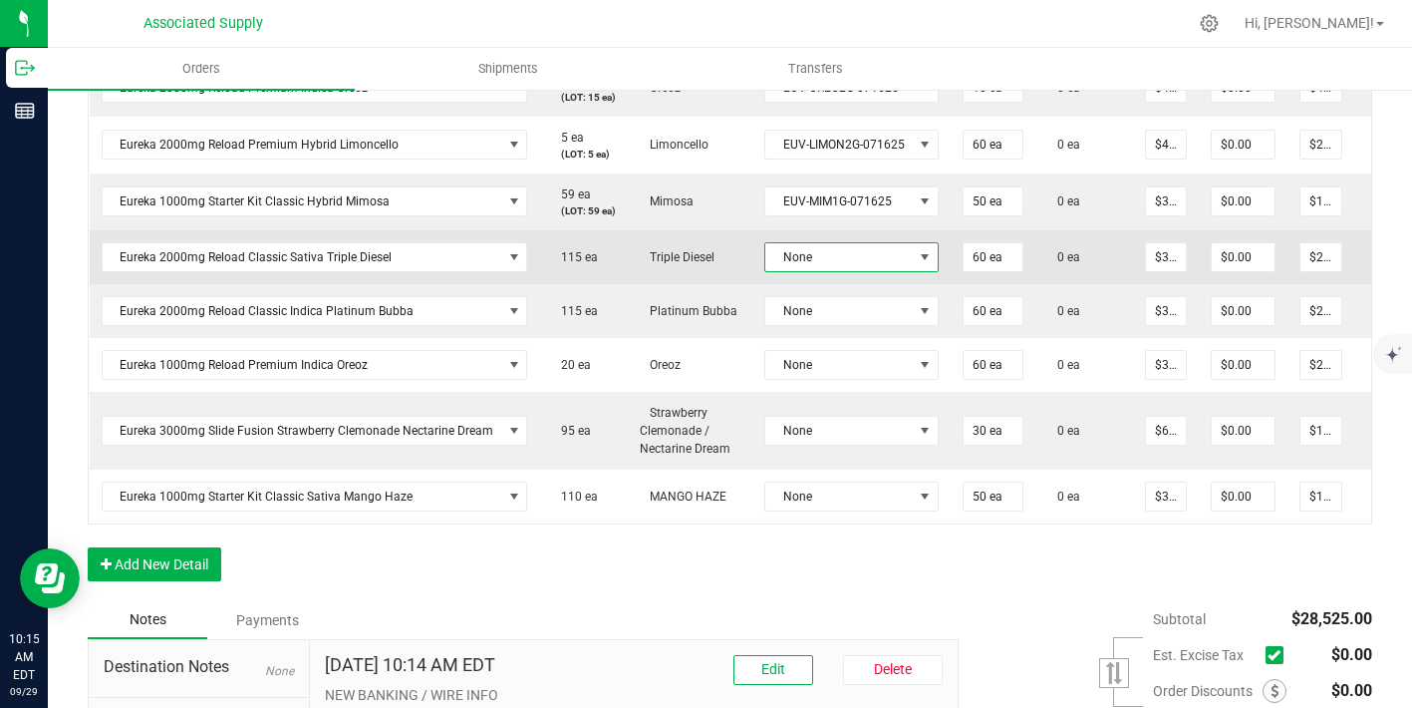
click at [836, 271] on span "None" at bounding box center [840, 257] width 148 height 28
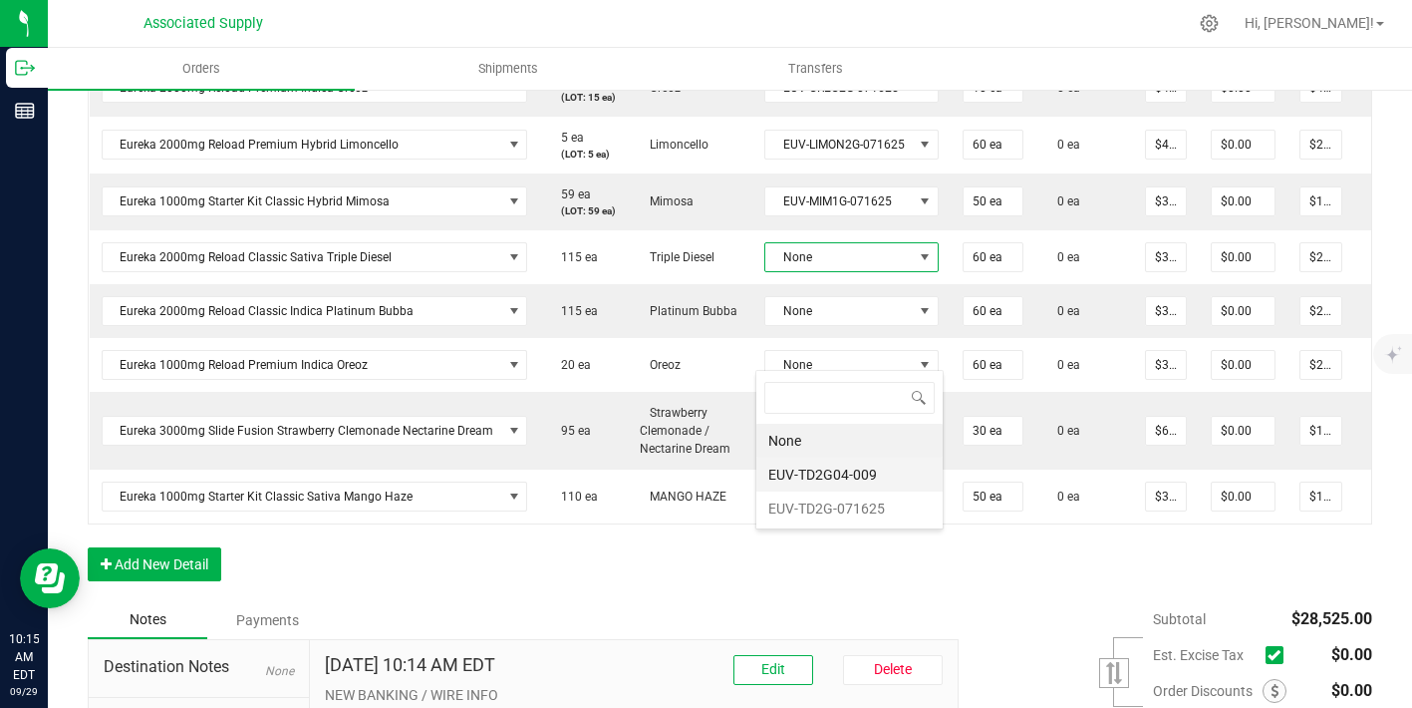
click at [835, 473] on li "EUV-TD2G04-009" at bounding box center [850, 475] width 186 height 34
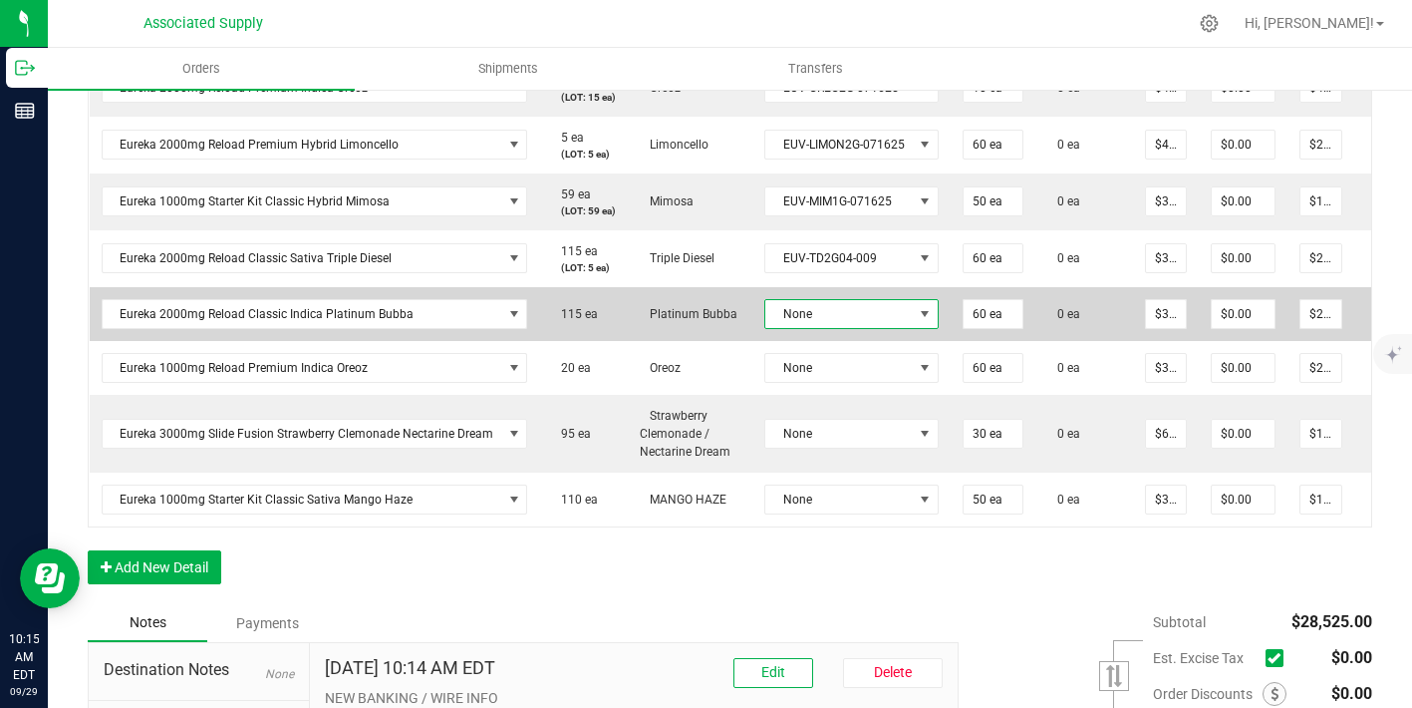
click at [834, 328] on span "None" at bounding box center [840, 314] width 148 height 28
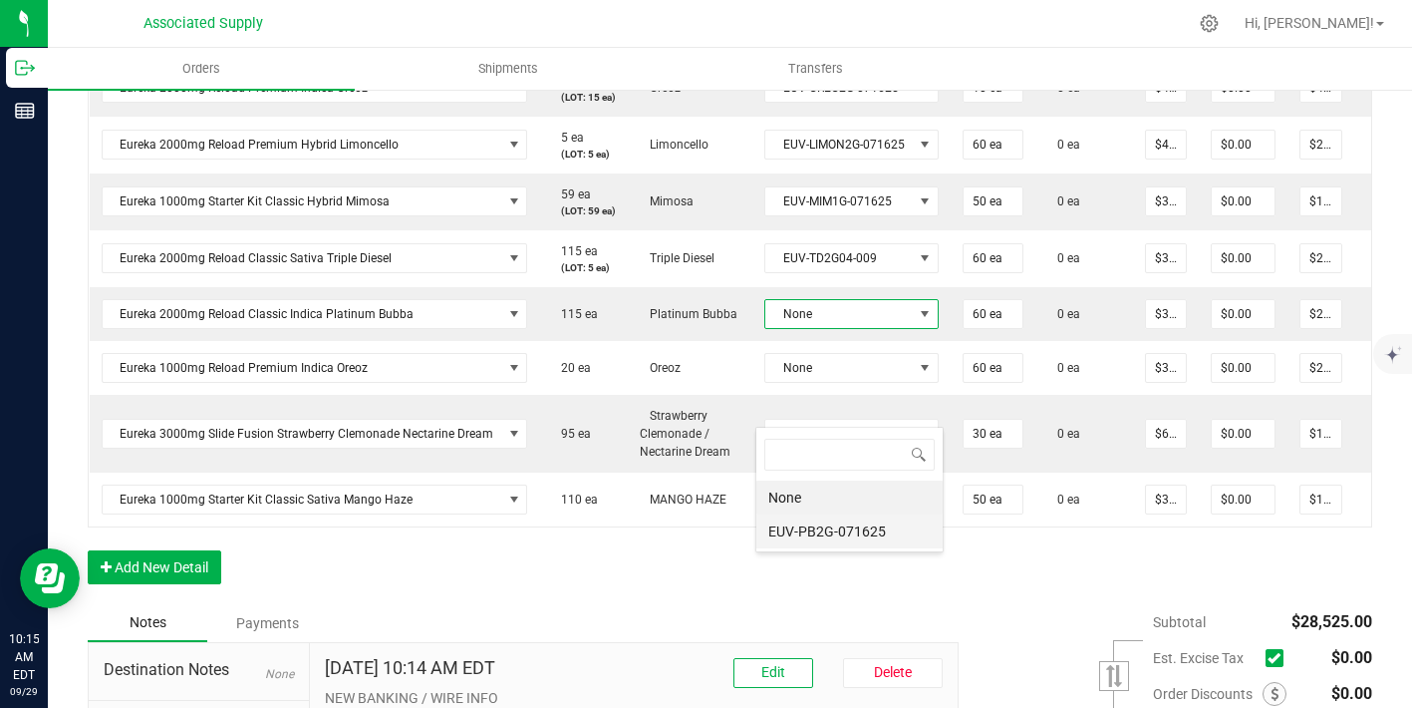
click at [831, 528] on li "EUV-PB2G-071625" at bounding box center [850, 531] width 186 height 34
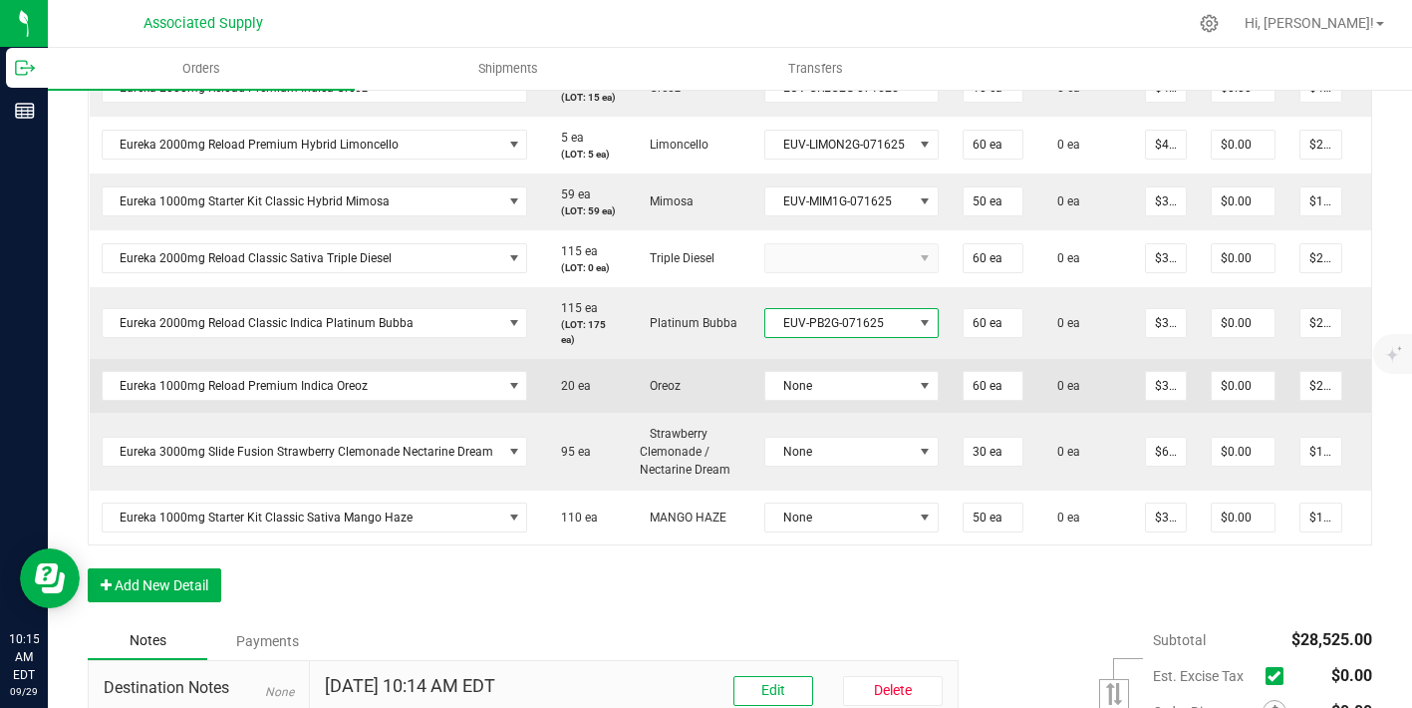
click at [842, 413] on td "None" at bounding box center [852, 386] width 198 height 54
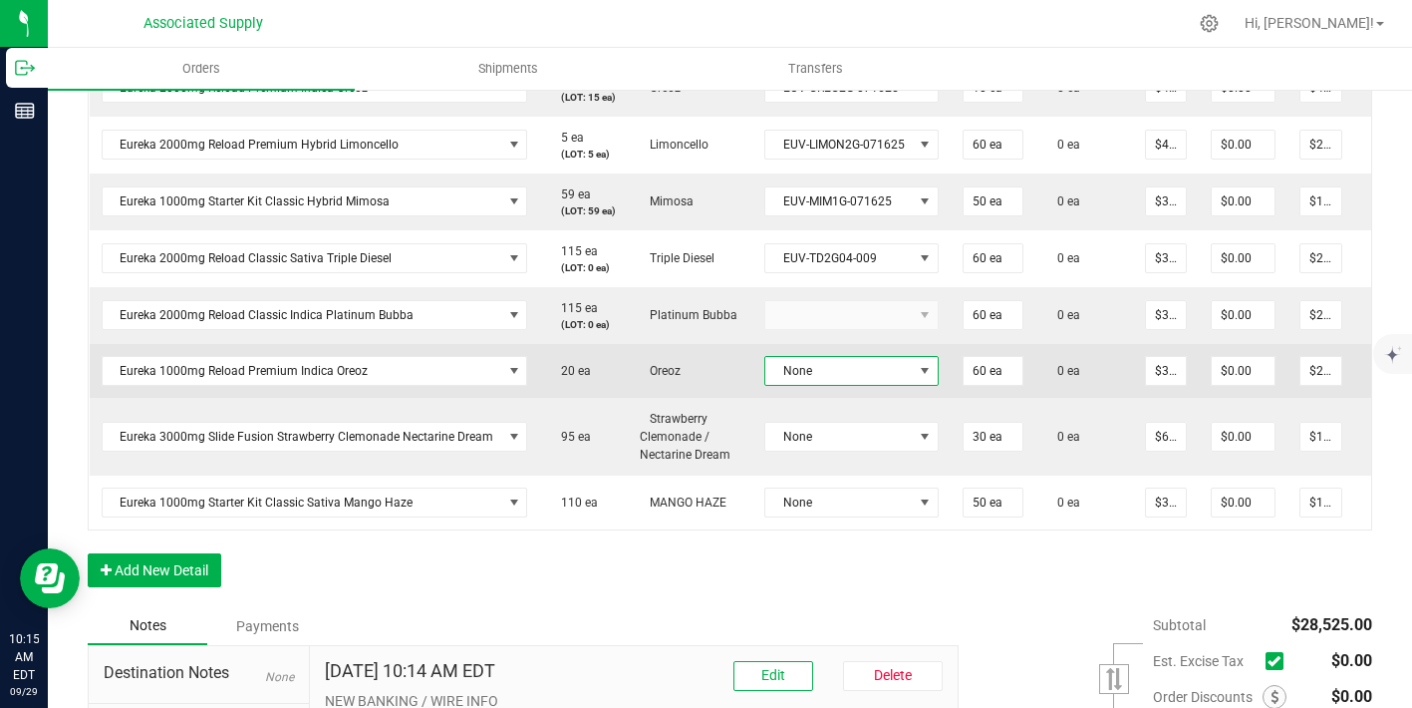
click at [839, 385] on span "None" at bounding box center [840, 371] width 148 height 28
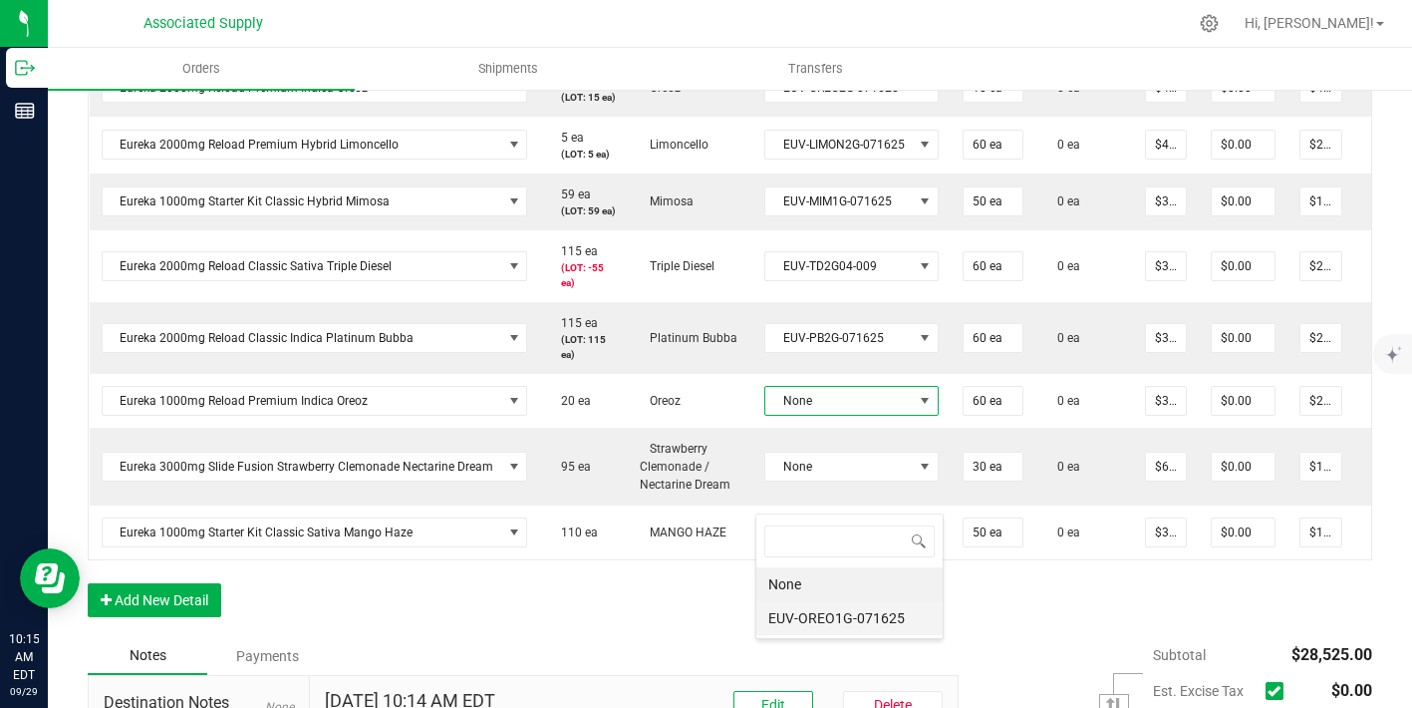
click at [819, 625] on li "EUV-OREO1G-071625" at bounding box center [850, 618] width 186 height 34
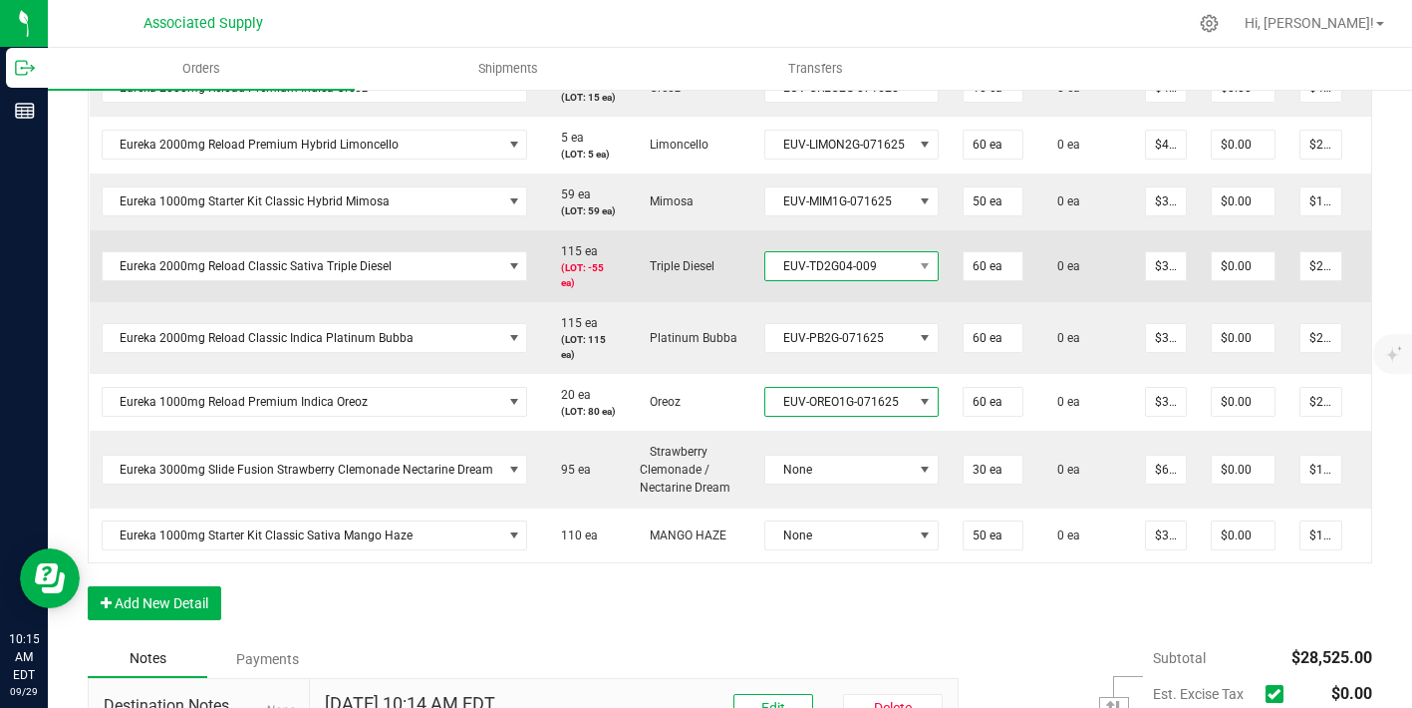
click at [832, 280] on span "EUV-TD2G04-009" at bounding box center [840, 266] width 148 height 28
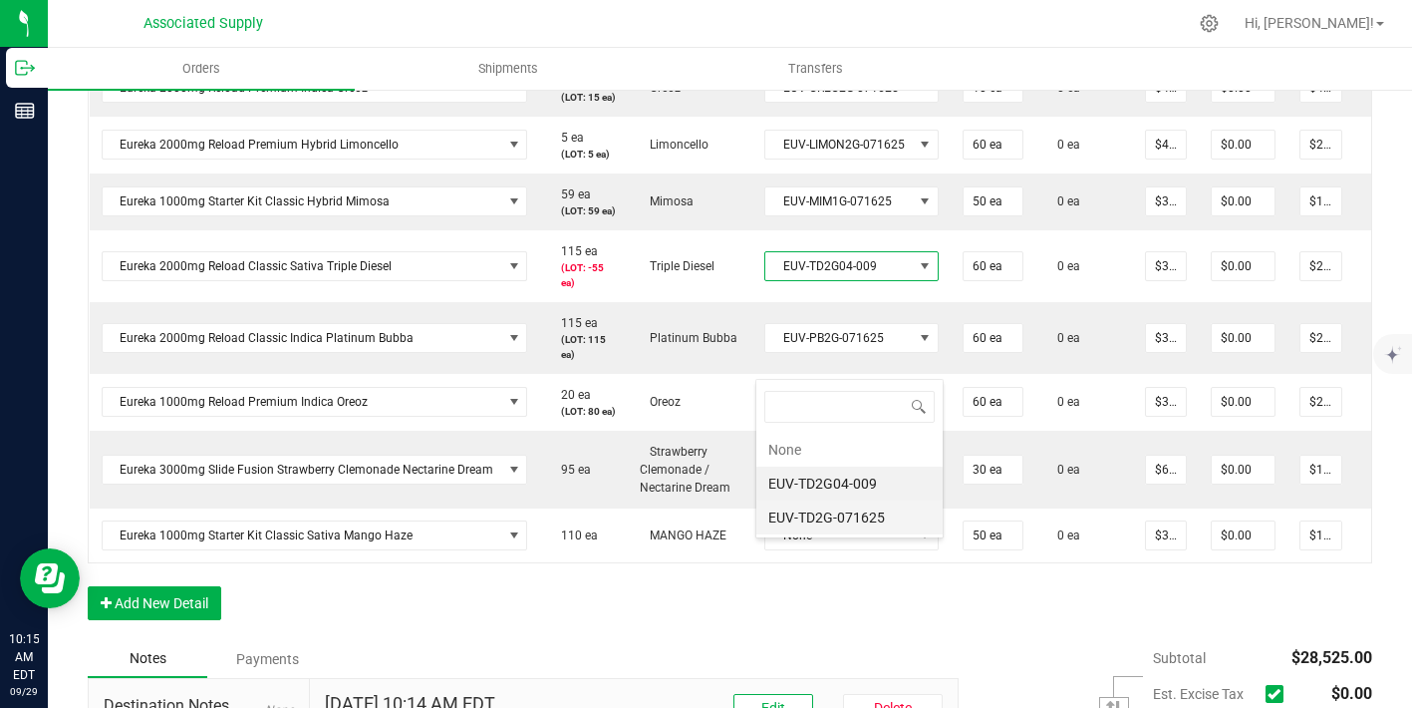
click at [838, 511] on li "EUV-TD2G-071625" at bounding box center [850, 517] width 186 height 34
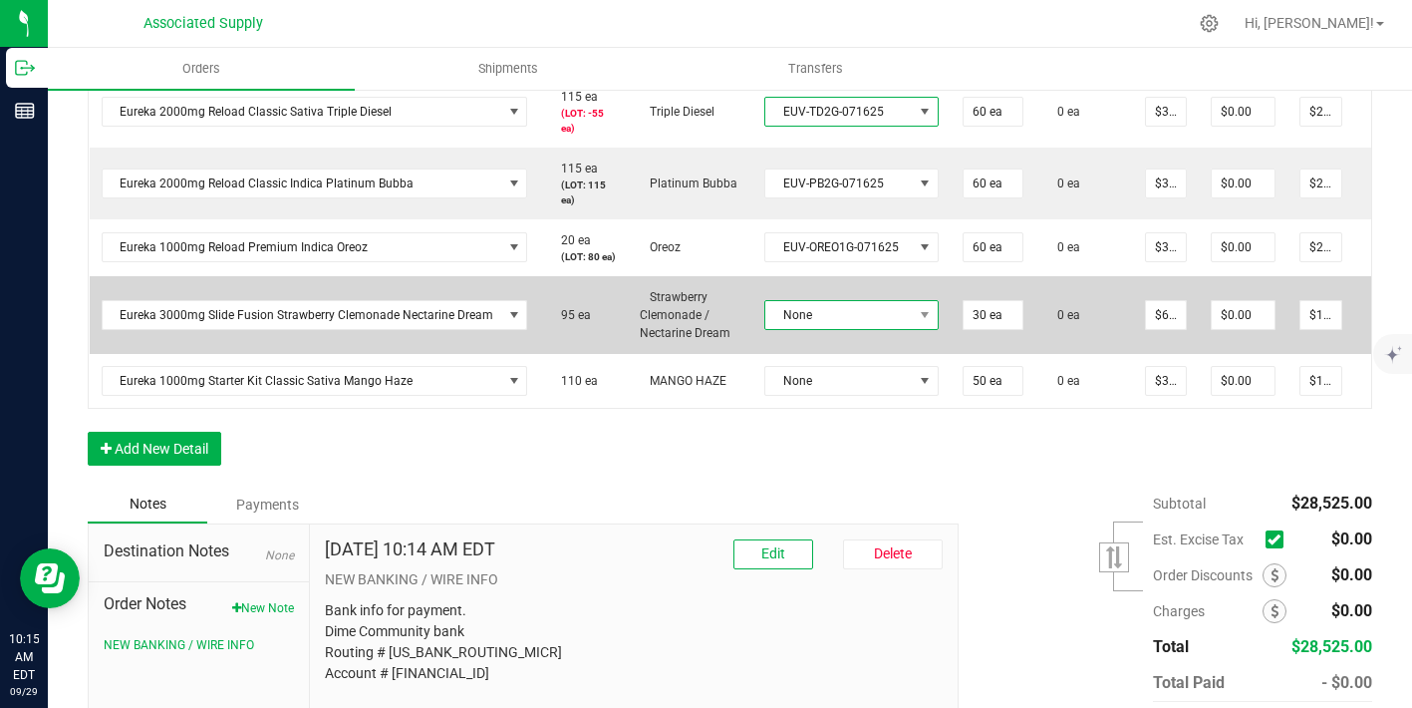
click at [839, 329] on span "None" at bounding box center [840, 315] width 148 height 28
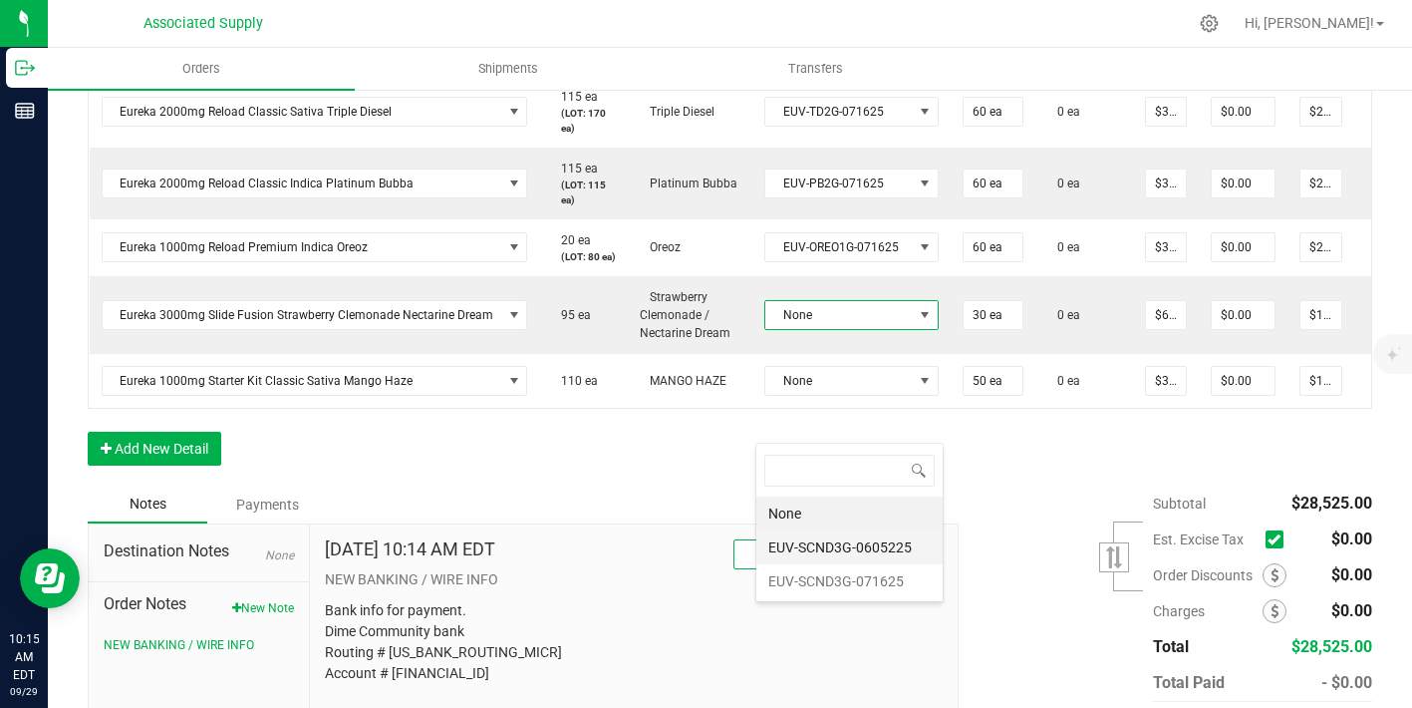
click at [820, 543] on li "EUV-SCND3G-0605225" at bounding box center [850, 547] width 186 height 34
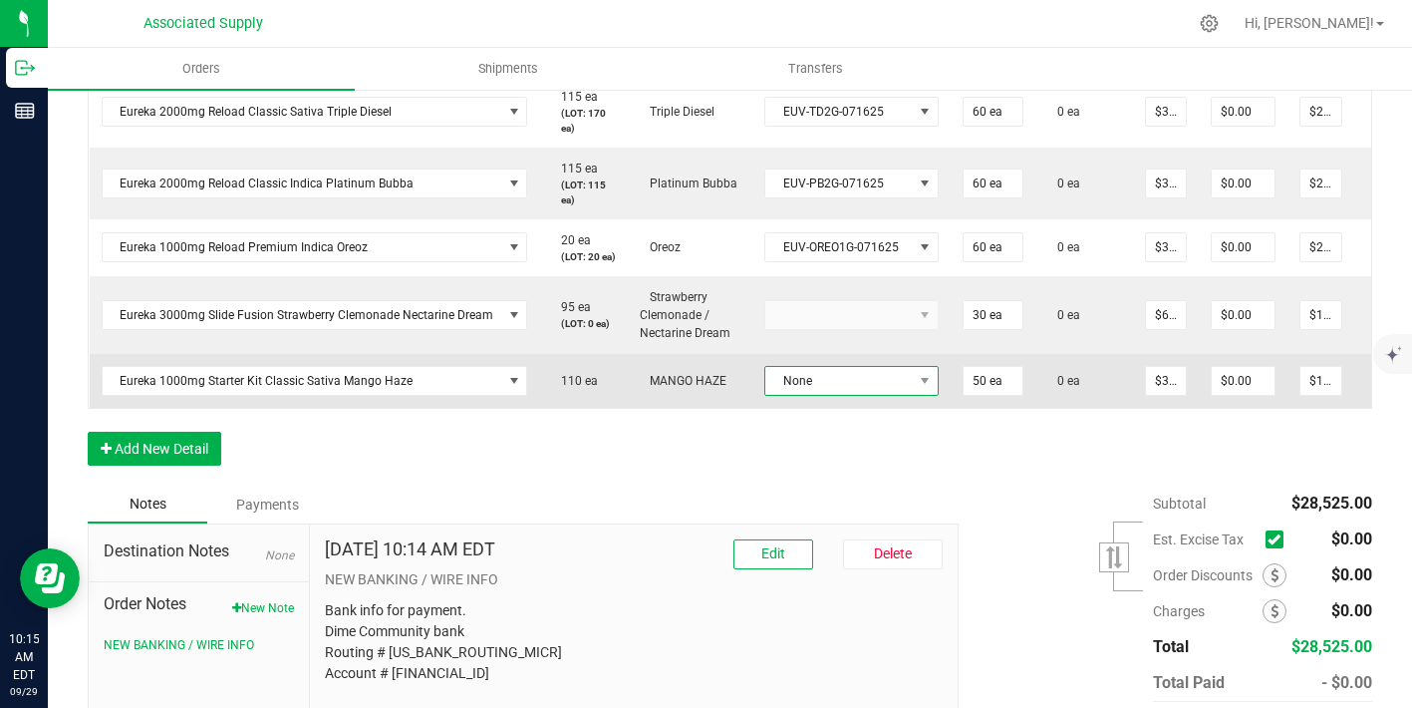
click at [839, 395] on span "None" at bounding box center [840, 381] width 148 height 28
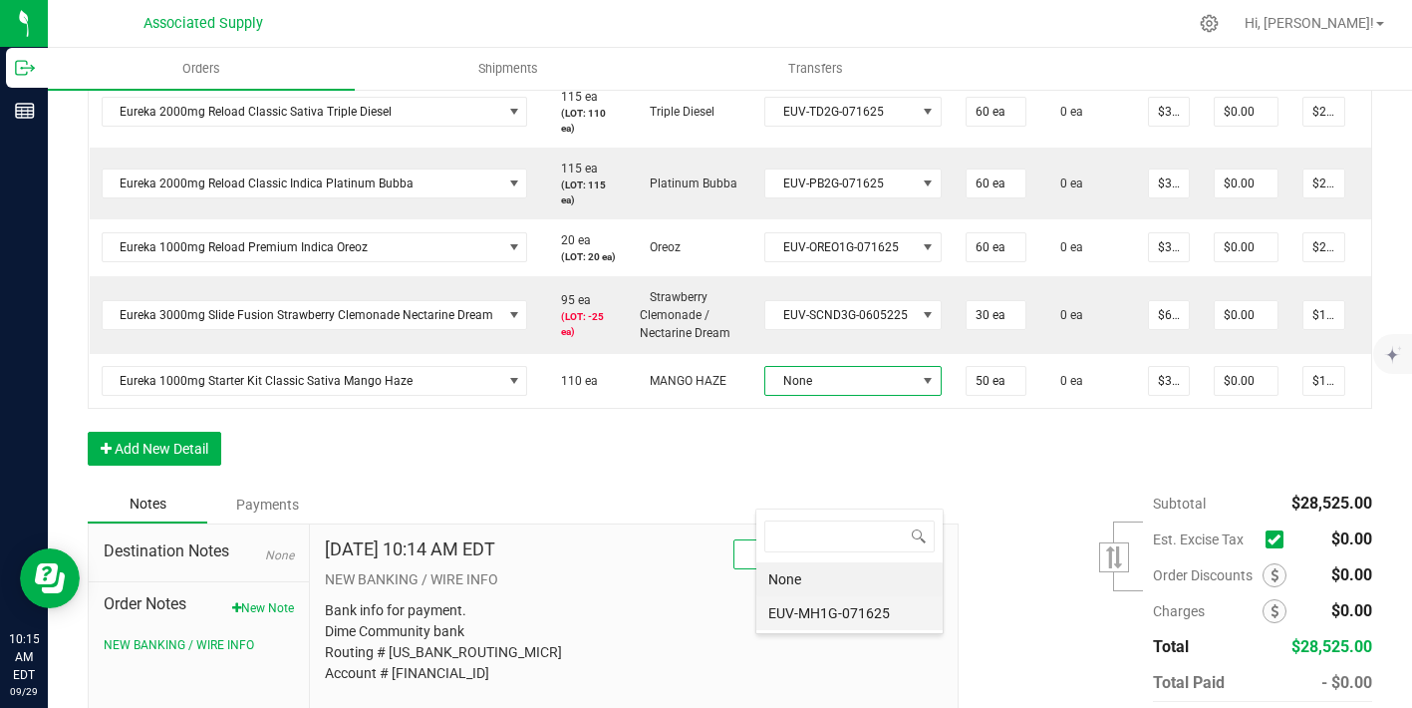
click at [854, 601] on li "EUV-MH1G-071625" at bounding box center [850, 613] width 186 height 34
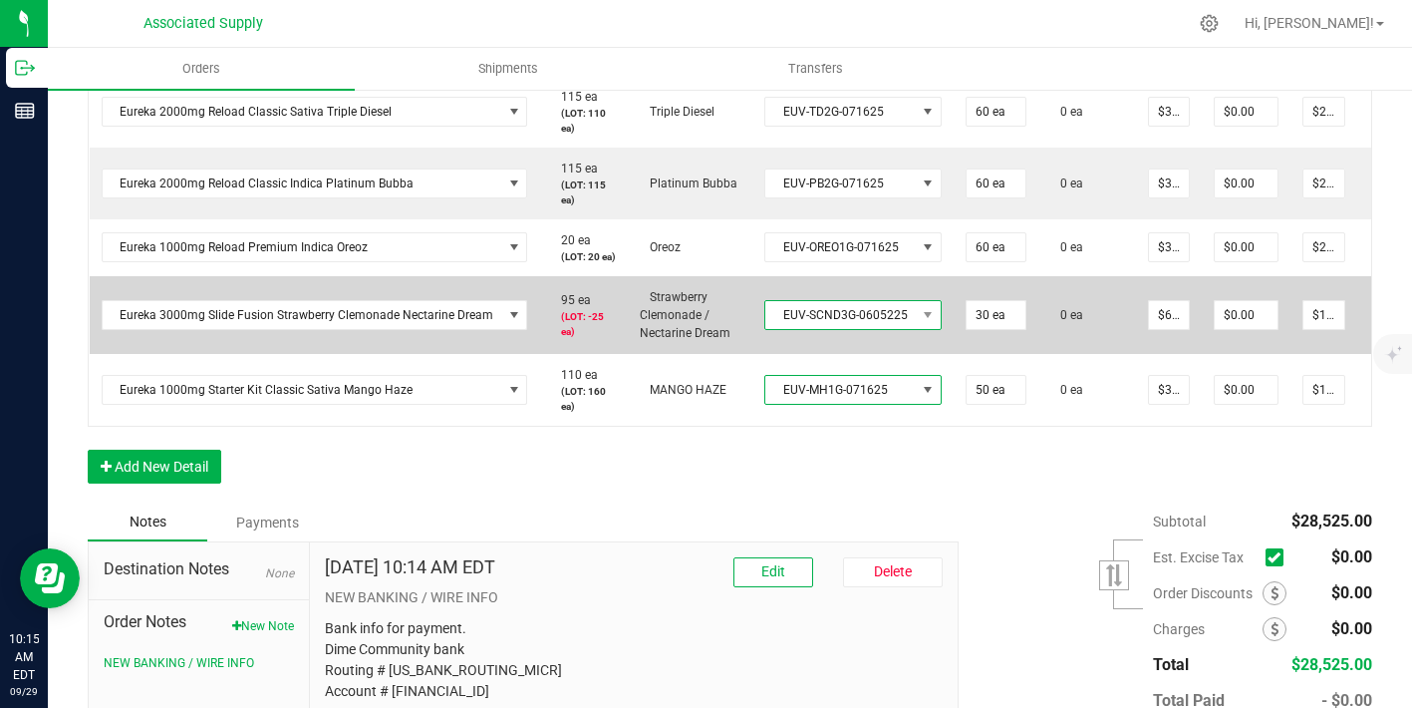
click at [833, 329] on span "EUV-SCND3G-0605225" at bounding box center [841, 315] width 151 height 28
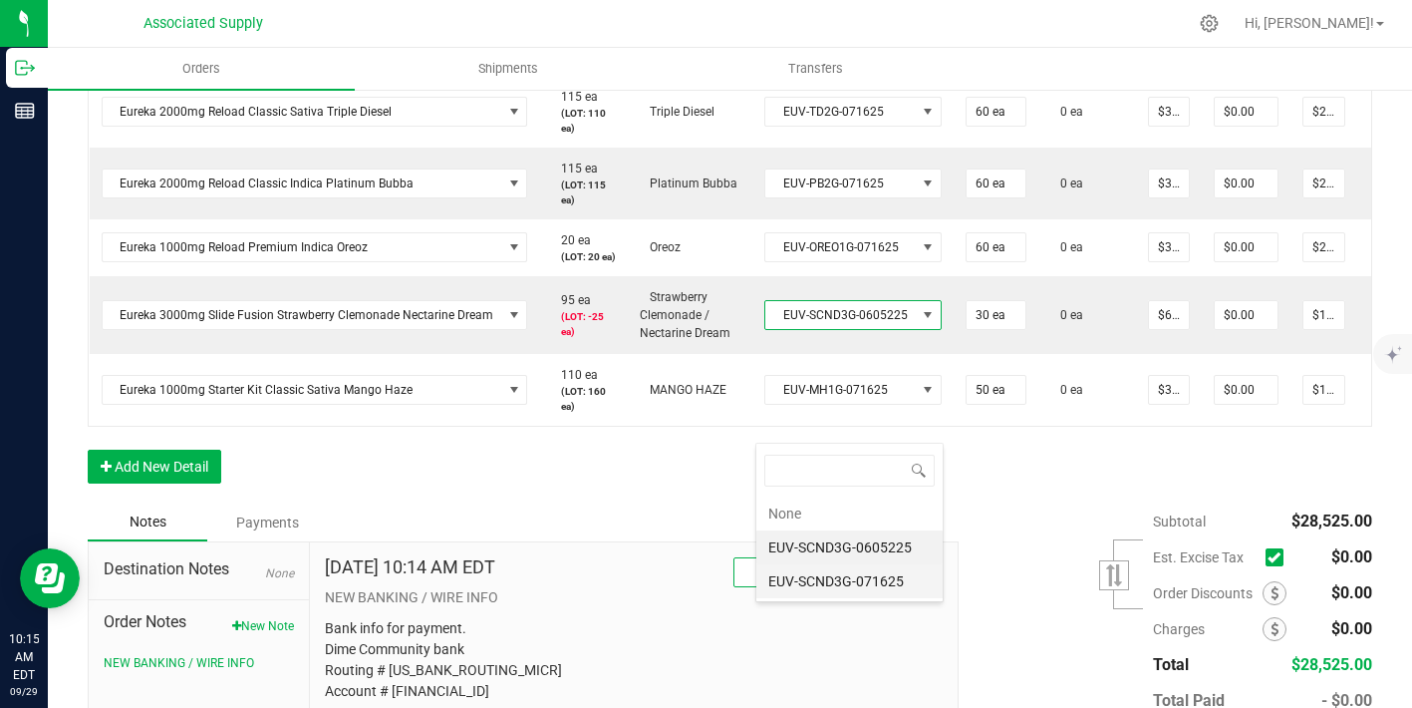
click at [859, 585] on li "EUV-SCND3G-071625" at bounding box center [850, 581] width 186 height 34
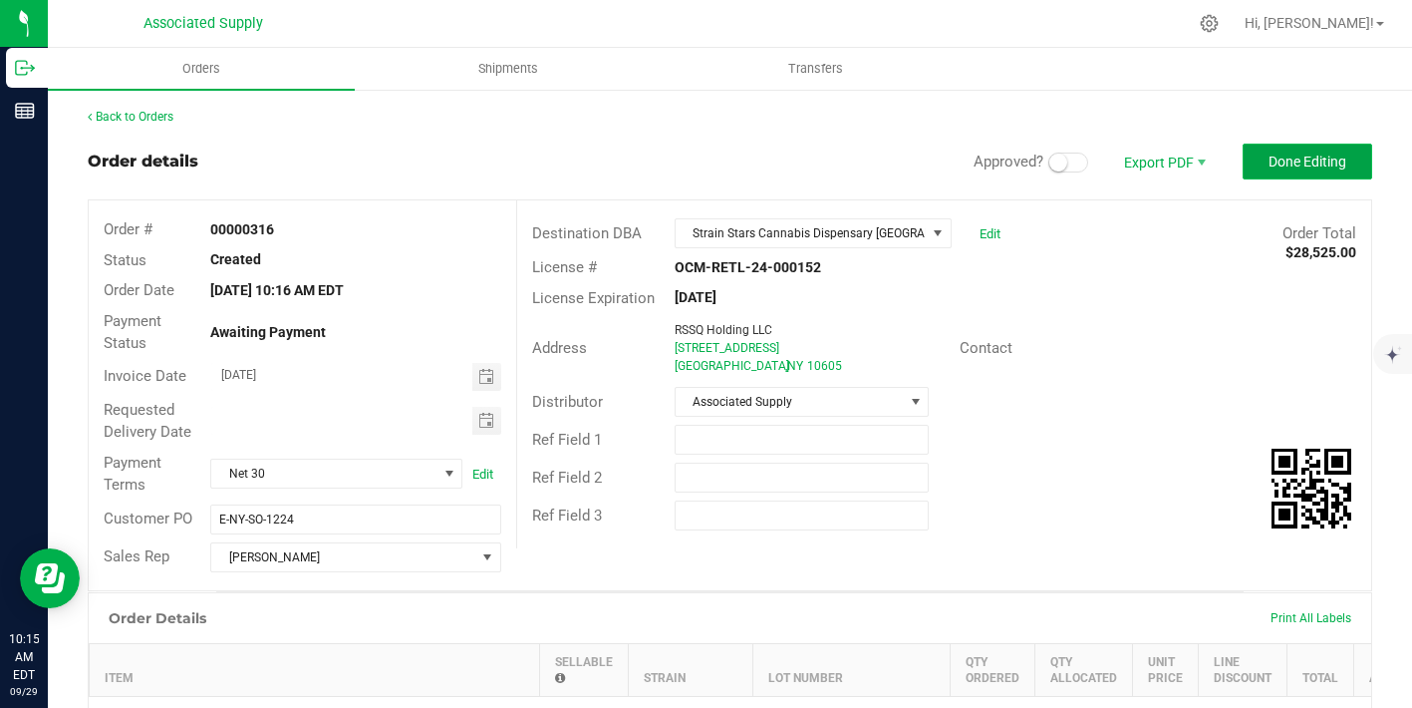
click at [1269, 167] on span "Done Editing" at bounding box center [1308, 162] width 78 height 16
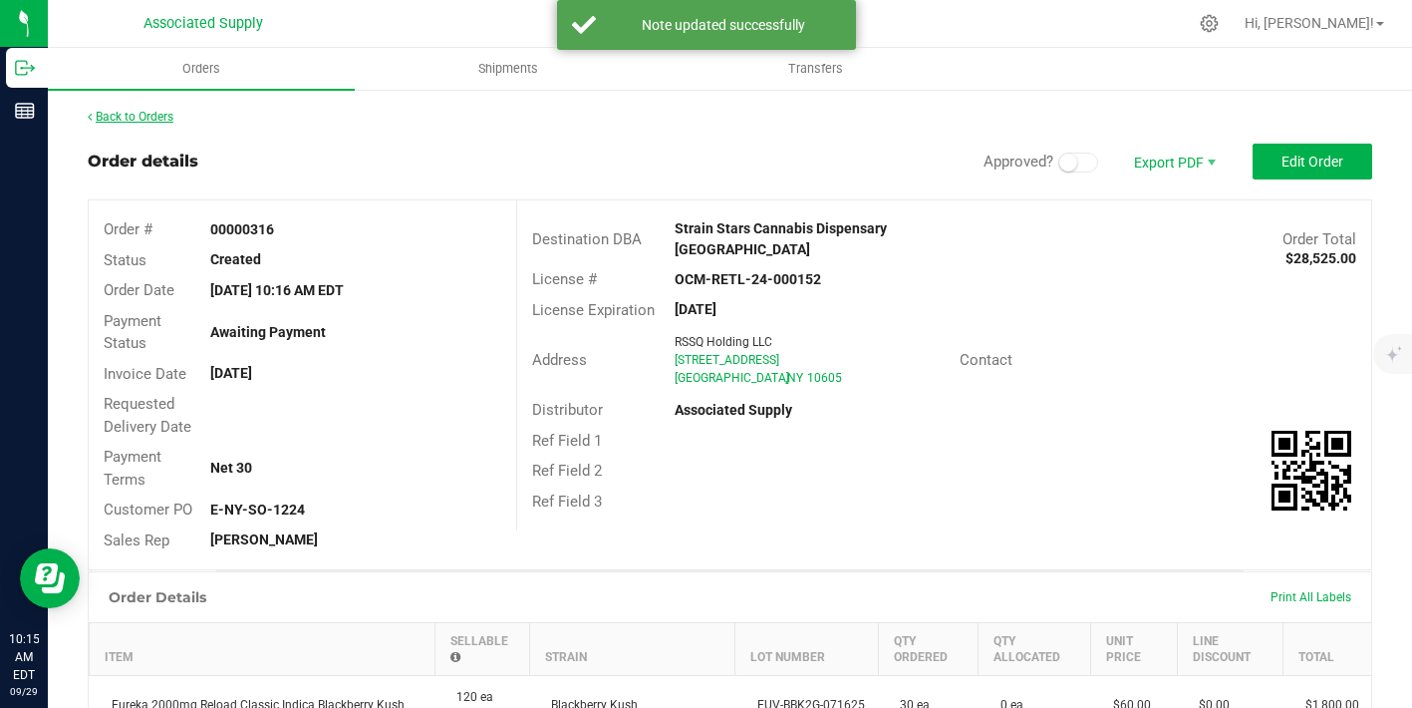
click at [148, 116] on link "Back to Orders" at bounding box center [131, 117] width 86 height 14
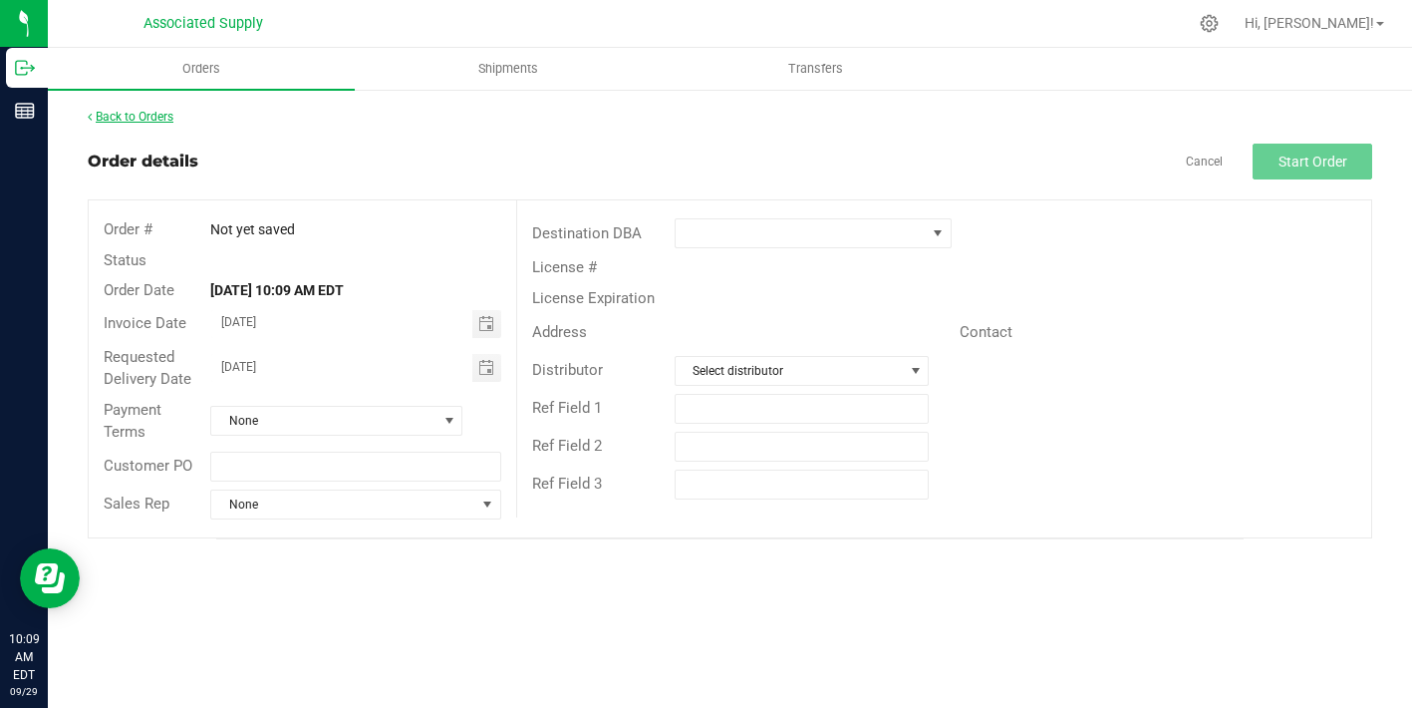
click at [148, 111] on link "Back to Orders" at bounding box center [131, 117] width 86 height 14
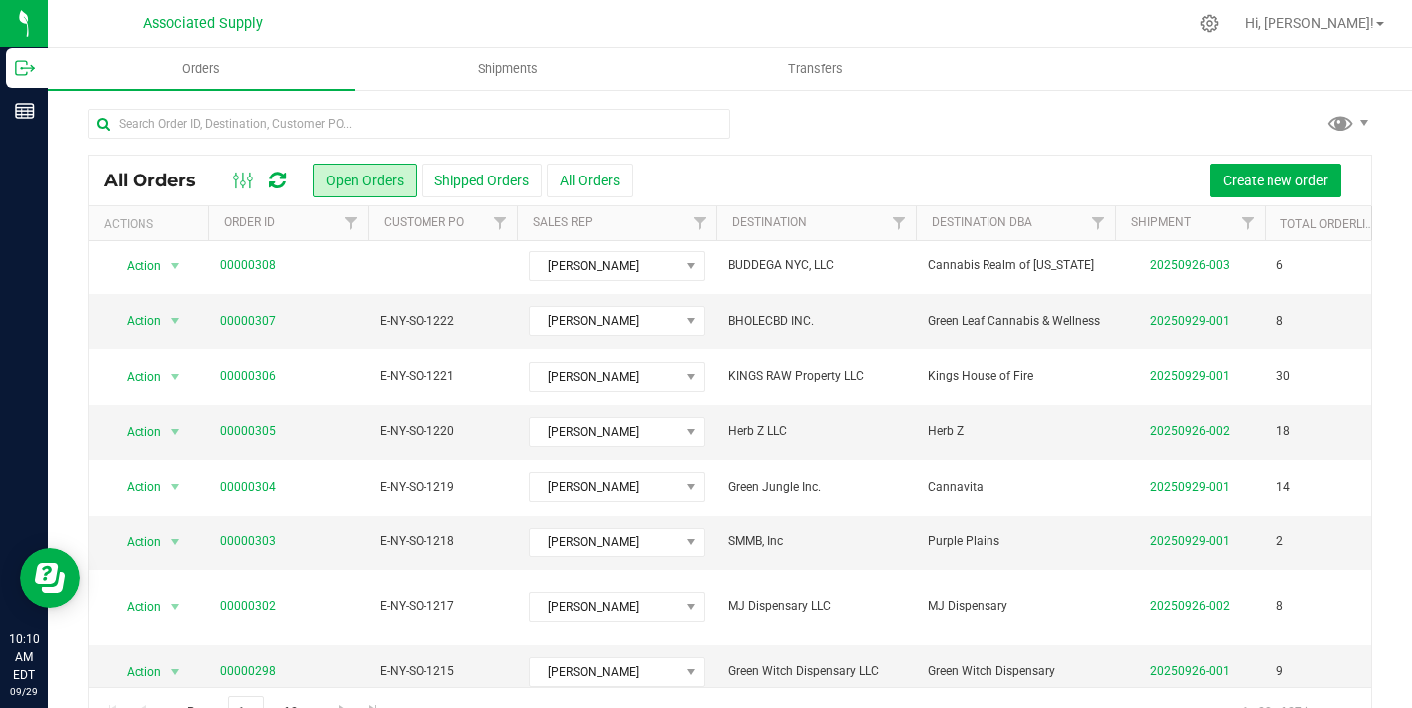
scroll to position [357, 0]
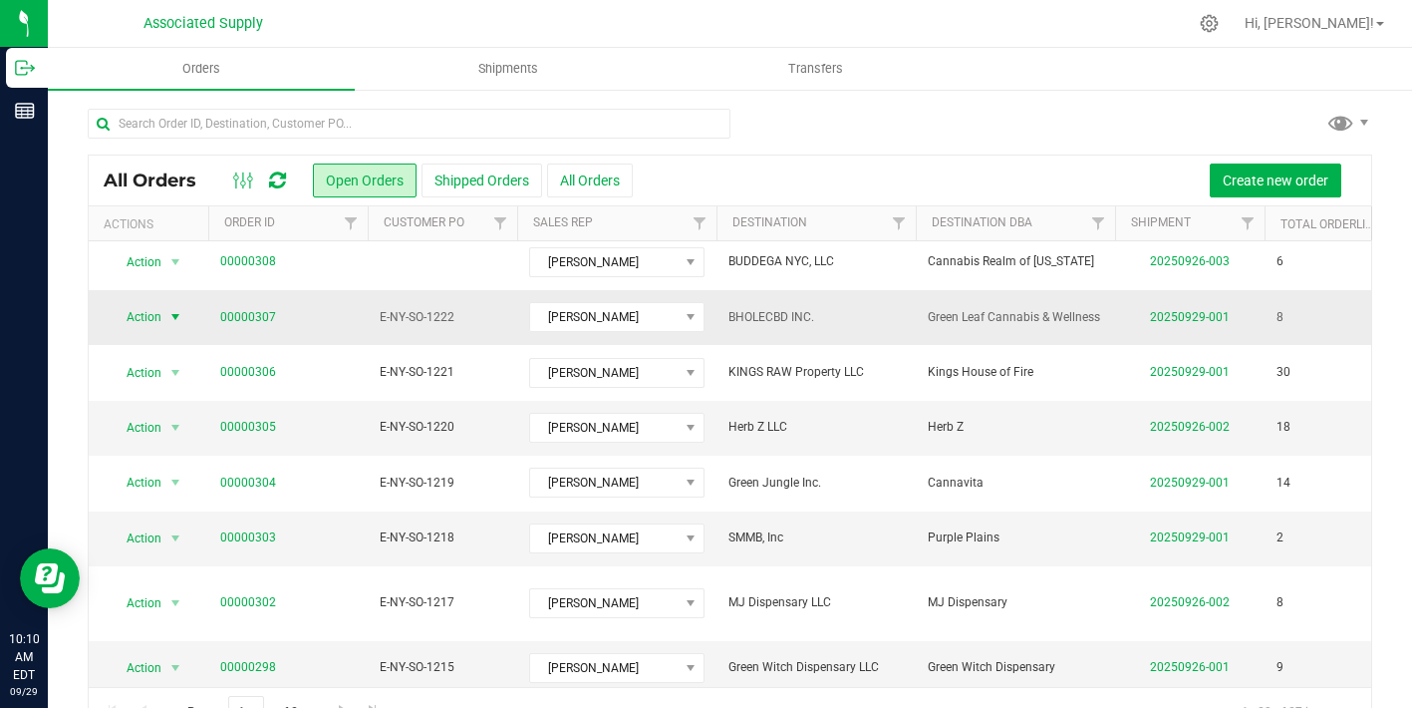
click at [178, 309] on span "select" at bounding box center [175, 317] width 16 height 16
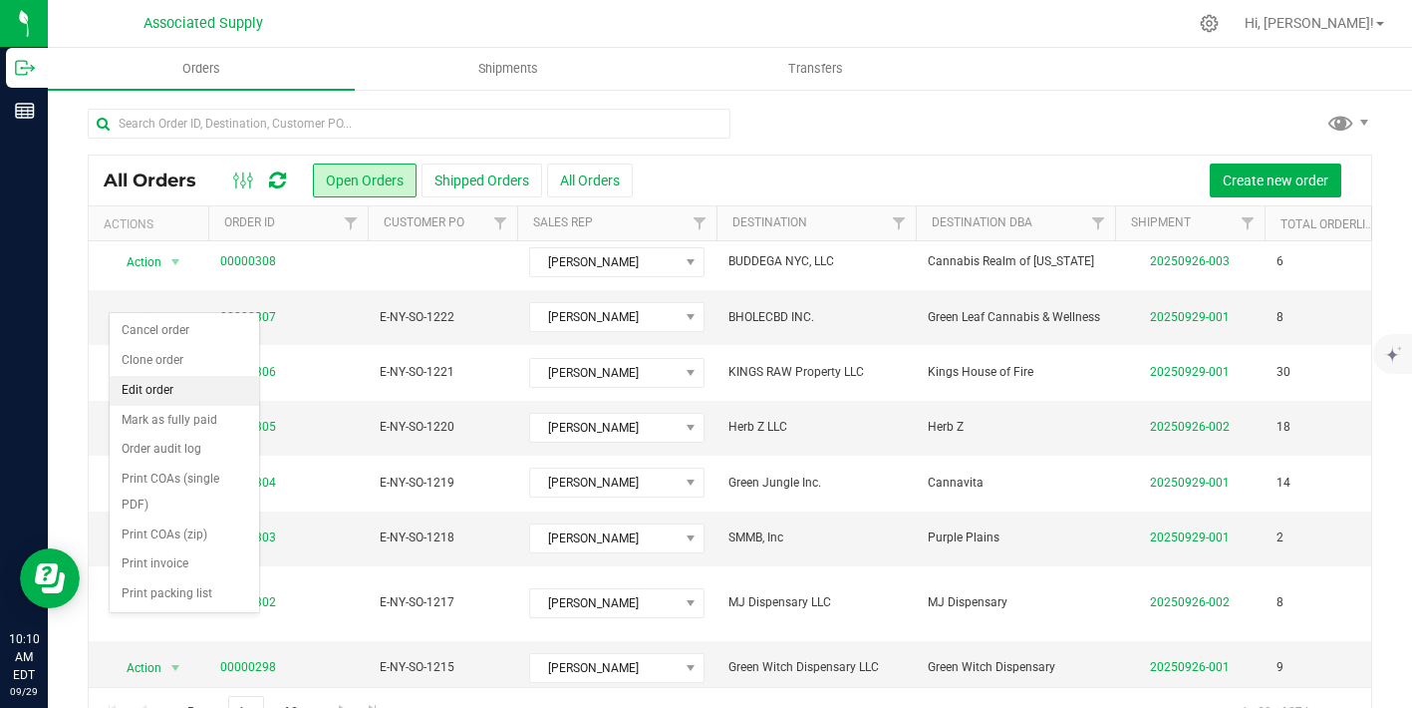
click at [168, 389] on li "Edit order" at bounding box center [185, 391] width 150 height 30
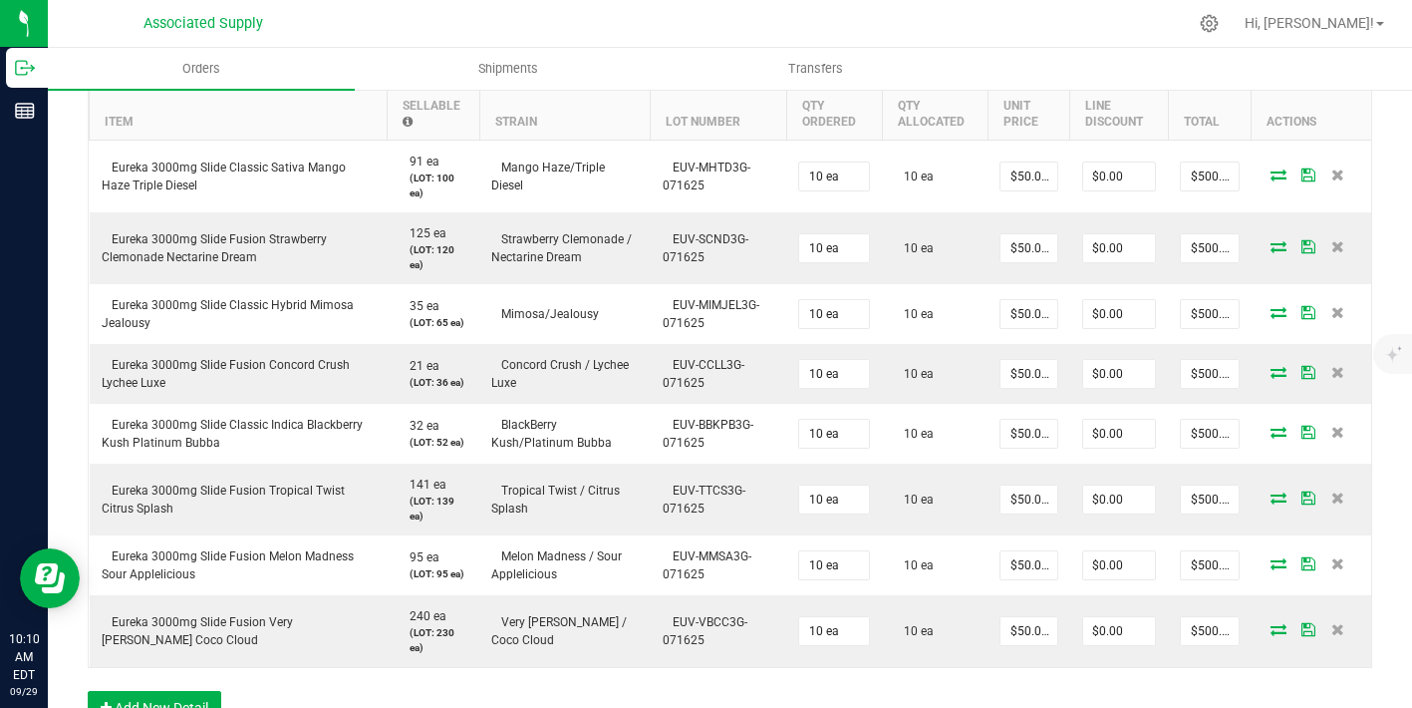
scroll to position [939, 0]
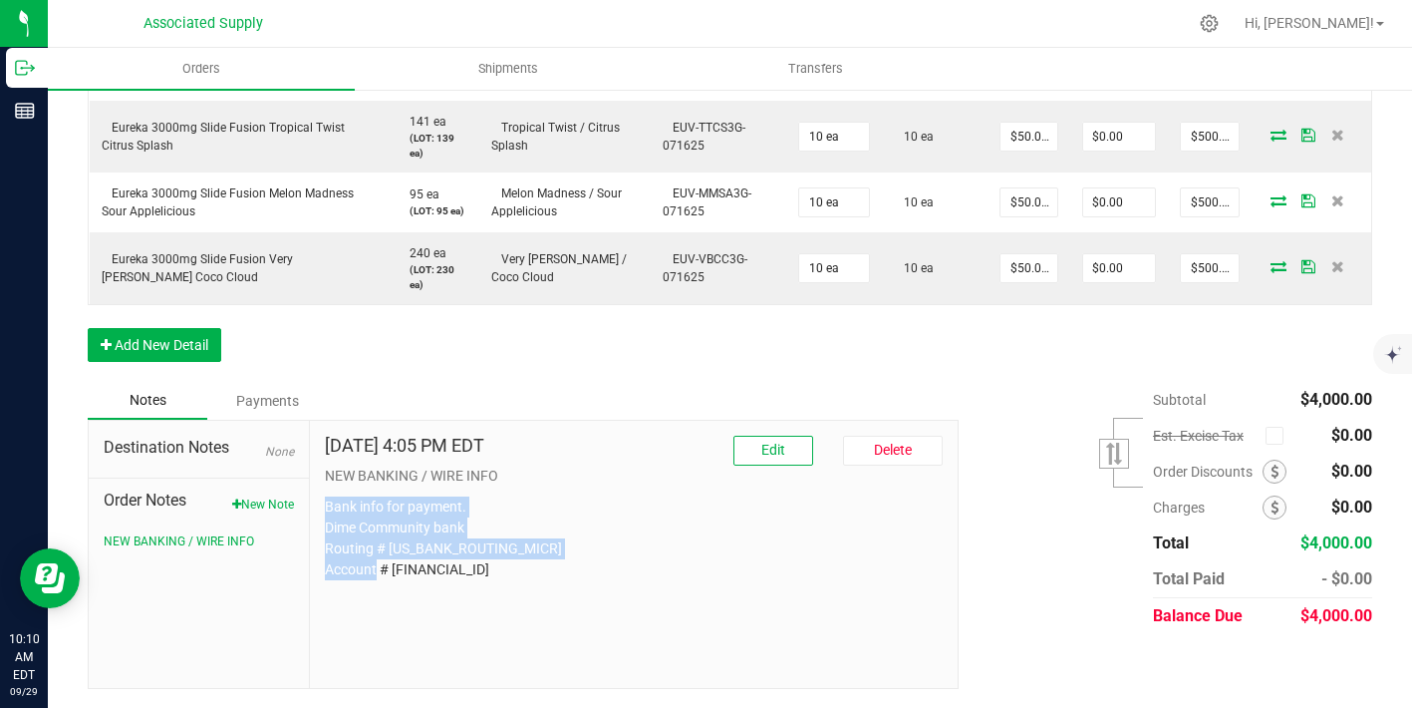
drag, startPoint x: 469, startPoint y: 568, endPoint x: 326, endPoint y: 507, distance: 155.9
click at [326, 507] on p "Bank info for payment. Dime Community bank Routing # 021406667 Account # 500043…" at bounding box center [634, 538] width 618 height 84
copy p "Bank info for payment. Dime Community bank Routing # 021406667 Account # 500043…"
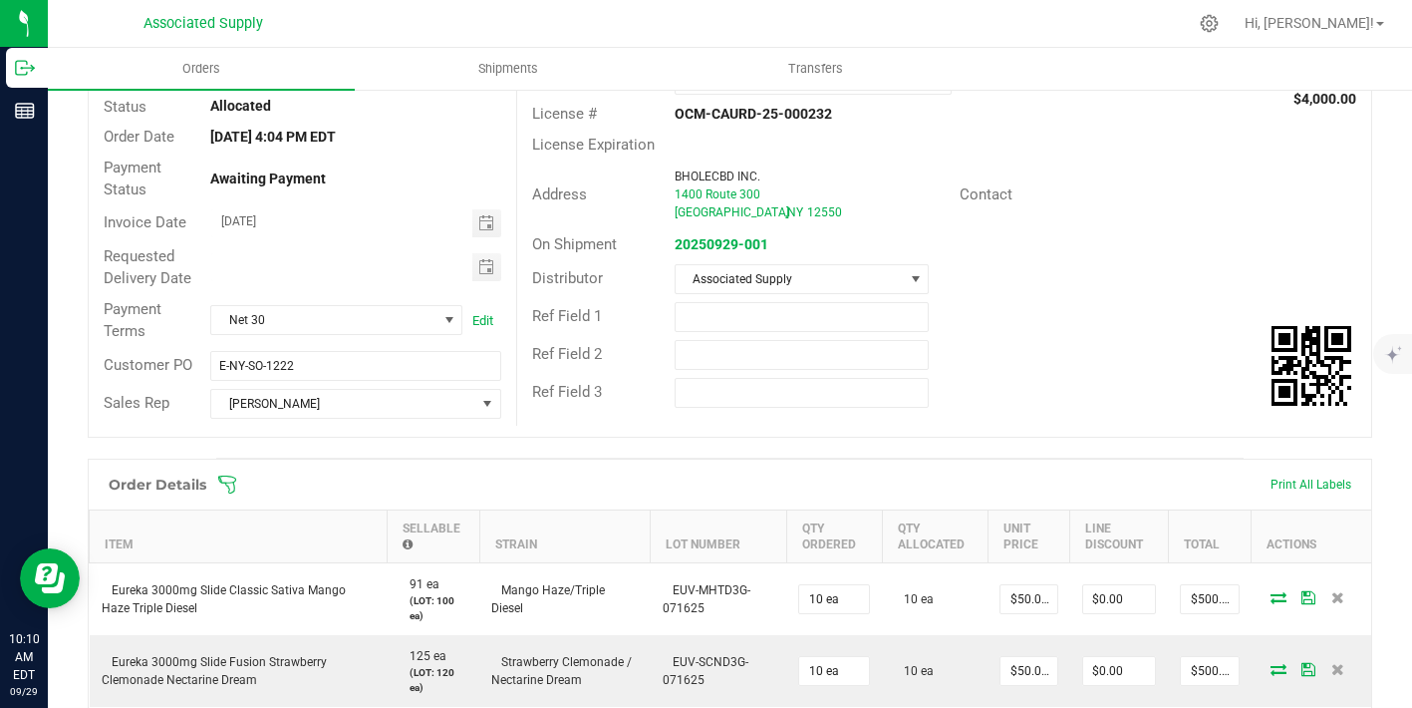
scroll to position [0, 0]
